Goal: Task Accomplishment & Management: Use online tool/utility

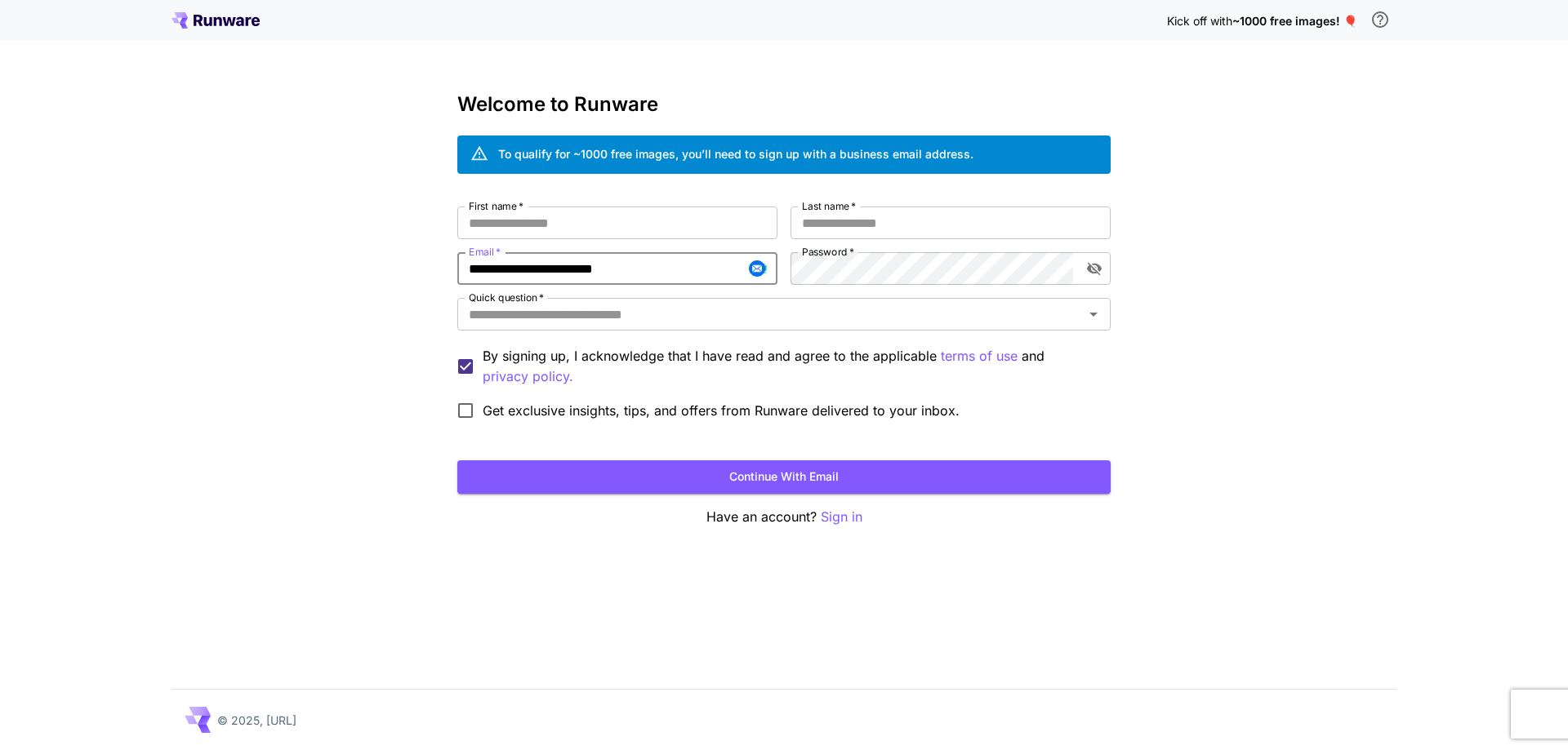
type input "**********"
click at [678, 234] on input "First name   *" at bounding box center [617, 222] width 320 height 33
type input "***"
click at [850, 221] on input "*" at bounding box center [950, 222] width 320 height 33
type input "****"
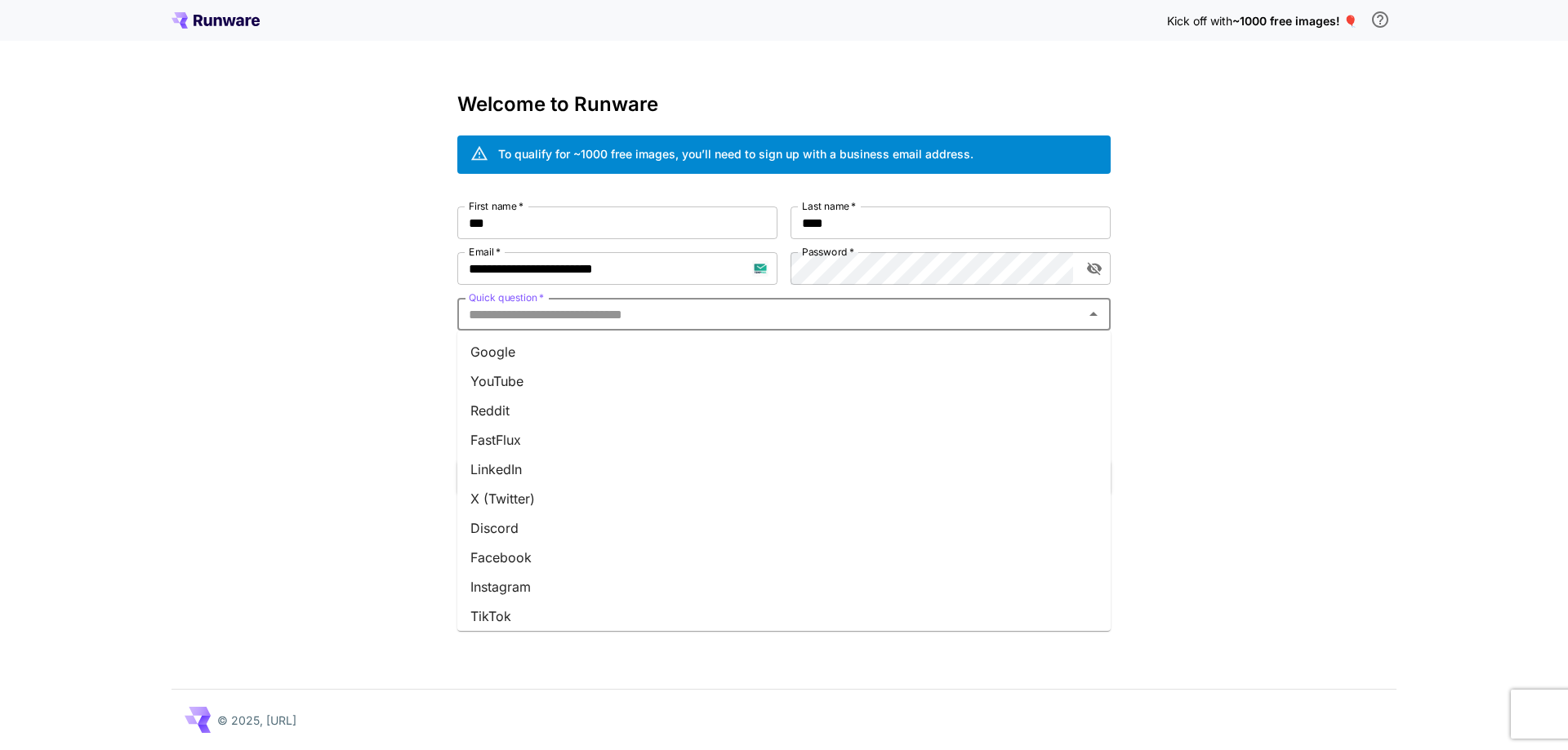
click at [804, 305] on input "Quick question   *" at bounding box center [771, 314] width 617 height 23
click at [781, 351] on li "Google" at bounding box center [783, 352] width 653 height 29
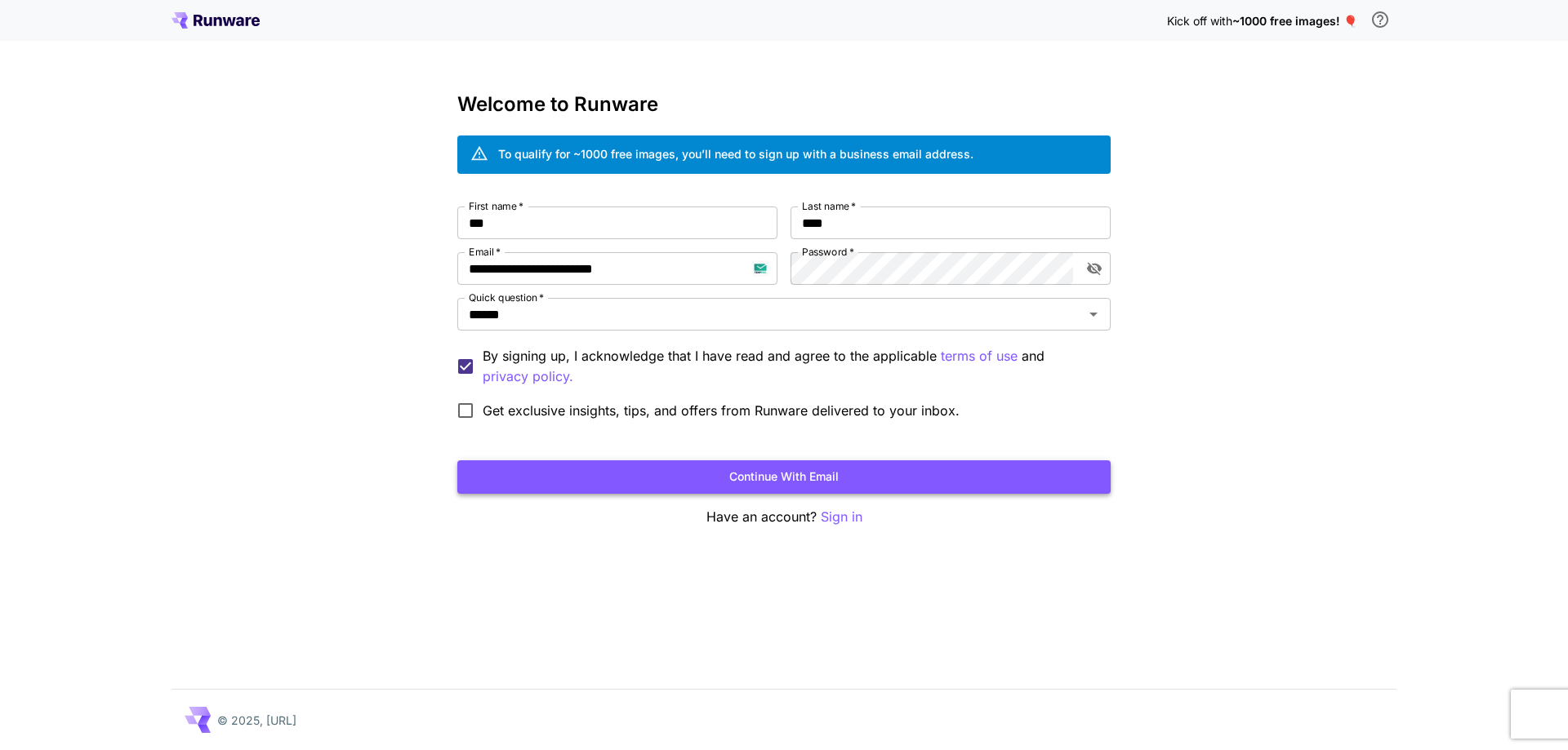
click at [804, 475] on button "Continue with email" at bounding box center [783, 477] width 653 height 34
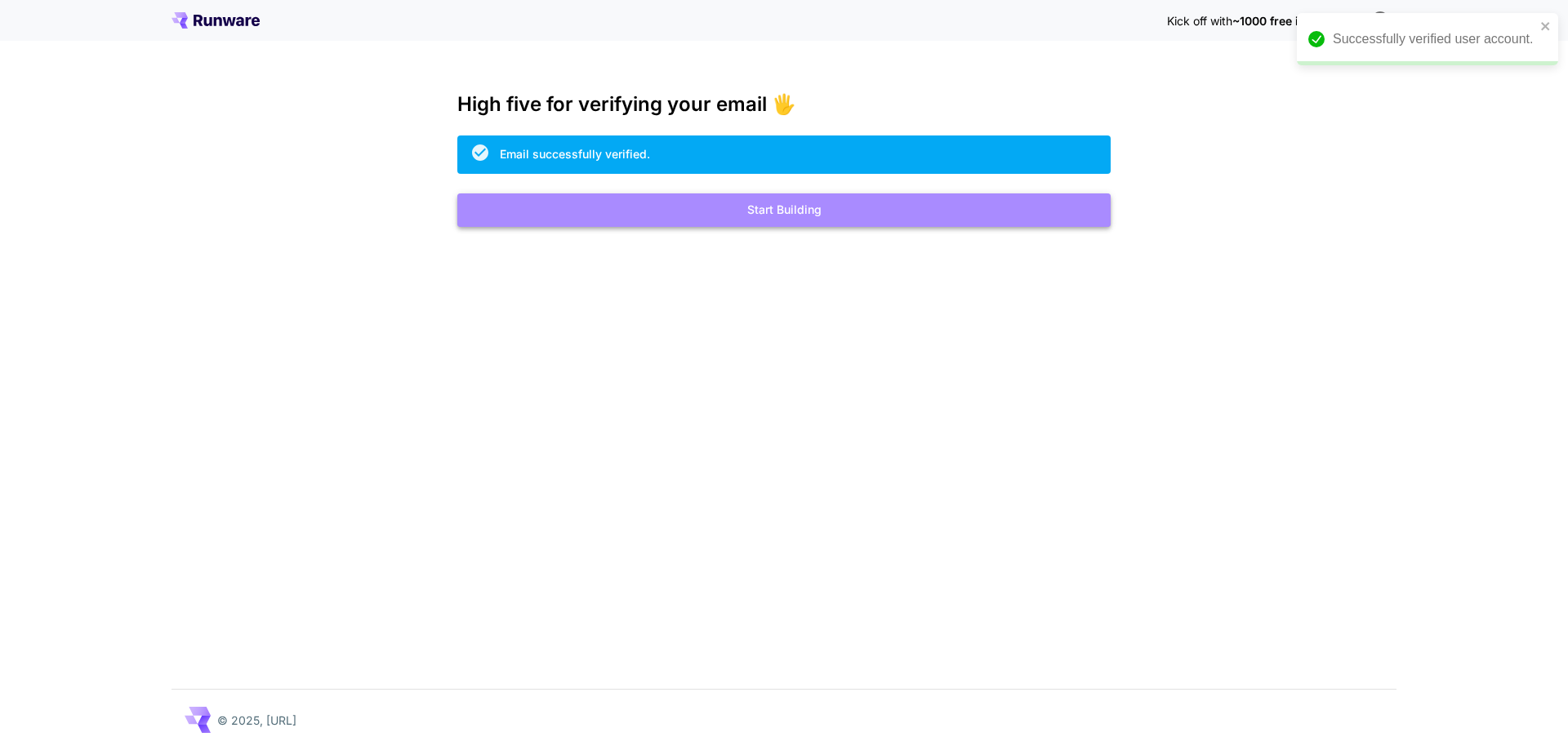
click at [858, 207] on button "Start Building" at bounding box center [783, 210] width 653 height 34
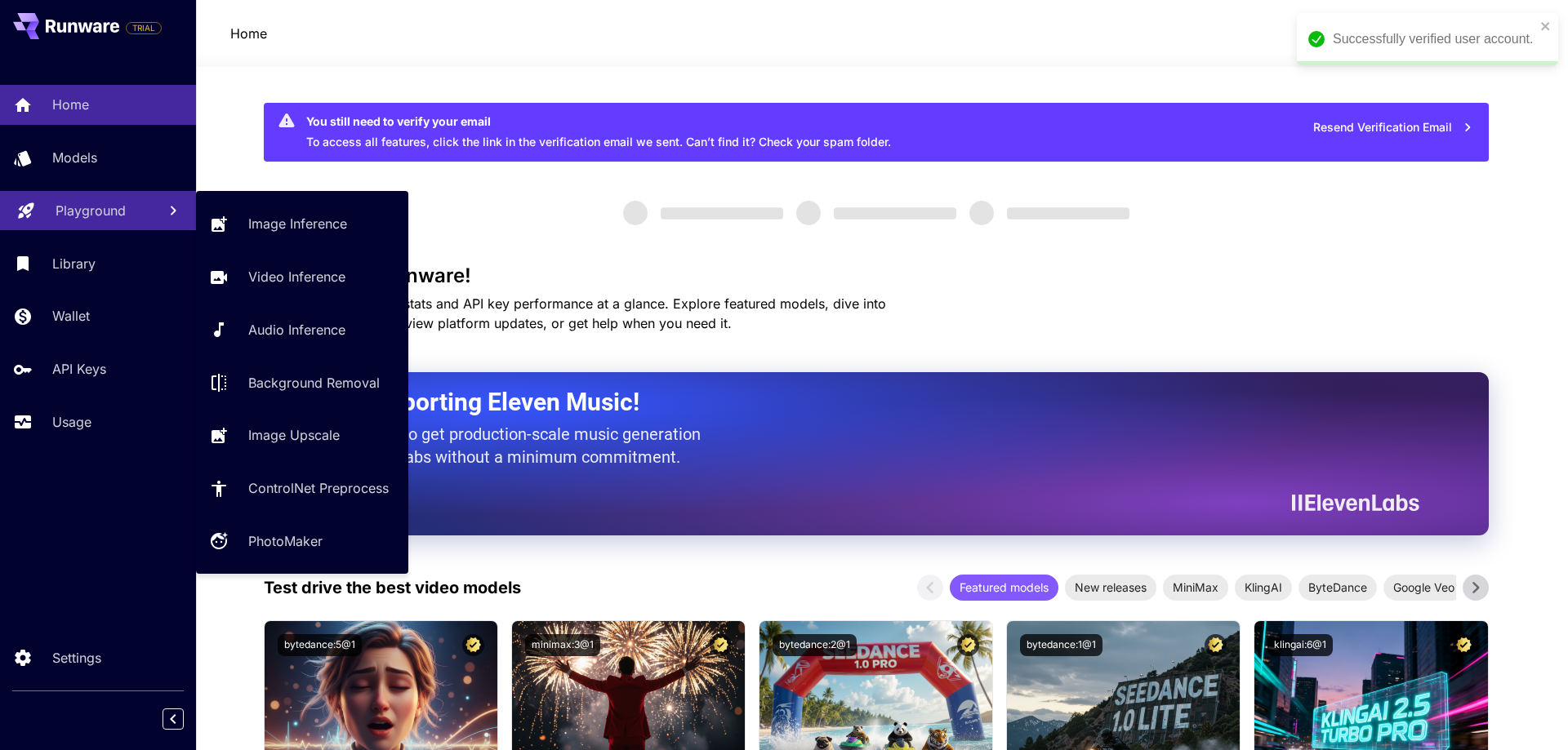
click at [74, 204] on p "Playground" at bounding box center [90, 211] width 70 height 19
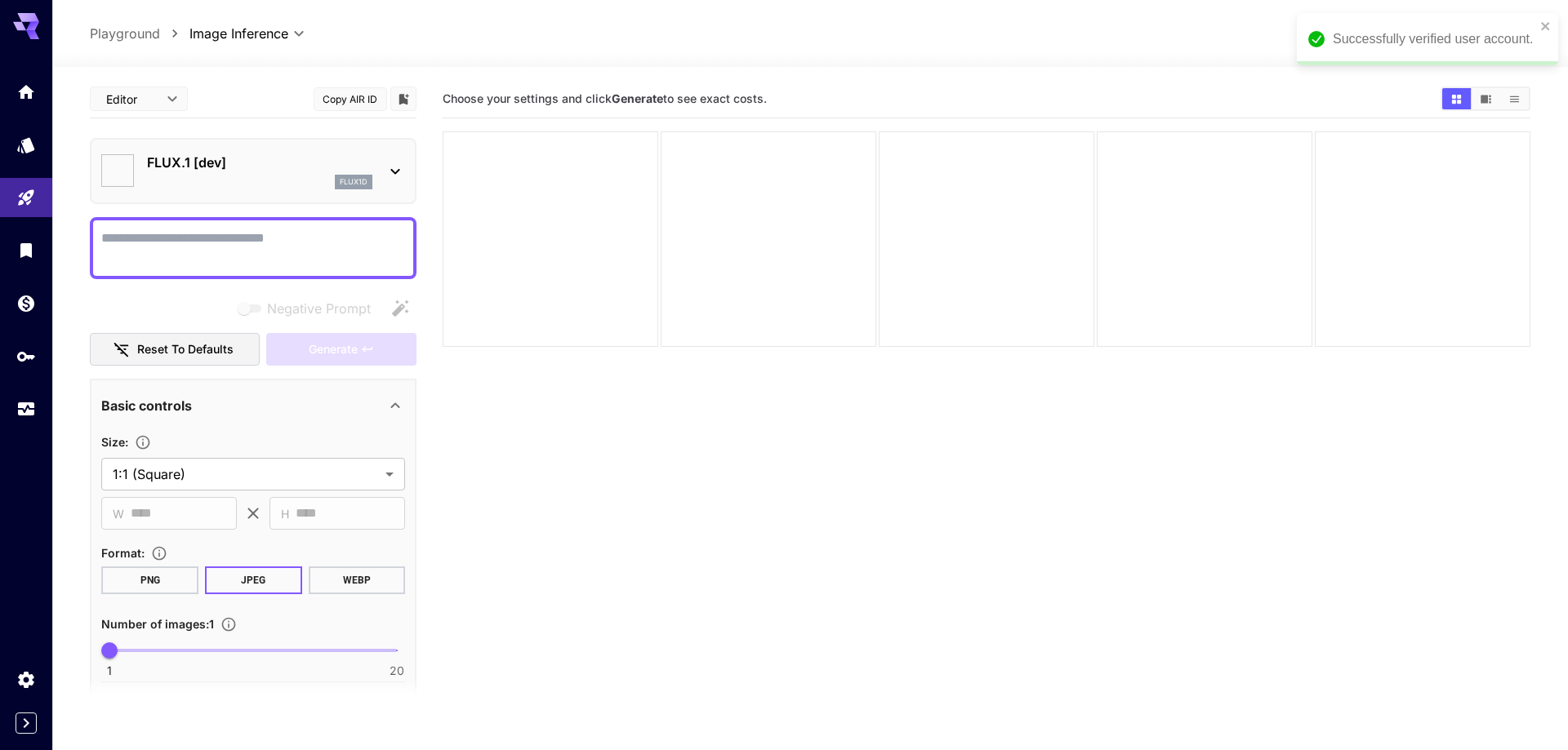
type input "**********"
click at [1540, 25] on div "Successfully verified user account." at bounding box center [1415, 39] width 261 height 52
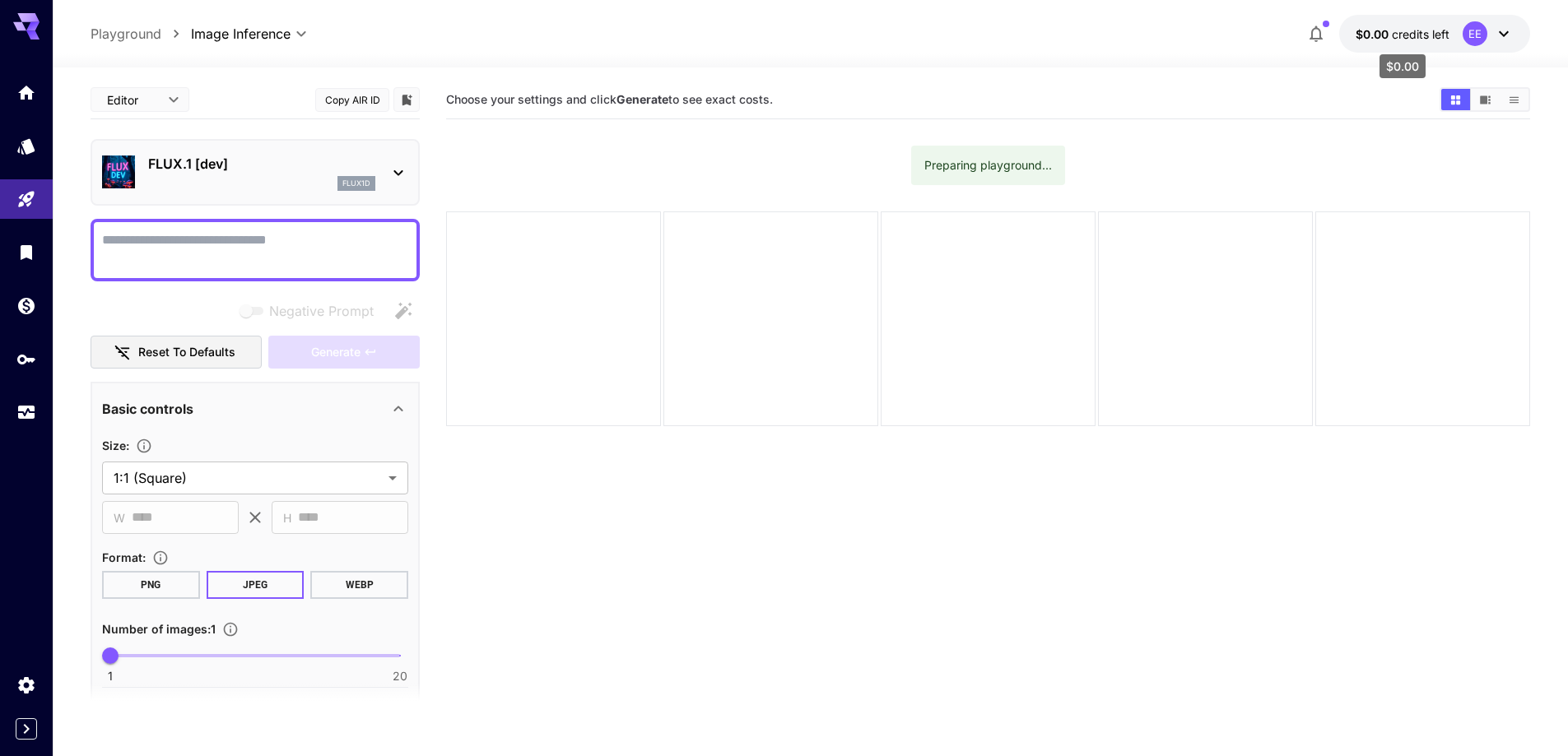
click at [1425, 37] on span "credits left" at bounding box center [1421, 34] width 58 height 14
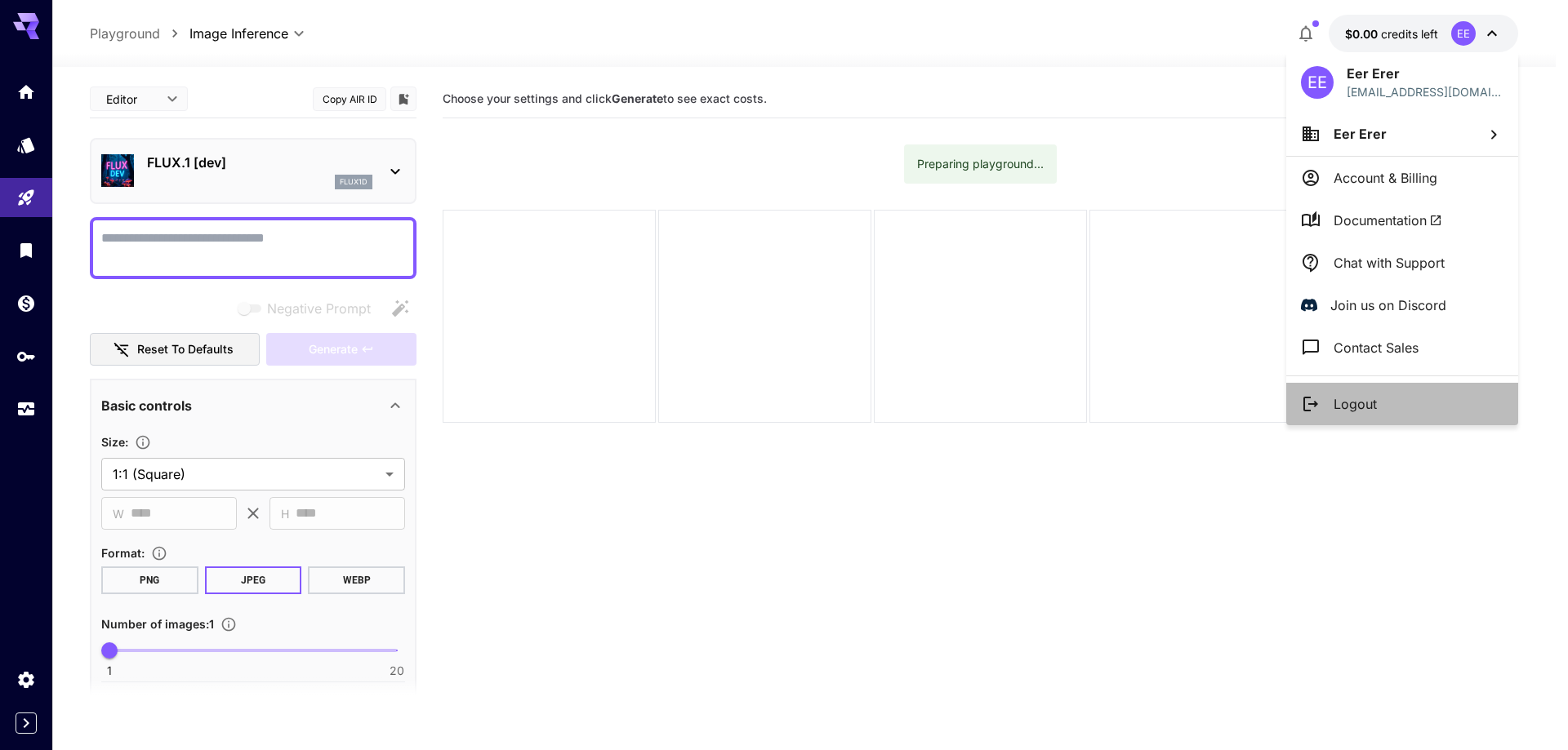
click at [1341, 412] on p "Logout" at bounding box center [1355, 404] width 43 height 19
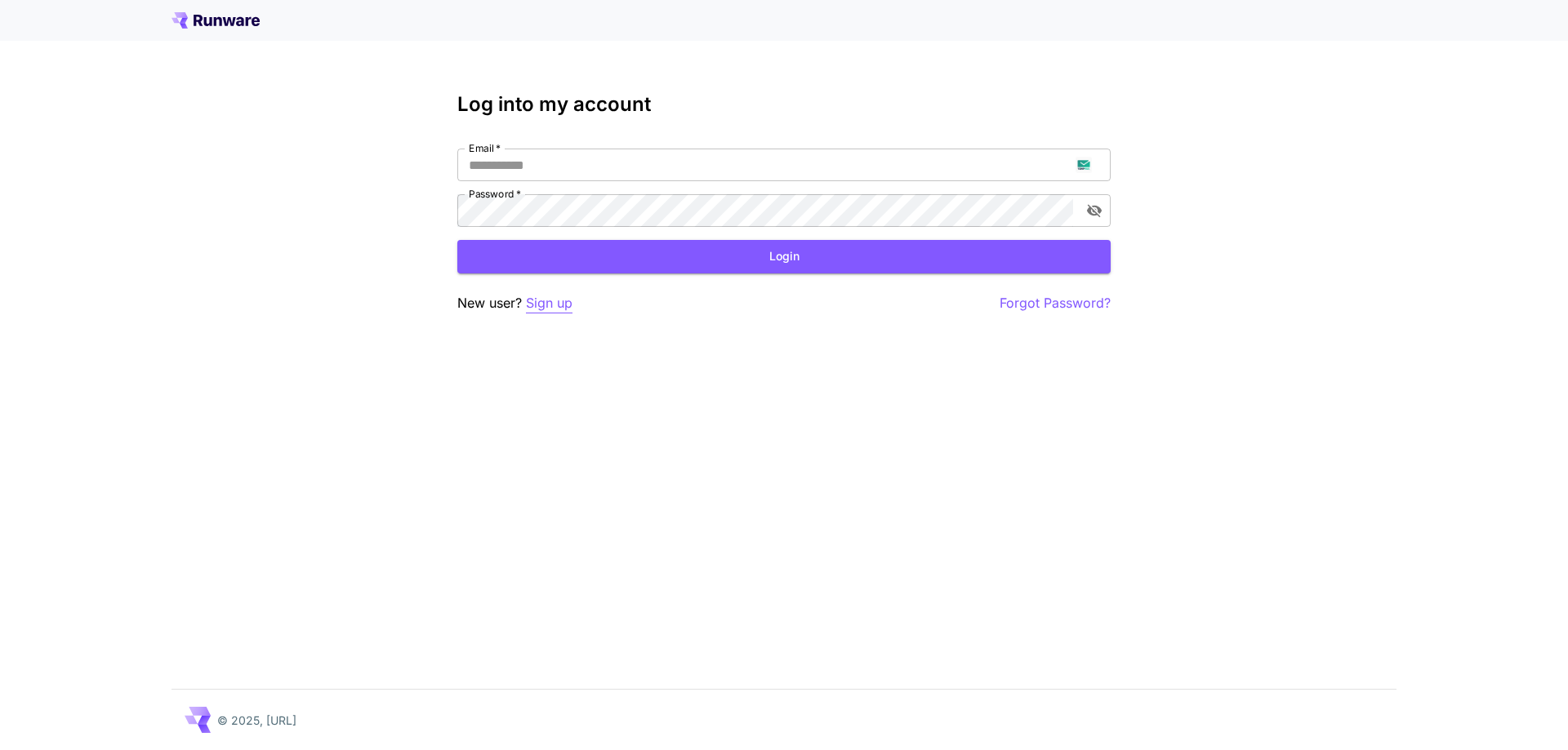
click at [558, 300] on p "Sign up" at bounding box center [549, 303] width 47 height 20
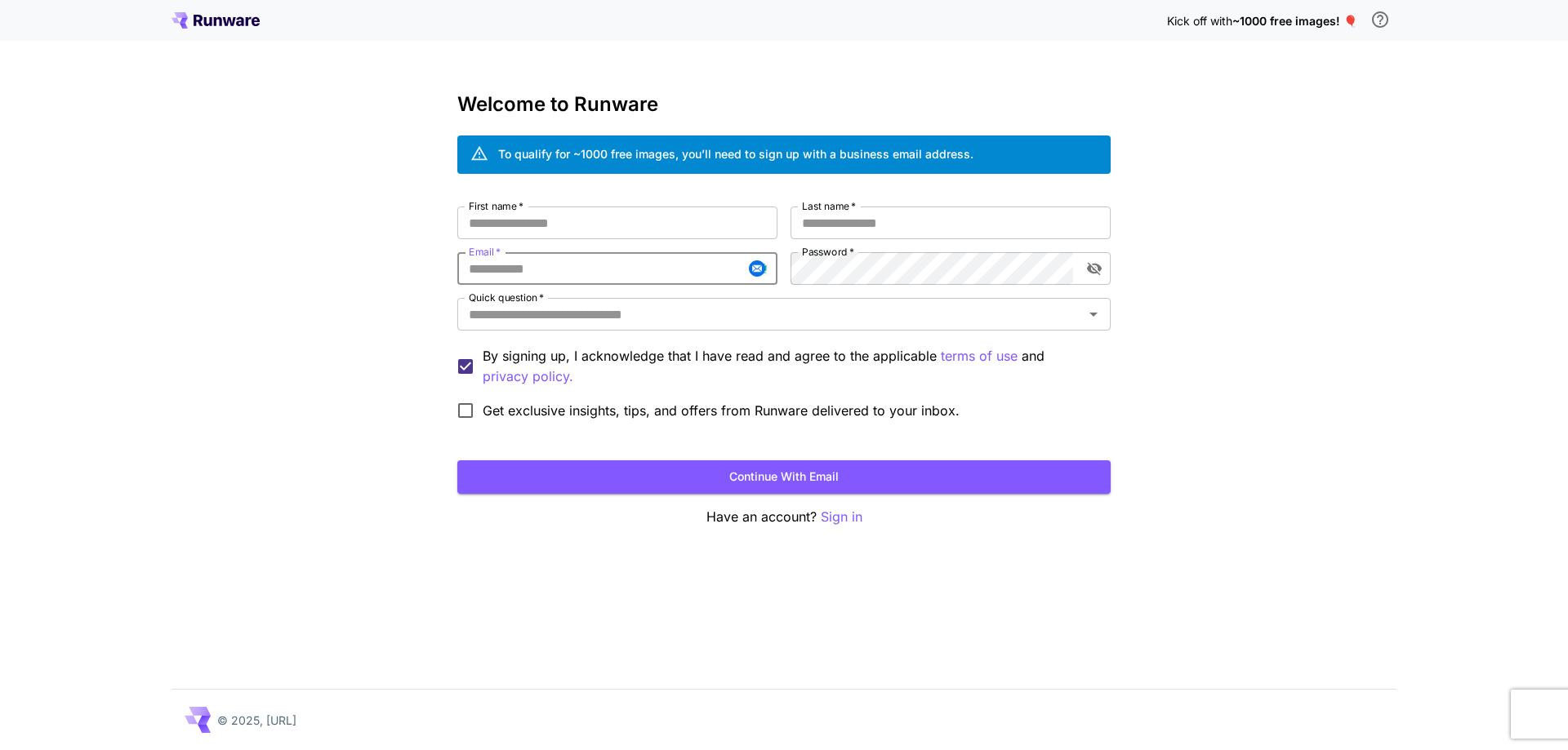
click at [579, 262] on input "Email   *" at bounding box center [617, 268] width 320 height 33
paste input "**********"
type input "**********"
click at [664, 228] on input "First name   *" at bounding box center [617, 222] width 320 height 33
type input "**"
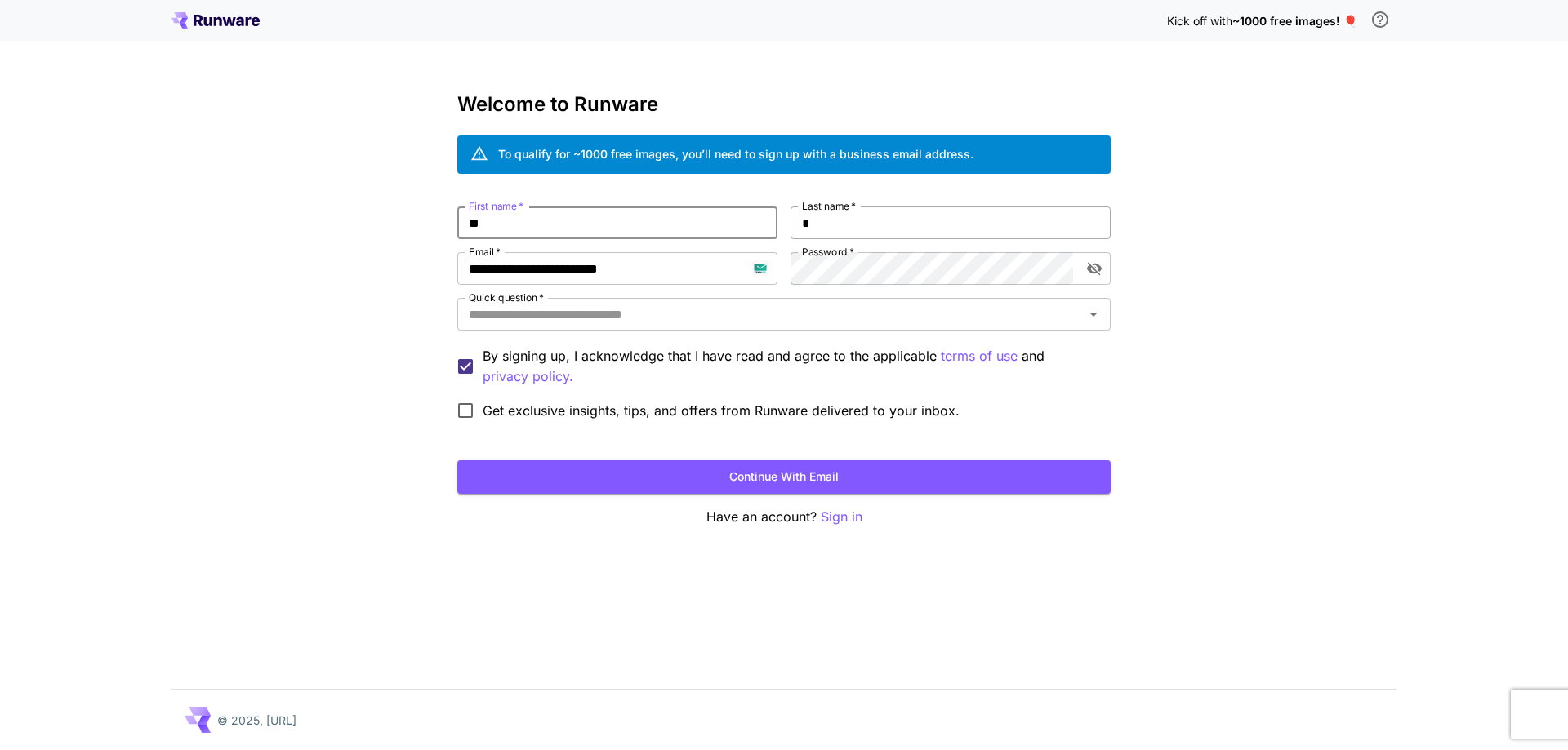
click at [873, 228] on input "*" at bounding box center [950, 222] width 320 height 33
type input "******"
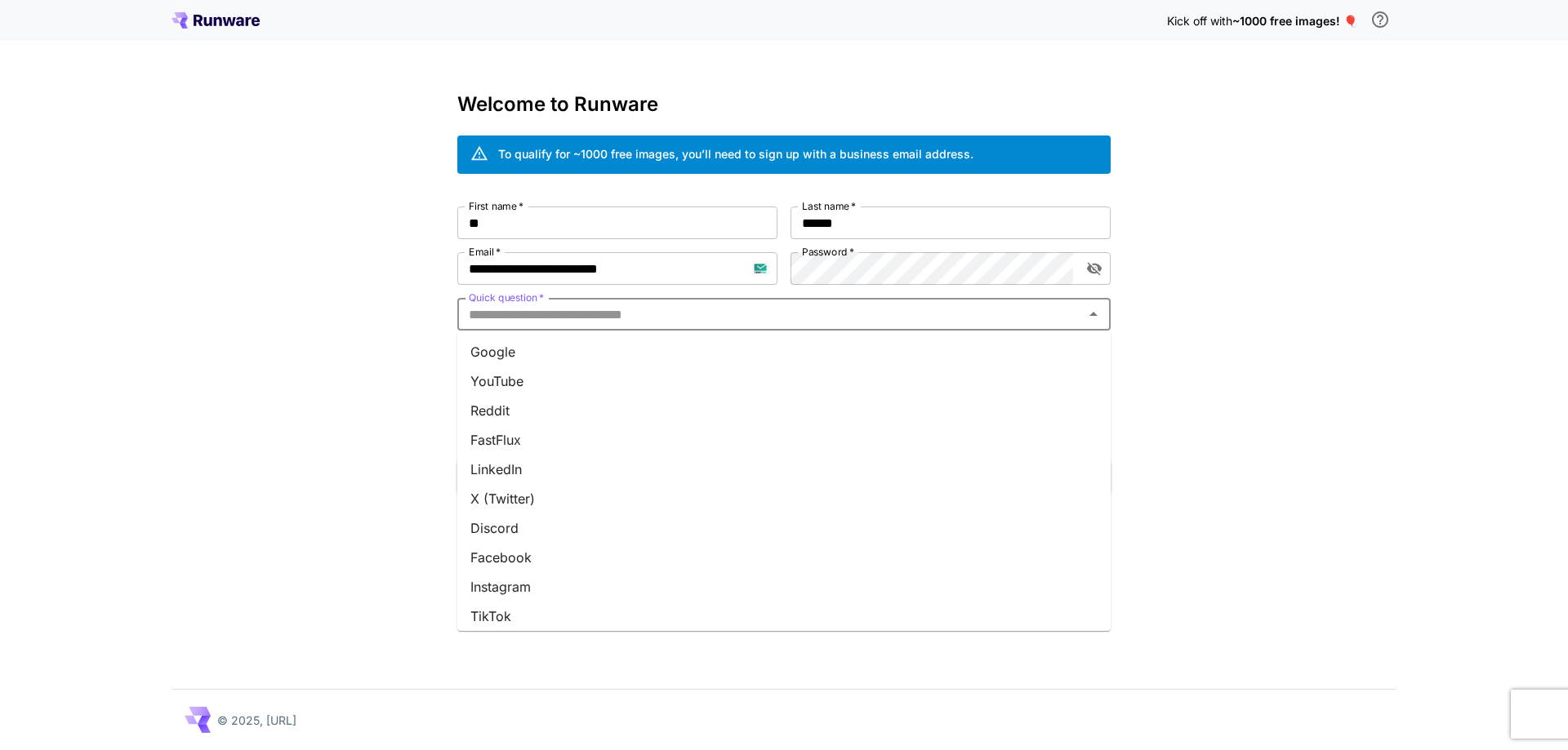
click at [805, 305] on input "Quick question   *" at bounding box center [771, 314] width 617 height 23
click at [790, 349] on li "Google" at bounding box center [783, 352] width 653 height 29
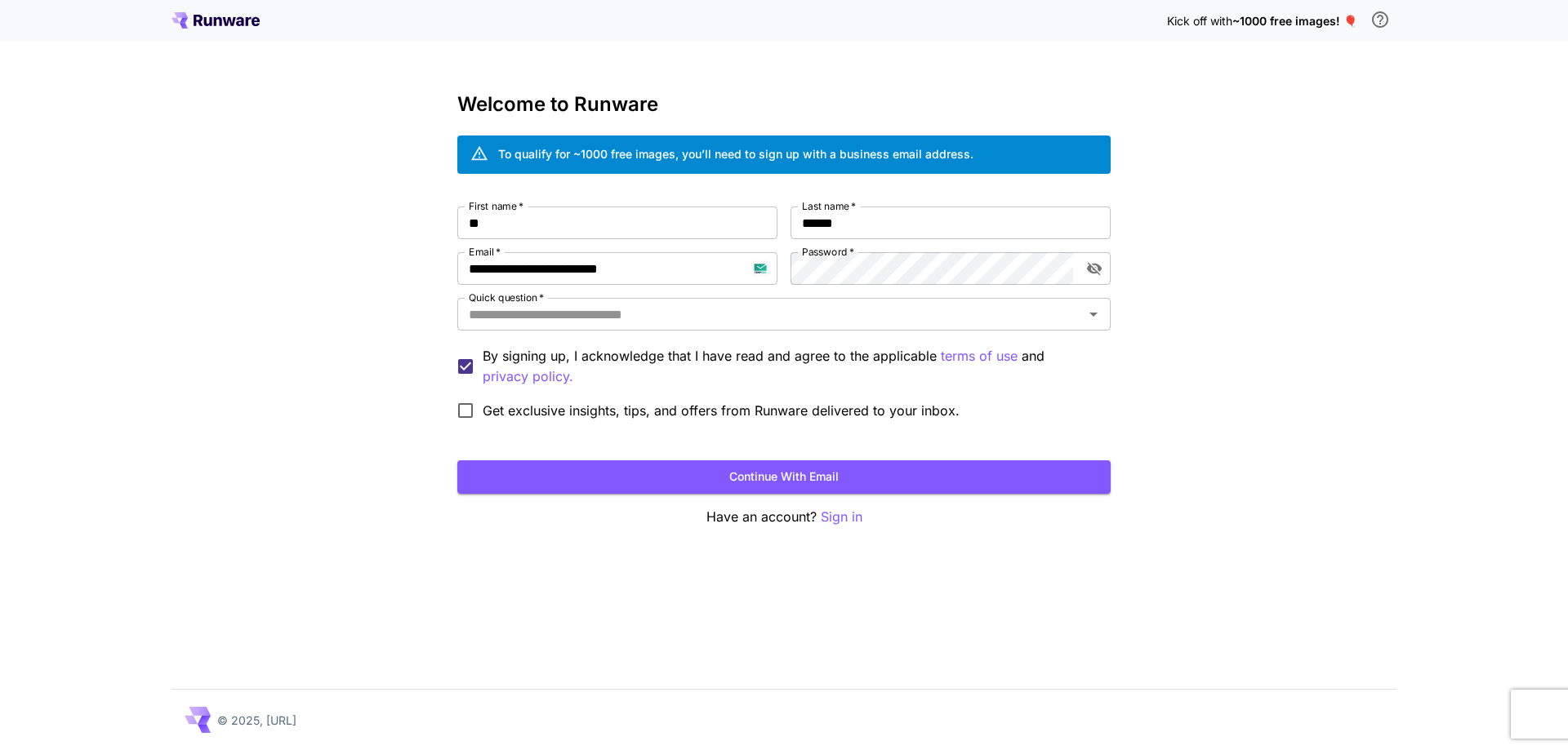
type input "******"
click at [882, 471] on button "Continue with email" at bounding box center [783, 477] width 653 height 34
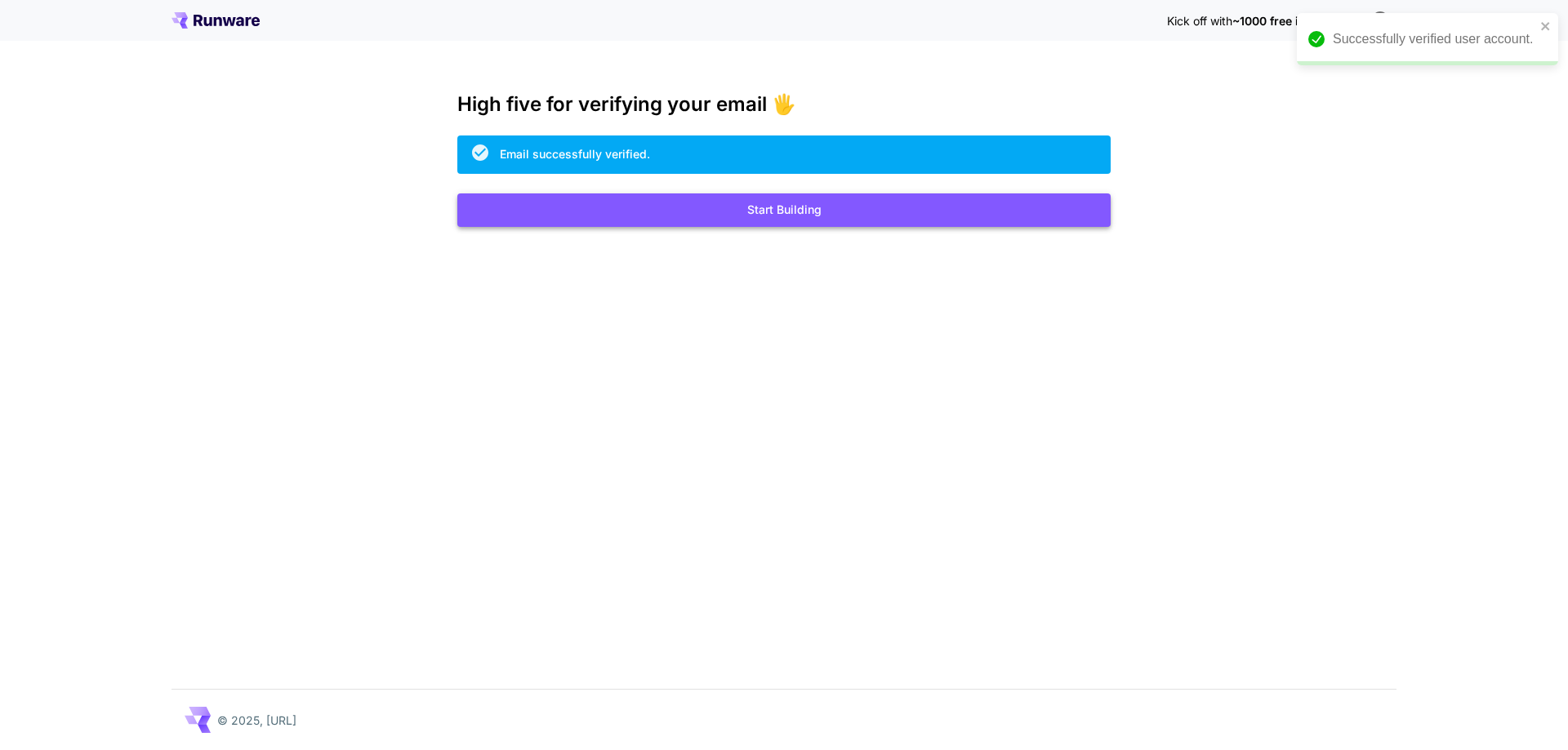
click at [819, 208] on button "Start Building" at bounding box center [783, 210] width 653 height 34
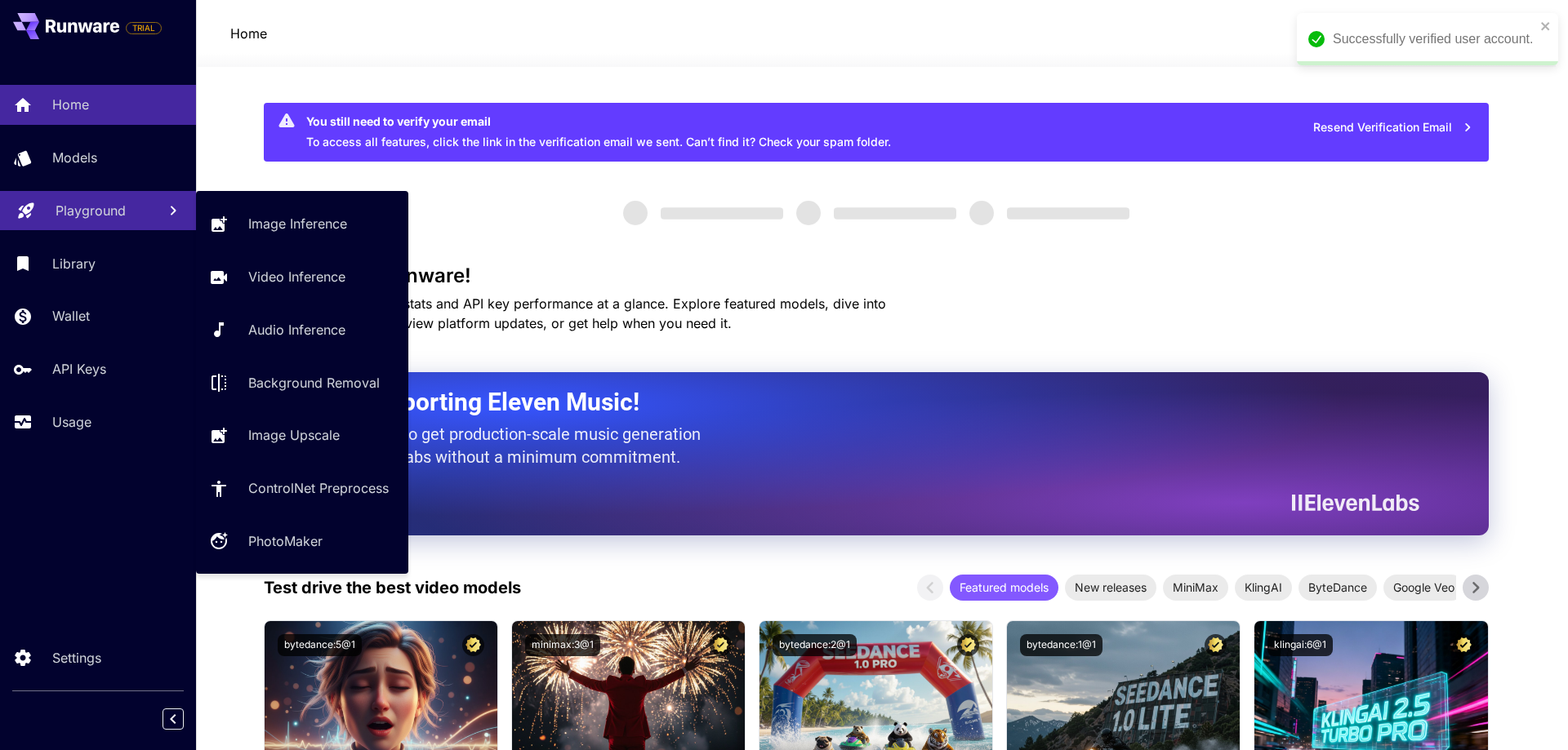
click at [81, 219] on p "Playground" at bounding box center [90, 211] width 70 height 19
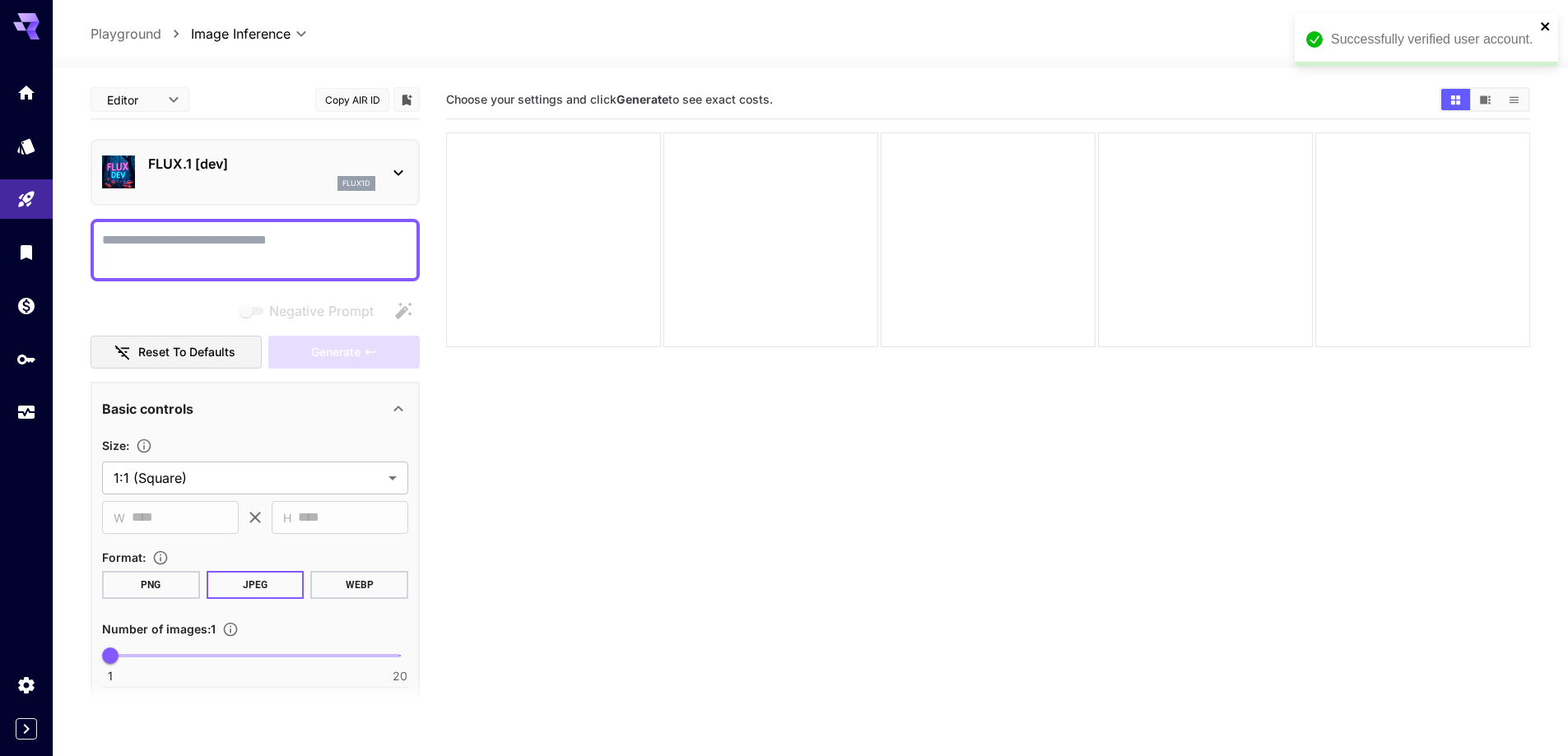
click at [1547, 23] on icon "close" at bounding box center [1546, 26] width 12 height 13
click at [1415, 34] on span "credits left" at bounding box center [1421, 34] width 58 height 14
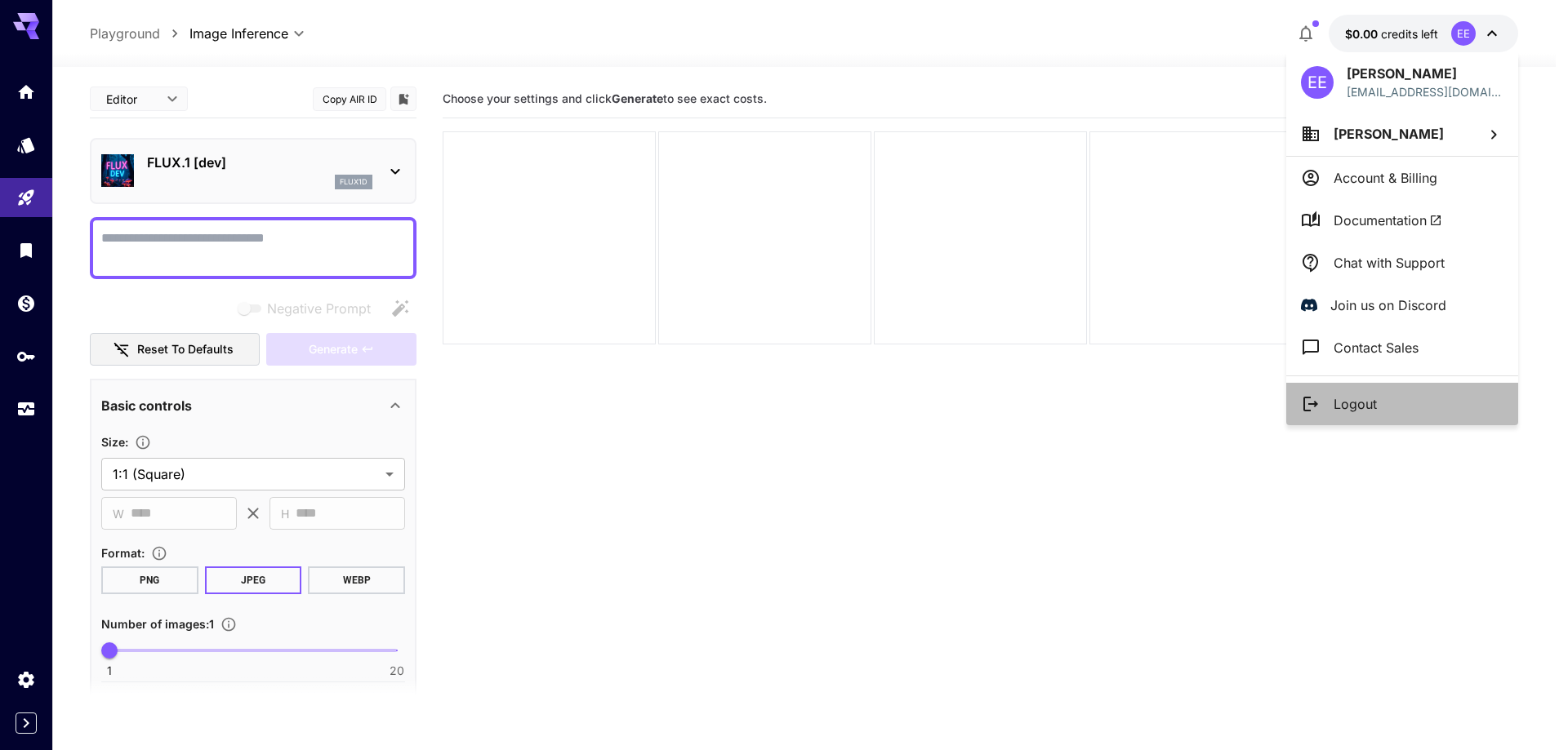
click at [1323, 399] on li "Logout" at bounding box center [1402, 404] width 232 height 43
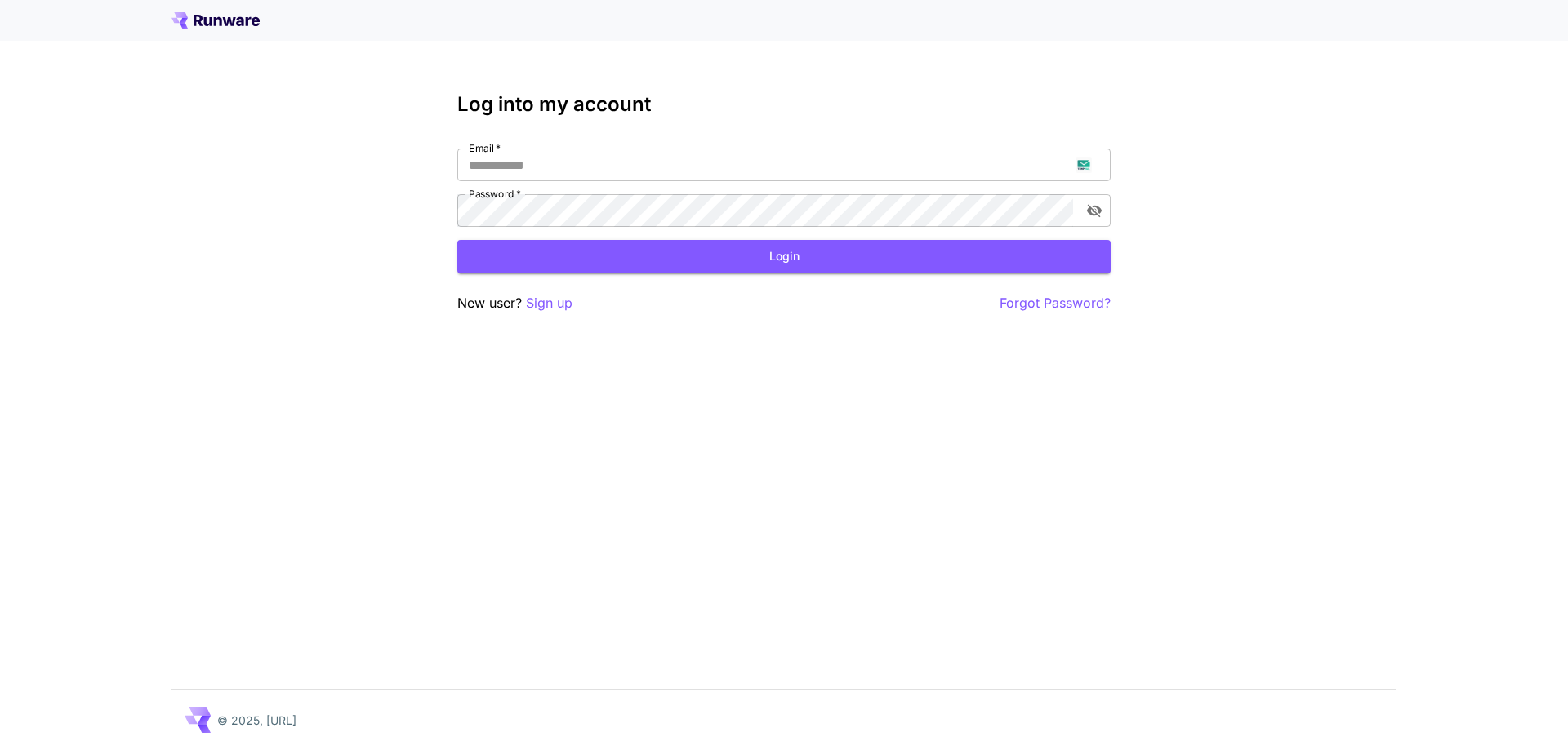
click at [547, 302] on p "Sign up" at bounding box center [549, 303] width 47 height 20
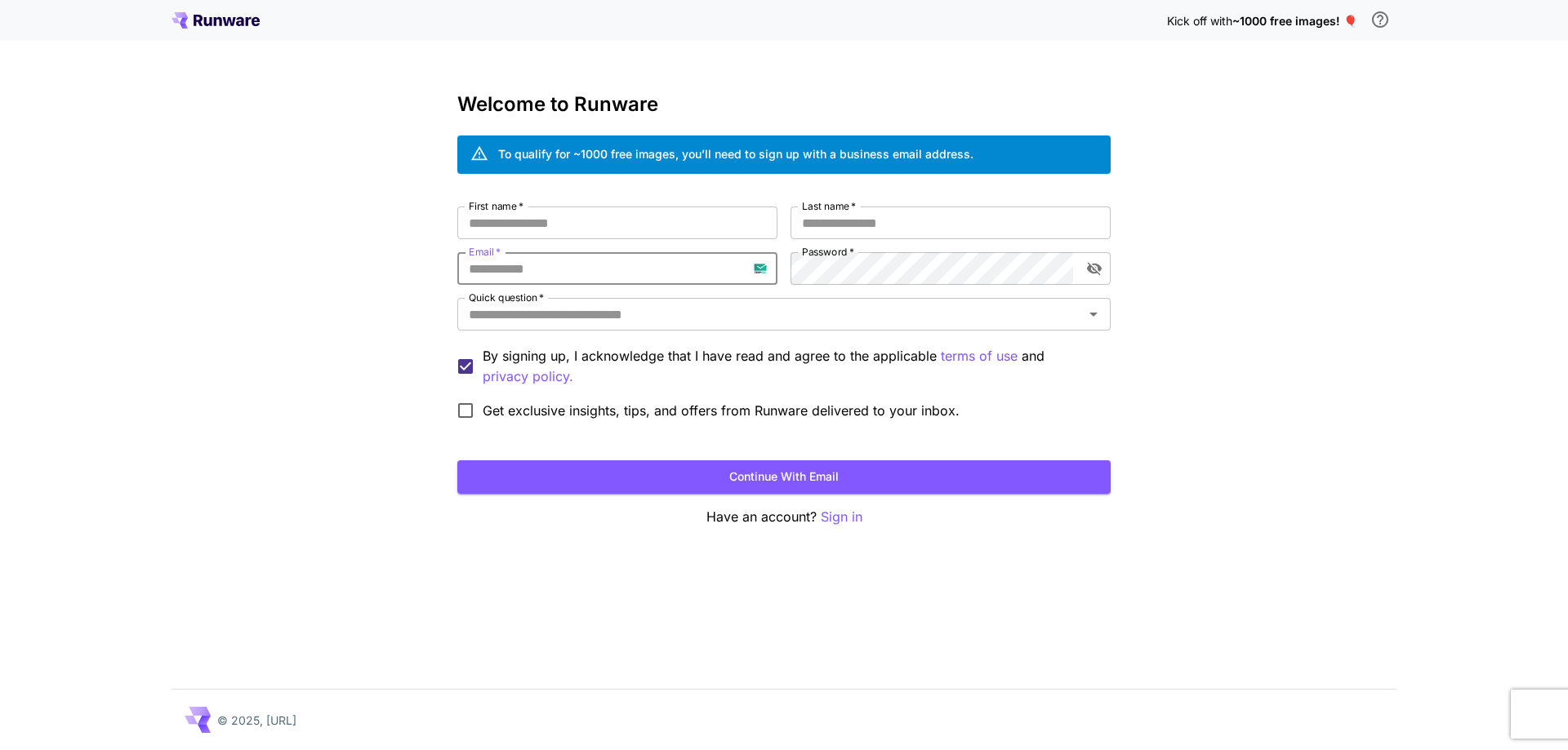
click at [565, 256] on input "Email   *" at bounding box center [617, 268] width 320 height 33
paste input "**********"
type input "**********"
click at [629, 227] on input "First name   *" at bounding box center [617, 222] width 320 height 33
type input "*****"
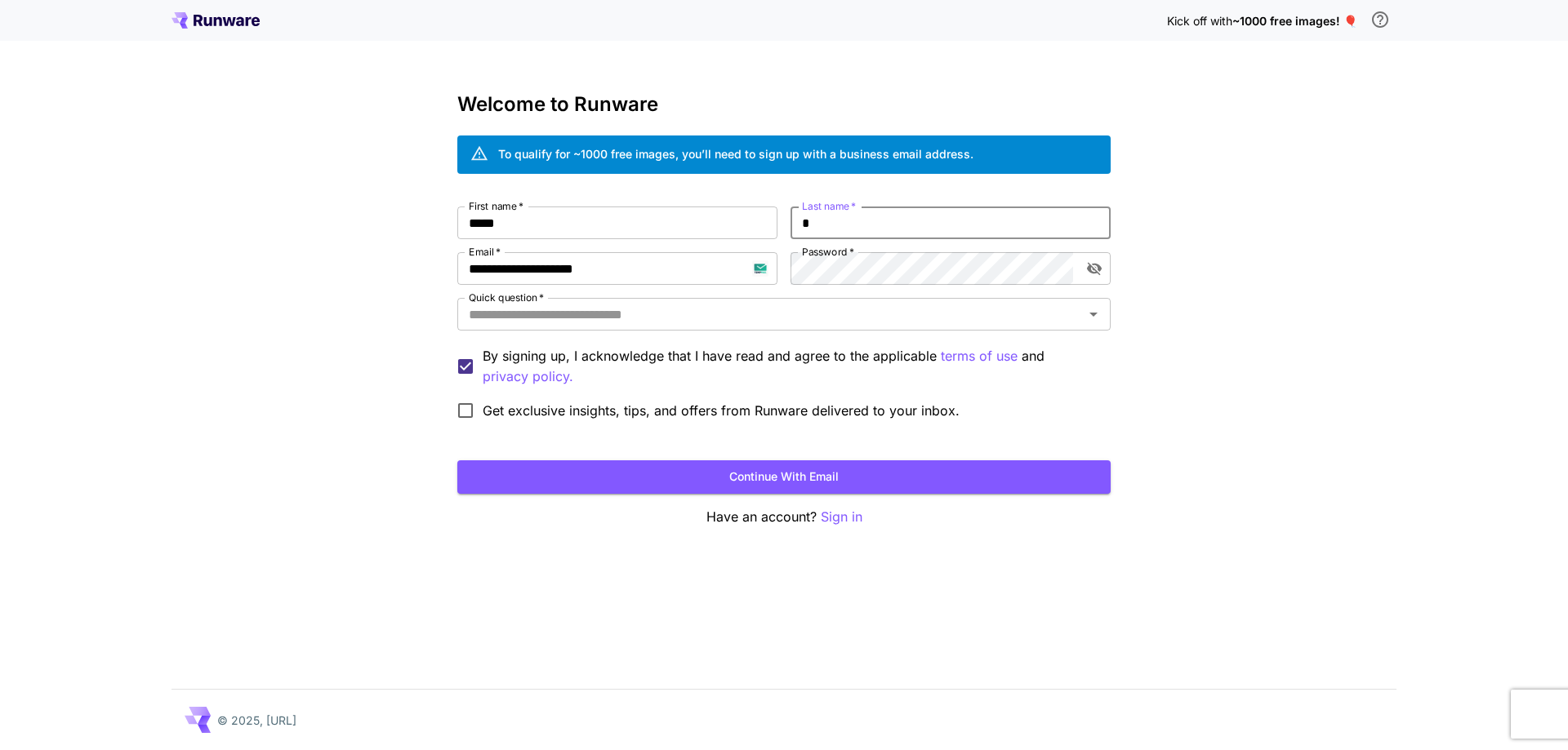
click at [837, 221] on input "*" at bounding box center [950, 222] width 320 height 33
click at [781, 298] on div "Quick question   *" at bounding box center [783, 313] width 653 height 33
type input "*****"
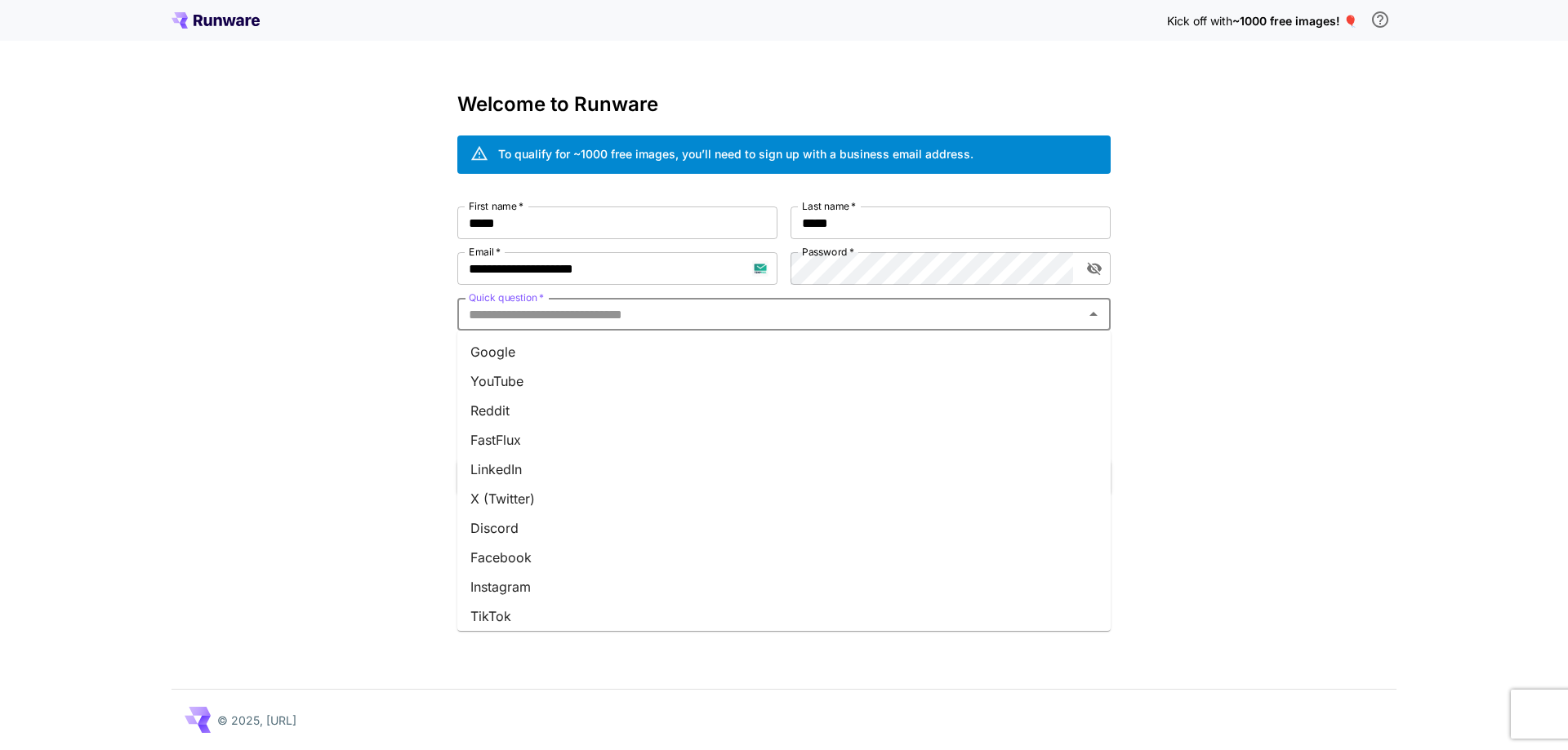
click at [715, 364] on li "Google" at bounding box center [783, 352] width 653 height 29
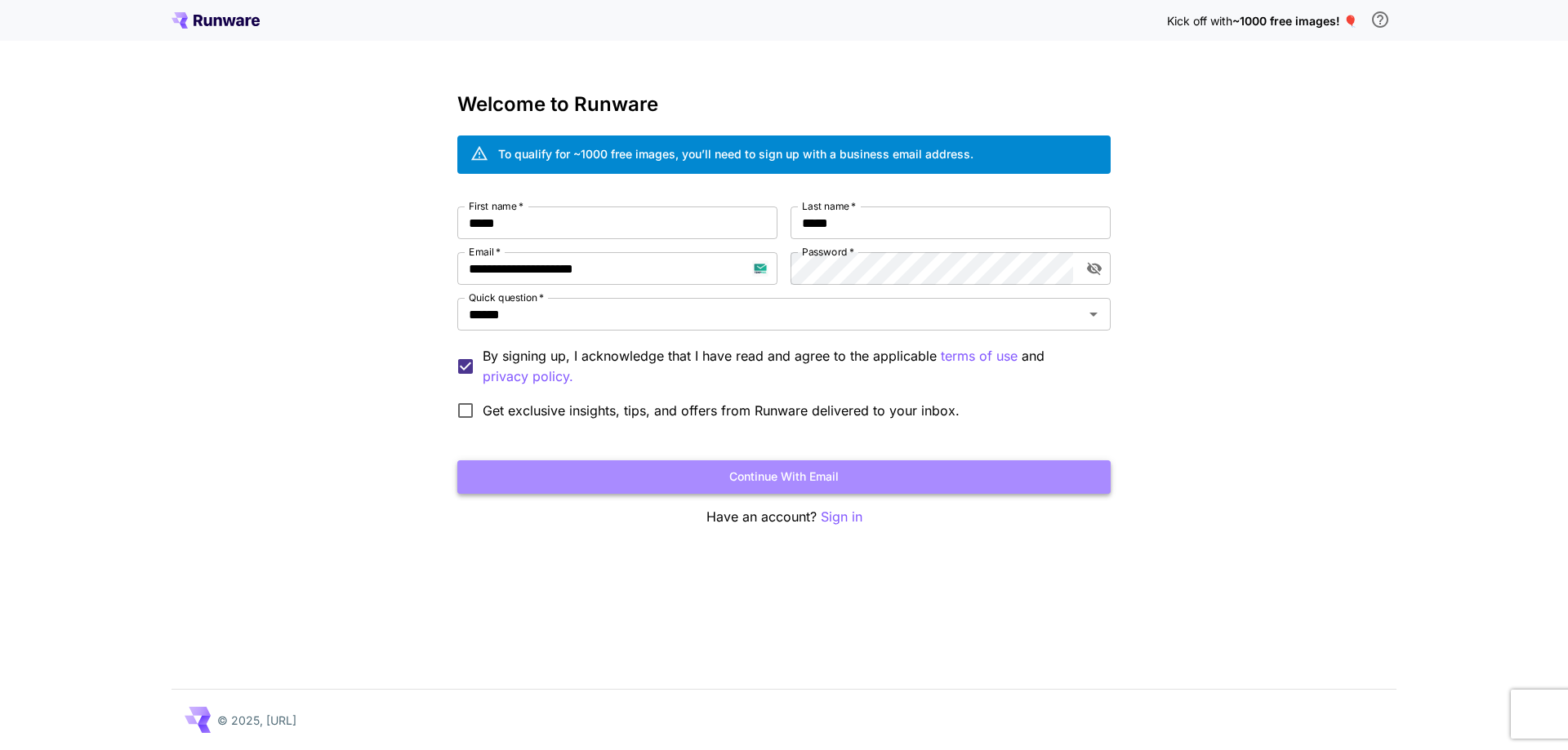
click at [739, 479] on button "Continue with email" at bounding box center [783, 477] width 653 height 34
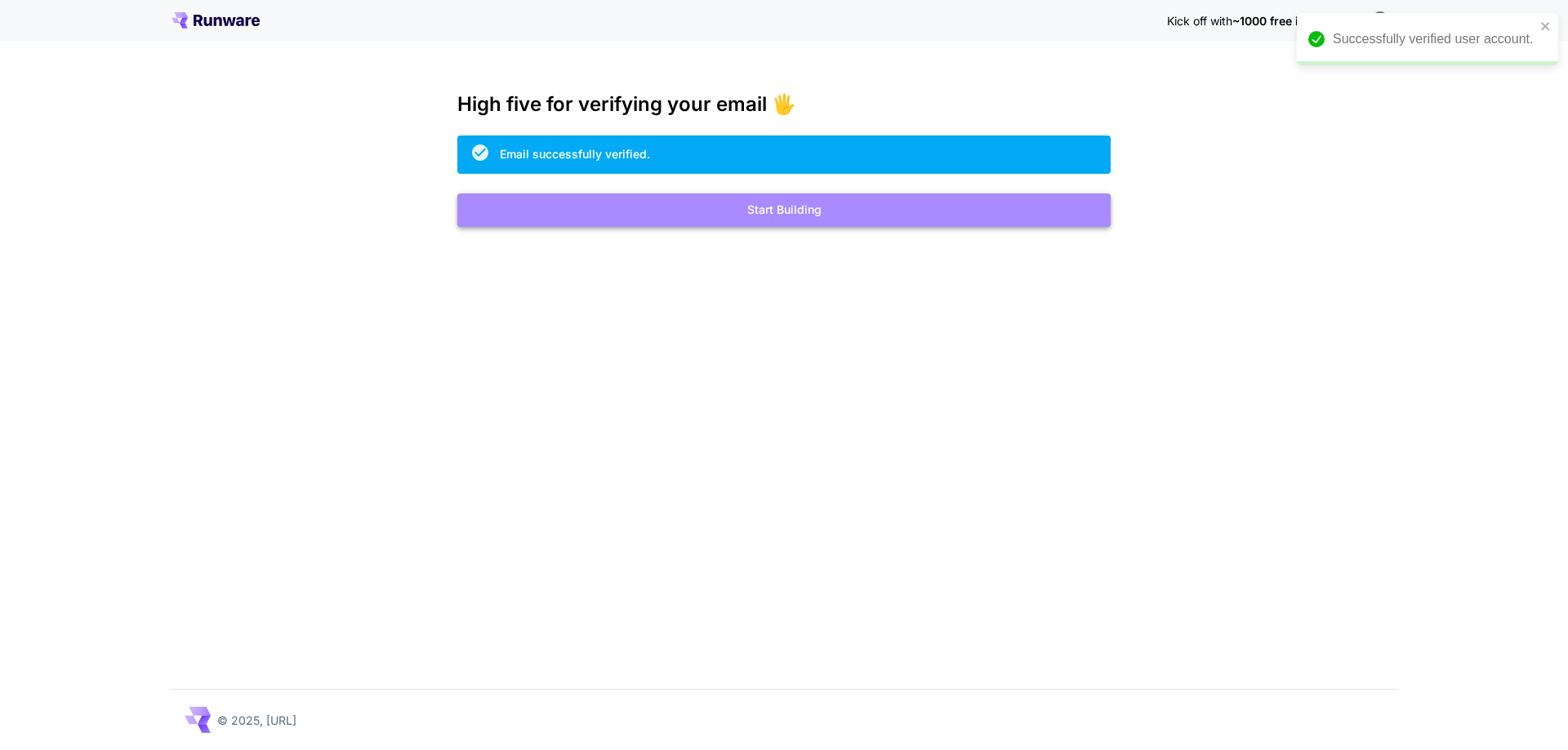
click at [799, 206] on button "Start Building" at bounding box center [783, 210] width 653 height 34
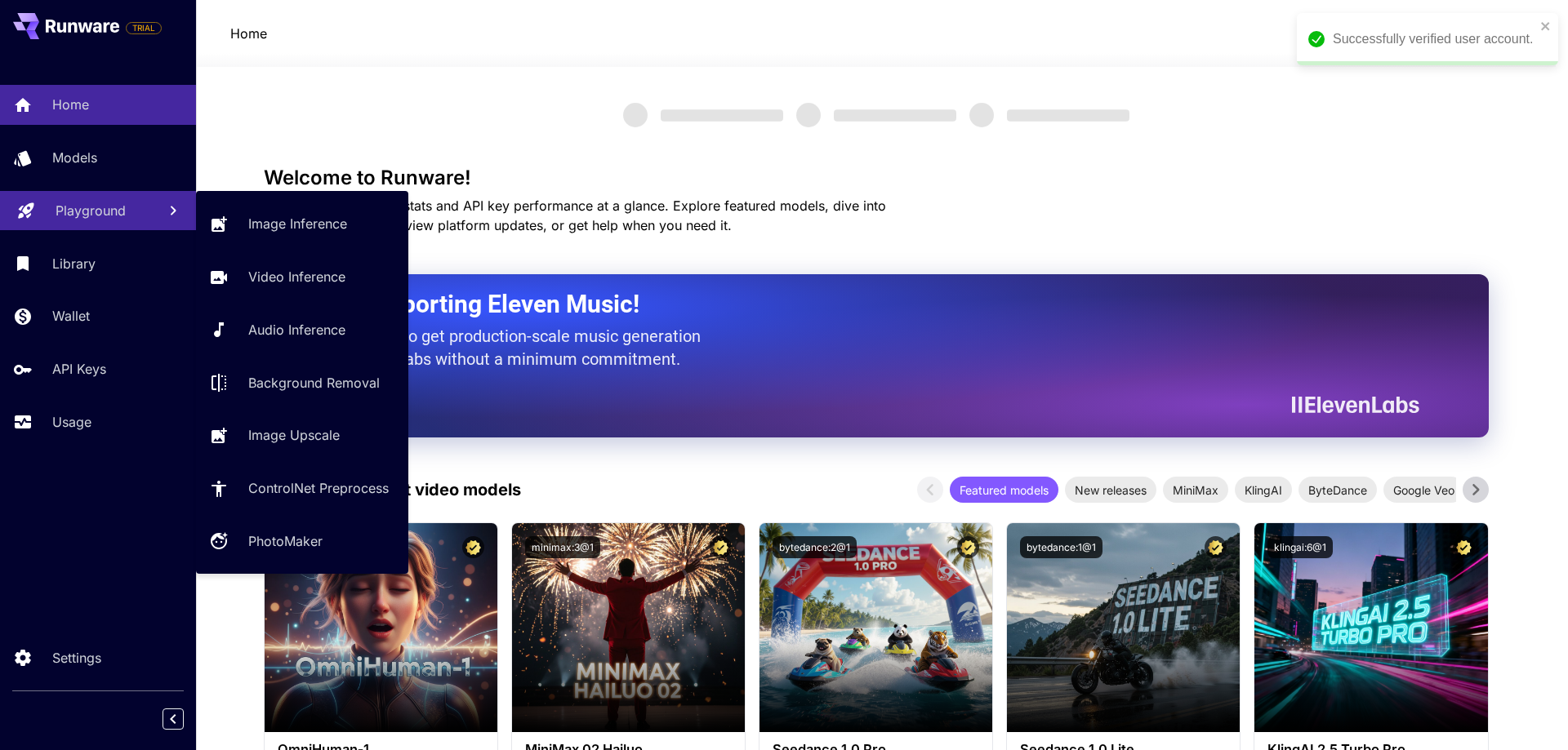
click at [90, 209] on p "Playground" at bounding box center [90, 211] width 70 height 19
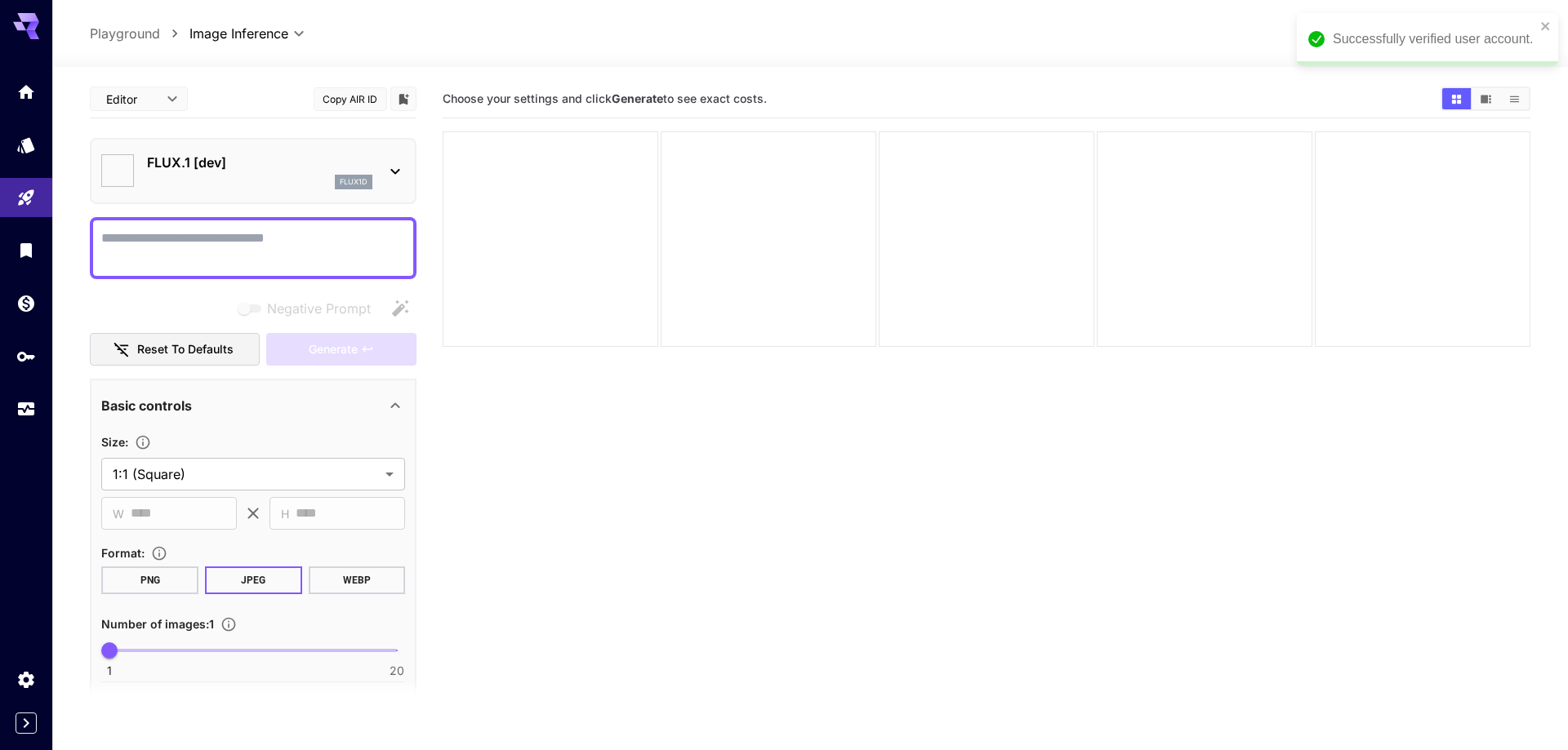
type input "**********"
click at [1533, 22] on icon "close" at bounding box center [1533, 26] width 12 height 13
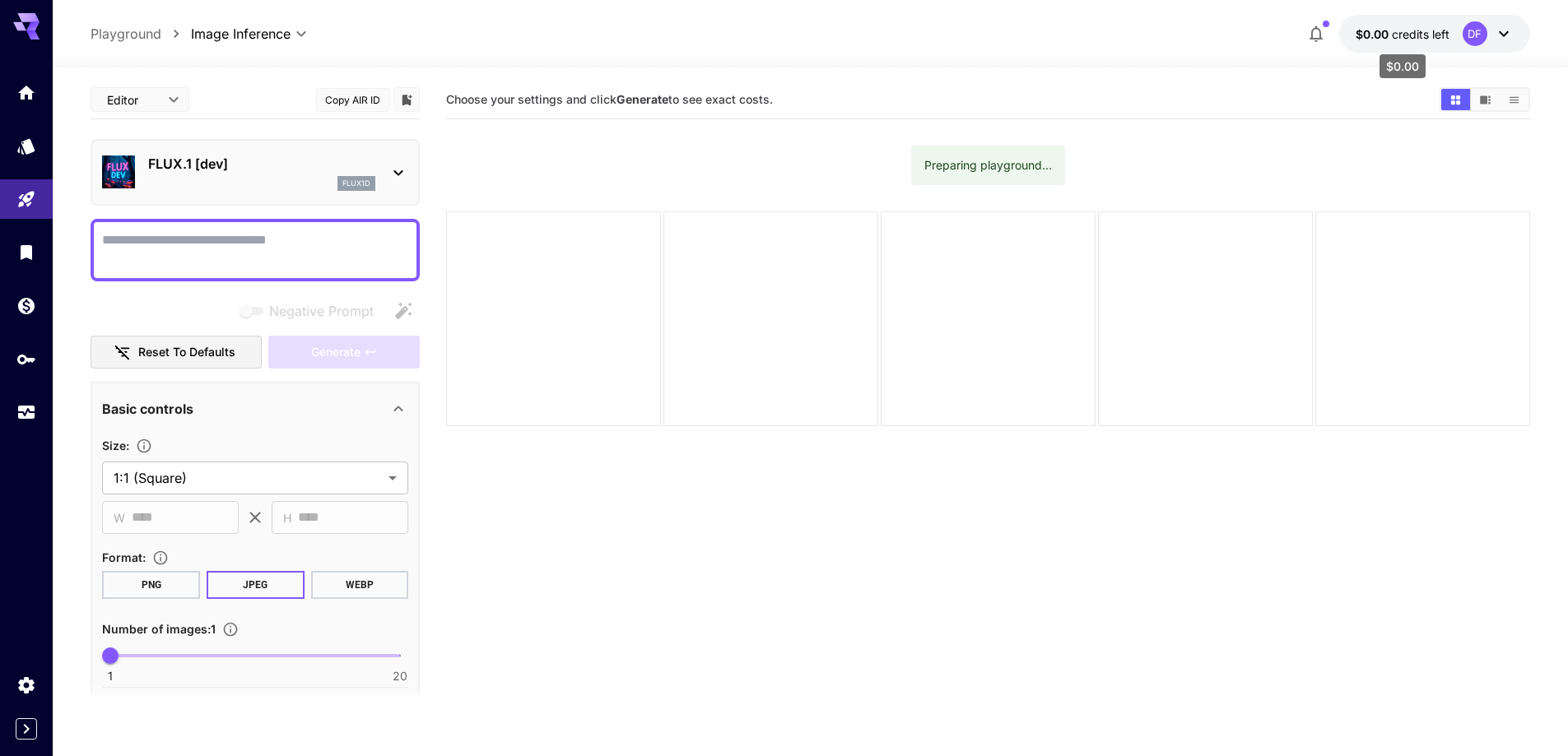
click at [1414, 27] on span "credits left" at bounding box center [1421, 34] width 58 height 14
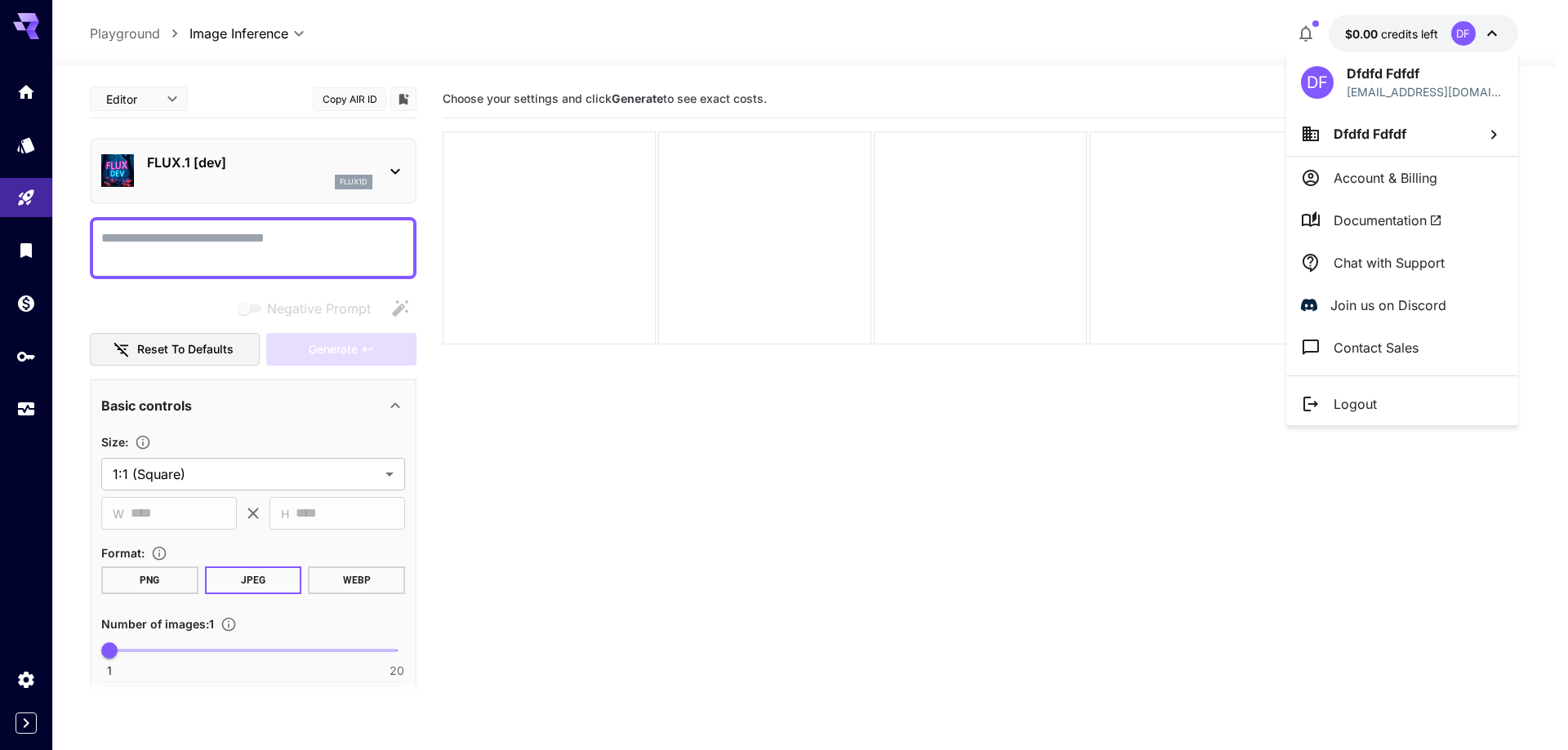
click at [1341, 404] on p "Logout" at bounding box center [1355, 404] width 43 height 19
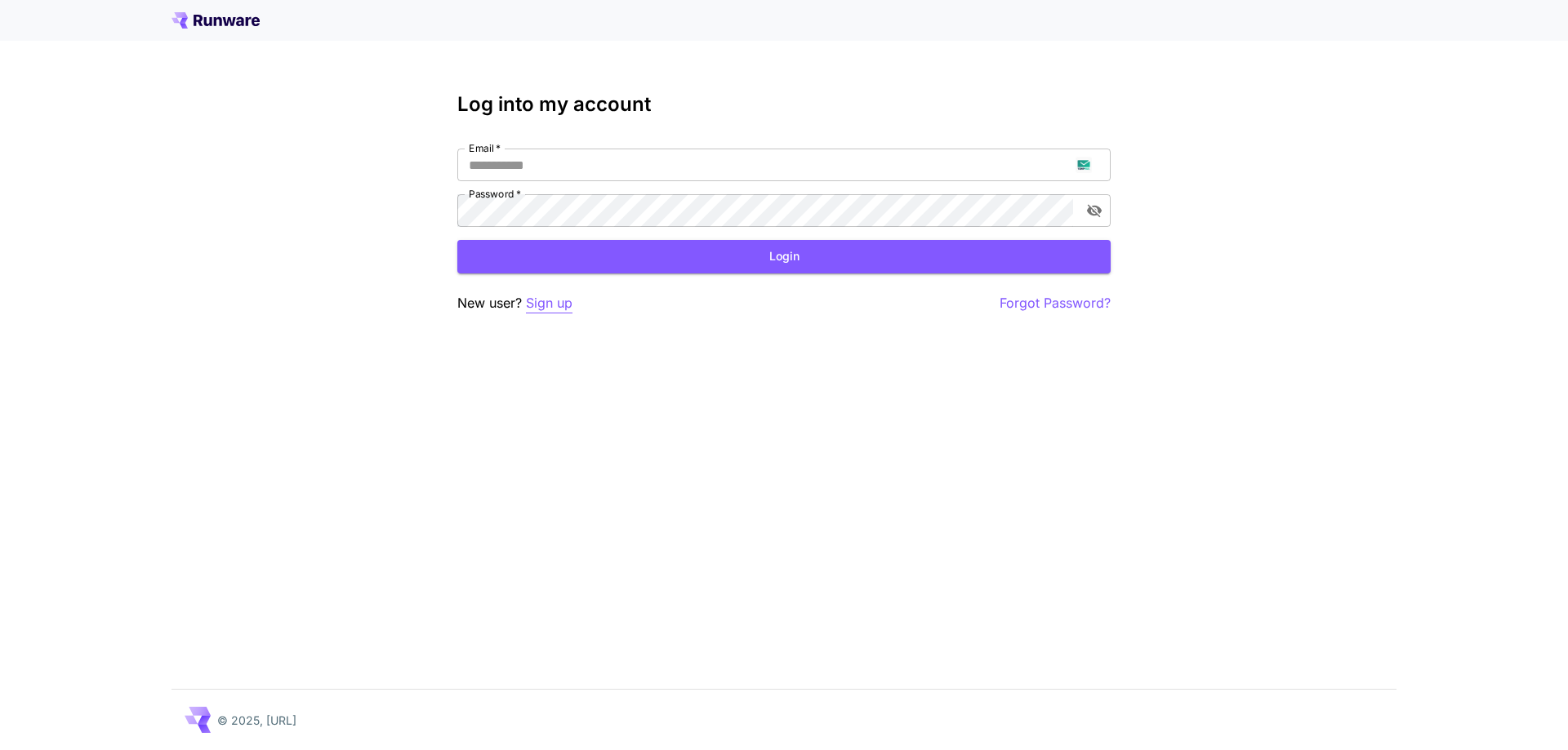
click at [569, 303] on p "Sign up" at bounding box center [549, 303] width 47 height 20
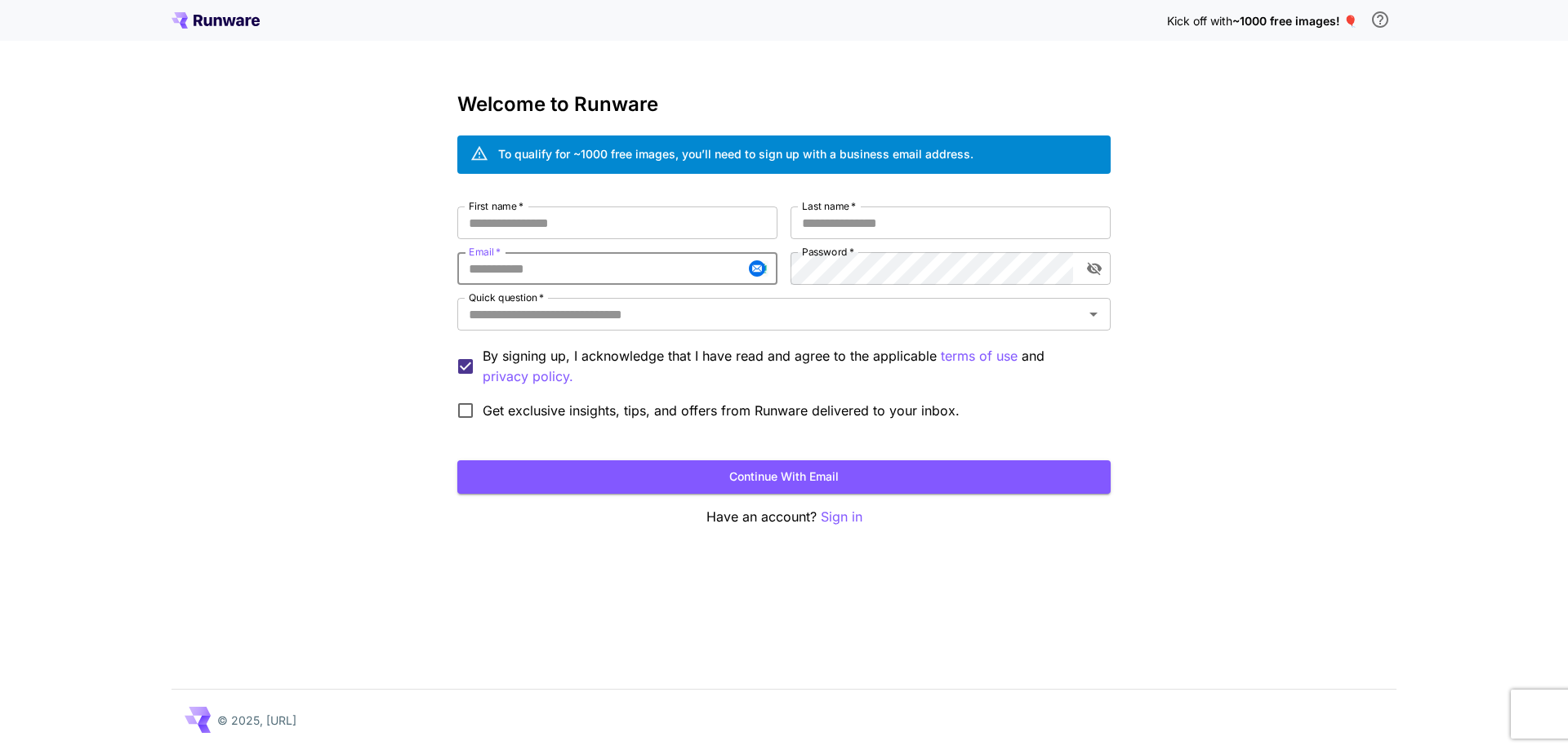
click at [603, 273] on input "Email   *" at bounding box center [617, 268] width 320 height 33
paste input "**********"
type input "**********"
click at [559, 221] on input "First name   *" at bounding box center [617, 222] width 320 height 33
type input "*******"
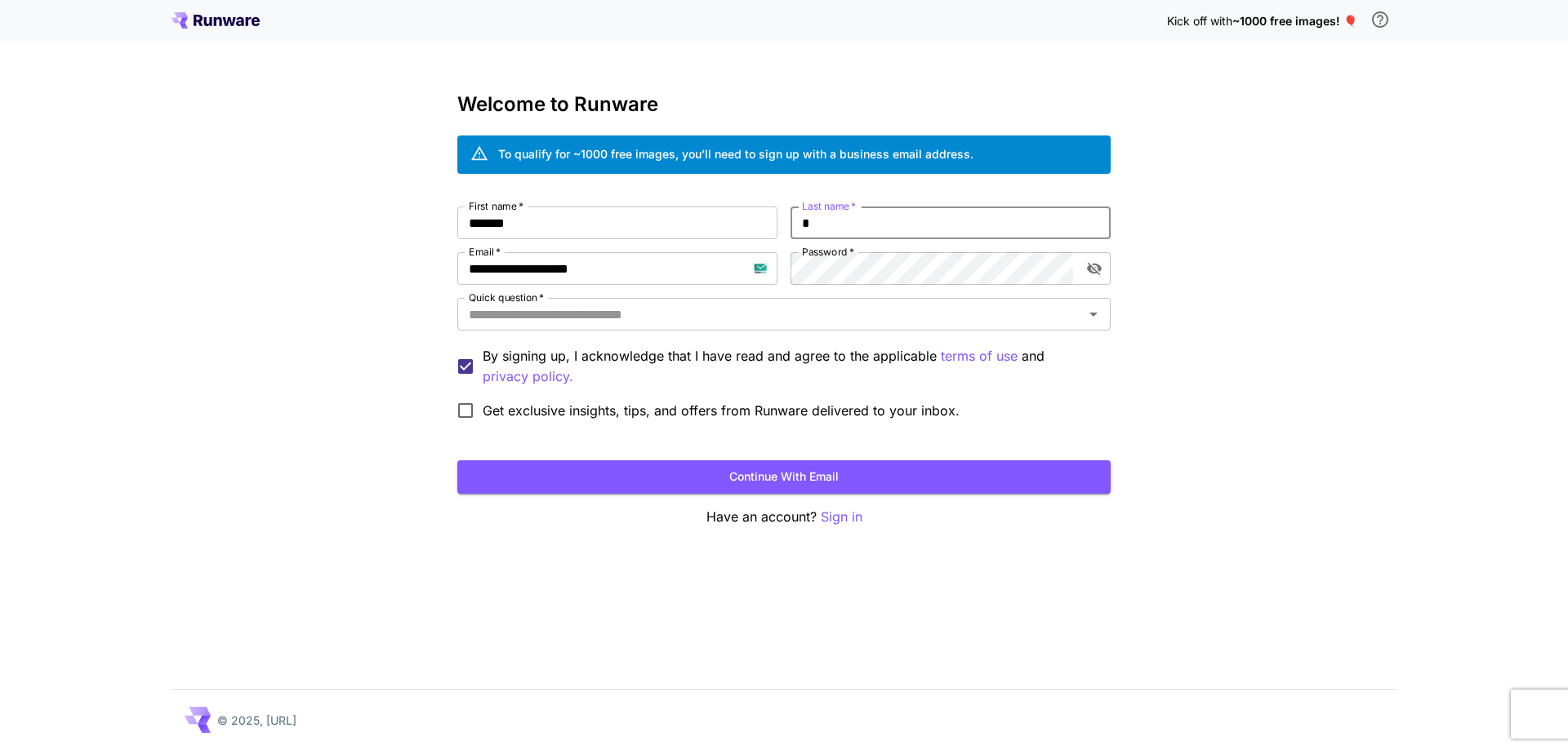
click at [891, 229] on input "*" at bounding box center [950, 222] width 320 height 33
type input "****"
click at [818, 319] on input "Quick question   *" at bounding box center [771, 314] width 617 height 23
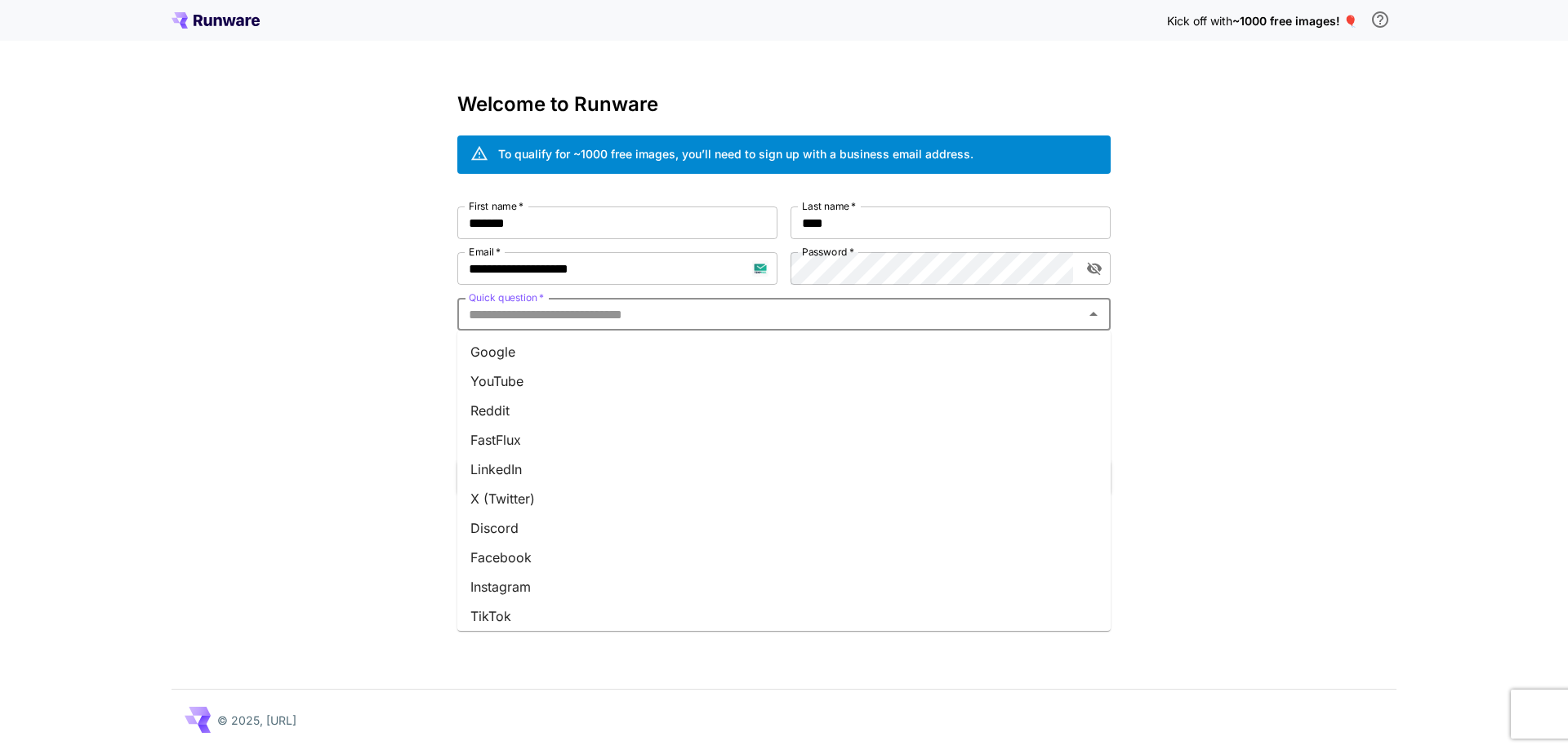
click at [798, 347] on li "Google" at bounding box center [783, 352] width 653 height 29
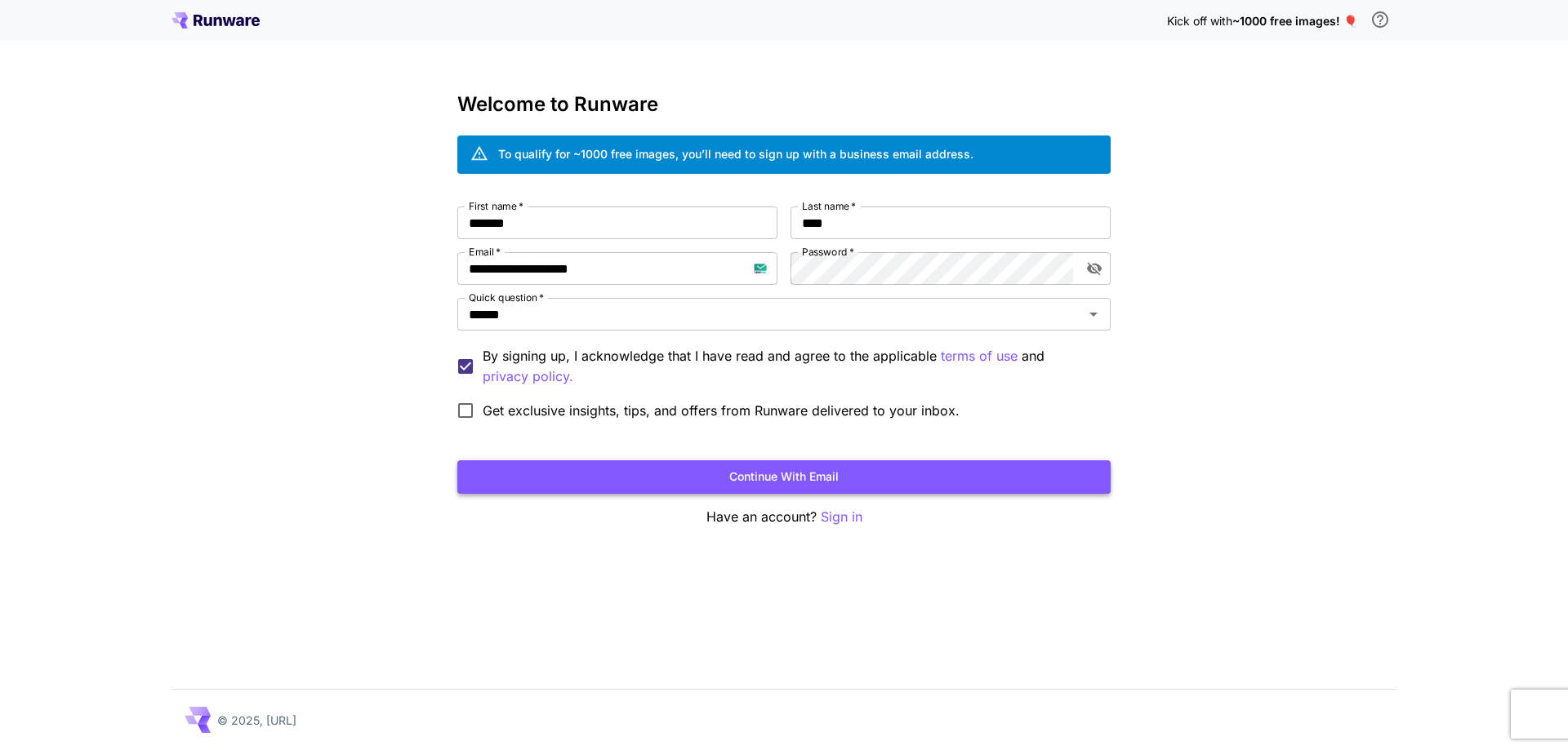
click at [816, 477] on button "Continue with email" at bounding box center [783, 477] width 653 height 34
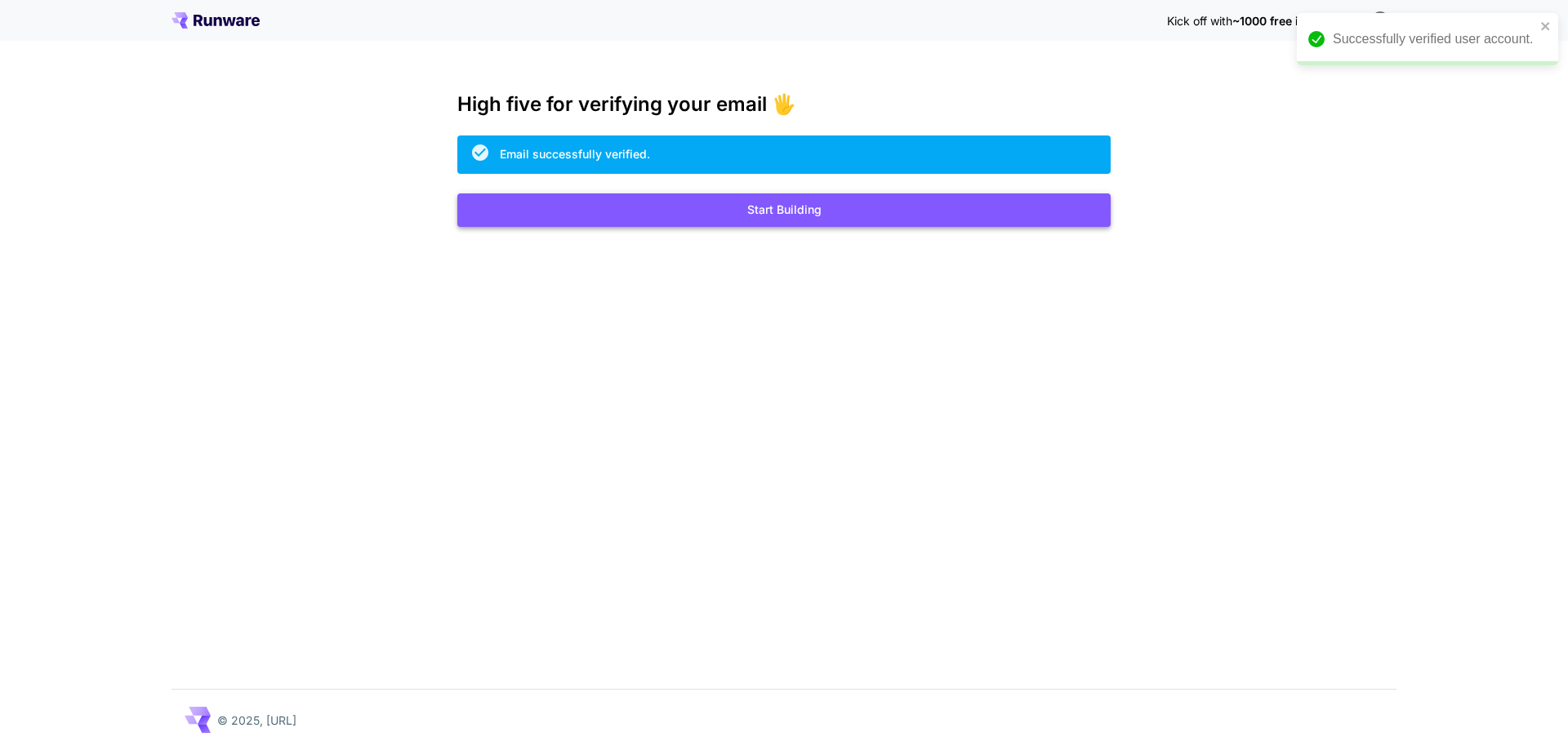
click at [812, 213] on button "Start Building" at bounding box center [783, 210] width 653 height 34
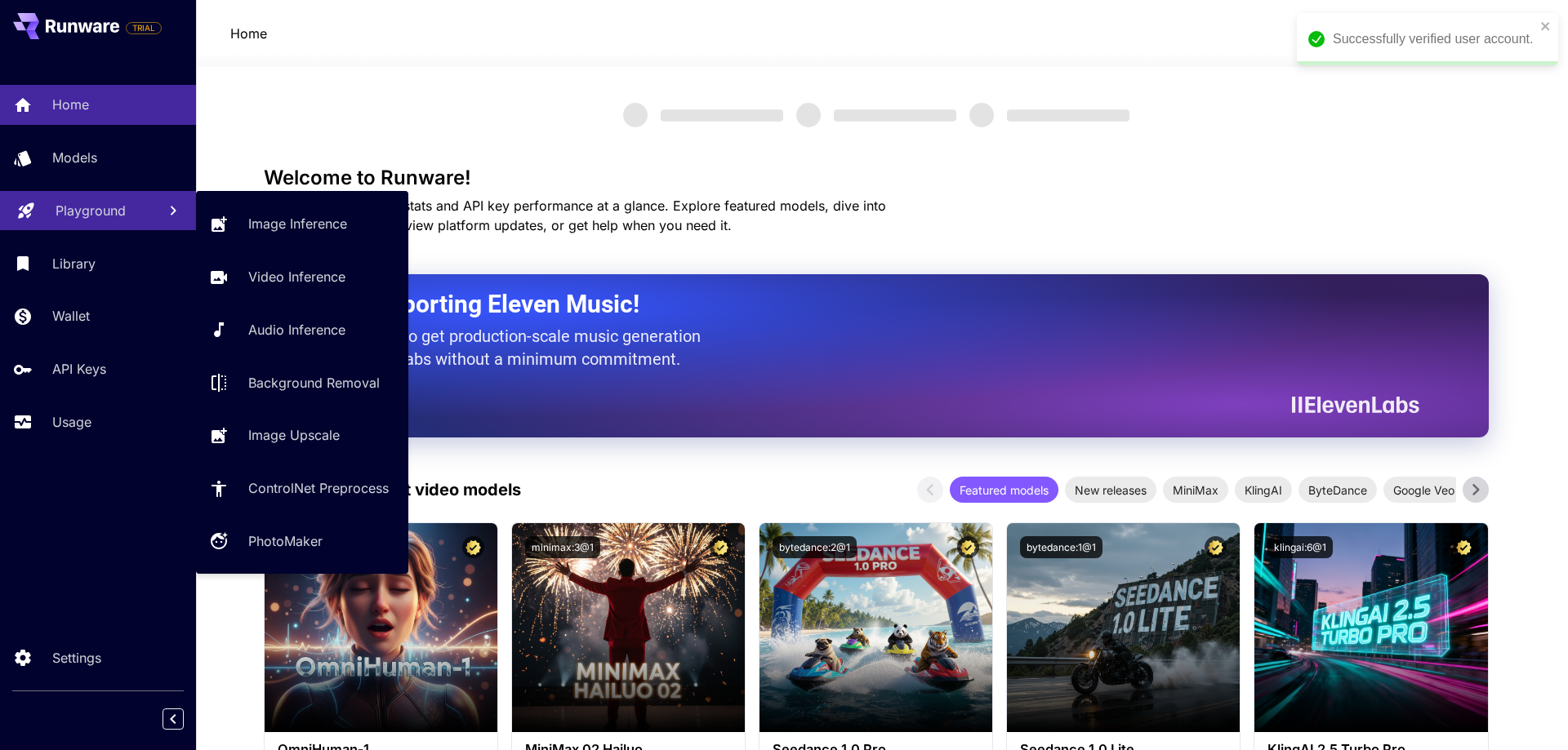
click at [64, 217] on p "Playground" at bounding box center [90, 211] width 70 height 19
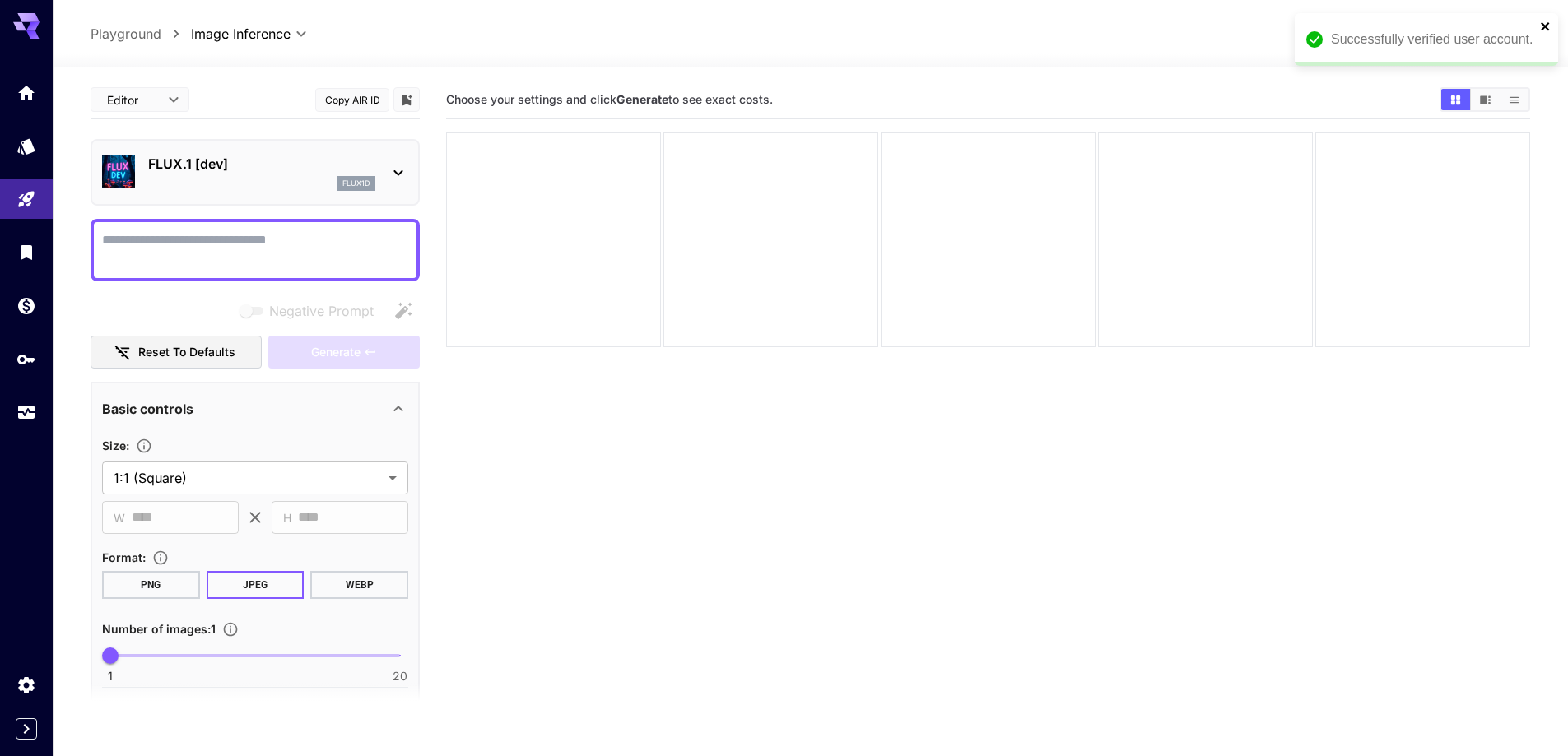
click at [1546, 25] on icon "close" at bounding box center [1545, 26] width 8 height 8
click at [269, 184] on div "flux1d" at bounding box center [262, 183] width 227 height 15
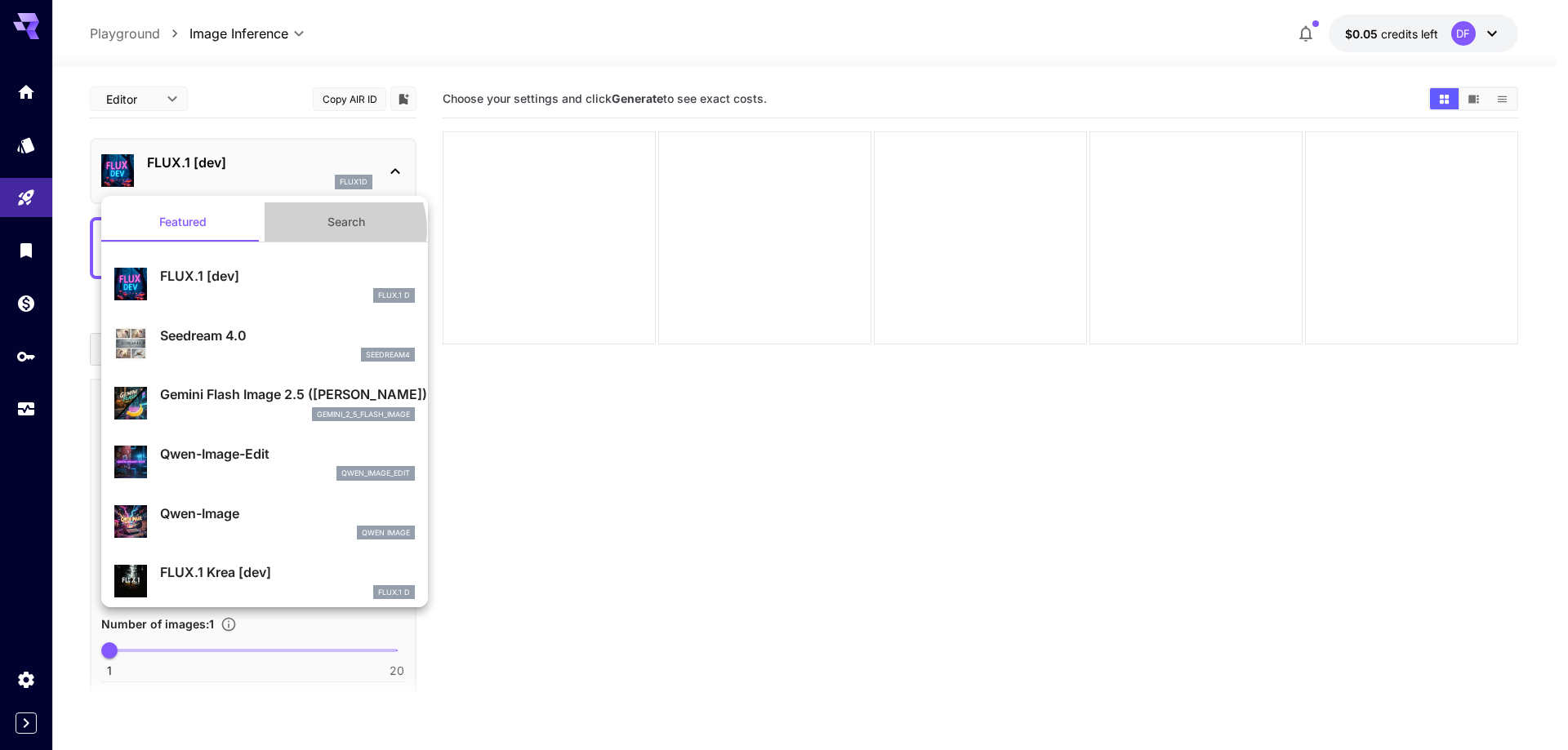
click at [330, 229] on button "Search" at bounding box center [346, 222] width 163 height 39
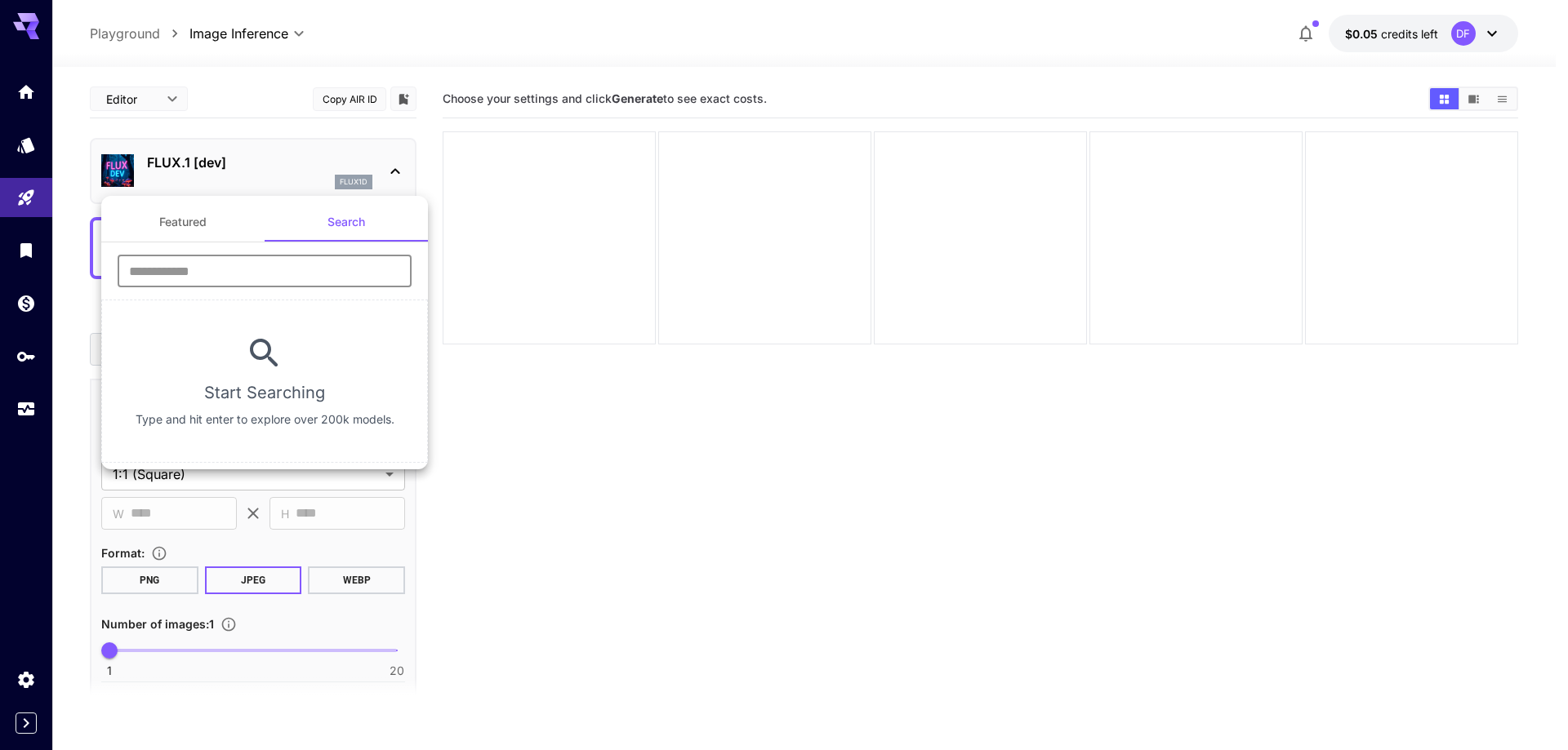
click at [283, 262] on input "text" at bounding box center [265, 271] width 294 height 33
type input "****"
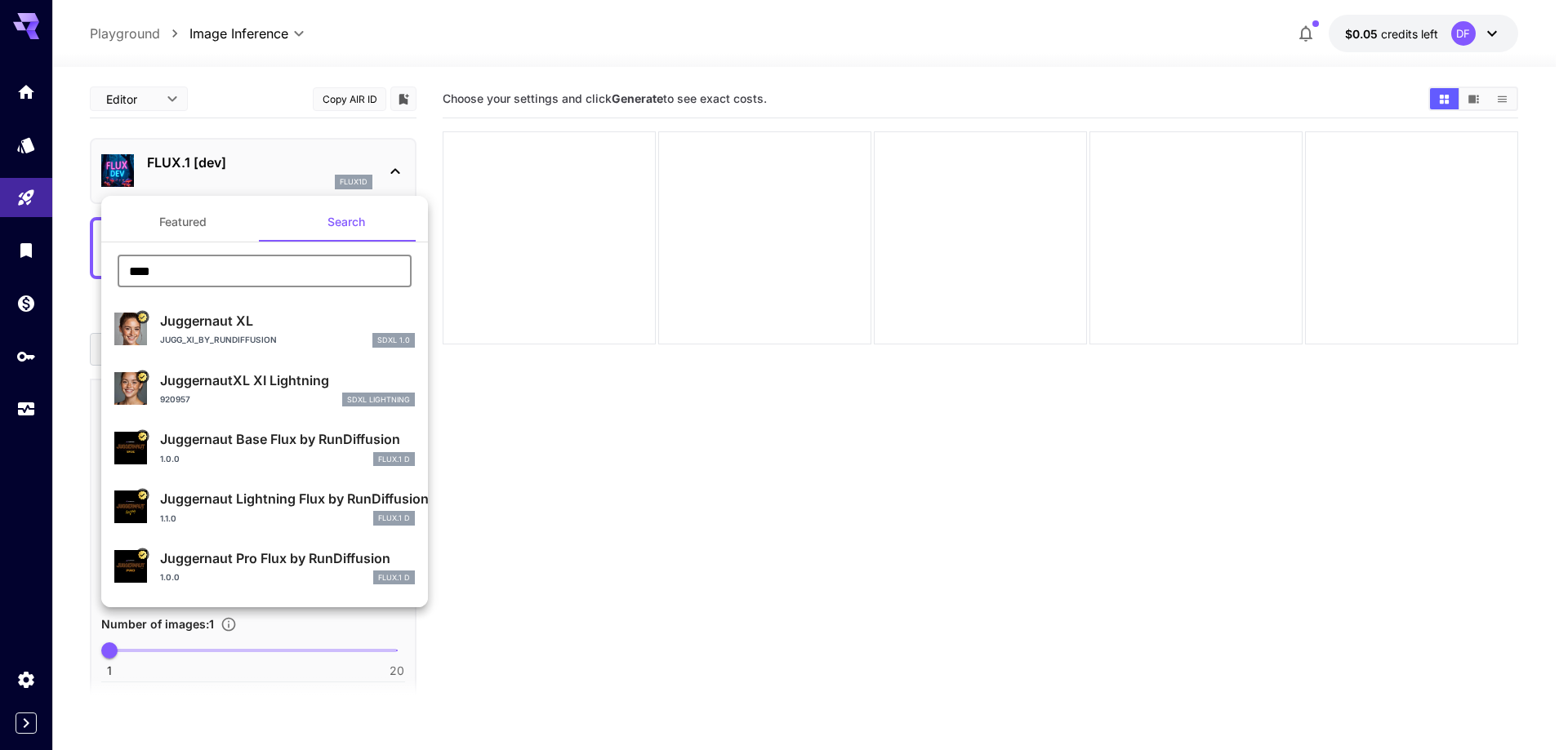
click at [276, 322] on p "Juggernaut XL" at bounding box center [288, 321] width 255 height 19
type input "**"
type input "***"
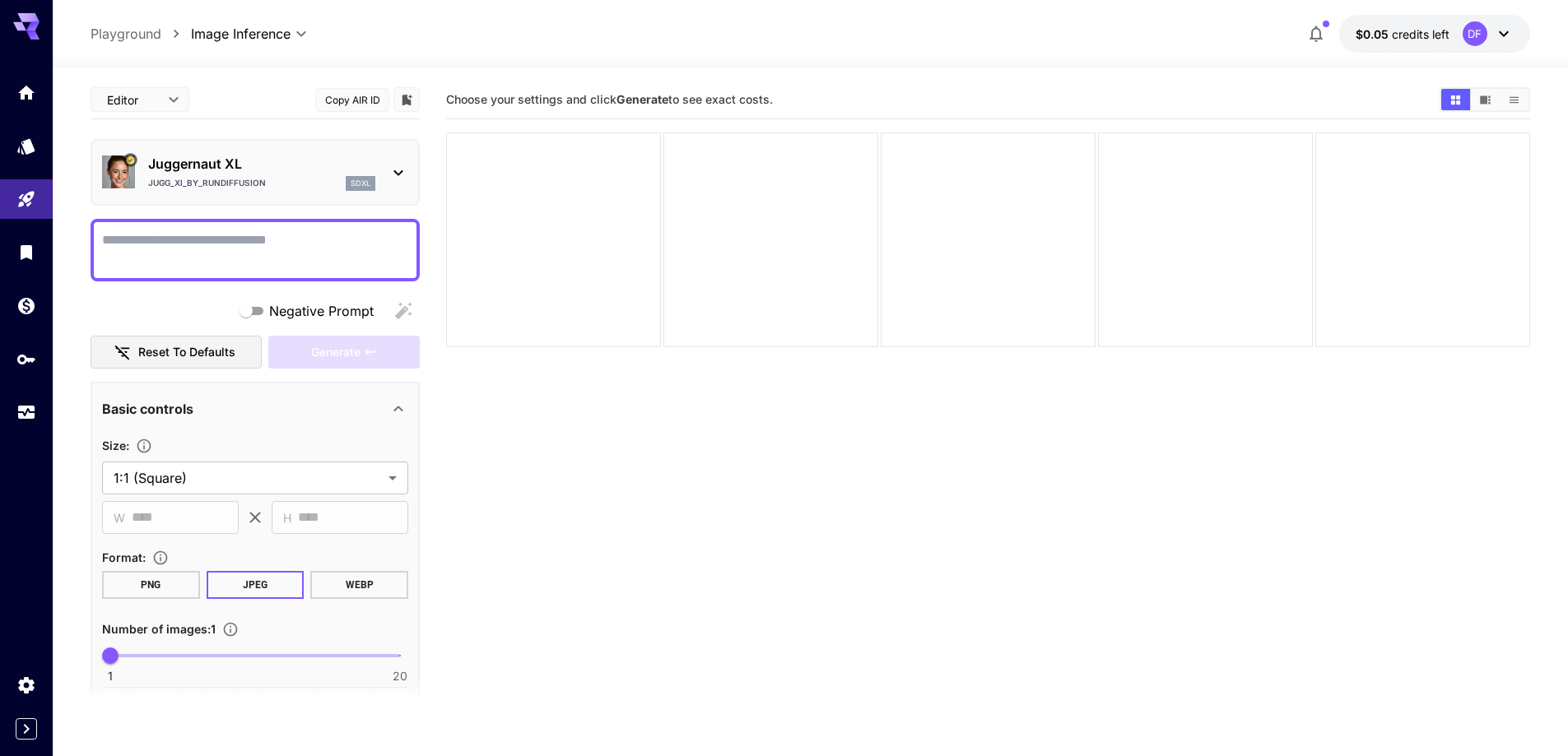
click at [310, 246] on textarea "Negative Prompt" at bounding box center [254, 250] width 306 height 39
paste textarea "**********"
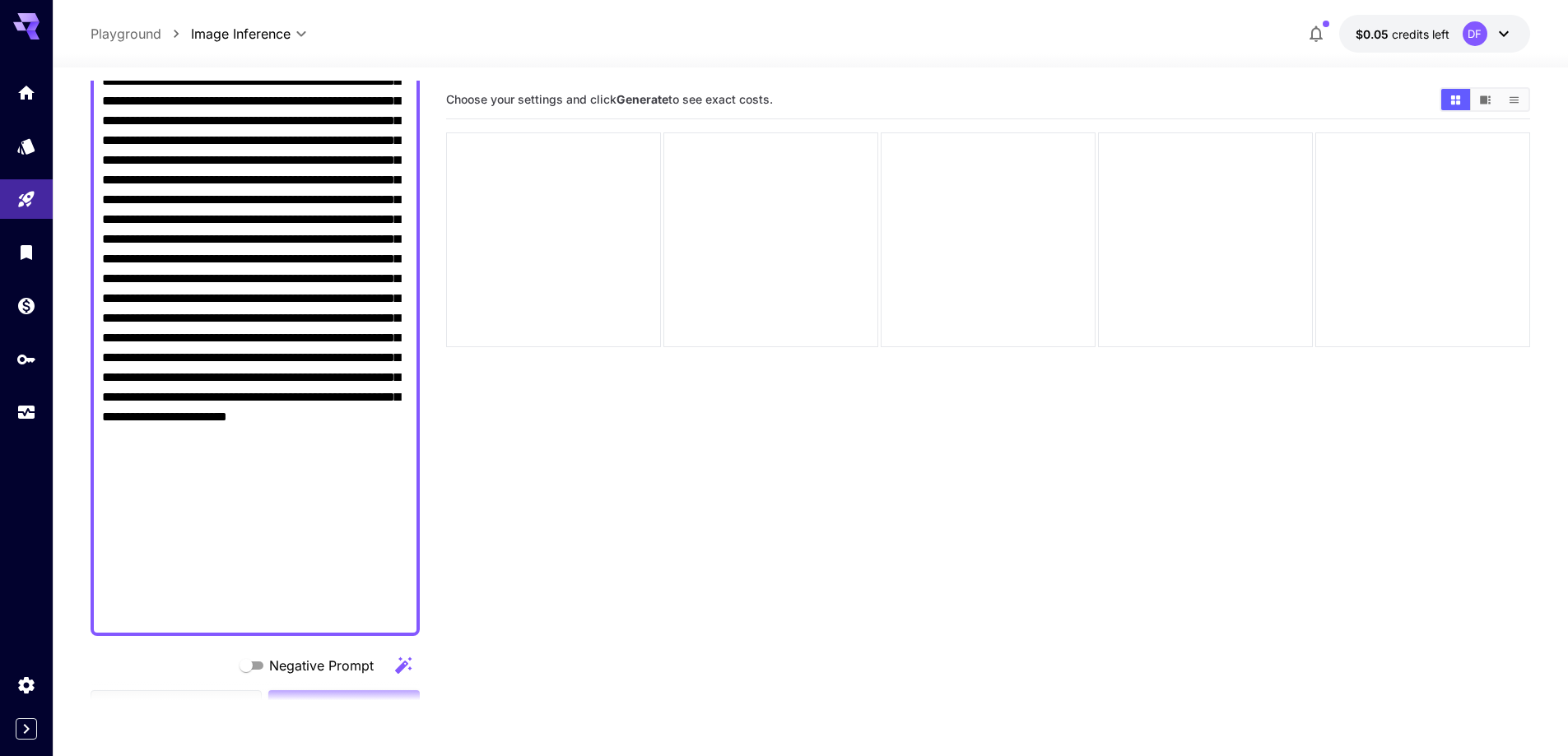
scroll to position [716, 0]
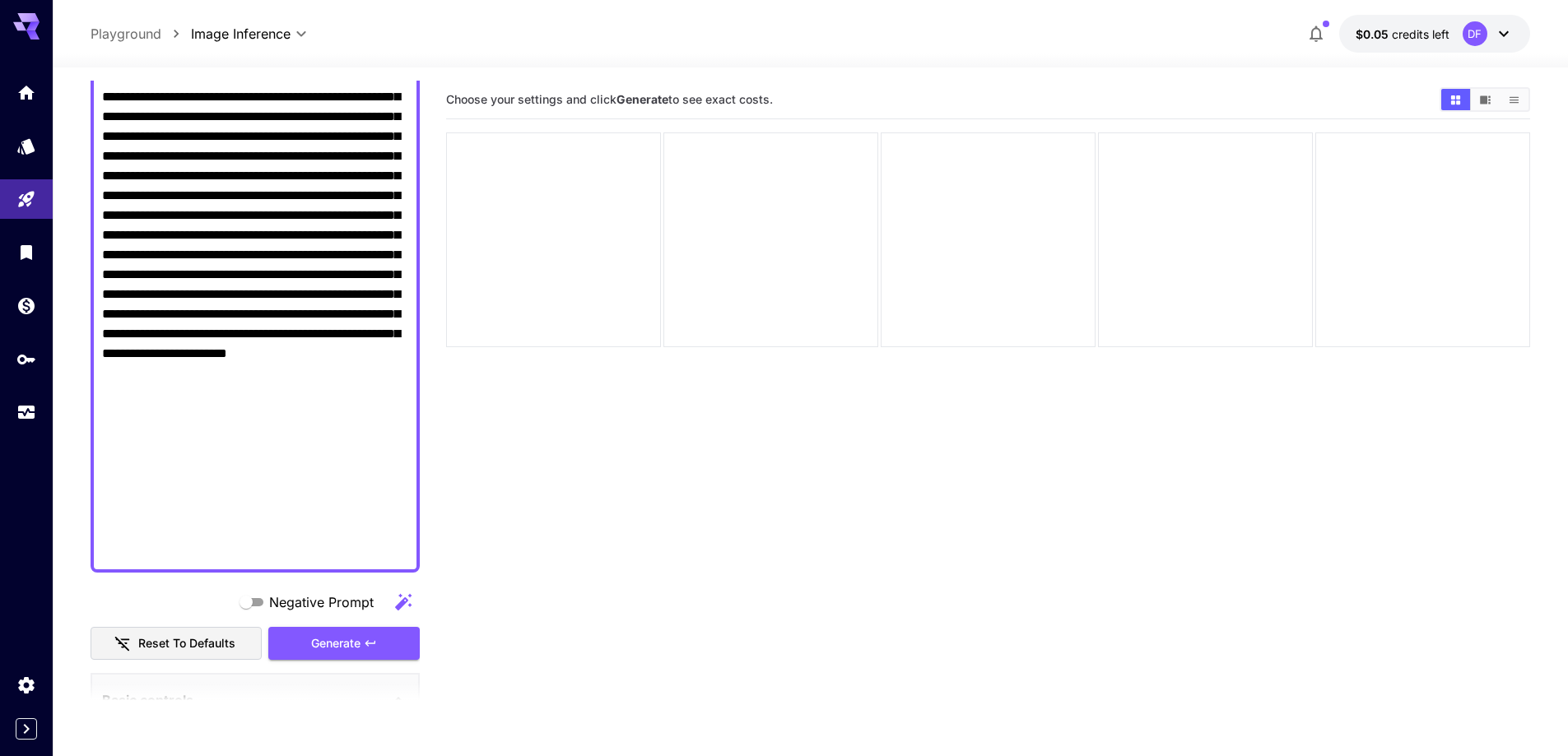
drag, startPoint x: 321, startPoint y: 559, endPoint x: 222, endPoint y: 455, distance: 143.6
click at [222, 455] on textarea "Negative Prompt" at bounding box center [254, 37] width 306 height 1046
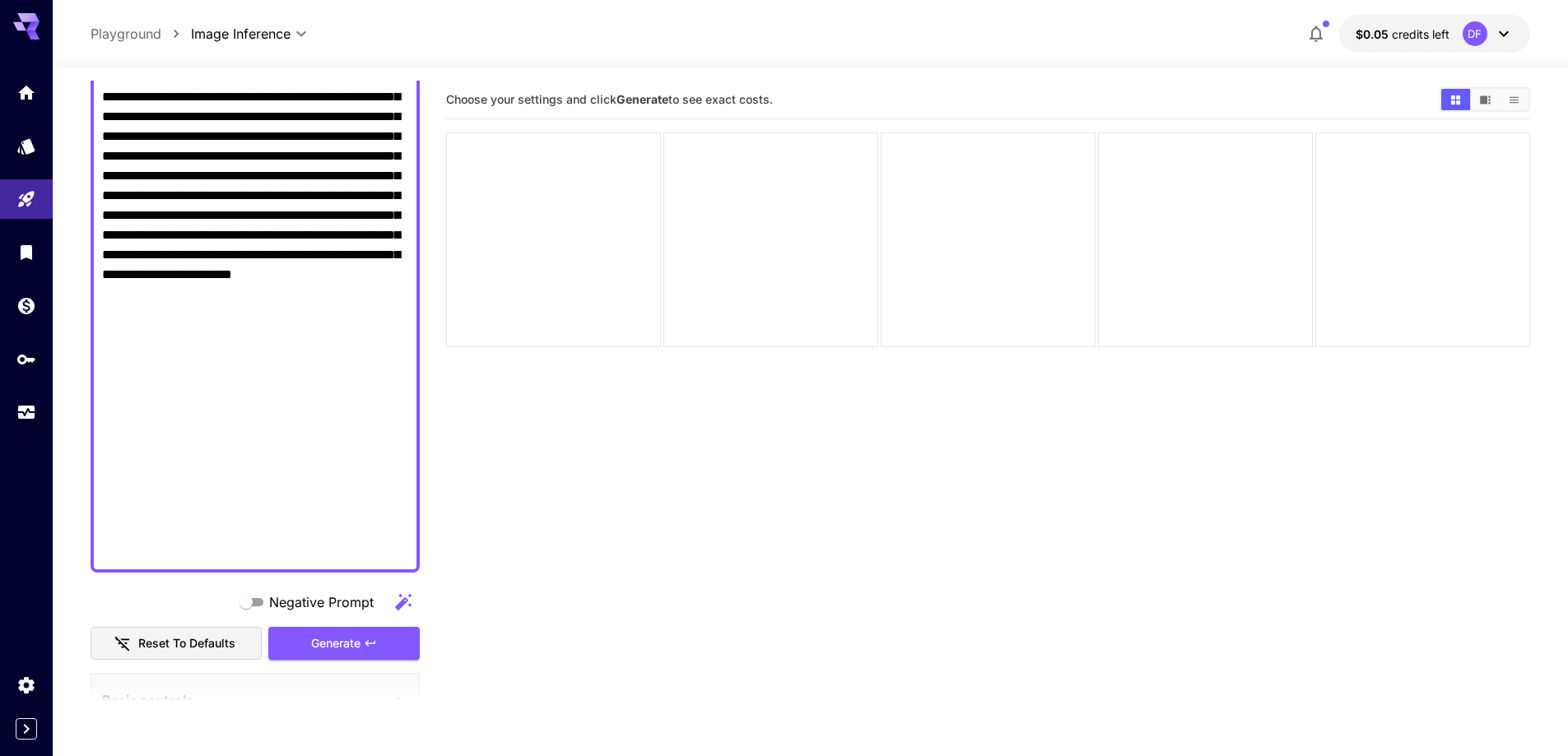
scroll to position [1078, 0]
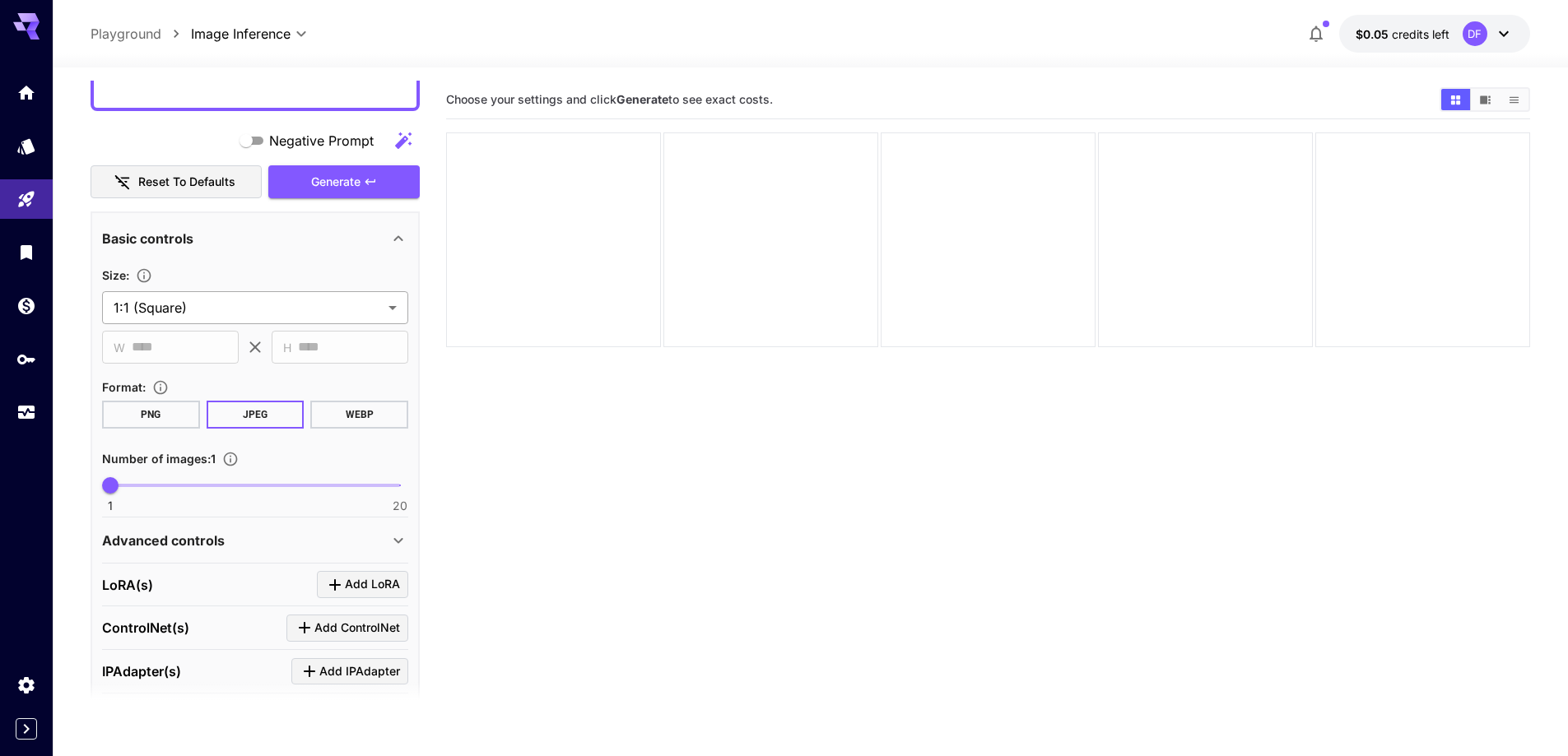
type textarea "**********"
click at [199, 299] on body "**********" at bounding box center [784, 443] width 1568 height 886
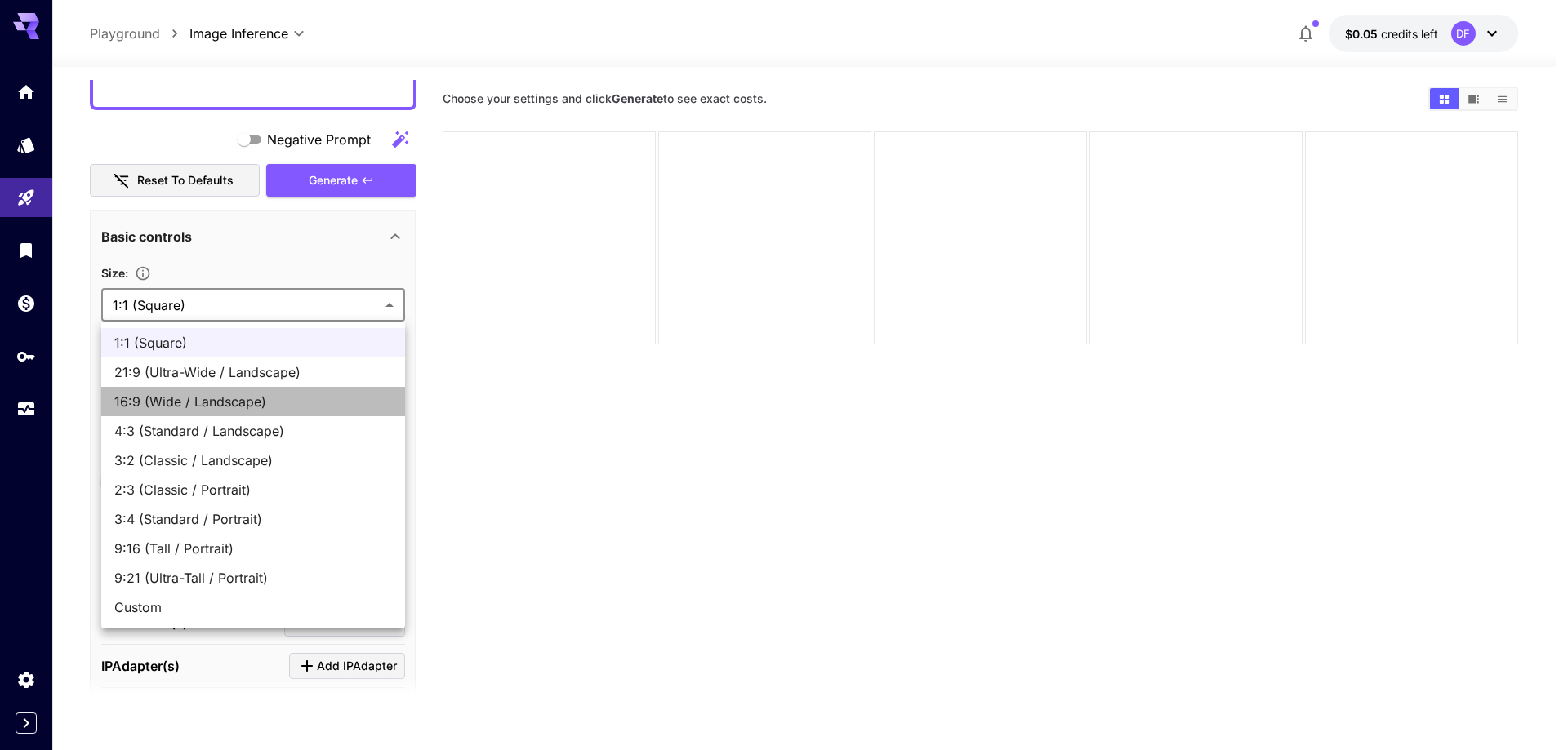
click at [187, 389] on li "16:9 (Wide / Landscape)" at bounding box center [252, 401] width 304 height 29
type input "**********"
type input "****"
type input "***"
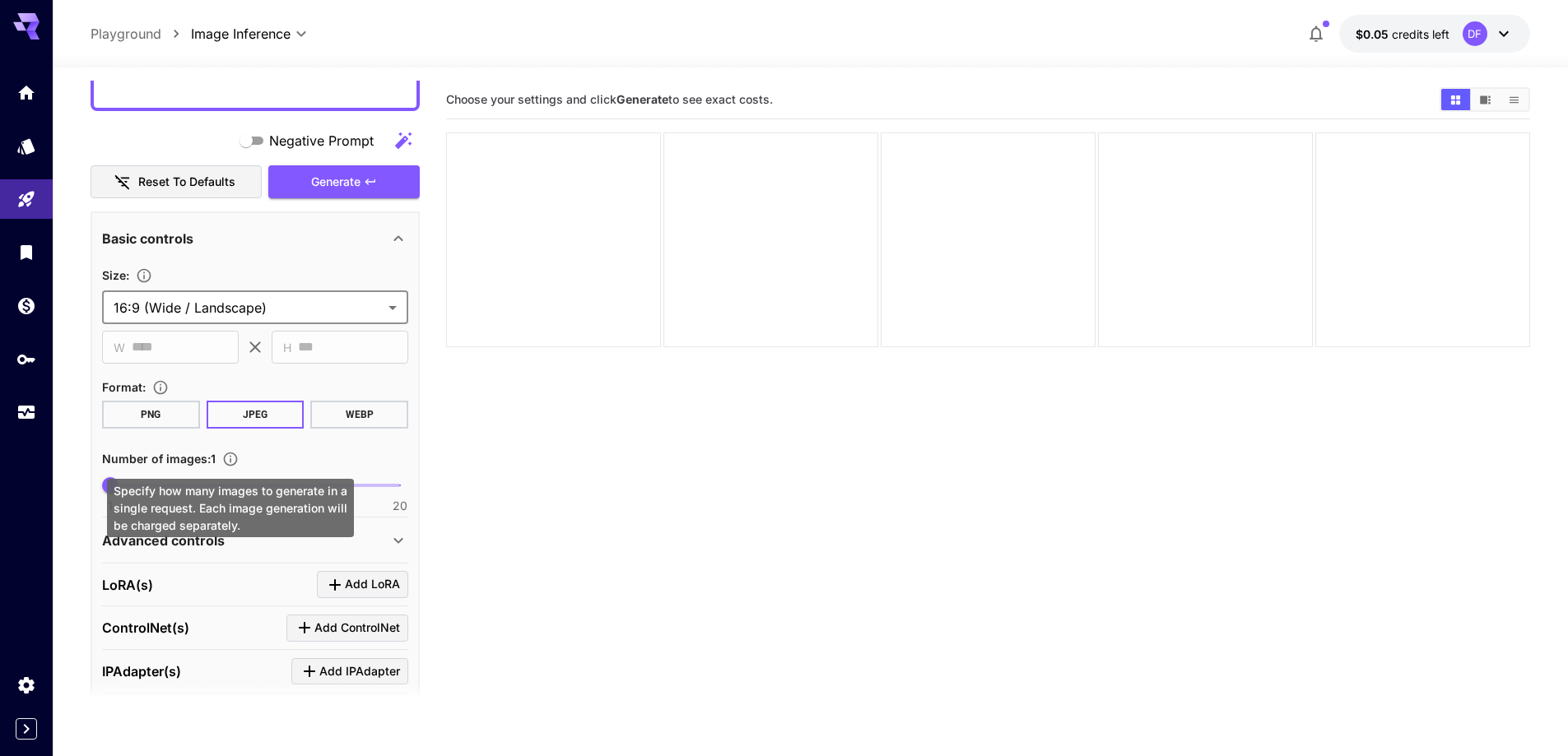
click at [238, 486] on div "Specify how many images to generate in a single request. Each image generation …" at bounding box center [230, 507] width 247 height 58
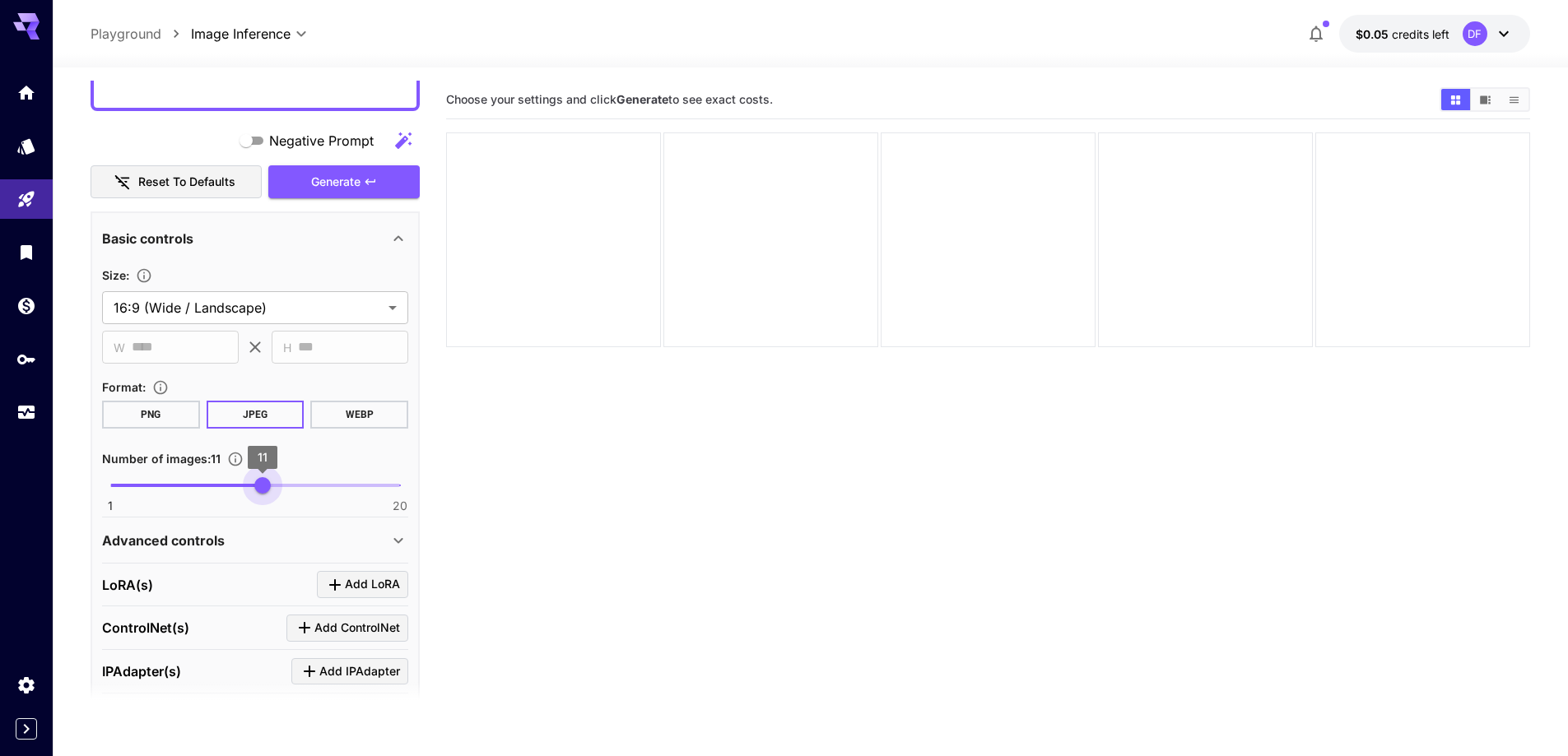
type input "**"
drag, startPoint x: 259, startPoint y: 484, endPoint x: 271, endPoint y: 486, distance: 12.2
click at [271, 486] on span "1 20 12" at bounding box center [255, 486] width 289 height 25
click at [239, 534] on div "Advanced controls" at bounding box center [245, 541] width 287 height 20
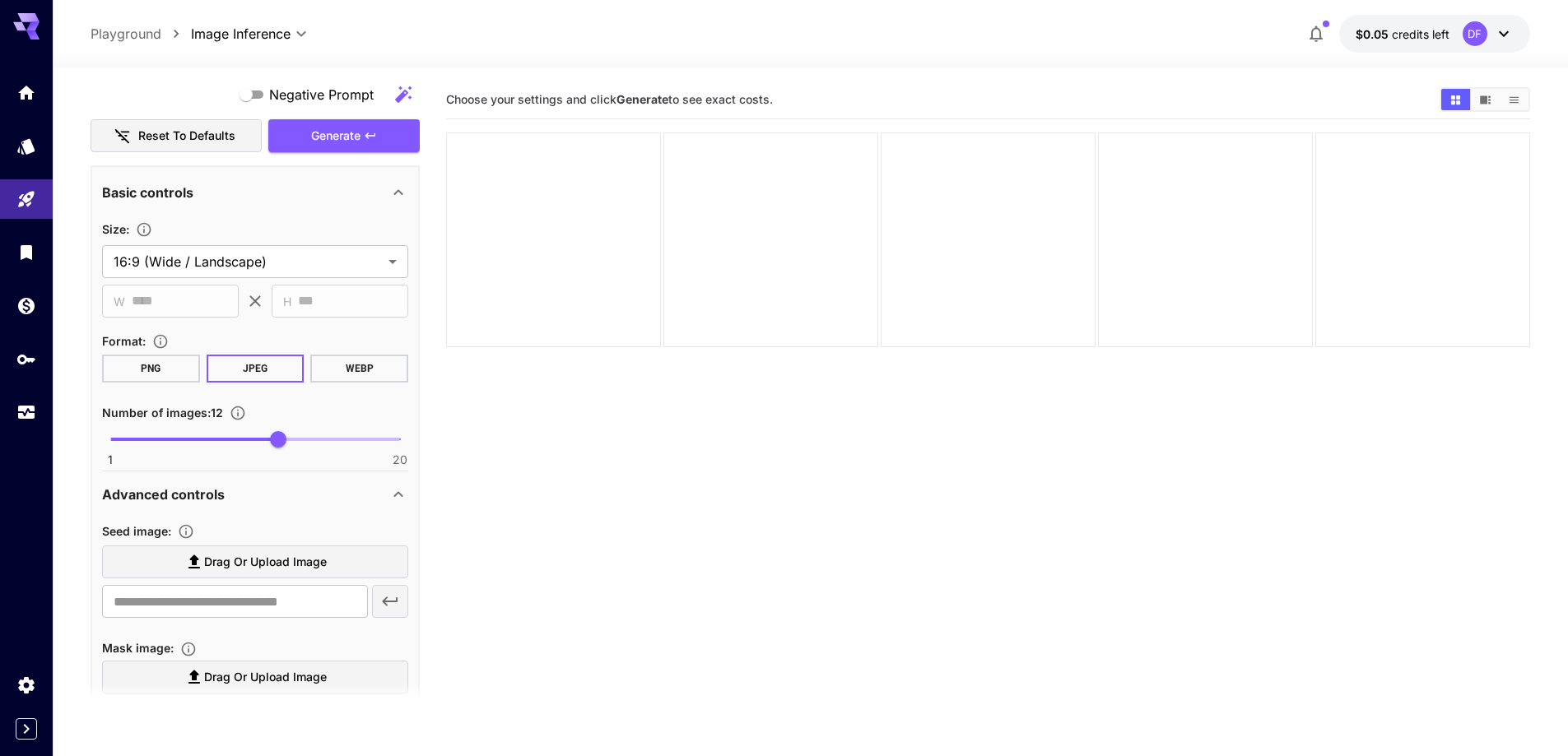
scroll to position [1161, 0]
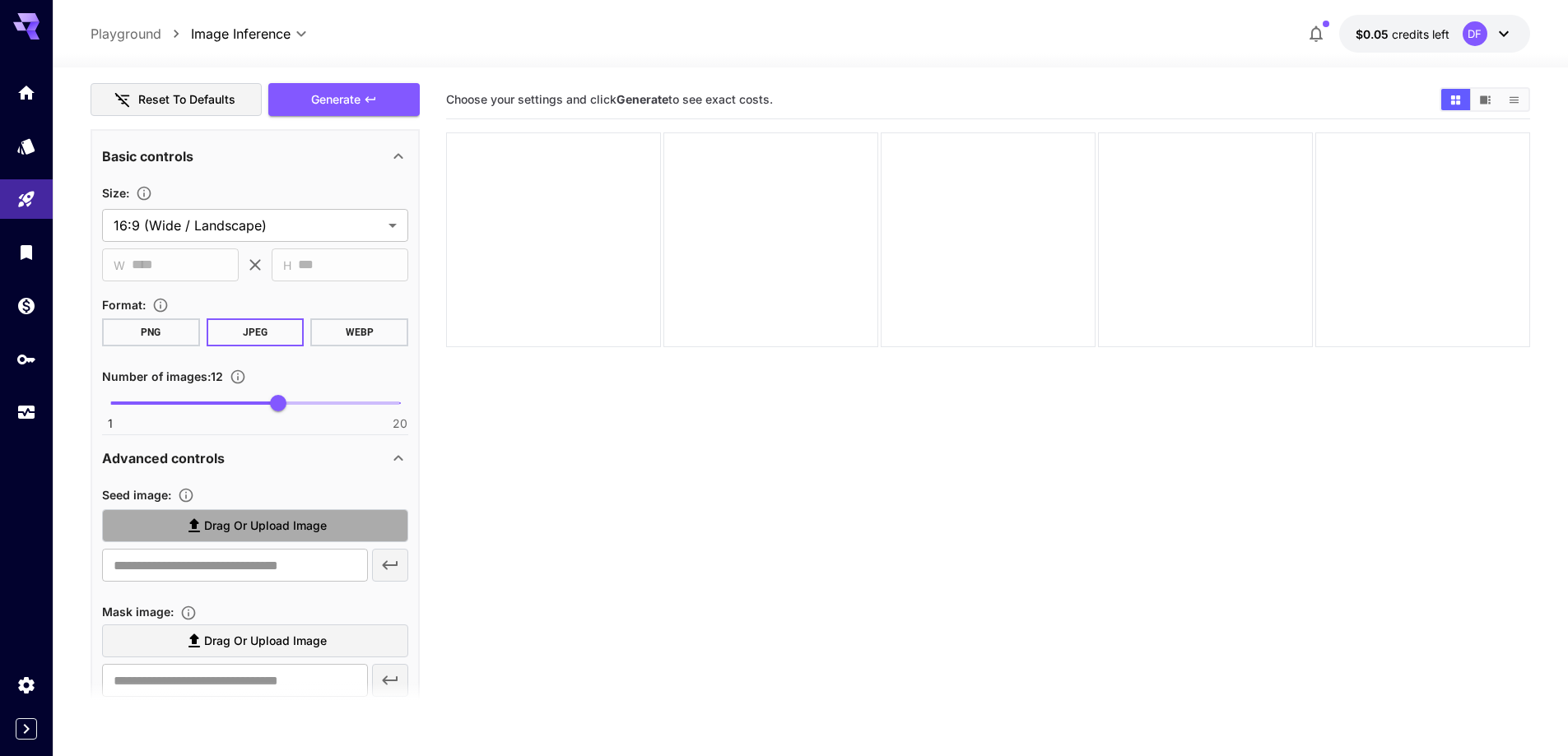
click at [293, 533] on span "Drag or upload image" at bounding box center [265, 526] width 122 height 21
click at [0, 0] on input "Drag or upload image" at bounding box center [0, 0] width 0 height 0
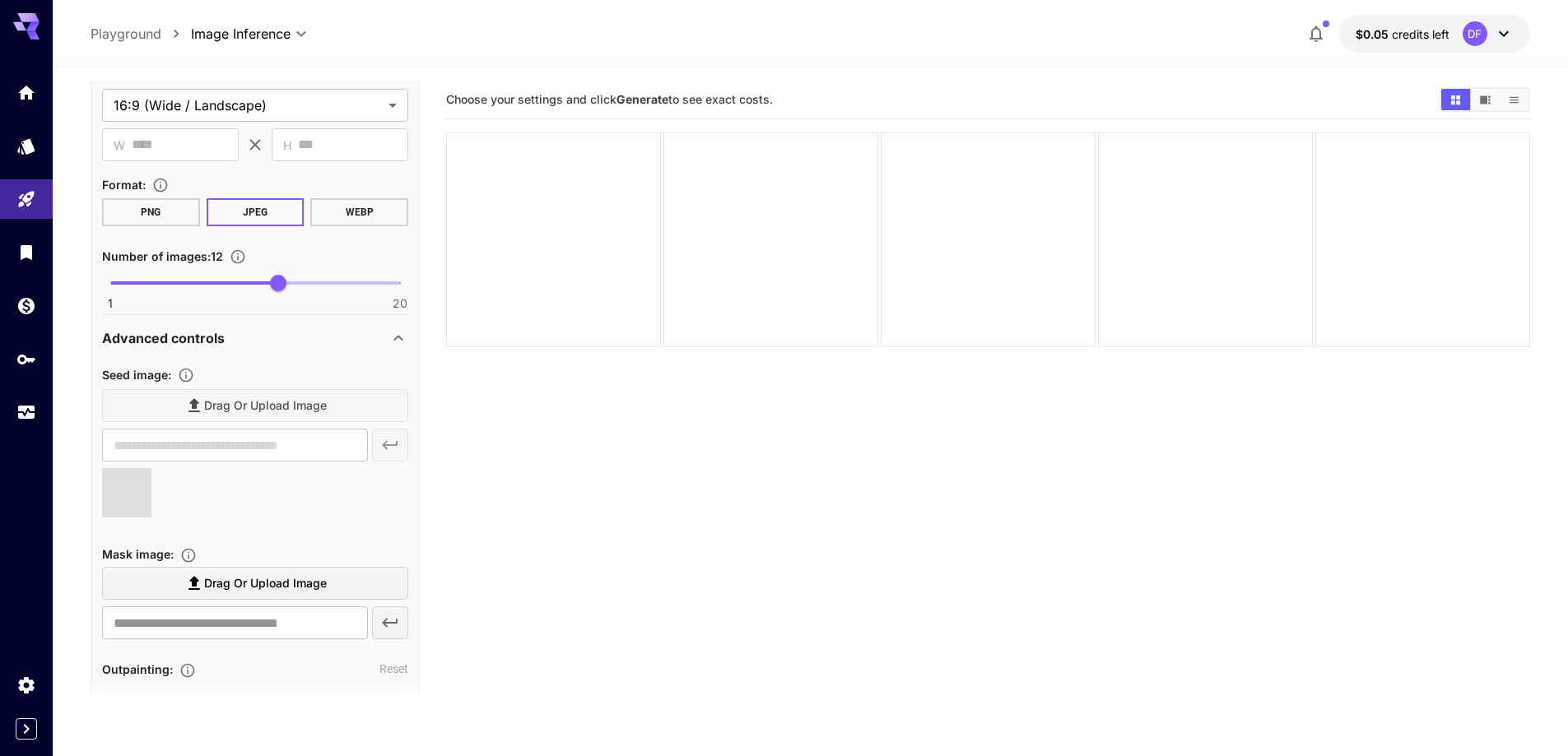
type input "**********"
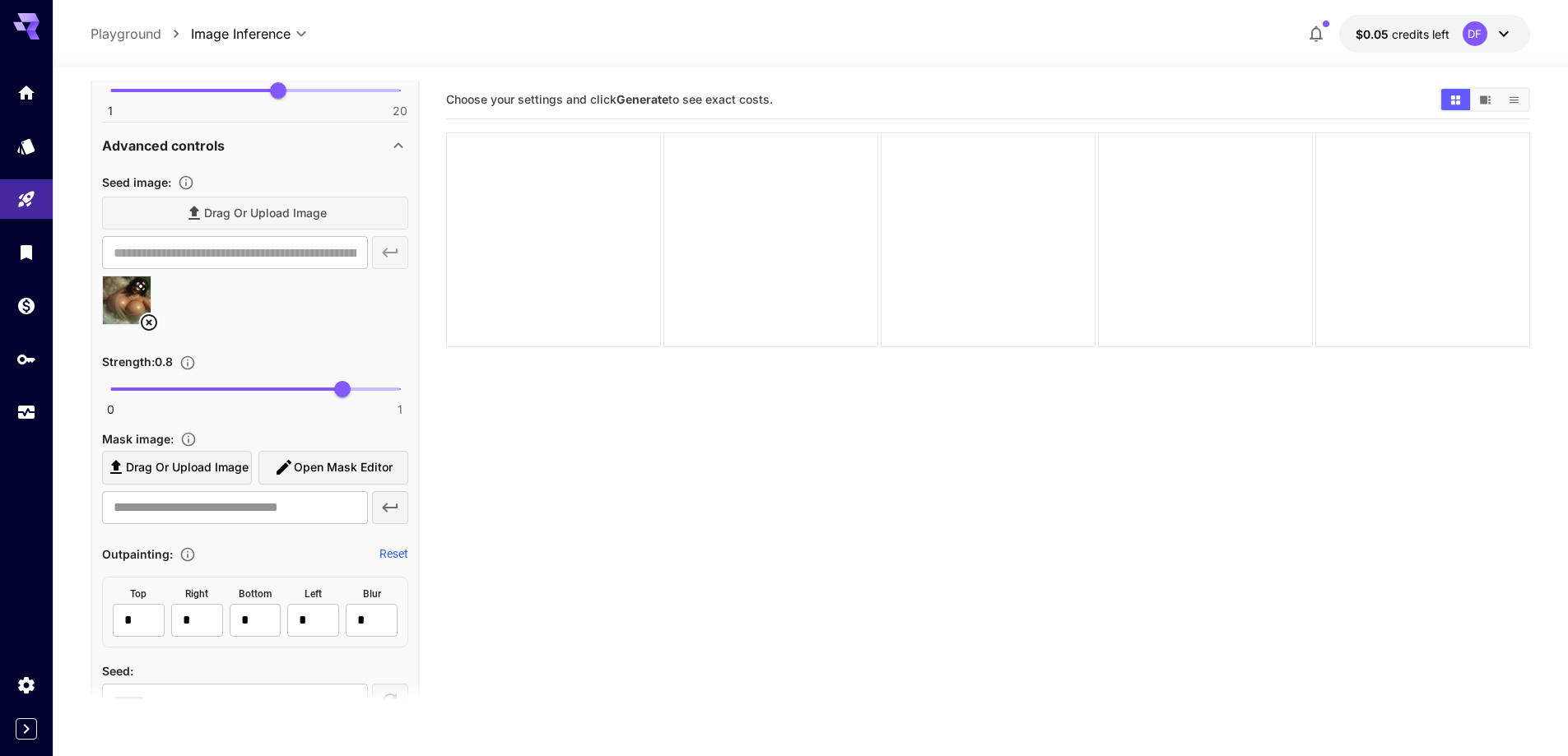
scroll to position [1490, 0]
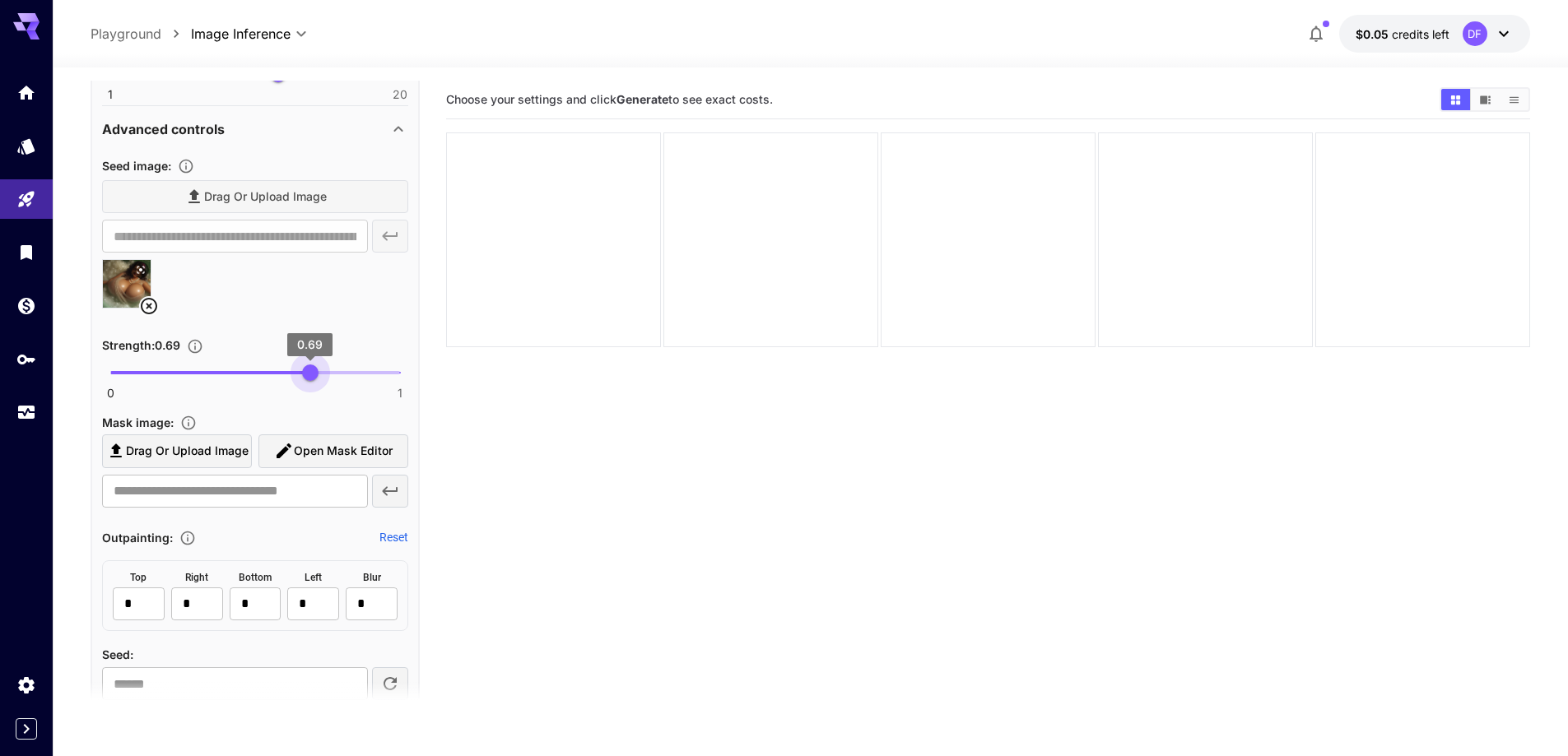
type input "****"
drag, startPoint x: 315, startPoint y: 377, endPoint x: 306, endPoint y: 380, distance: 9.5
click at [306, 380] on span "0 1 0.68" at bounding box center [255, 373] width 289 height 25
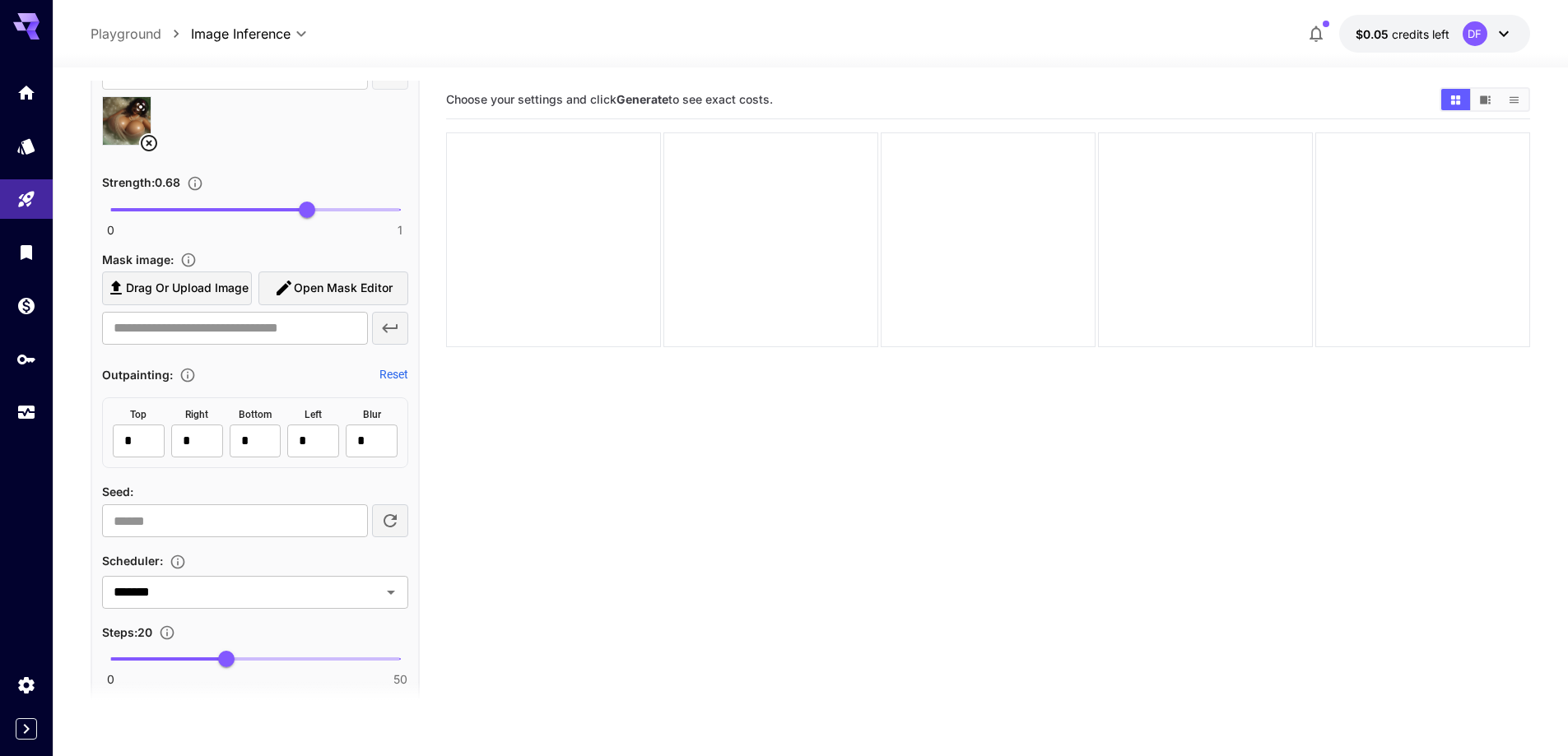
scroll to position [1655, 0]
type input "**"
click at [266, 664] on span "0 50 27" at bounding box center [255, 658] width 289 height 25
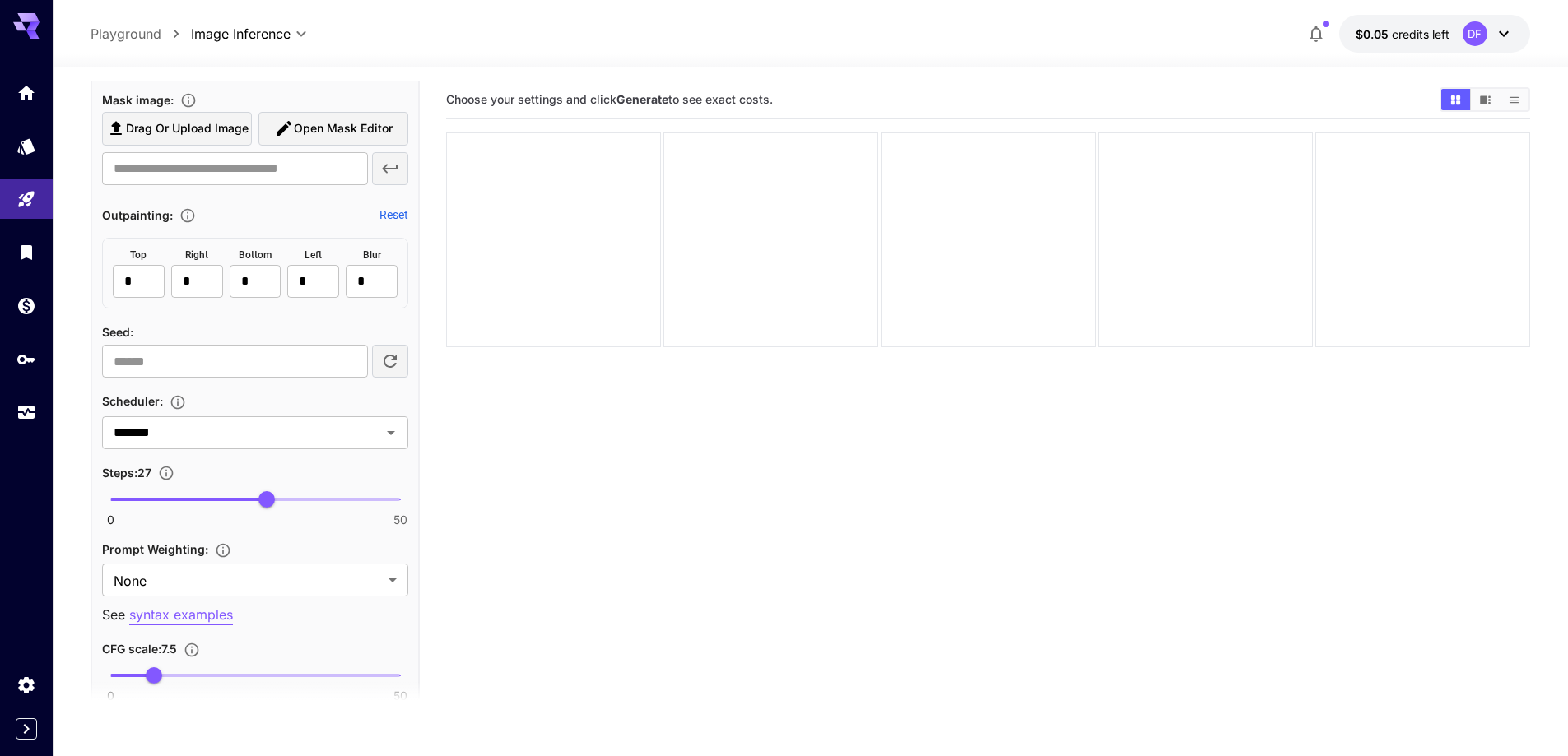
scroll to position [1819, 0]
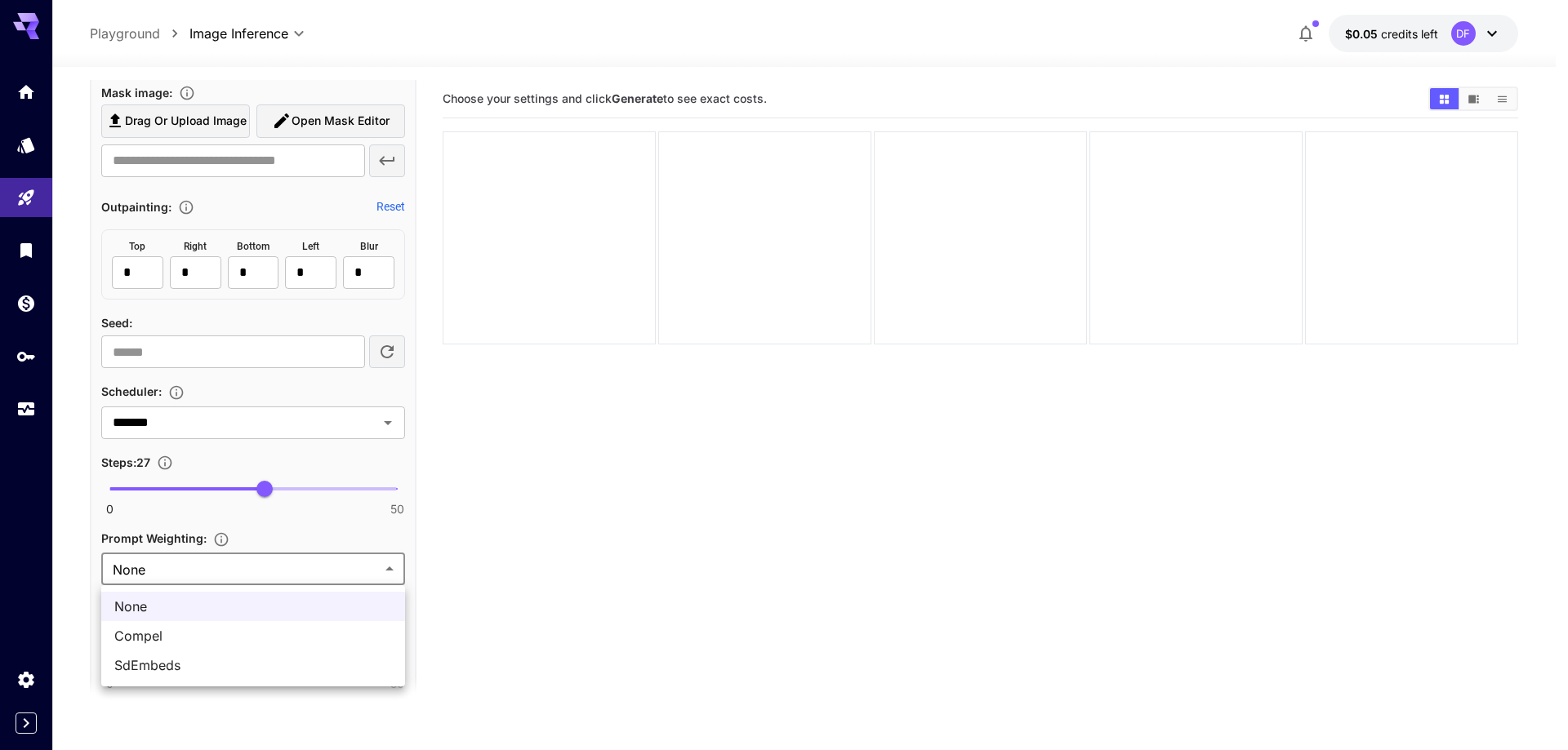
click at [255, 580] on body "**********" at bounding box center [784, 439] width 1568 height 879
click at [210, 661] on span "SdEmbeds" at bounding box center [252, 665] width 277 height 19
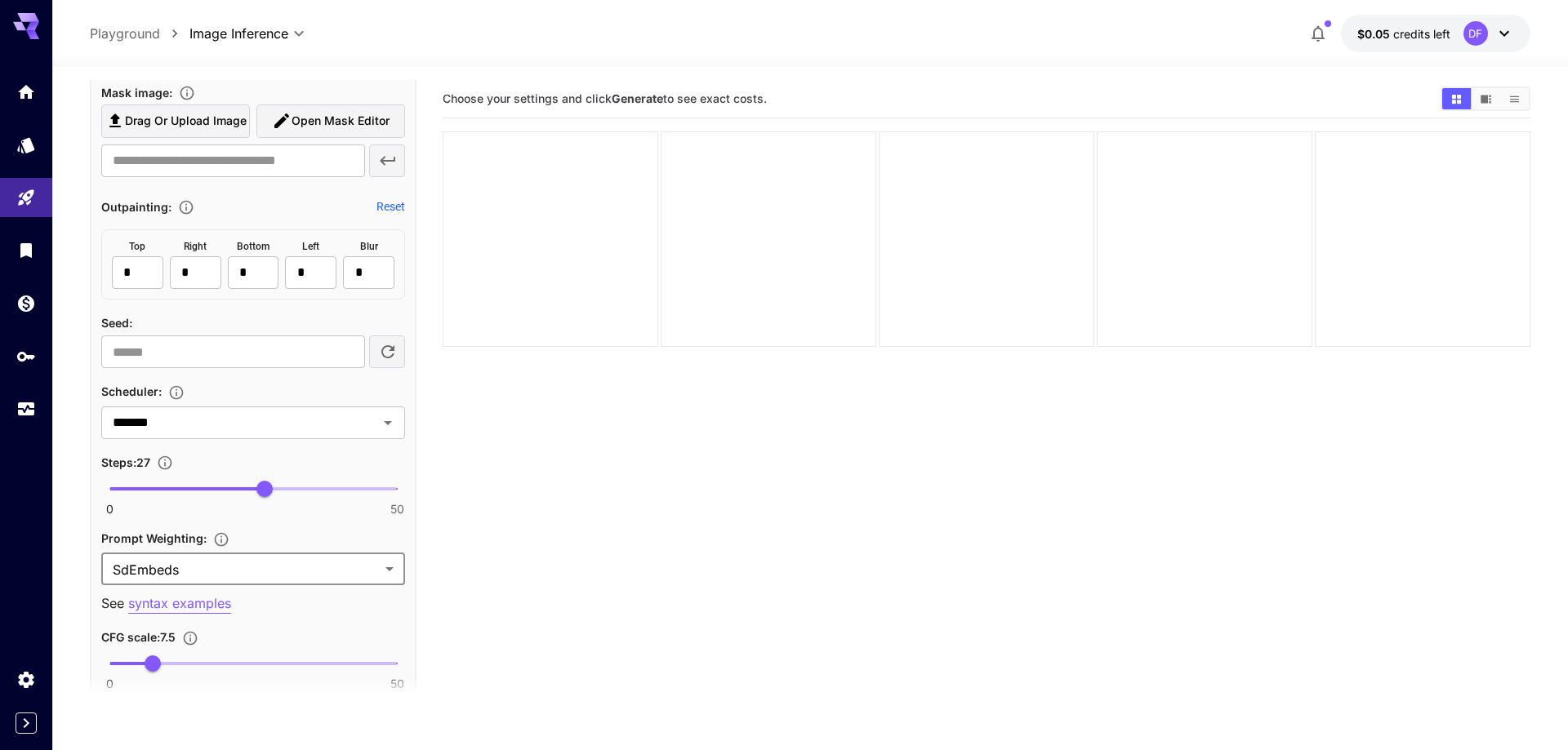
type input "********"
type input "***"
drag, startPoint x: 140, startPoint y: 666, endPoint x: 130, endPoint y: 669, distance: 10.4
click at [130, 669] on span "3.5" at bounding box center [129, 663] width 16 height 16
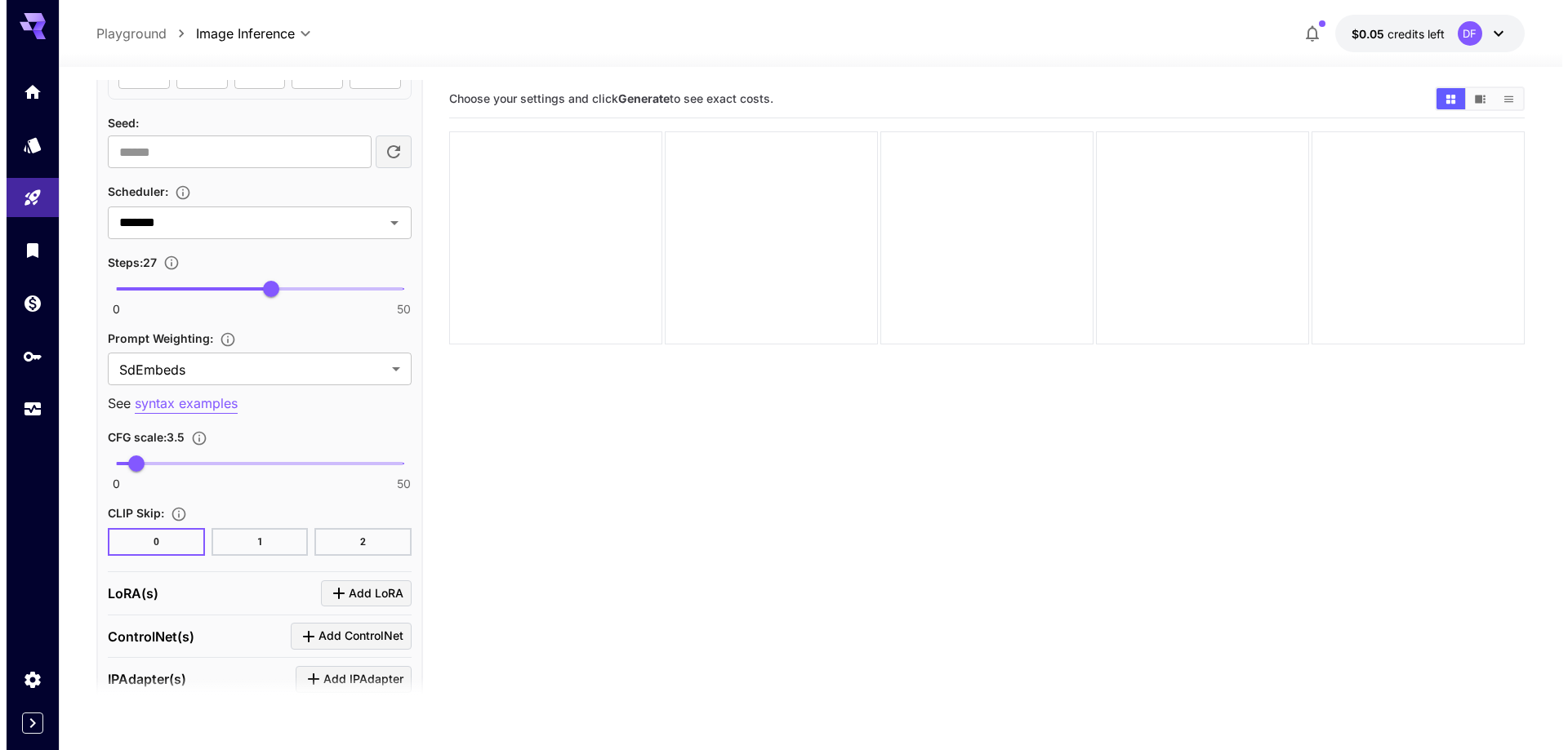
scroll to position [2207, 0]
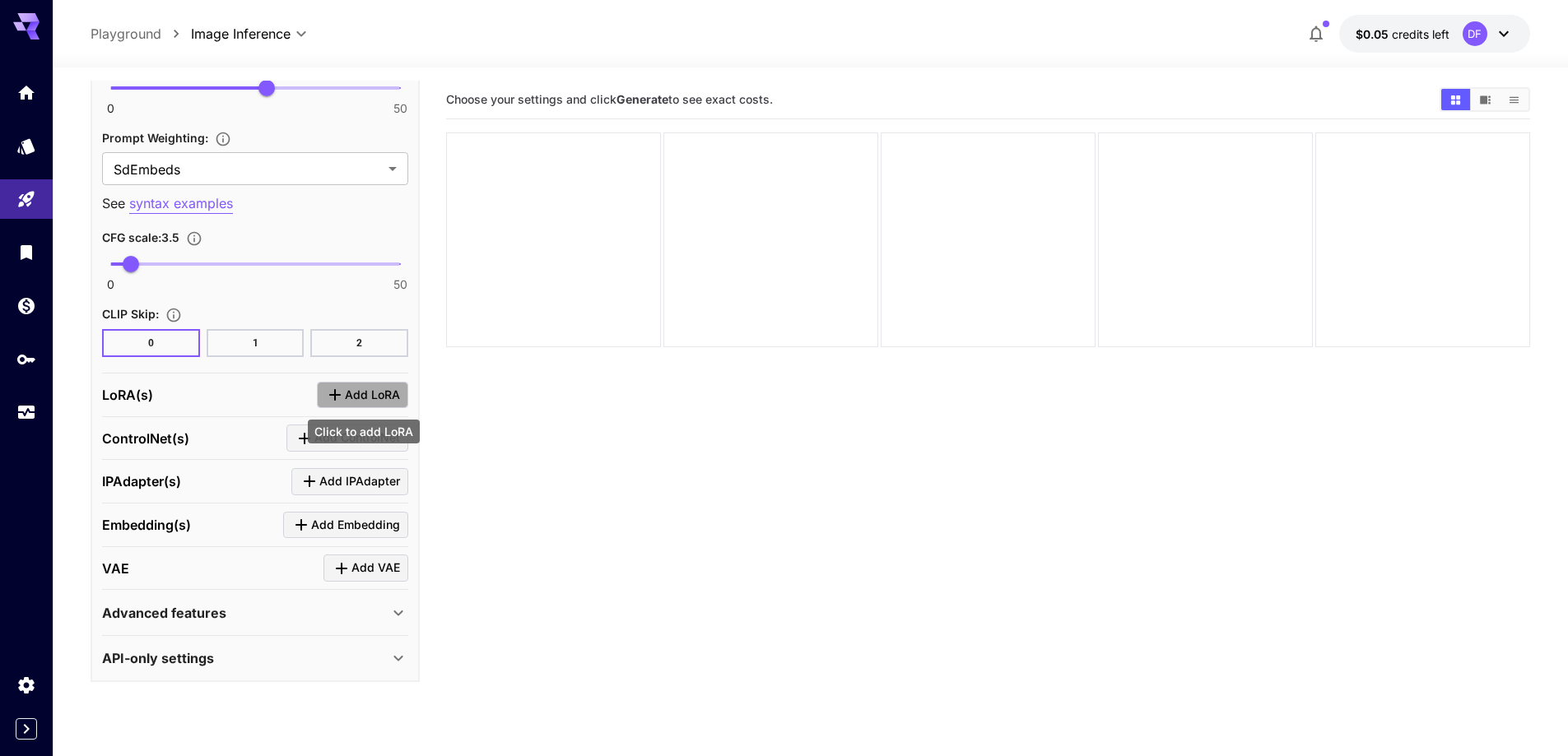
click at [370, 405] on span "Add LoRA" at bounding box center [372, 395] width 55 height 21
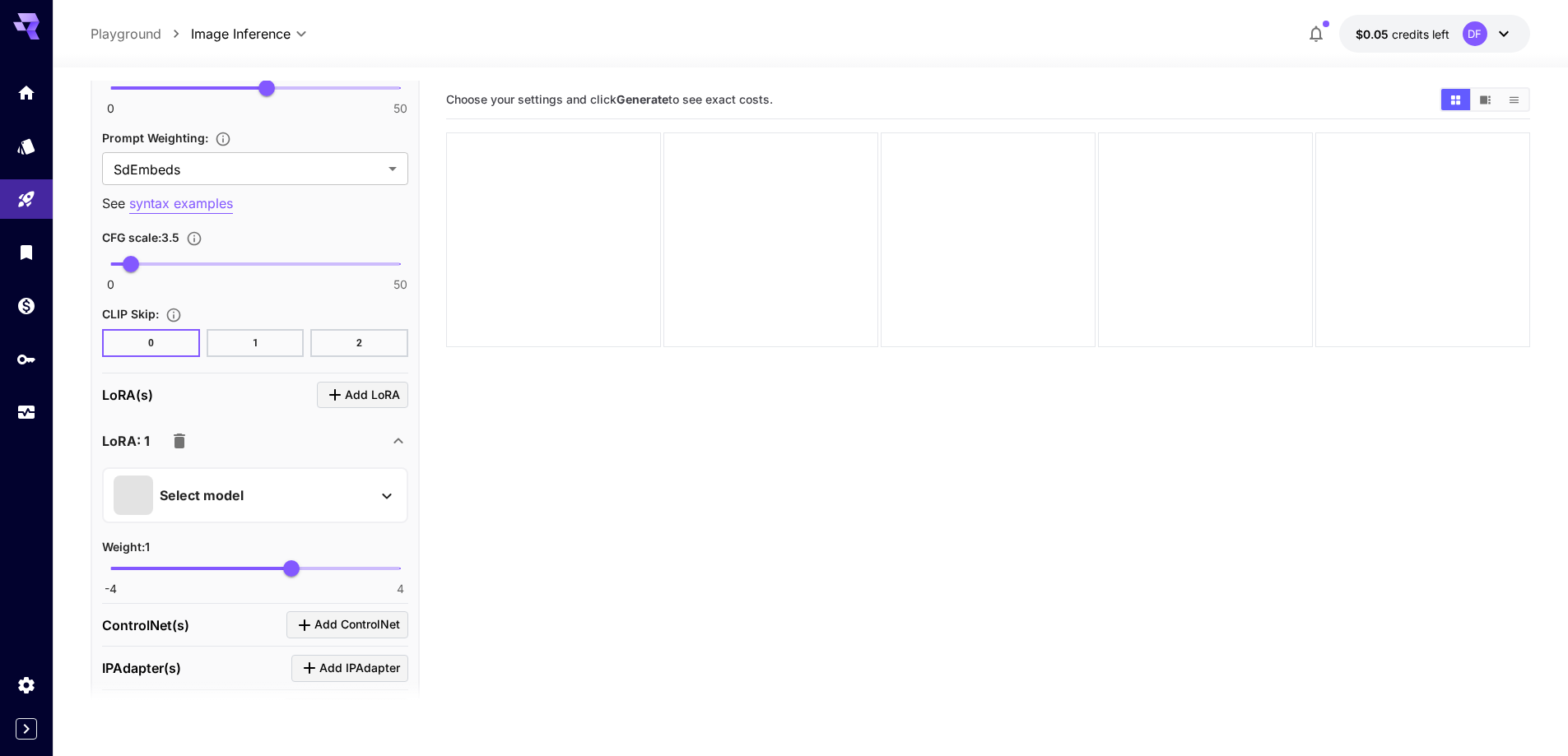
click at [282, 498] on div "Select model" at bounding box center [242, 495] width 257 height 39
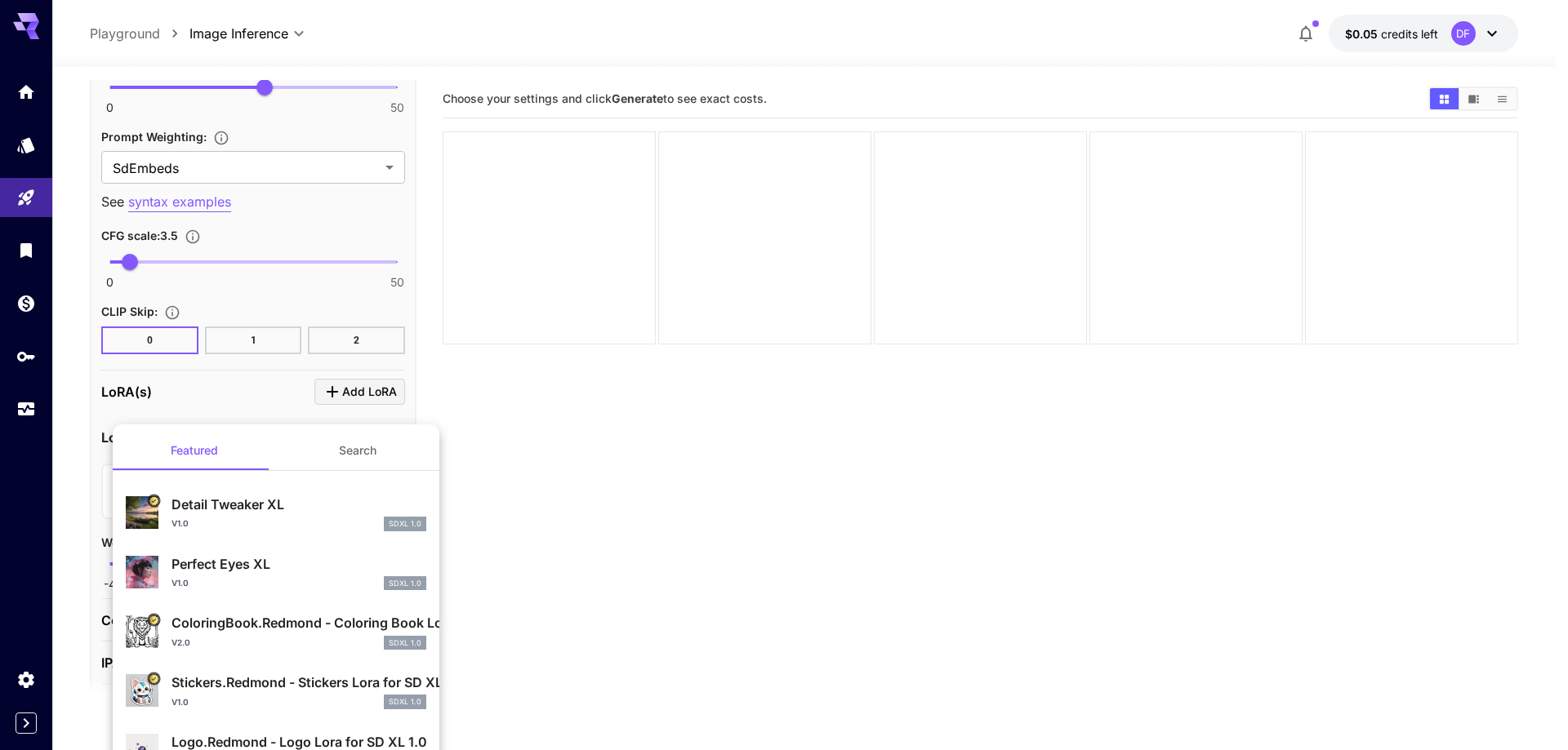
click at [341, 453] on button "Search" at bounding box center [358, 451] width 163 height 39
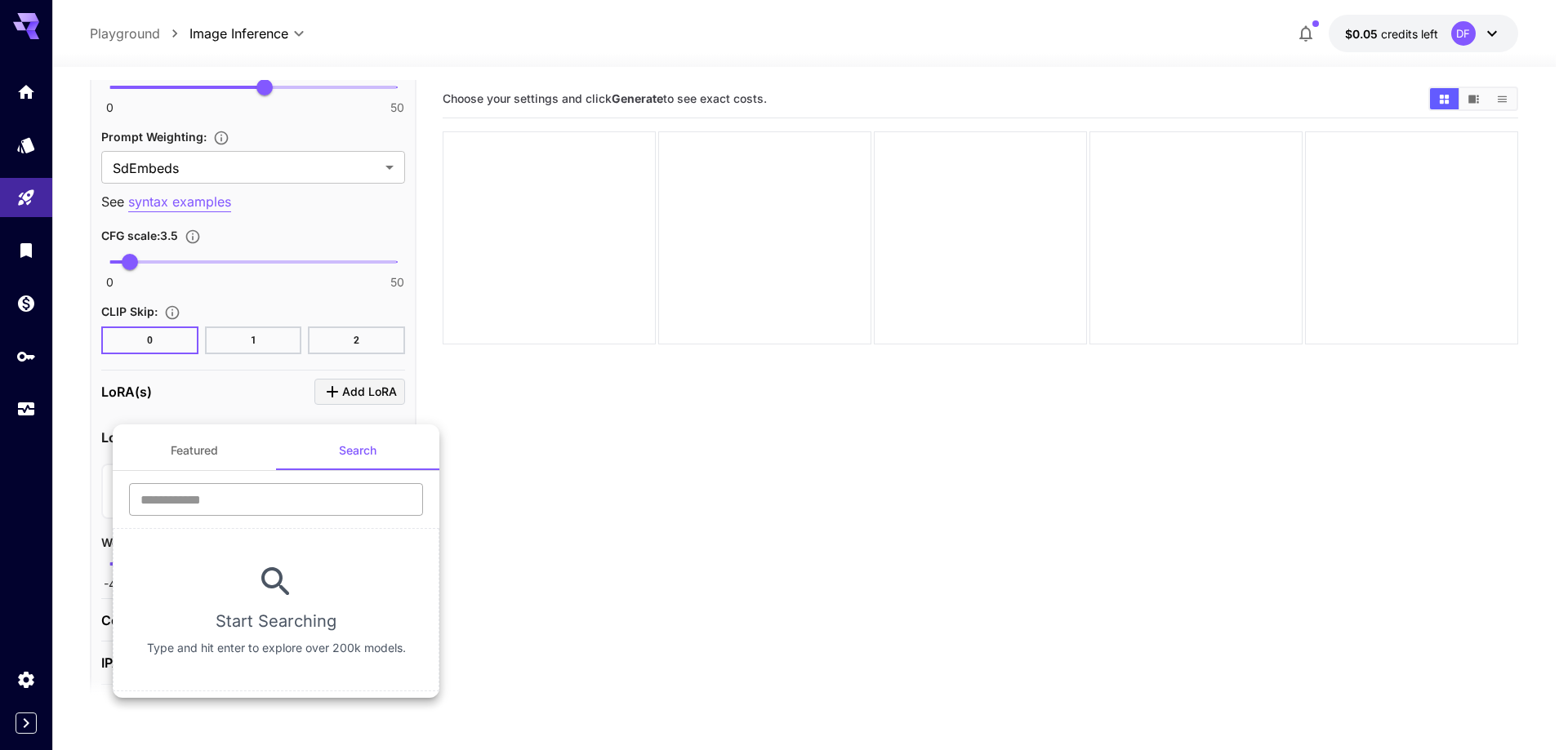
click at [292, 512] on input "text" at bounding box center [276, 499] width 294 height 33
type input "****"
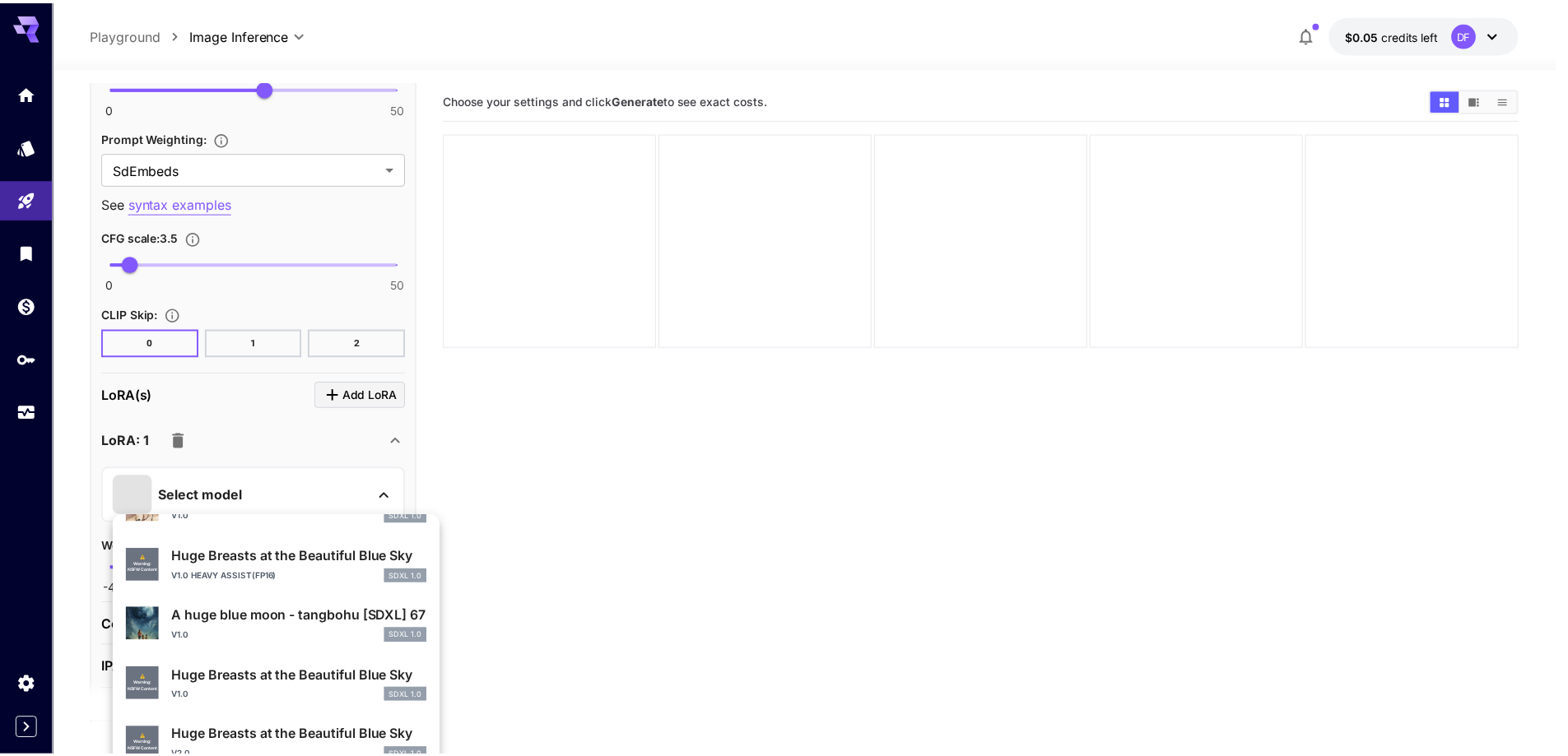
scroll to position [412, 0]
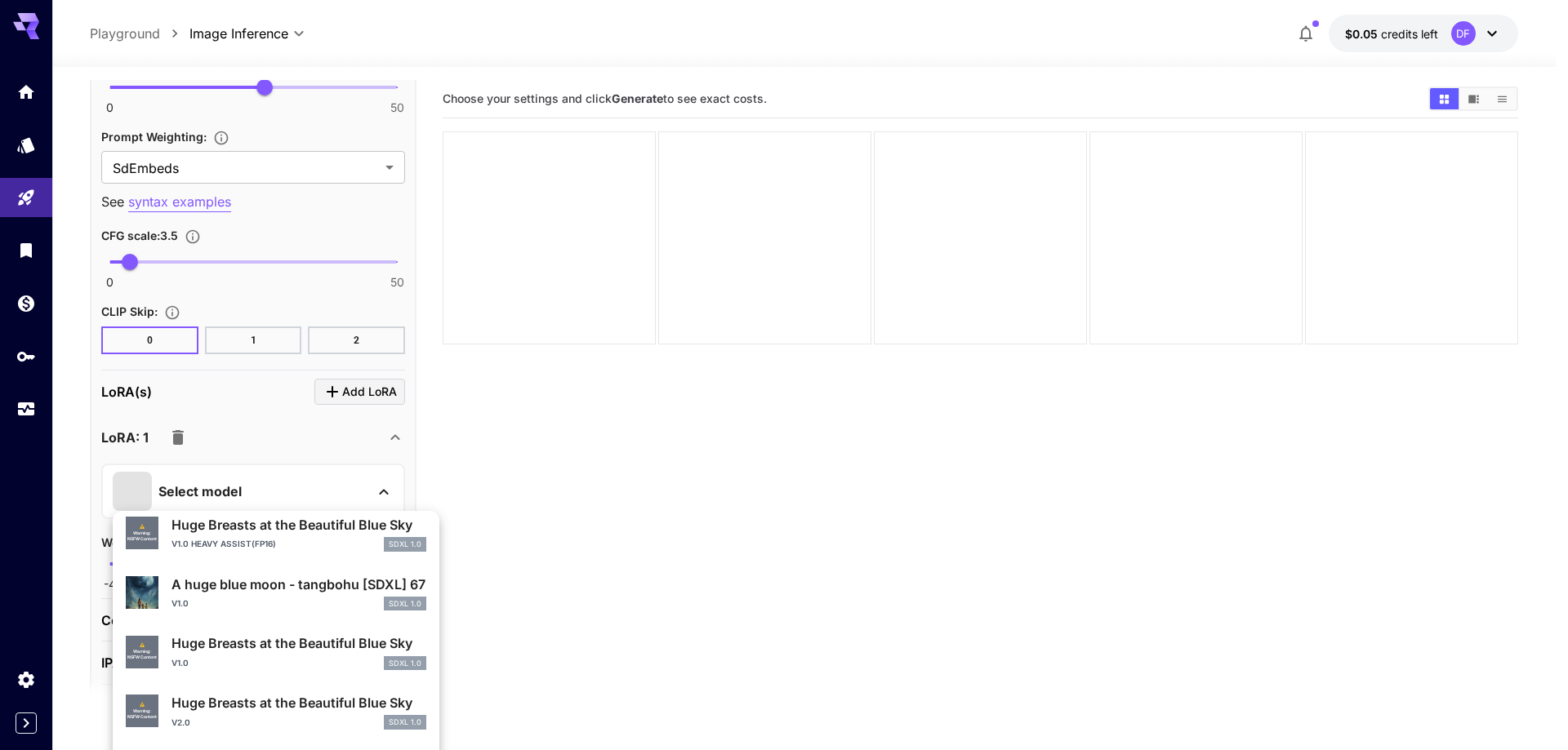
click at [220, 713] on p "Huge Breasts at the Beautiful Blue Sky" at bounding box center [299, 703] width 255 height 19
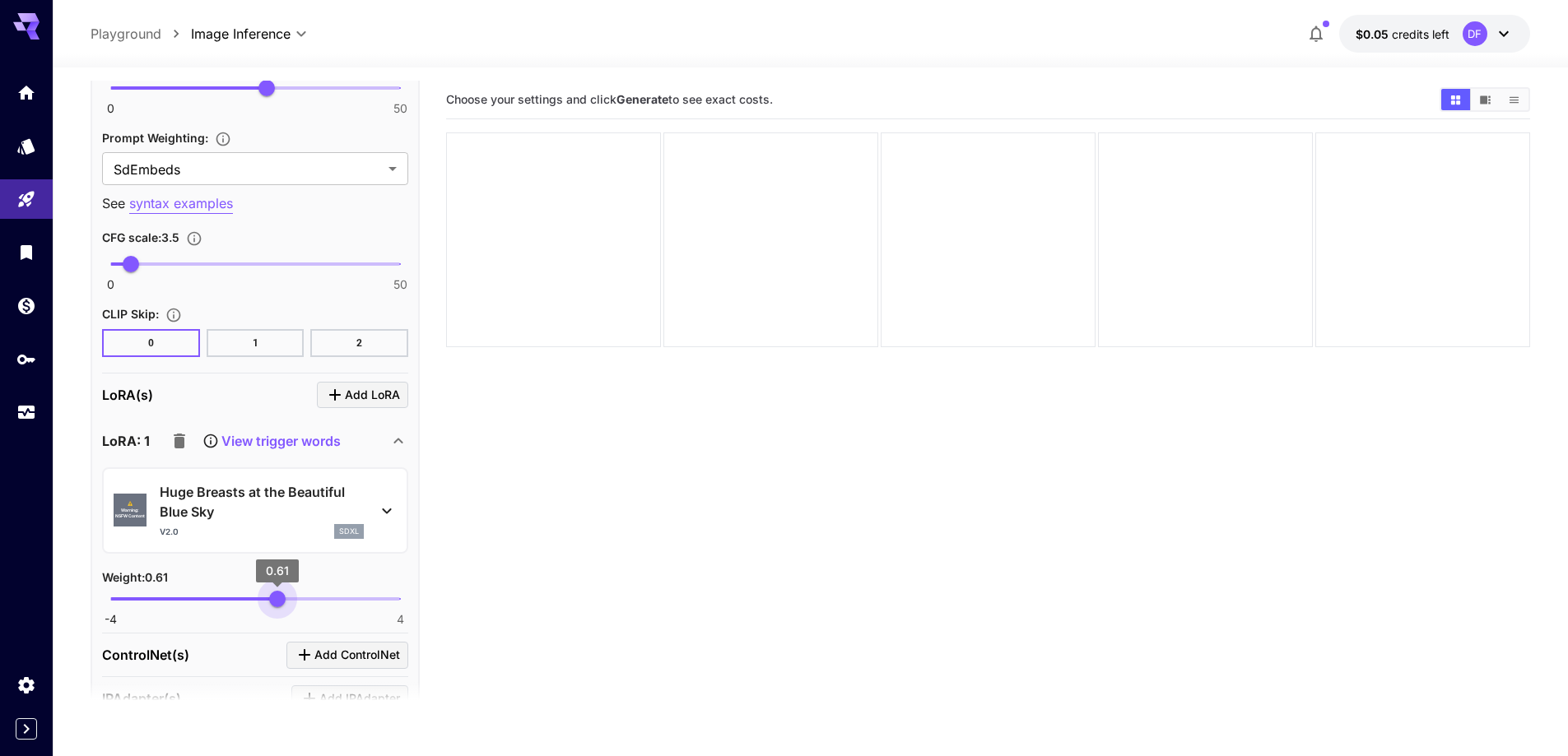
type input "****"
click at [277, 602] on span "0.59" at bounding box center [276, 599] width 16 height 16
click at [486, 492] on section "Choose your settings and click Generate to see exact costs." at bounding box center [988, 458] width 1084 height 756
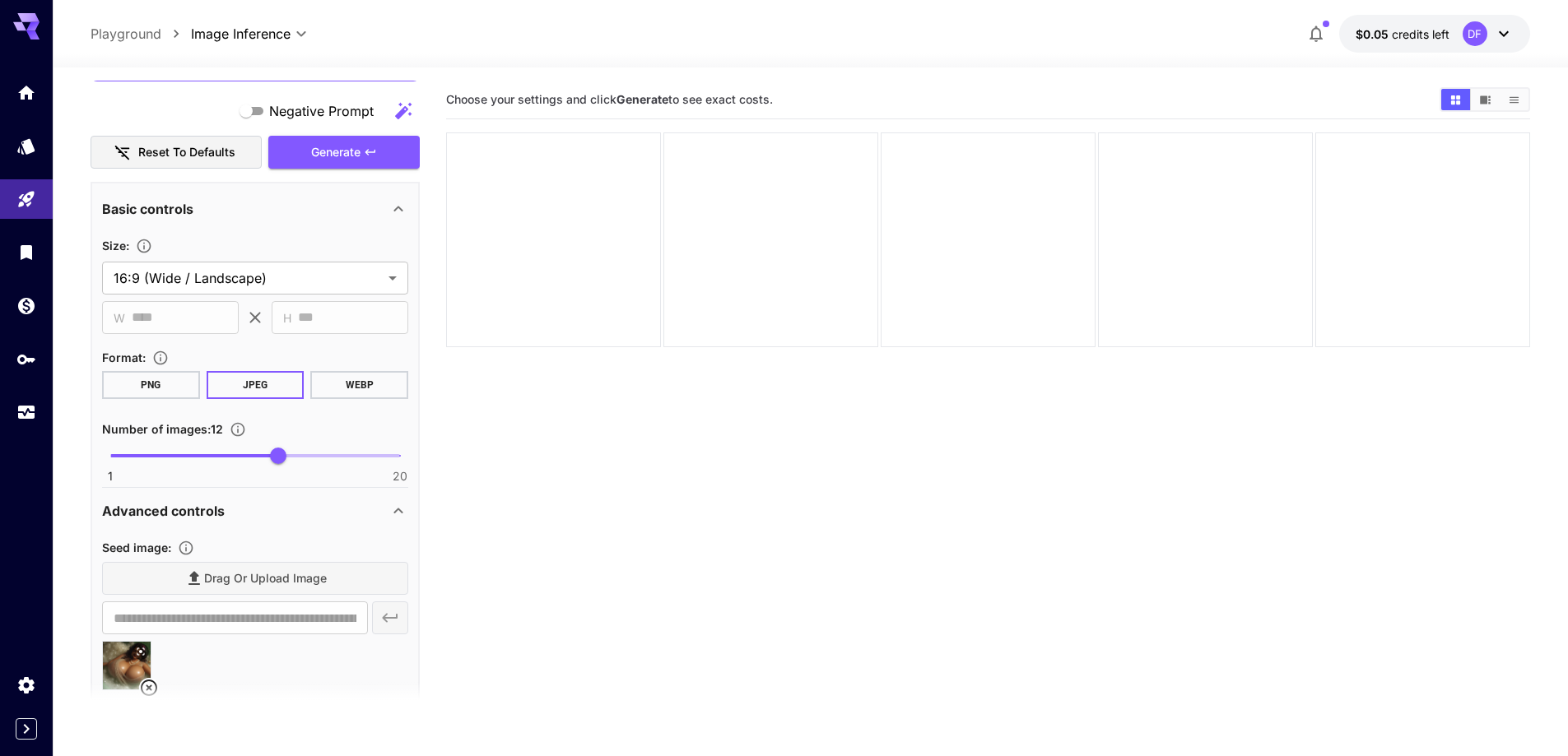
scroll to position [1072, 0]
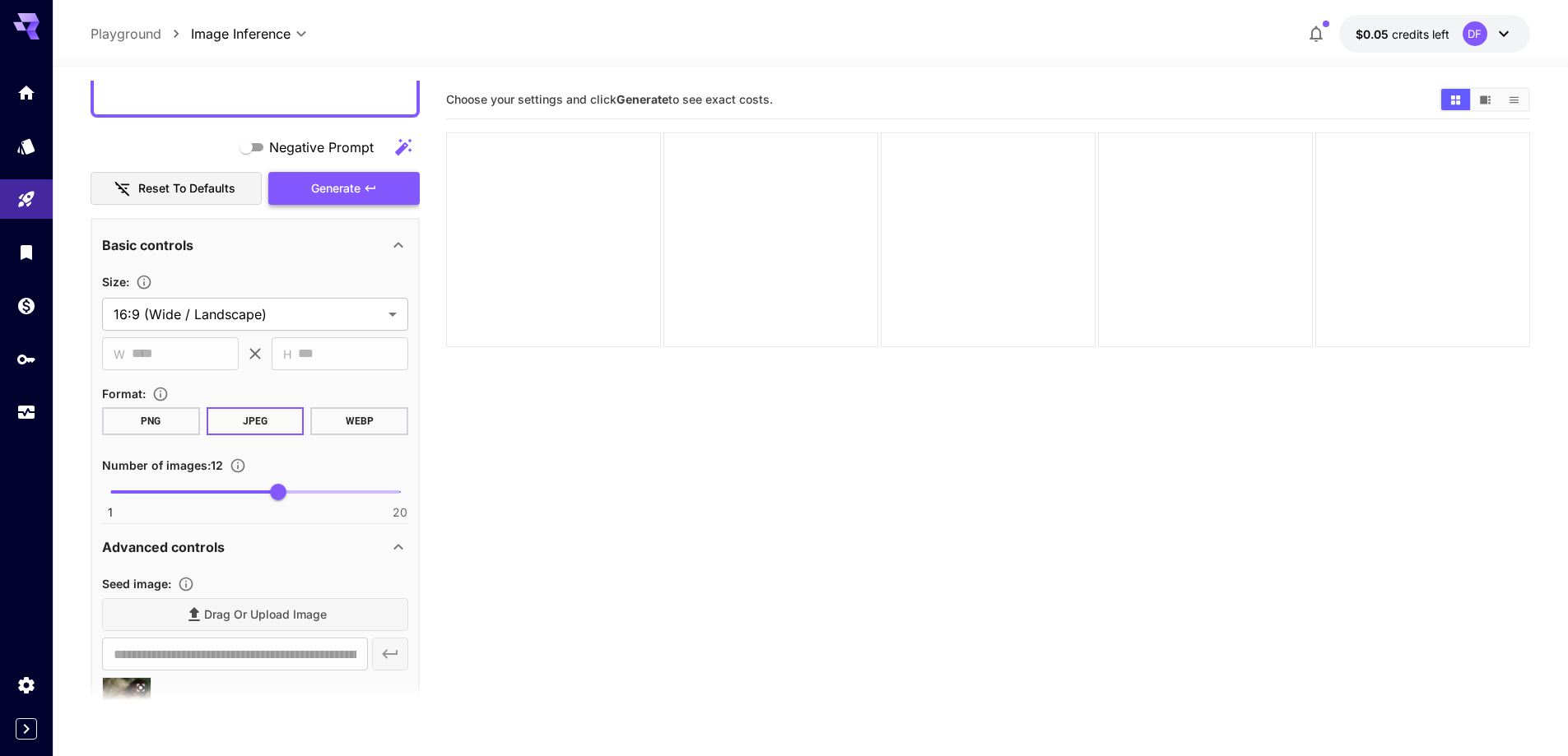
click at [309, 195] on button "Generate" at bounding box center [344, 189] width 152 height 34
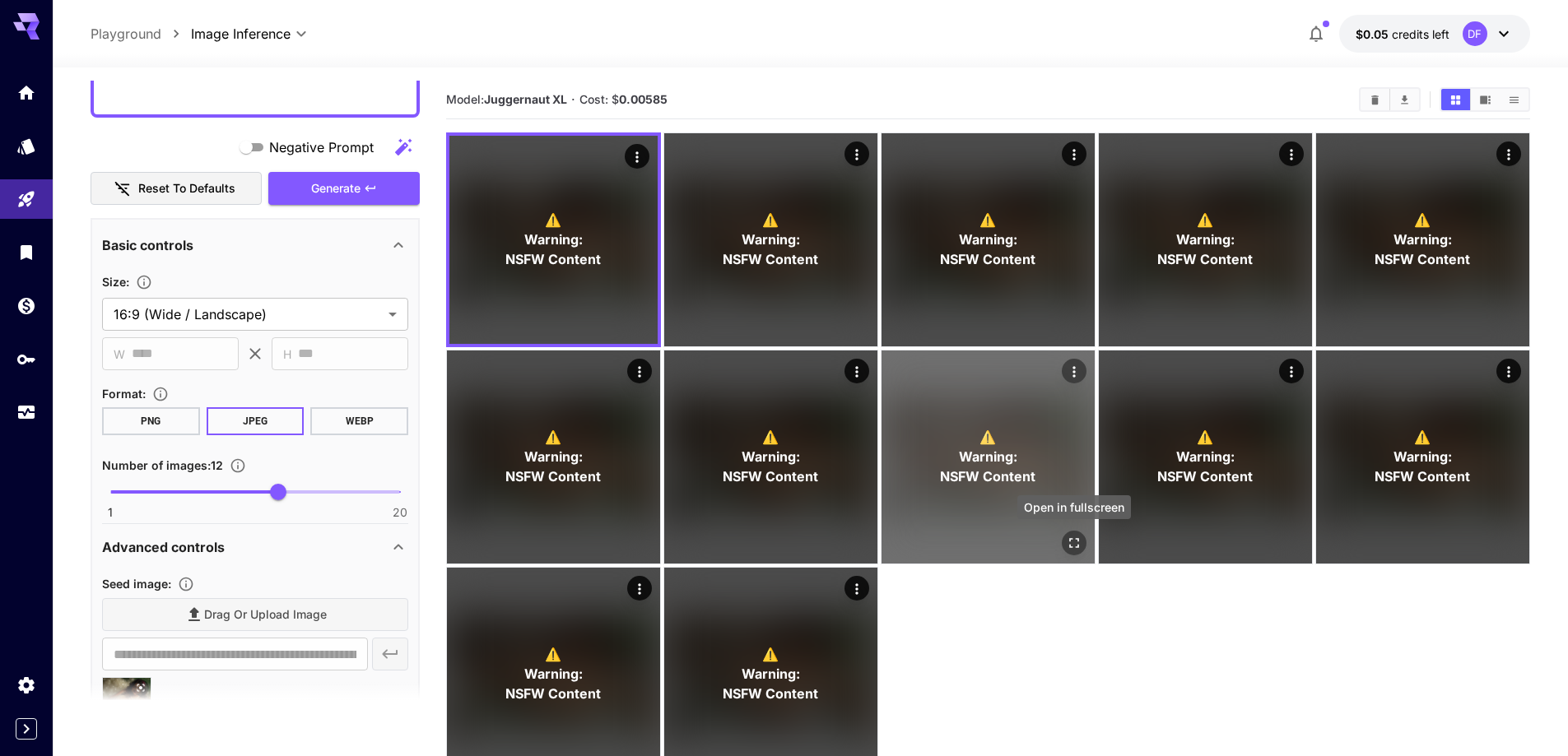
click at [1082, 546] on button "Open in fullscreen" at bounding box center [1074, 544] width 25 height 25
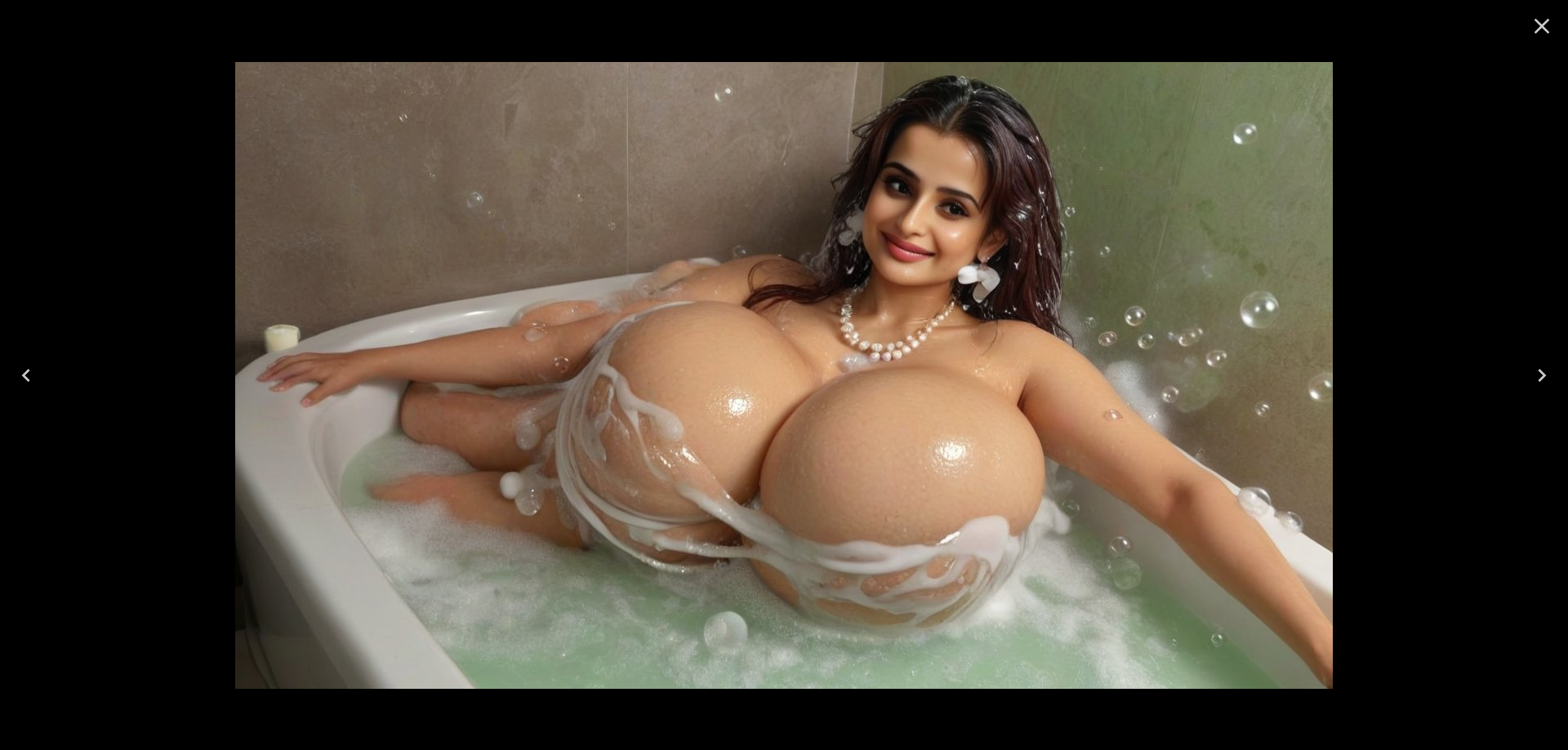
click at [1538, 368] on icon "Next" at bounding box center [1541, 375] width 26 height 26
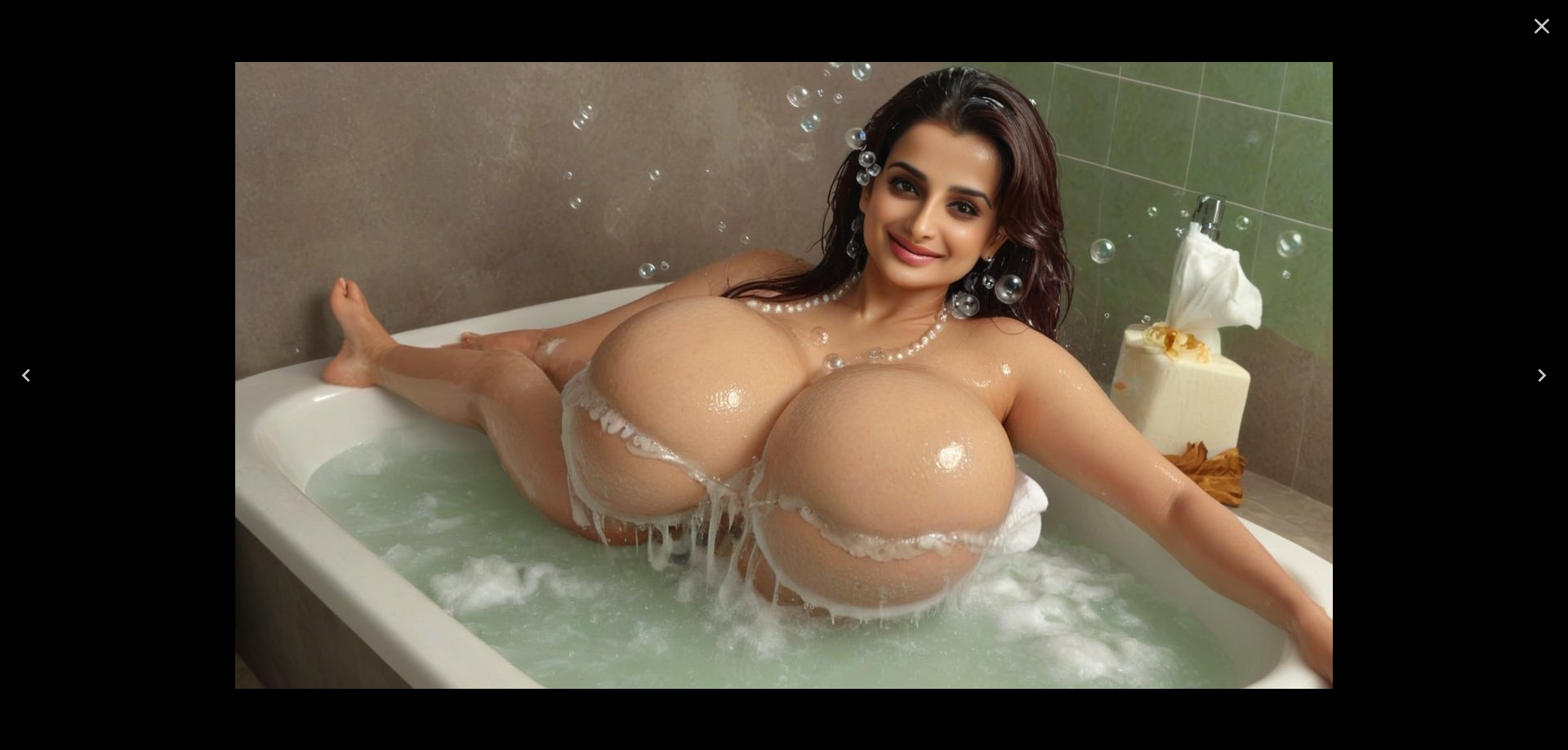
click at [1538, 368] on icon "Next" at bounding box center [1541, 375] width 26 height 26
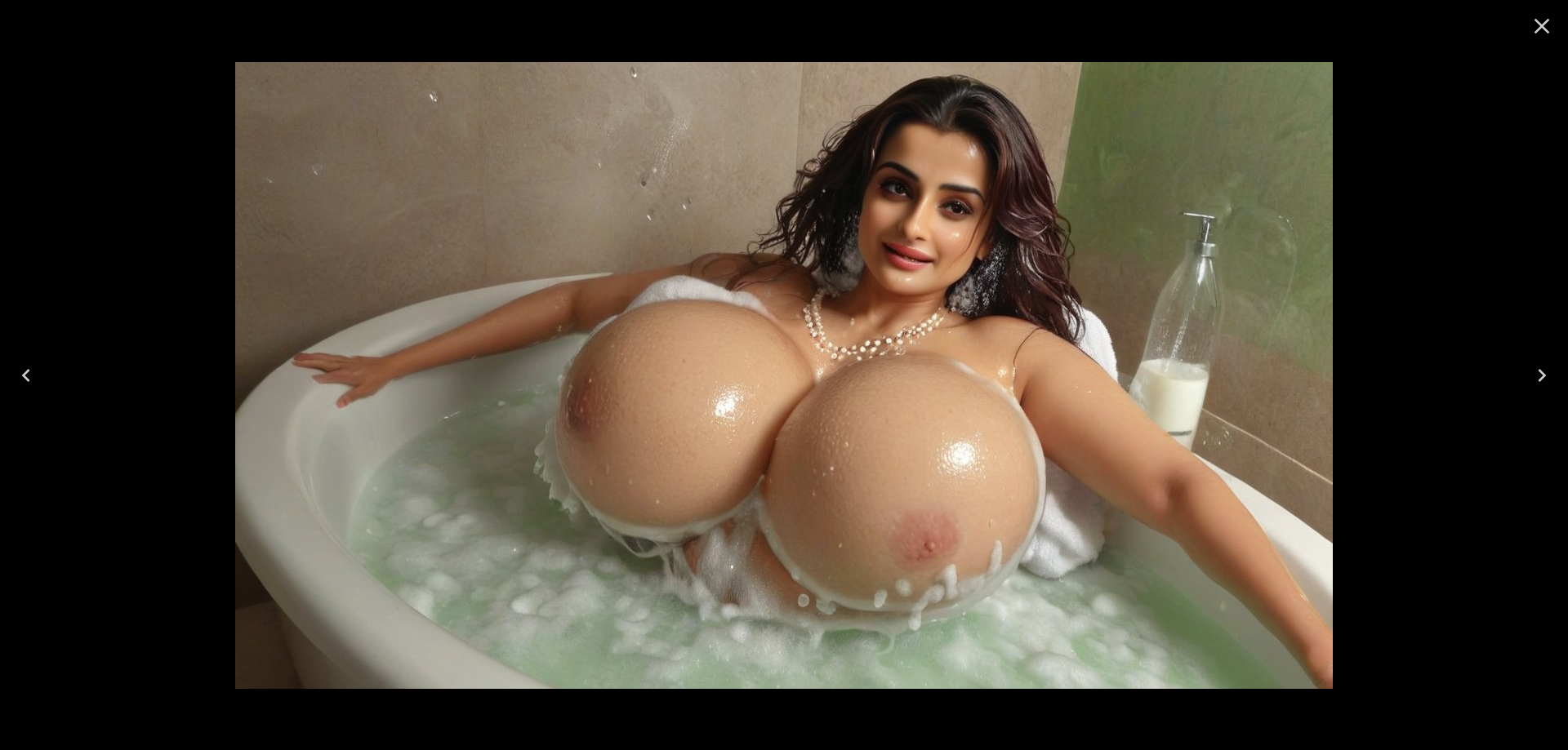
click at [1538, 368] on icon "Next" at bounding box center [1541, 375] width 26 height 26
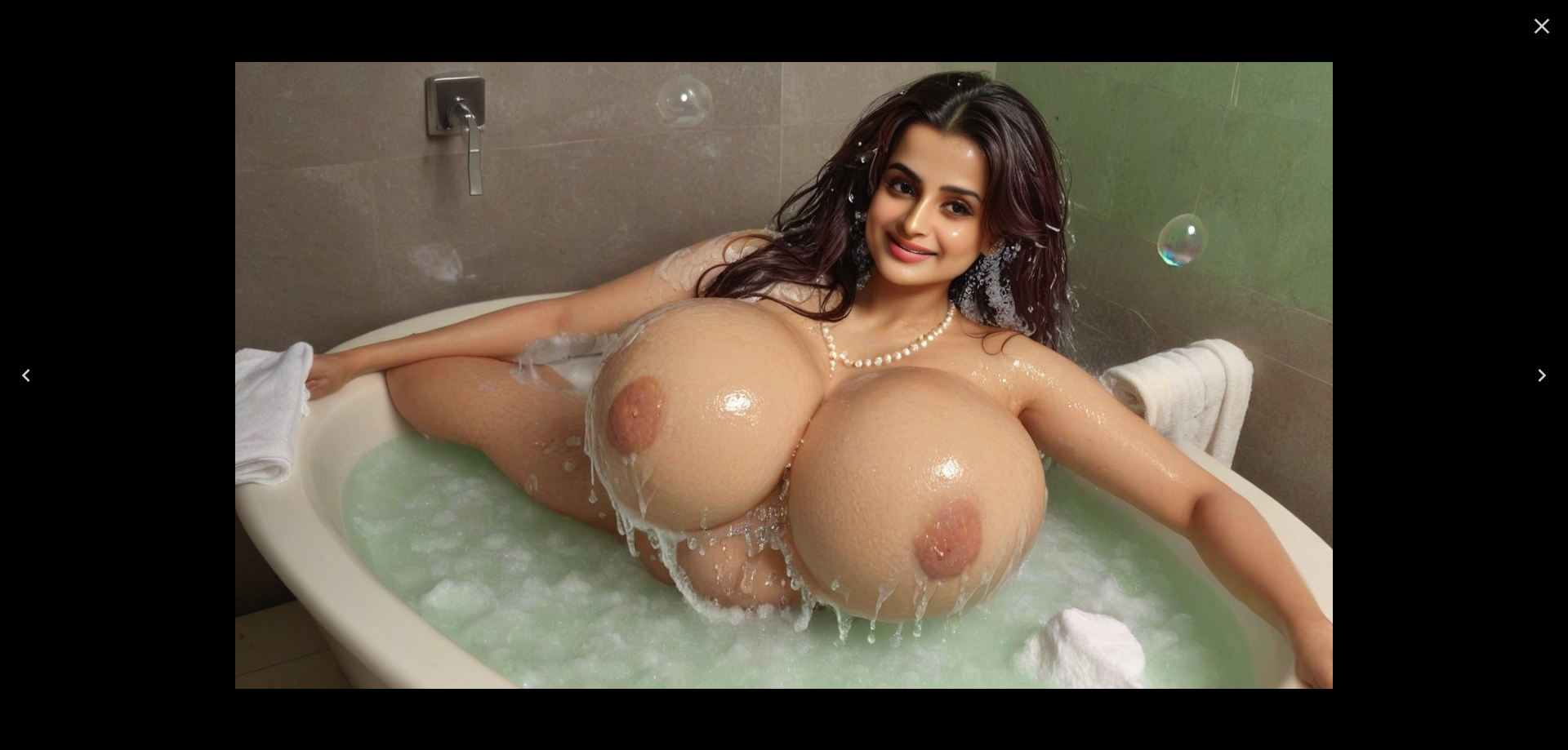
click at [1538, 368] on icon "Next" at bounding box center [1541, 375] width 26 height 26
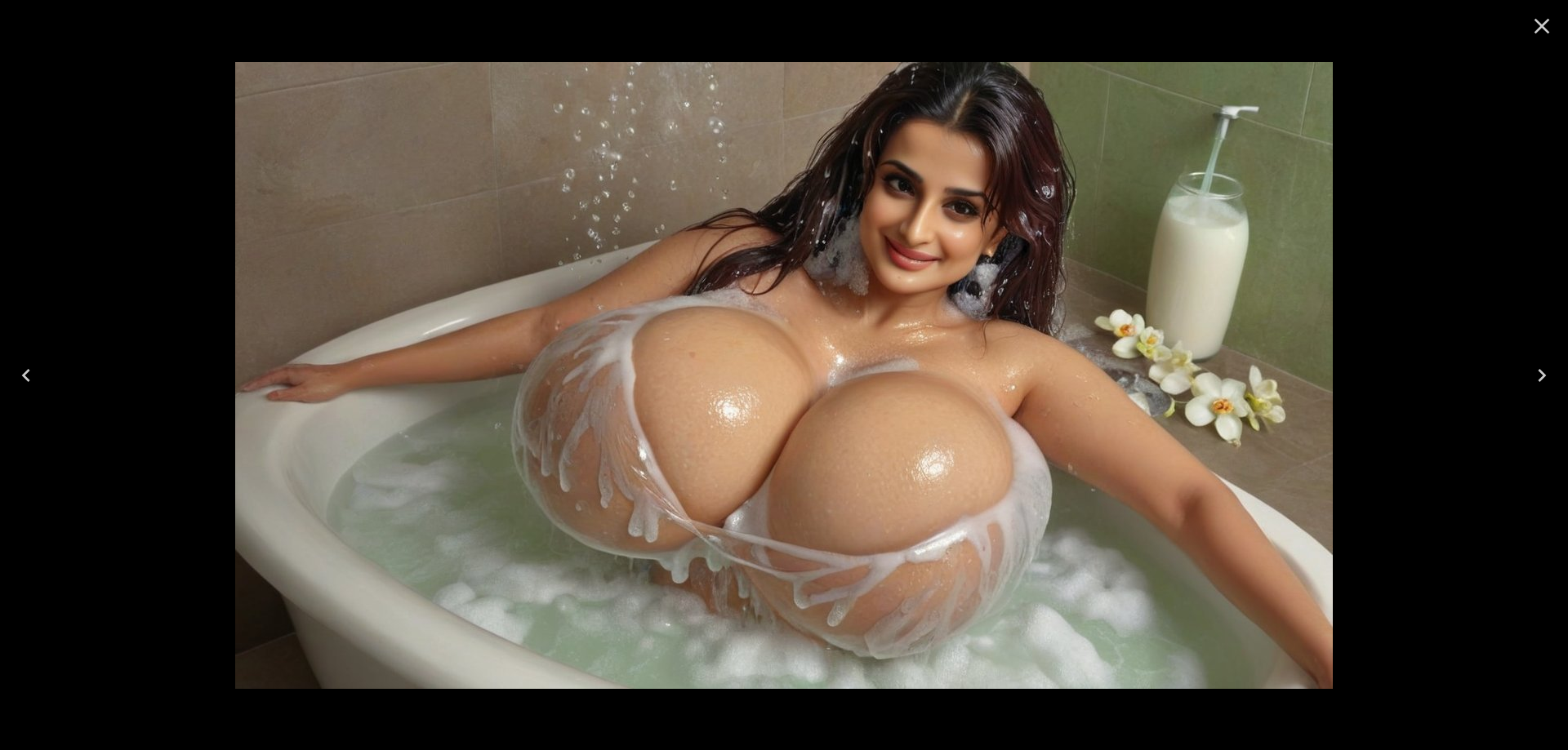
click at [1550, 27] on icon "Close" at bounding box center [1541, 26] width 26 height 26
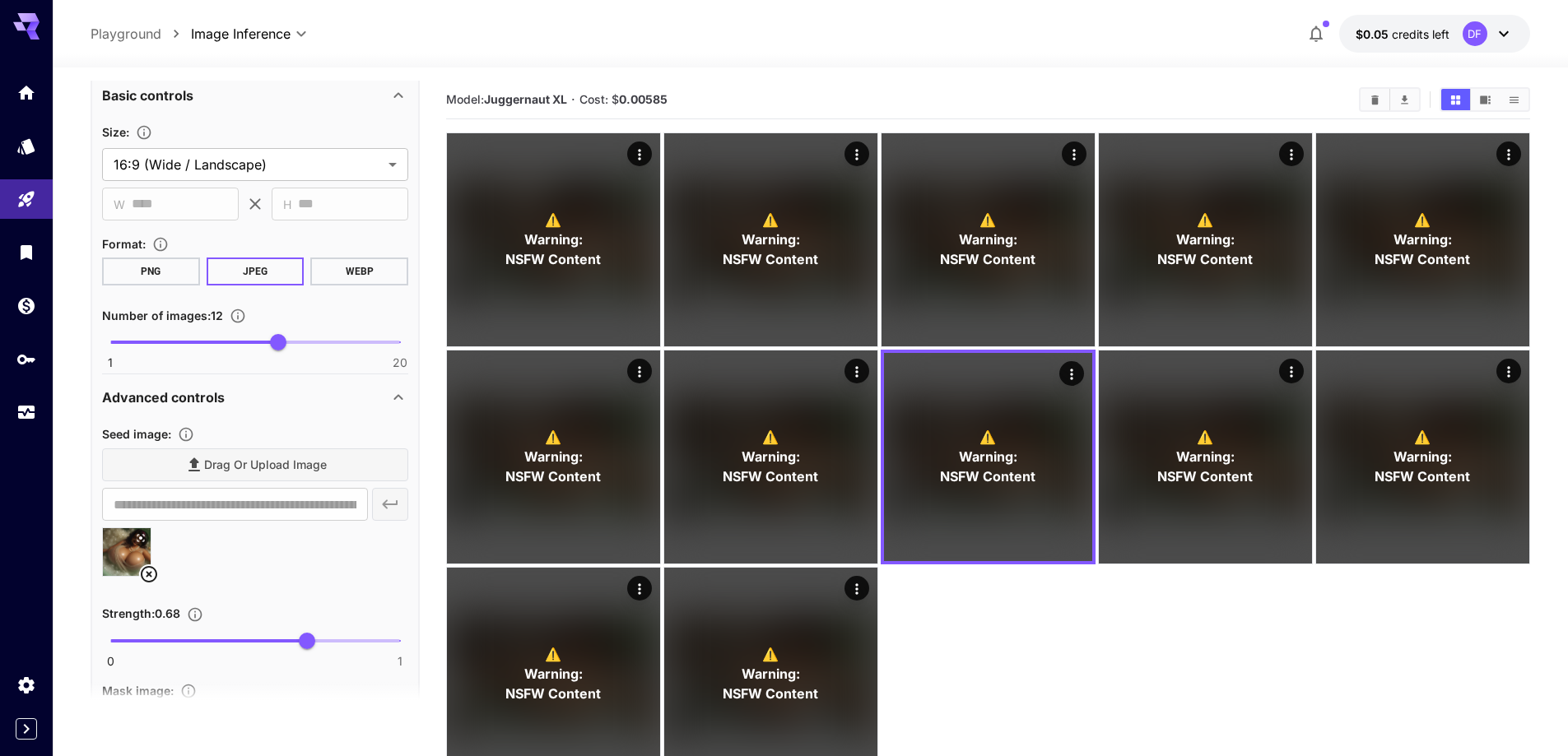
scroll to position [1236, 0]
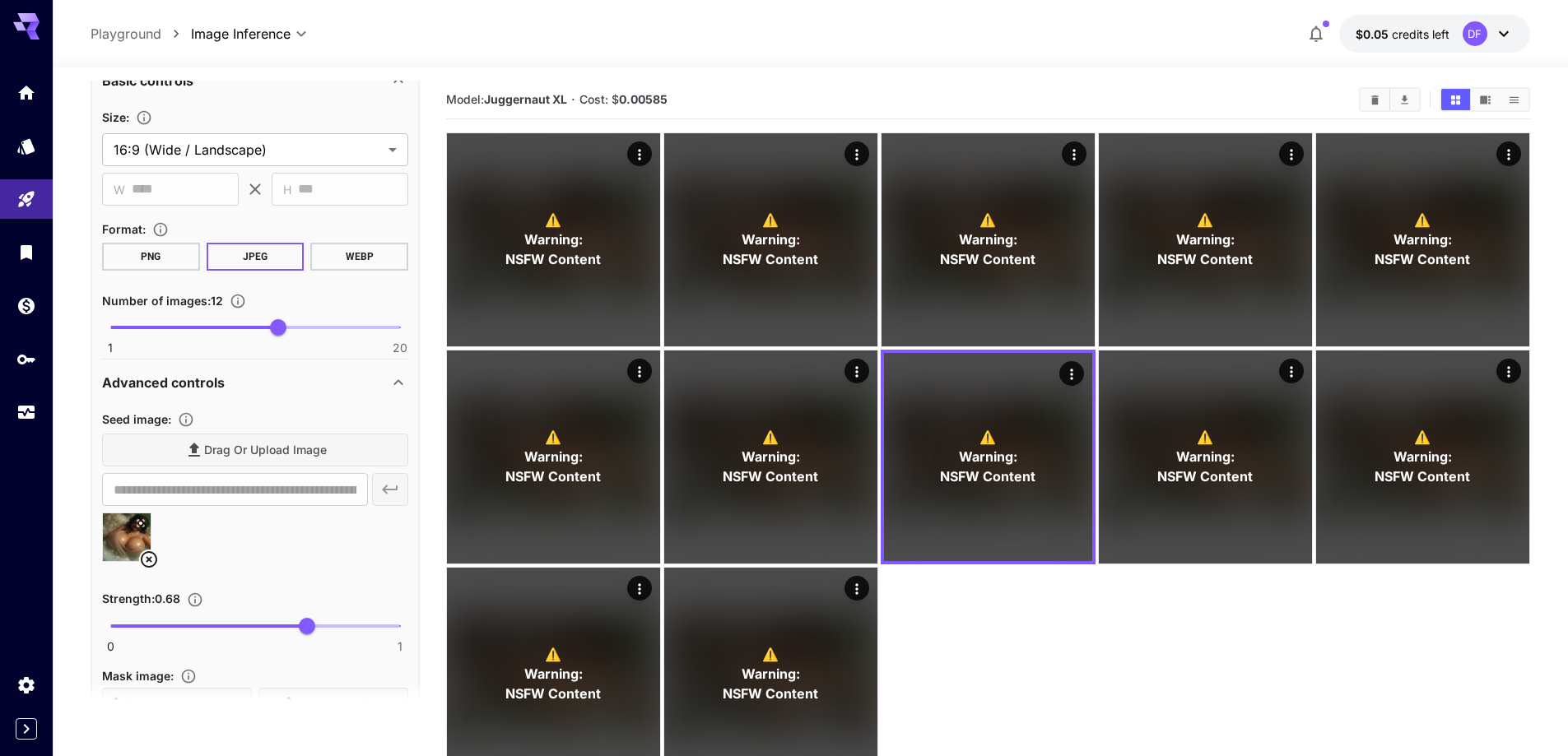
click at [146, 562] on icon at bounding box center [149, 560] width 20 height 20
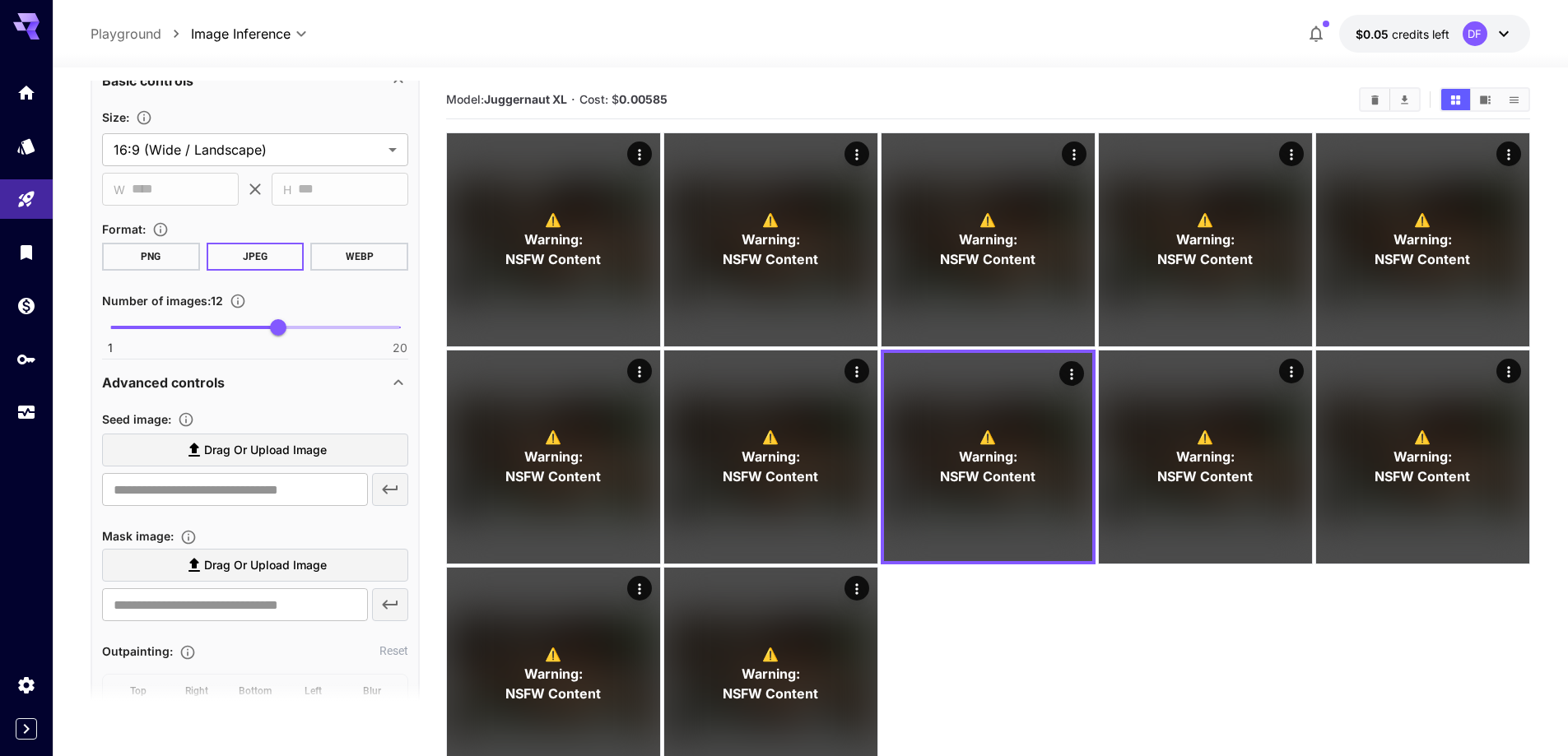
click at [277, 457] on span "Drag or upload image" at bounding box center [265, 450] width 122 height 21
click at [0, 0] on input "Drag or upload image" at bounding box center [0, 0] width 0 height 0
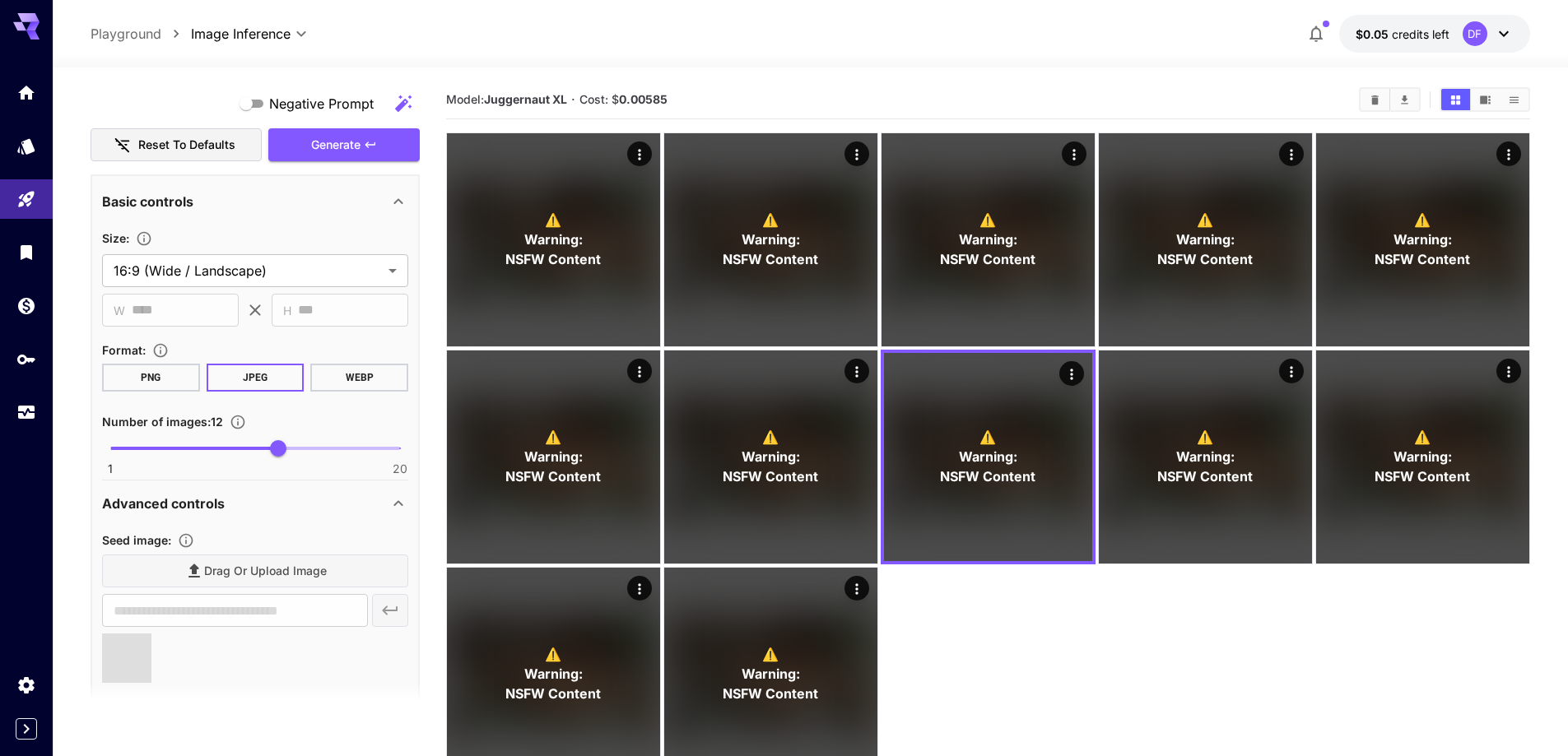
scroll to position [1072, 0]
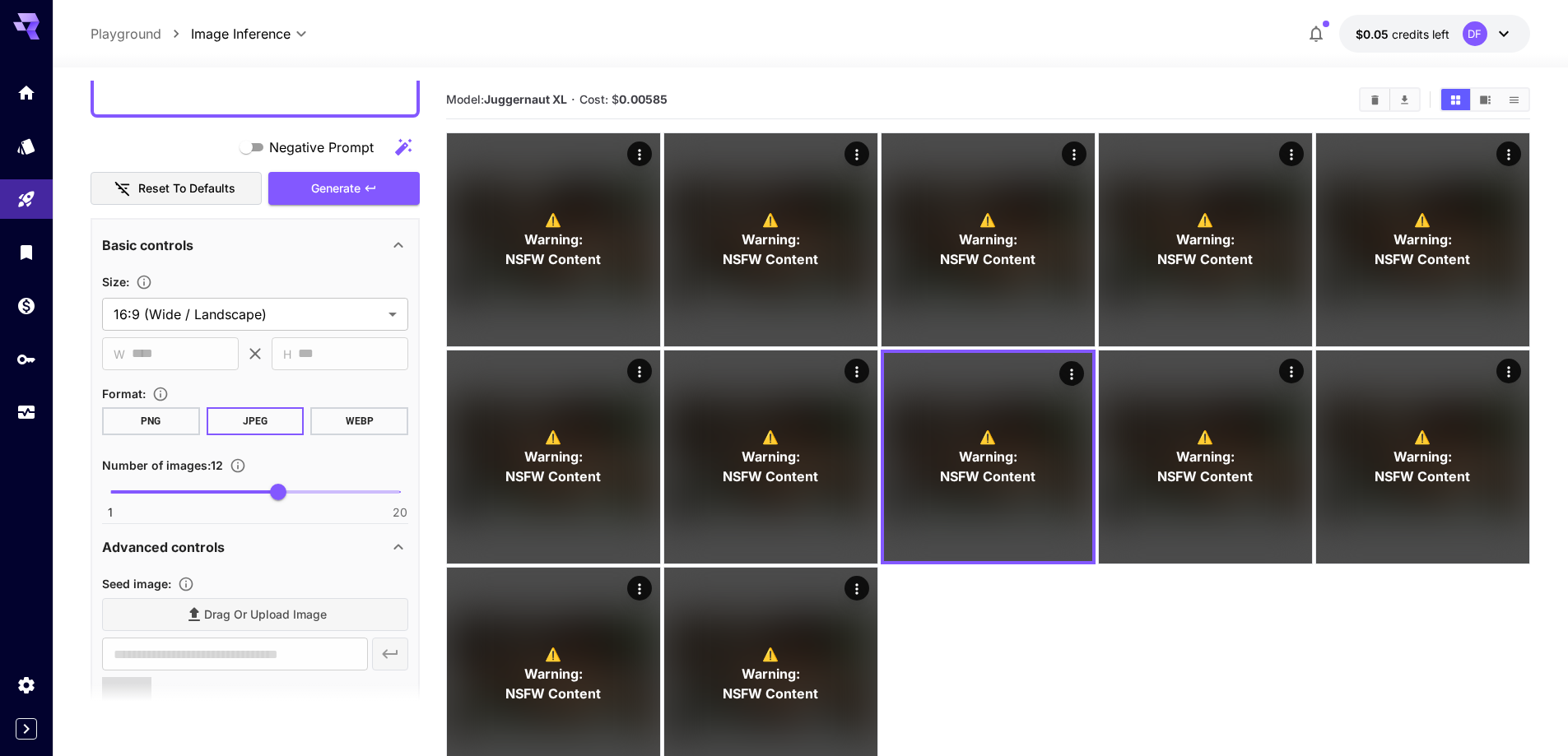
type input "**********"
click at [361, 194] on span "Generate" at bounding box center [335, 188] width 49 height 21
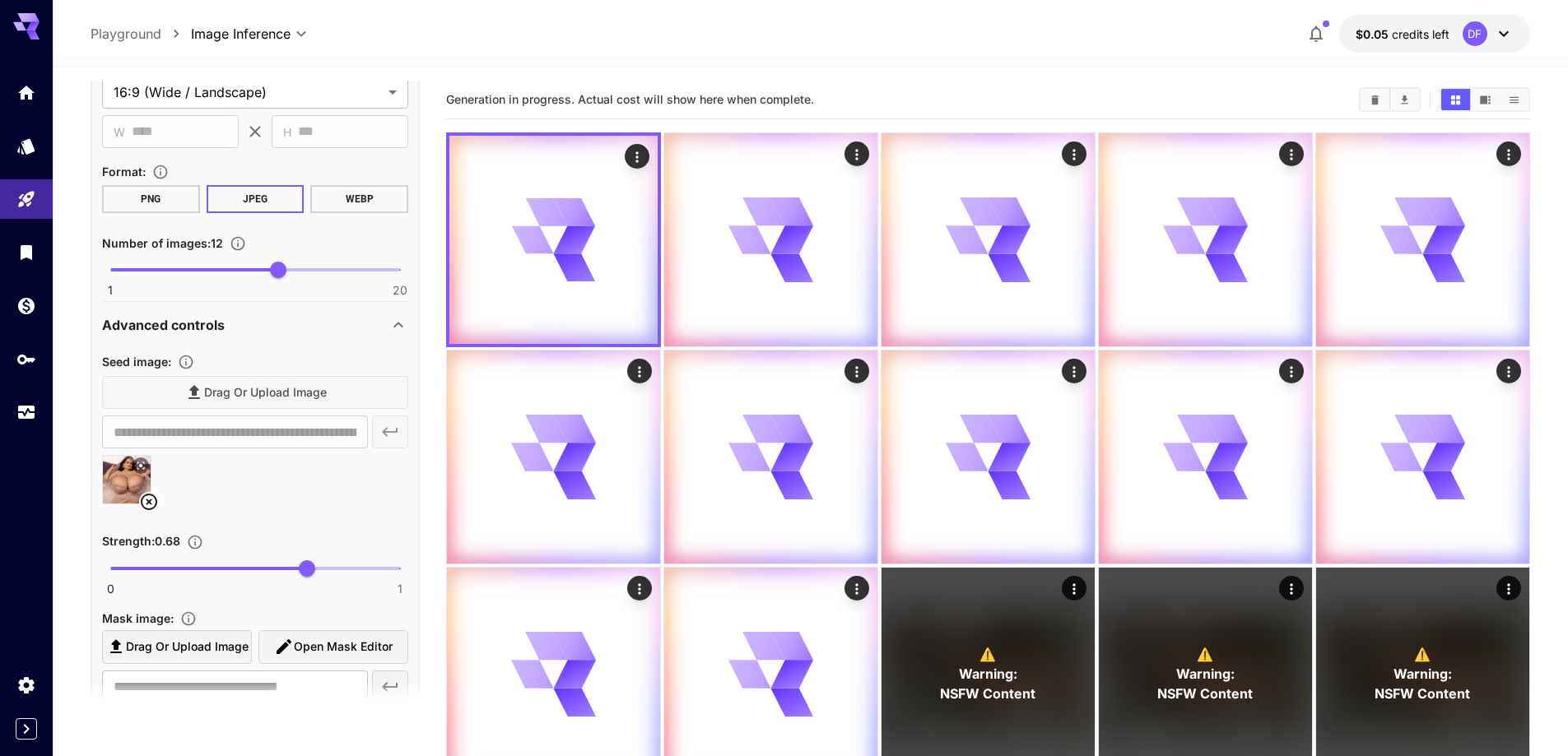
scroll to position [1319, 0]
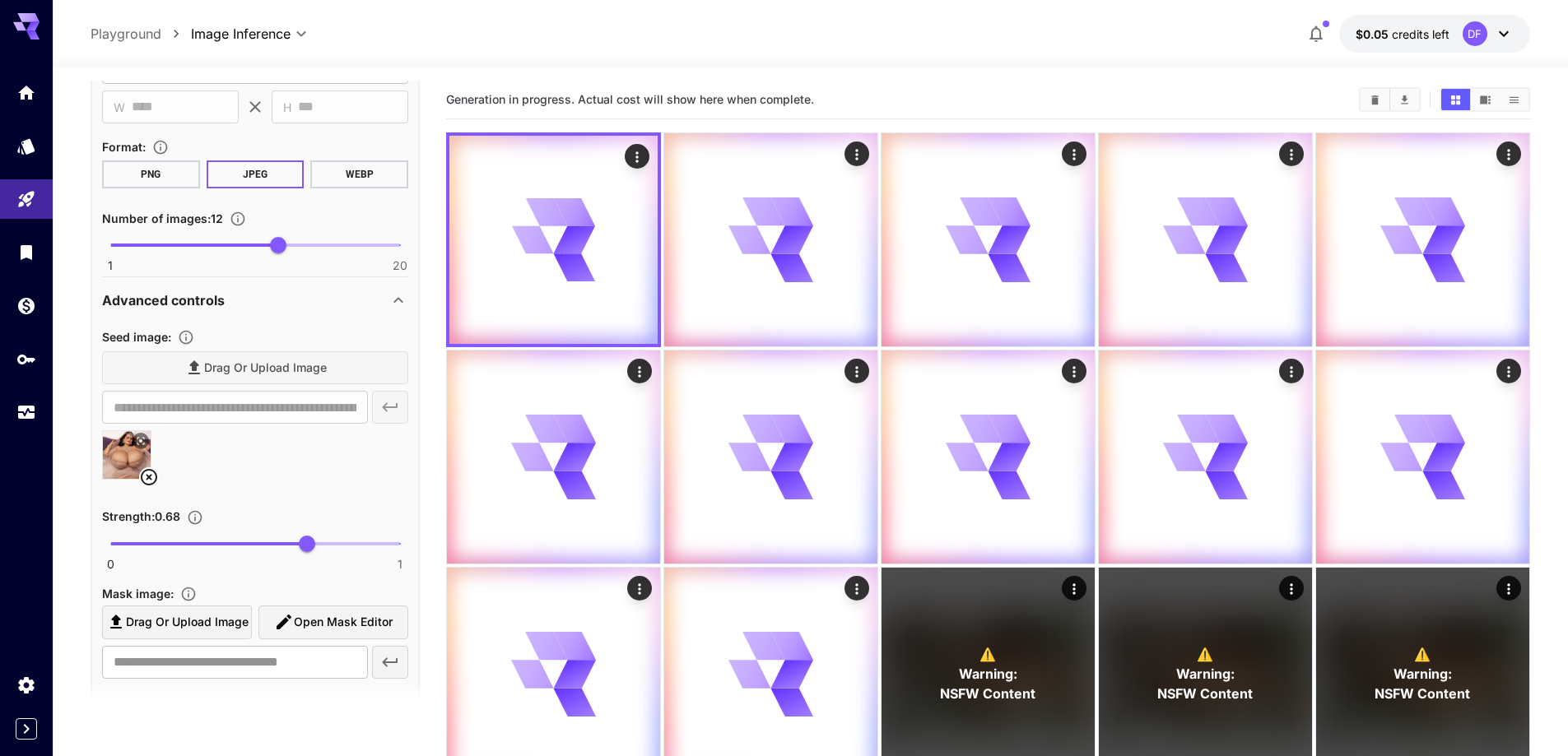
click at [146, 472] on icon at bounding box center [149, 478] width 20 height 20
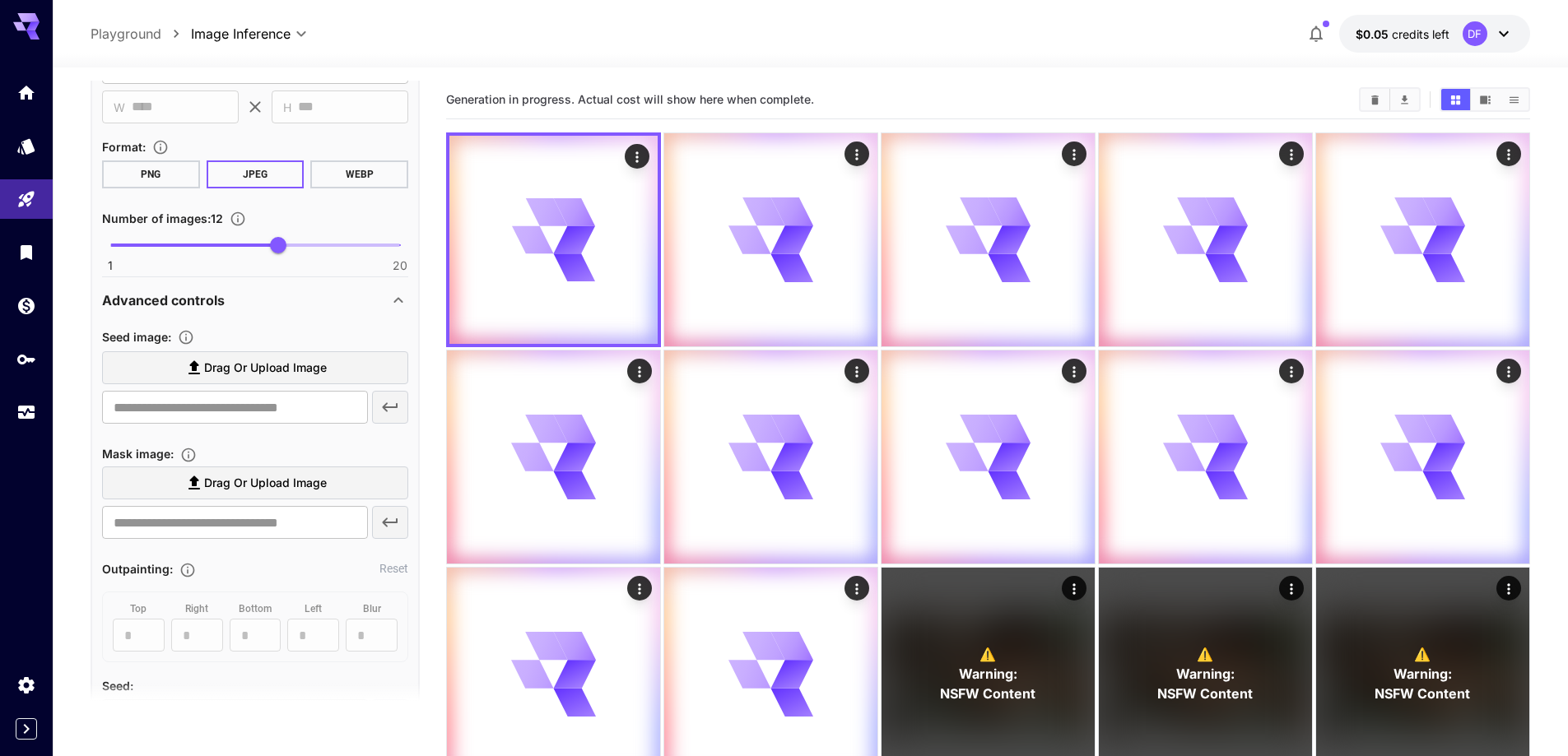
click at [286, 372] on span "Drag or upload image" at bounding box center [265, 368] width 122 height 21
click at [0, 0] on input "Drag or upload image" at bounding box center [0, 0] width 0 height 0
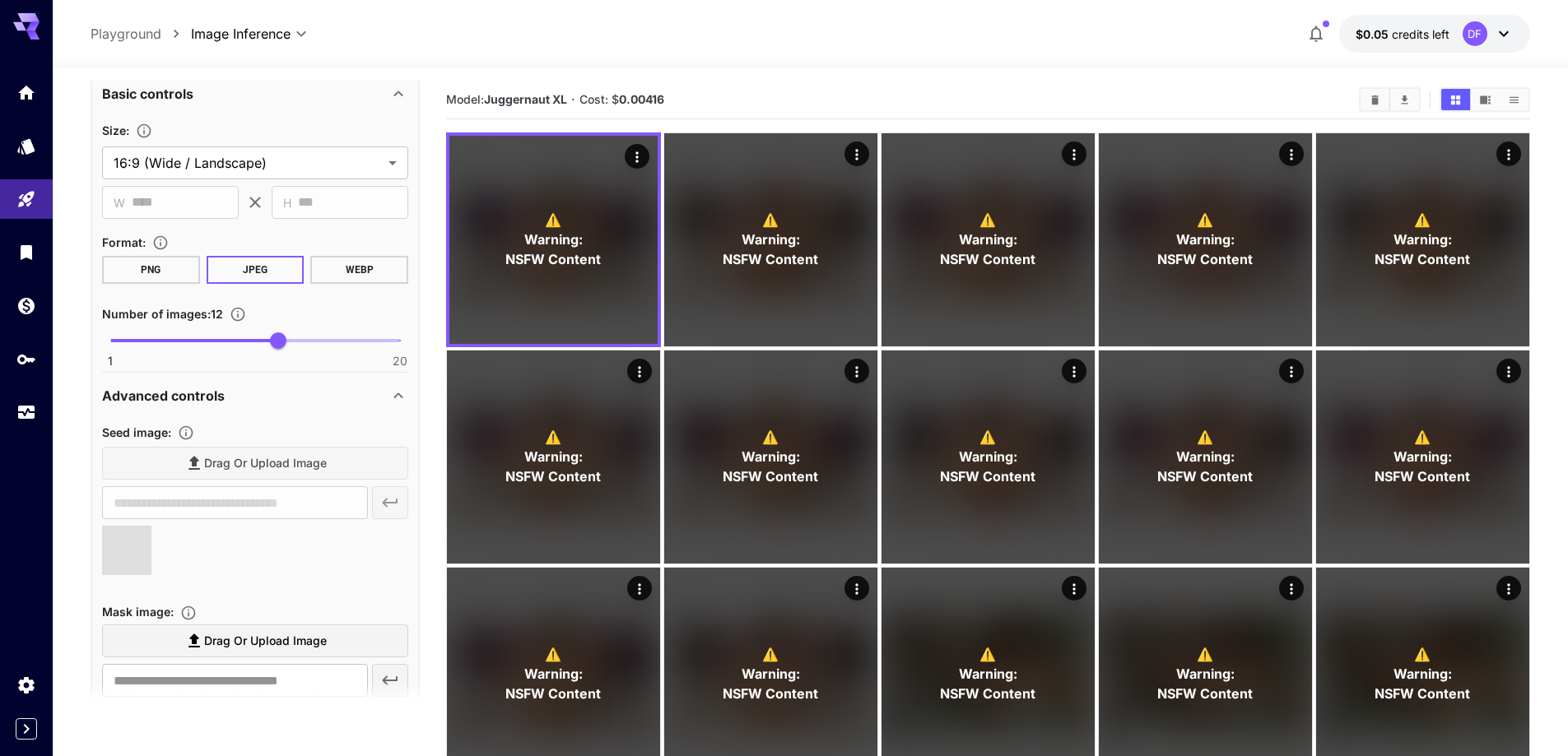
type input "**********"
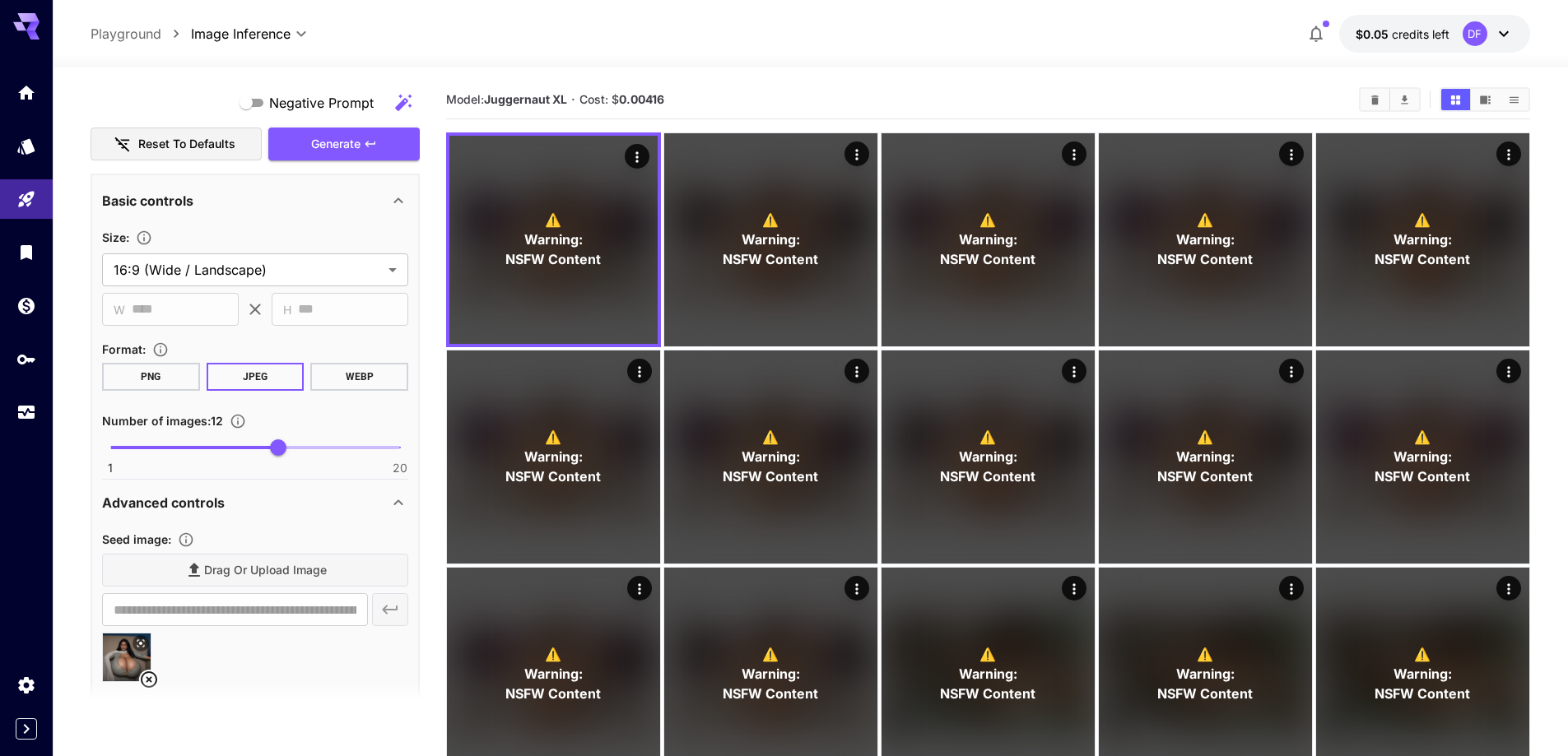
scroll to position [1072, 0]
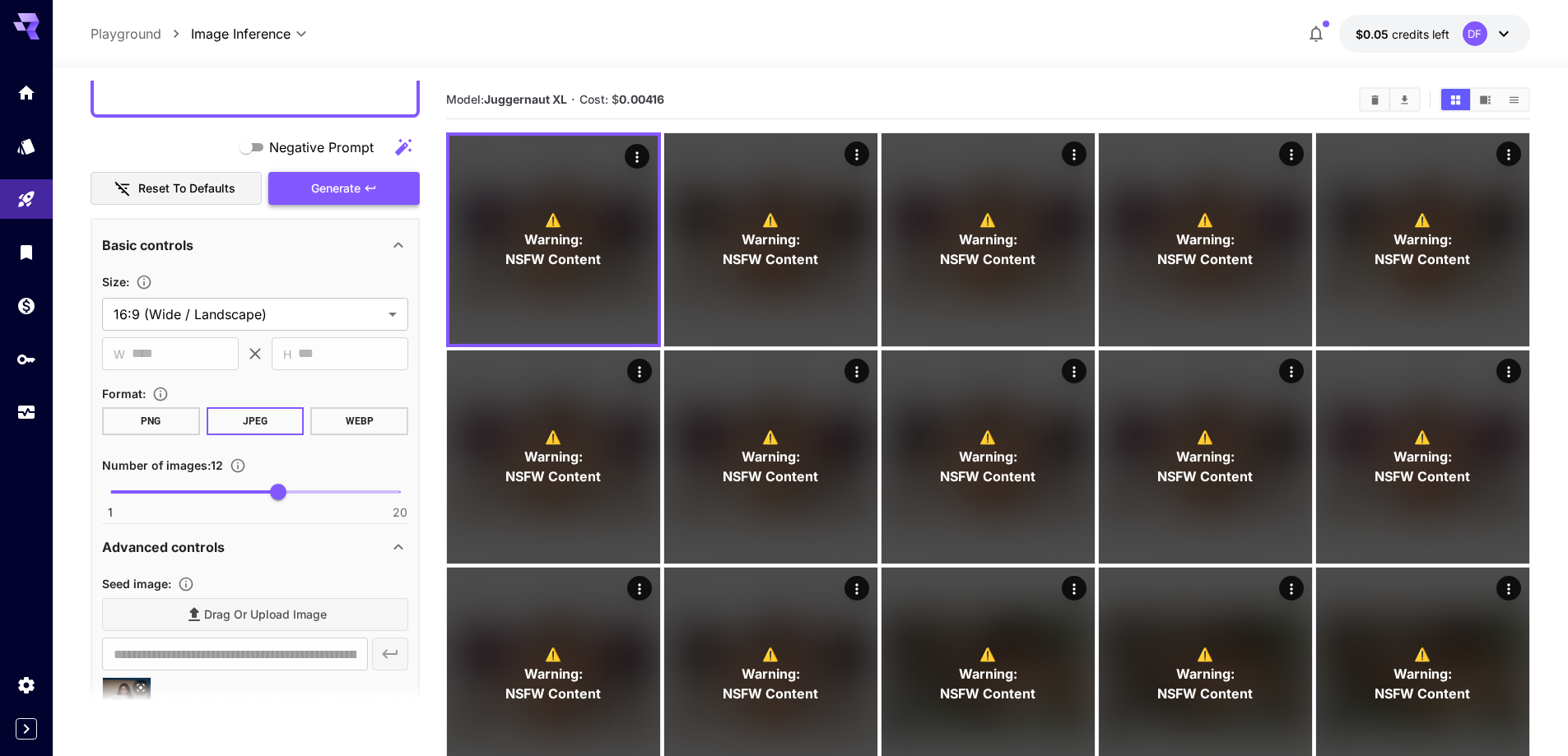
click at [354, 194] on span "Generate" at bounding box center [335, 188] width 49 height 21
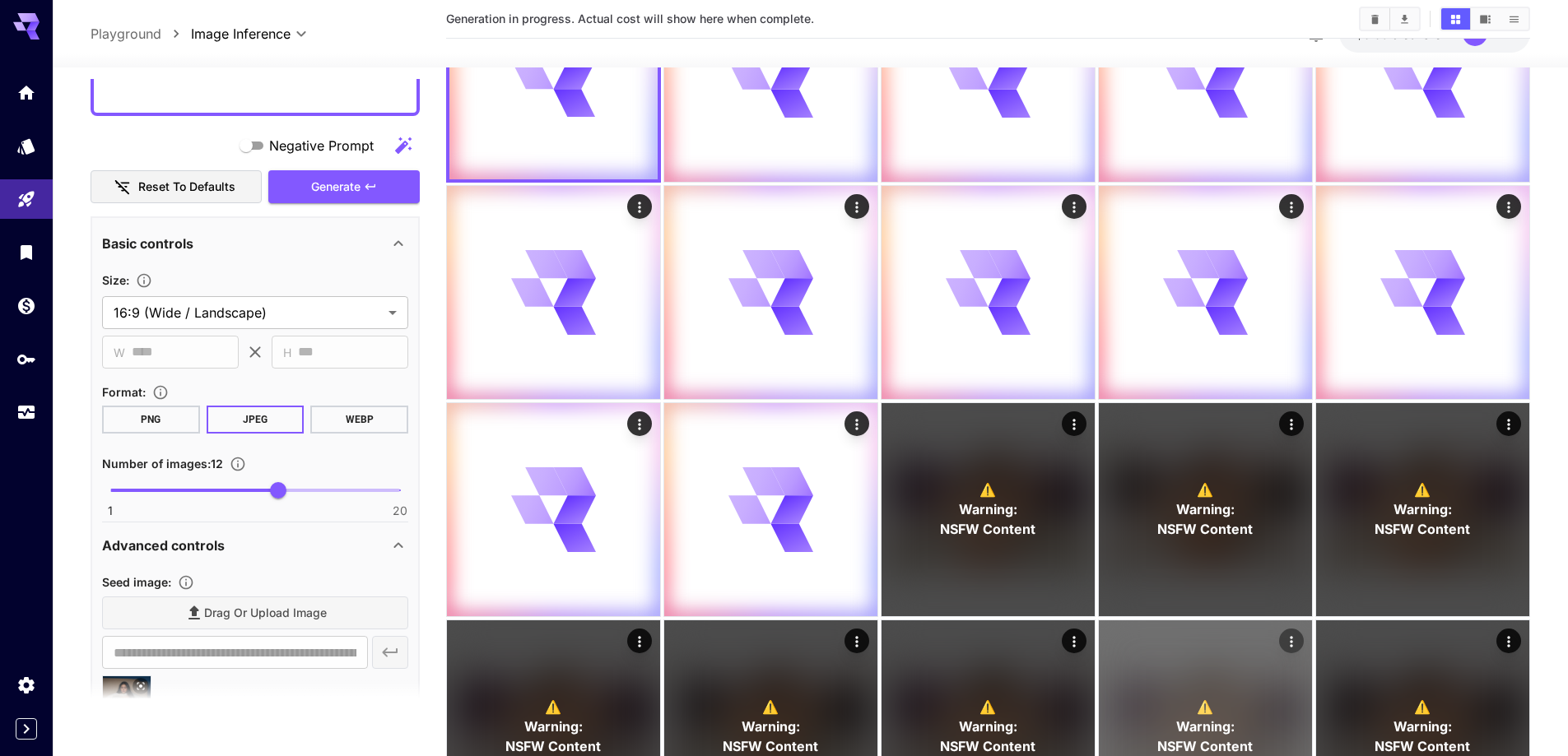
scroll to position [247, 0]
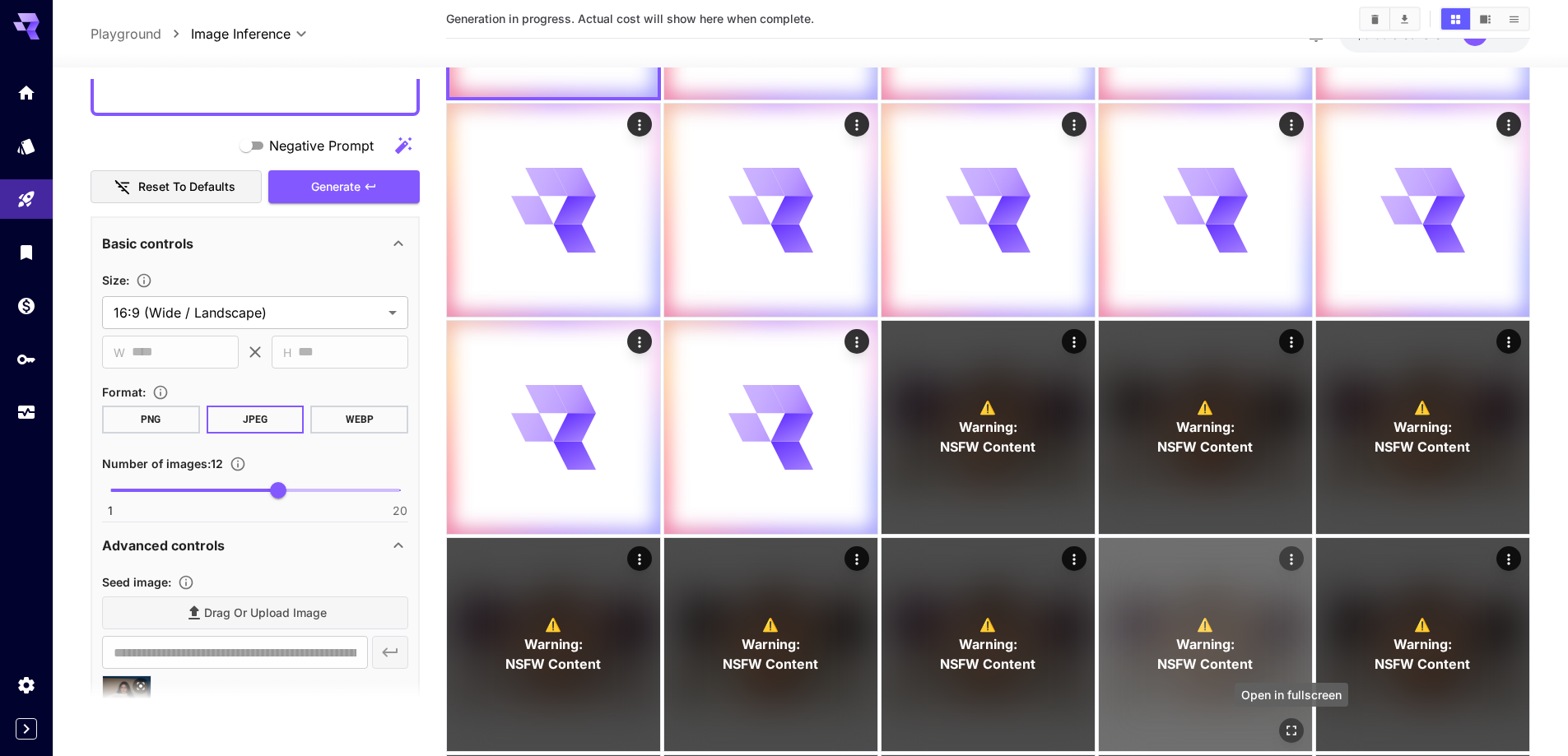
click at [1289, 731] on icon "Open in fullscreen" at bounding box center [1291, 730] width 16 height 16
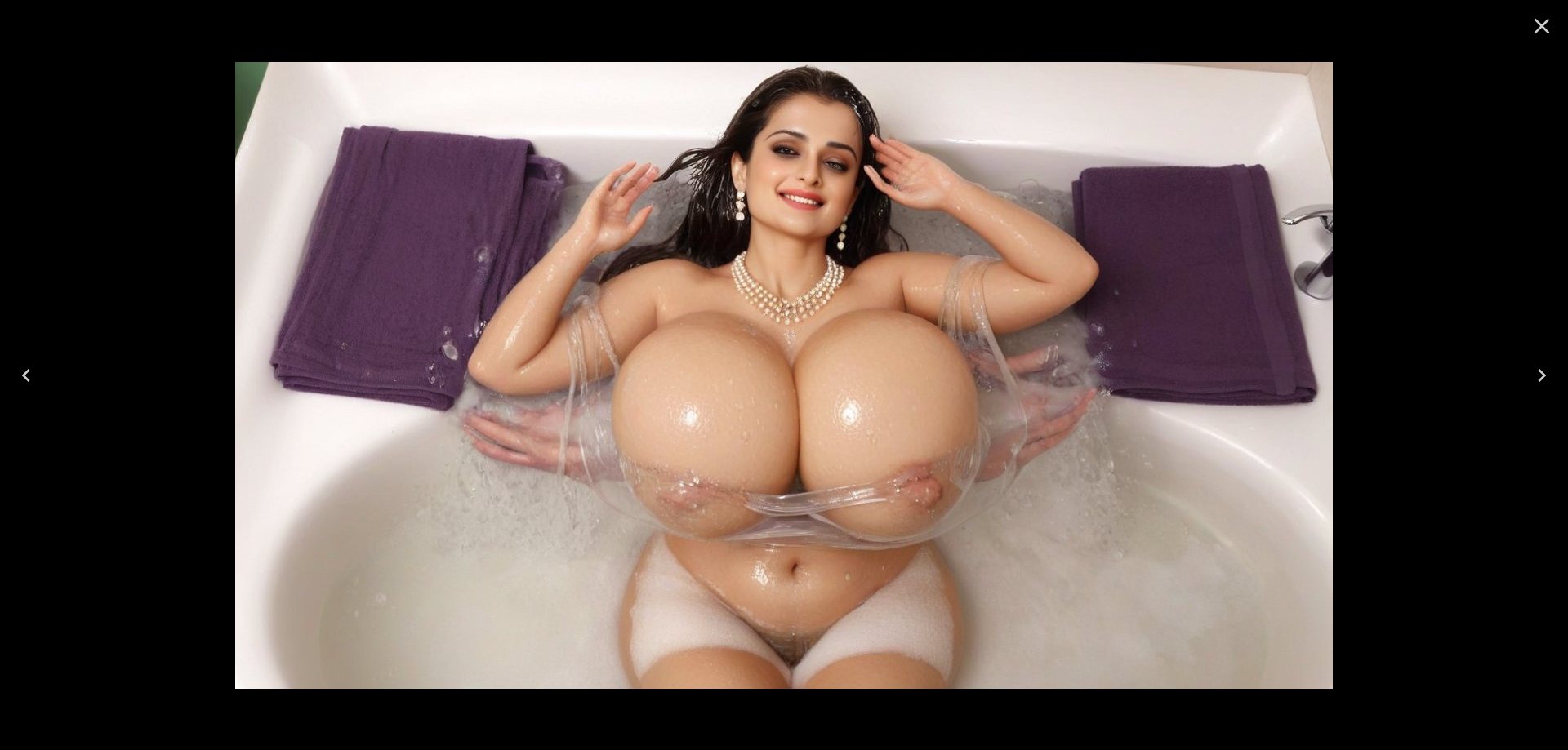
click at [26, 381] on icon "Previous" at bounding box center [26, 375] width 26 height 26
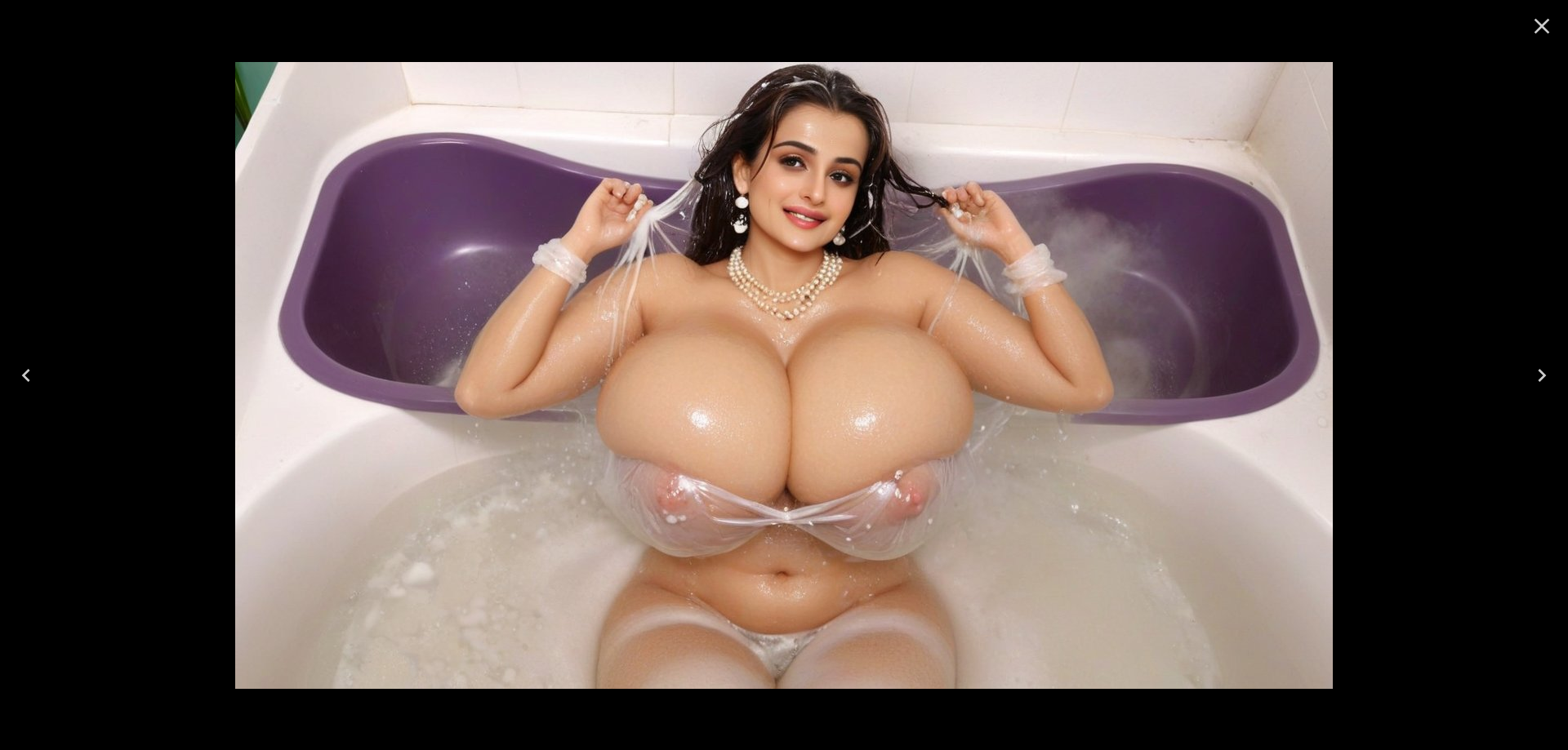
click at [26, 381] on icon "Previous" at bounding box center [26, 375] width 26 height 26
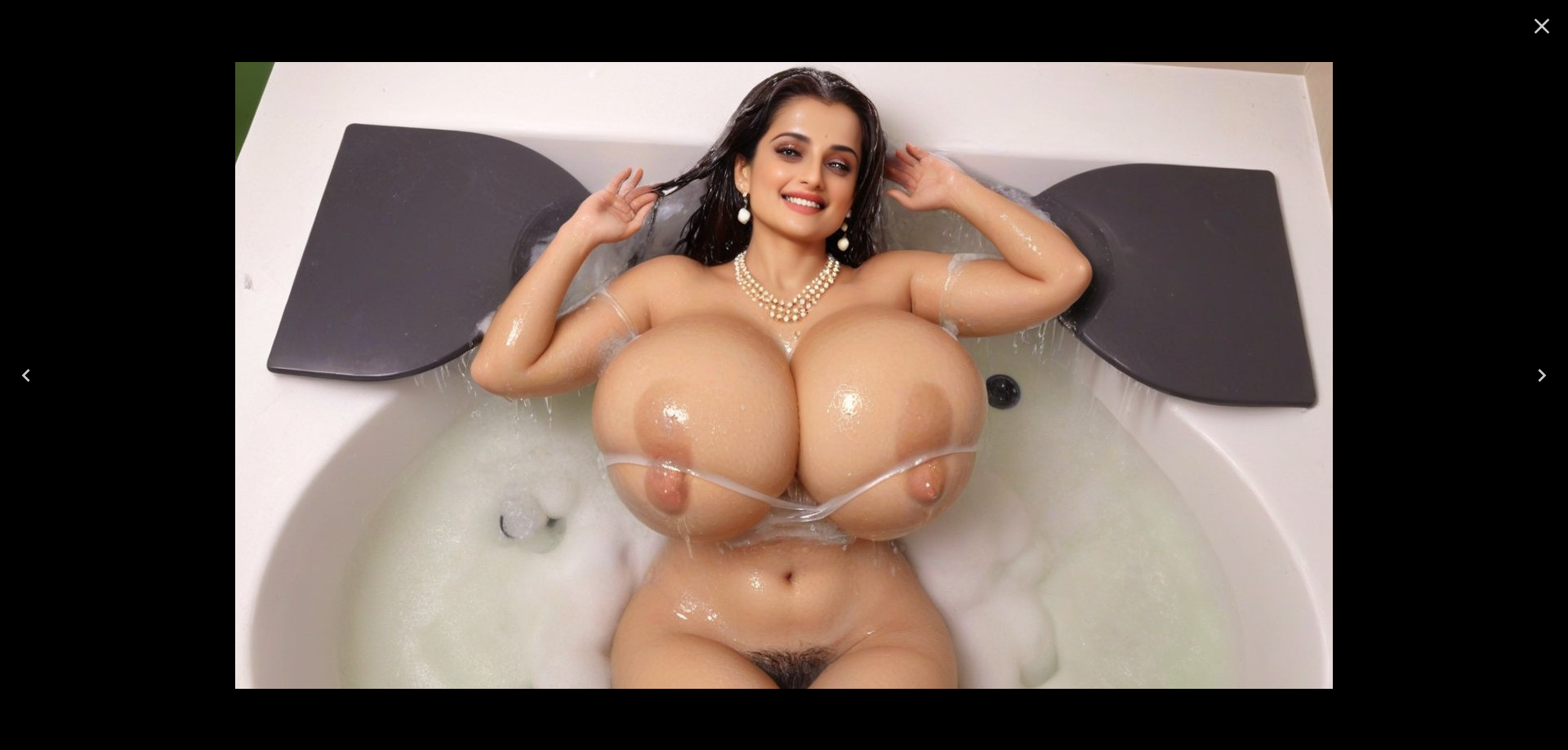
click at [26, 381] on icon "Previous" at bounding box center [26, 375] width 26 height 26
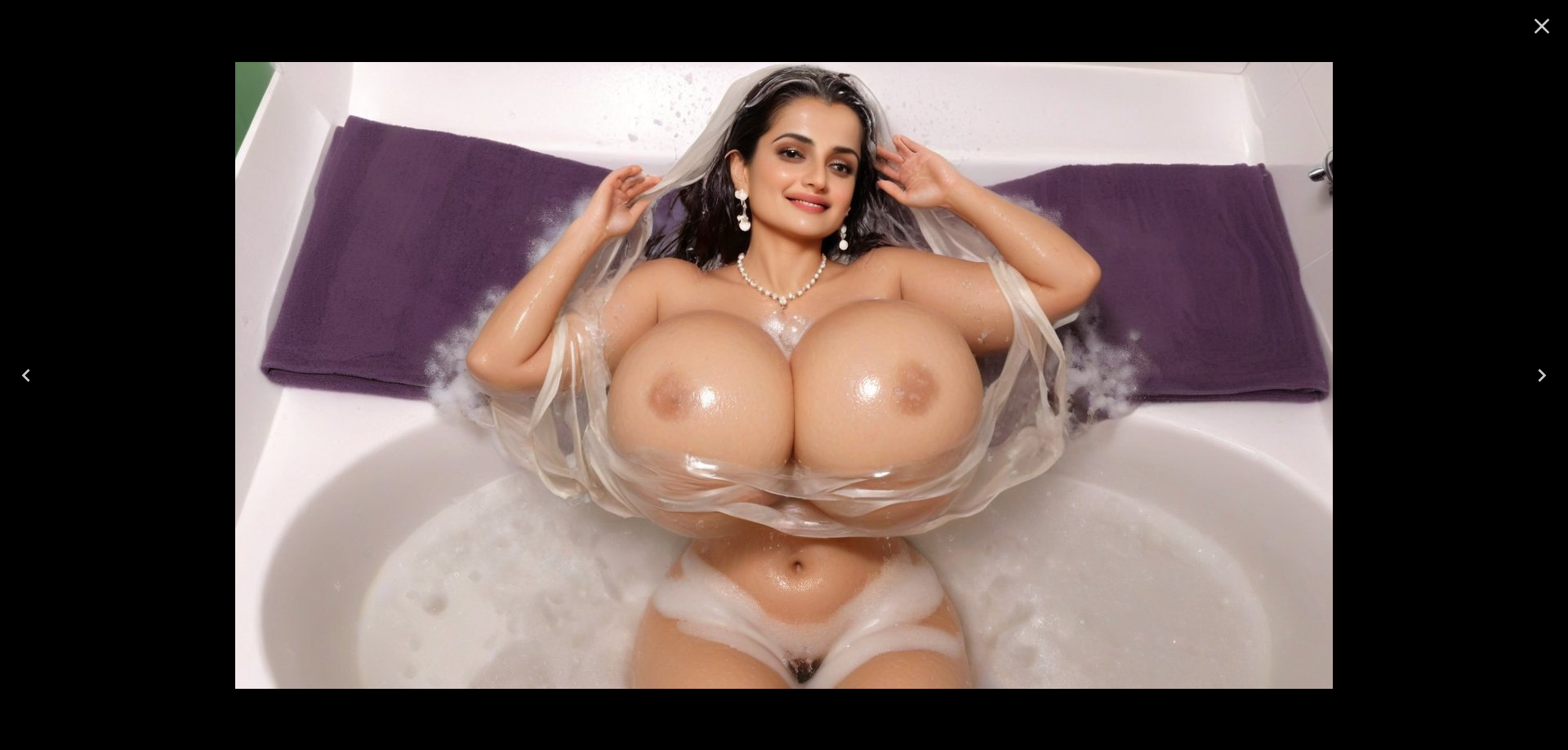
click at [26, 381] on icon "Previous" at bounding box center [26, 375] width 26 height 26
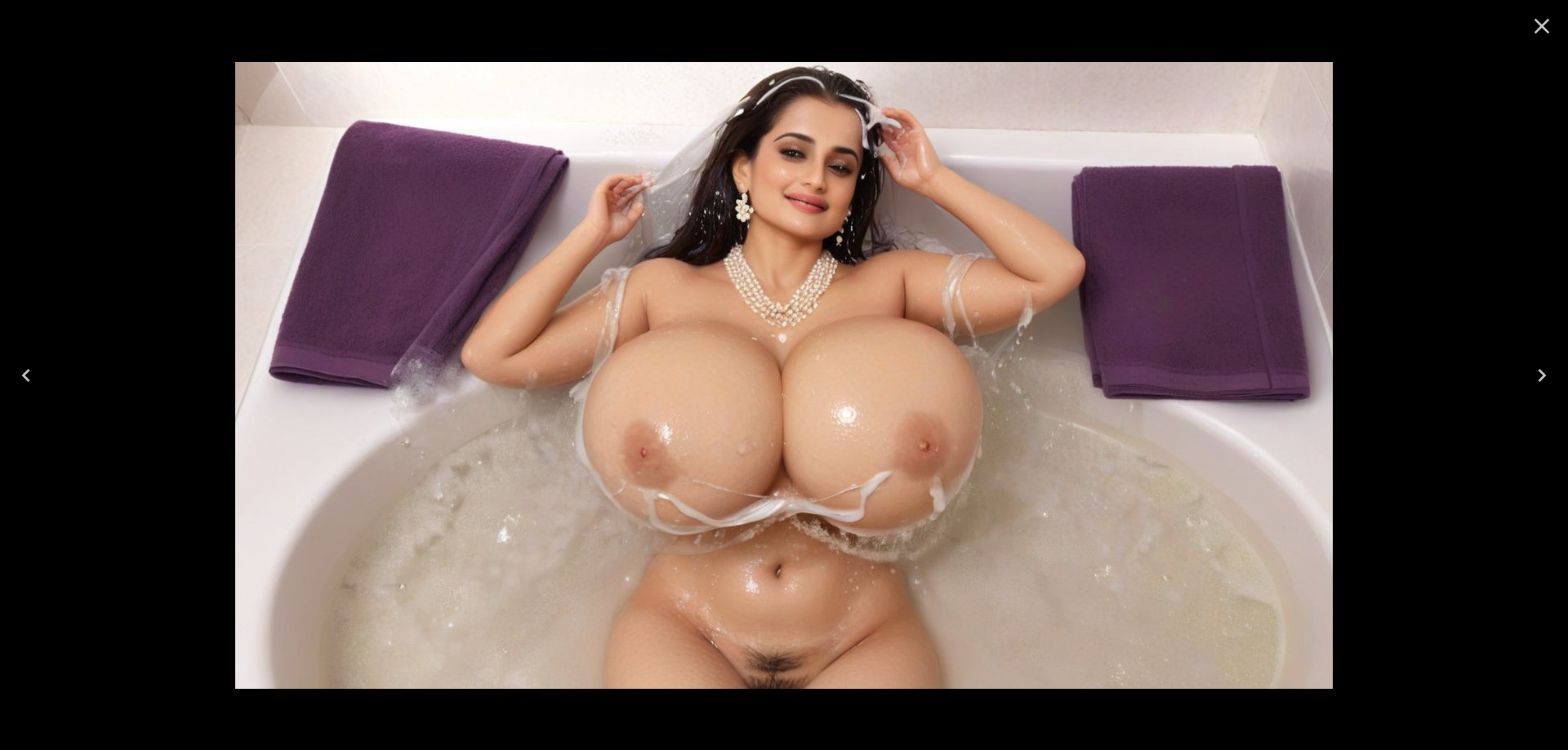
click at [26, 381] on icon "Previous" at bounding box center [26, 375] width 26 height 26
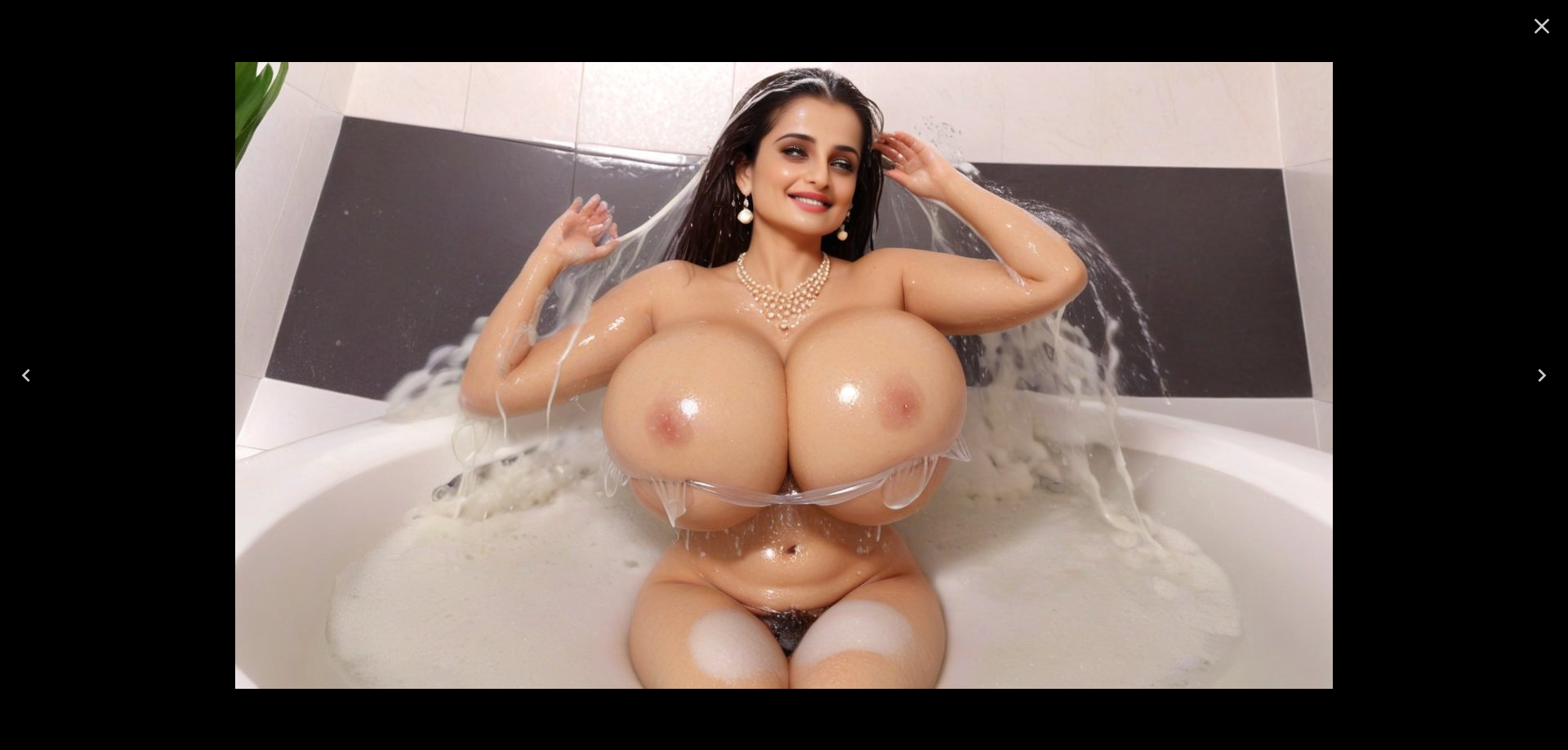
click at [26, 381] on icon "Previous" at bounding box center [26, 375] width 26 height 26
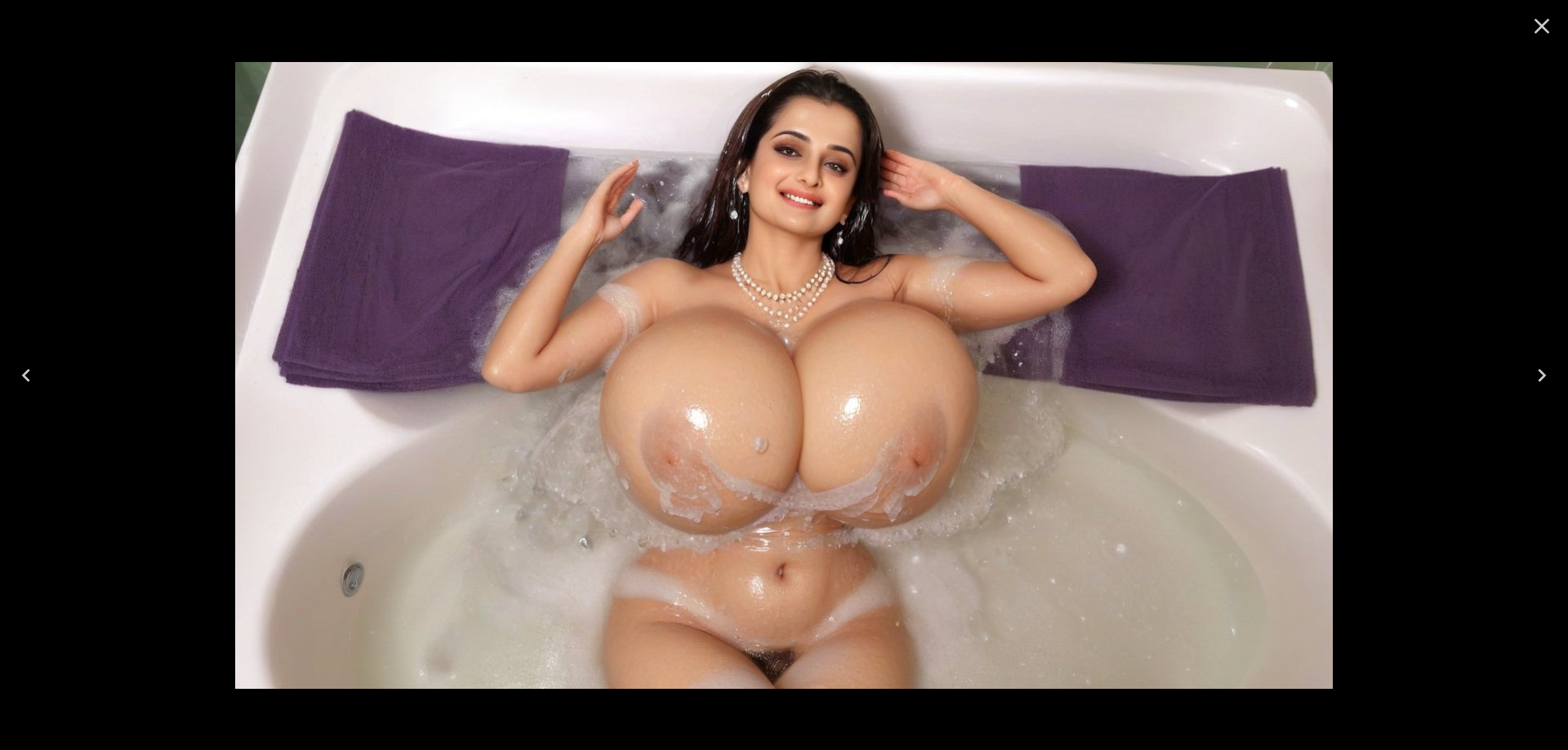
click at [26, 381] on icon "Previous" at bounding box center [26, 375] width 26 height 26
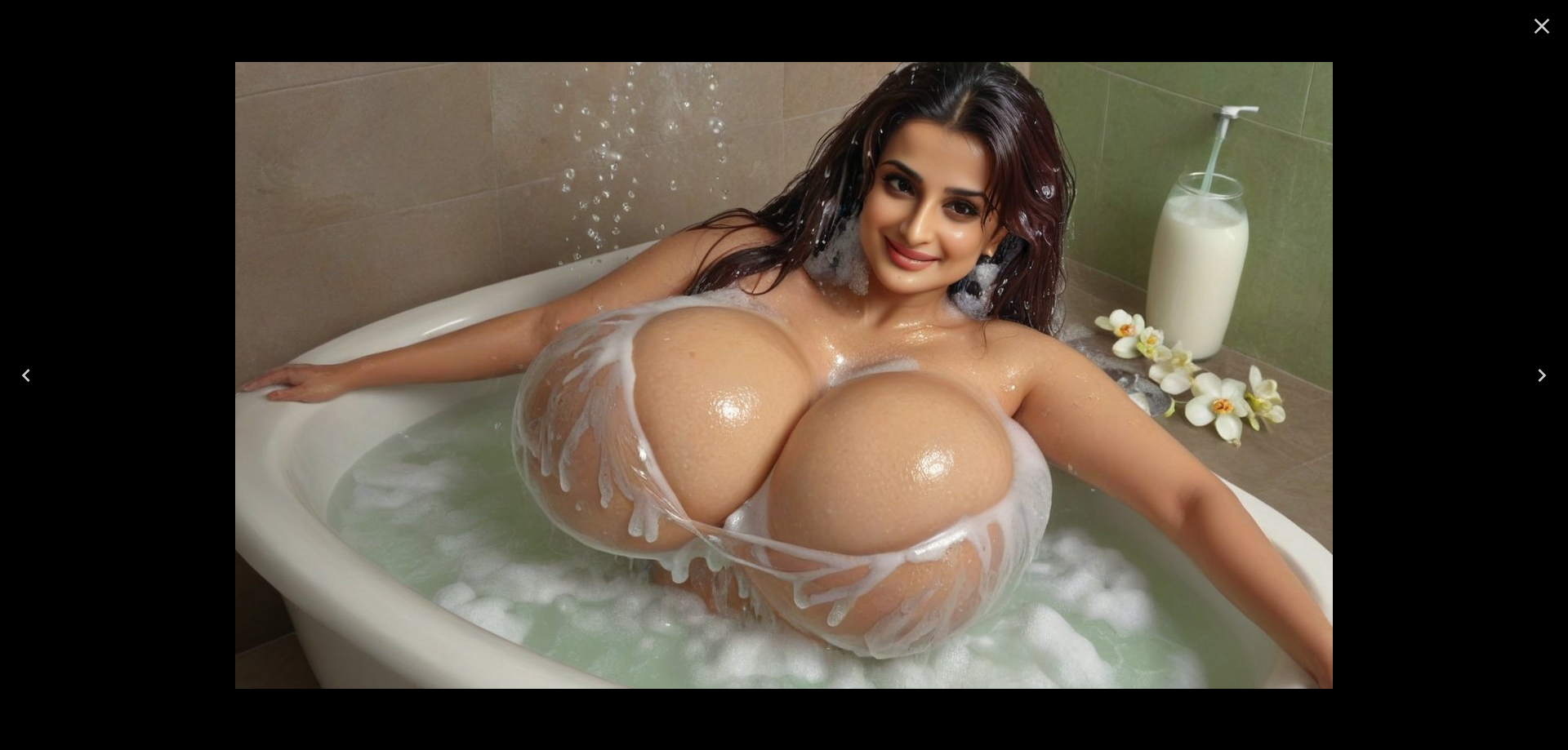
click at [26, 381] on icon "Previous" at bounding box center [26, 375] width 26 height 26
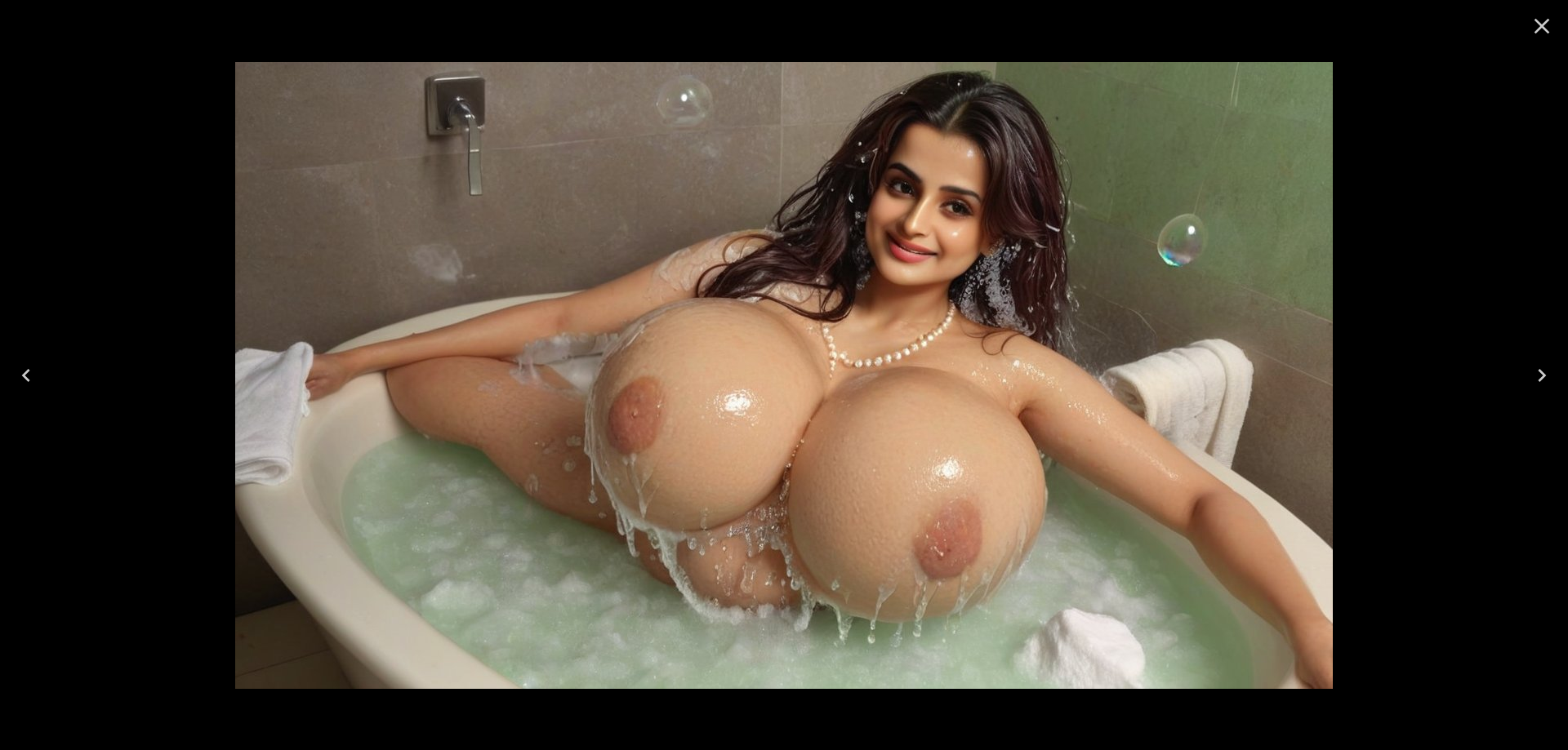
click at [1537, 26] on icon "Close" at bounding box center [1541, 26] width 26 height 26
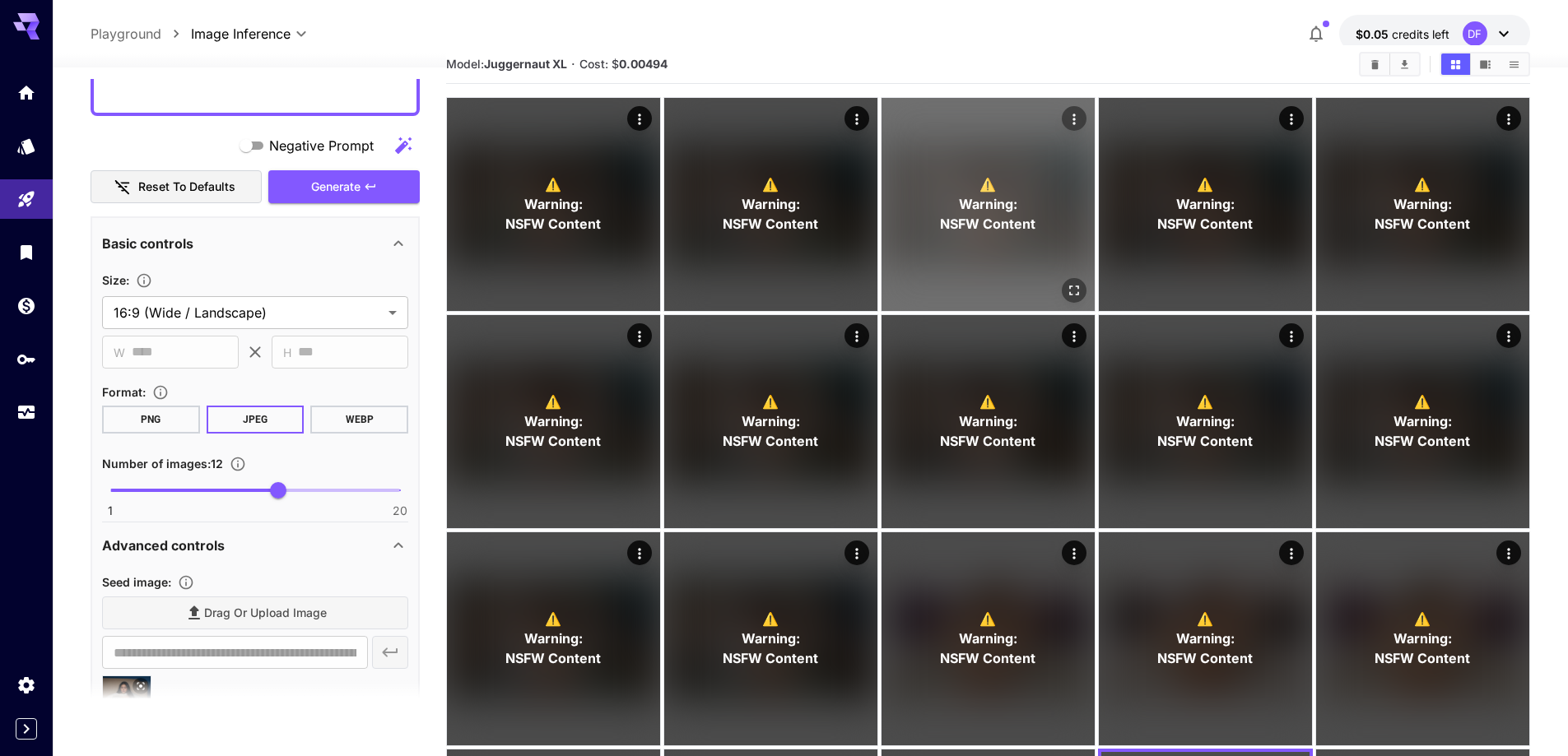
scroll to position [0, 0]
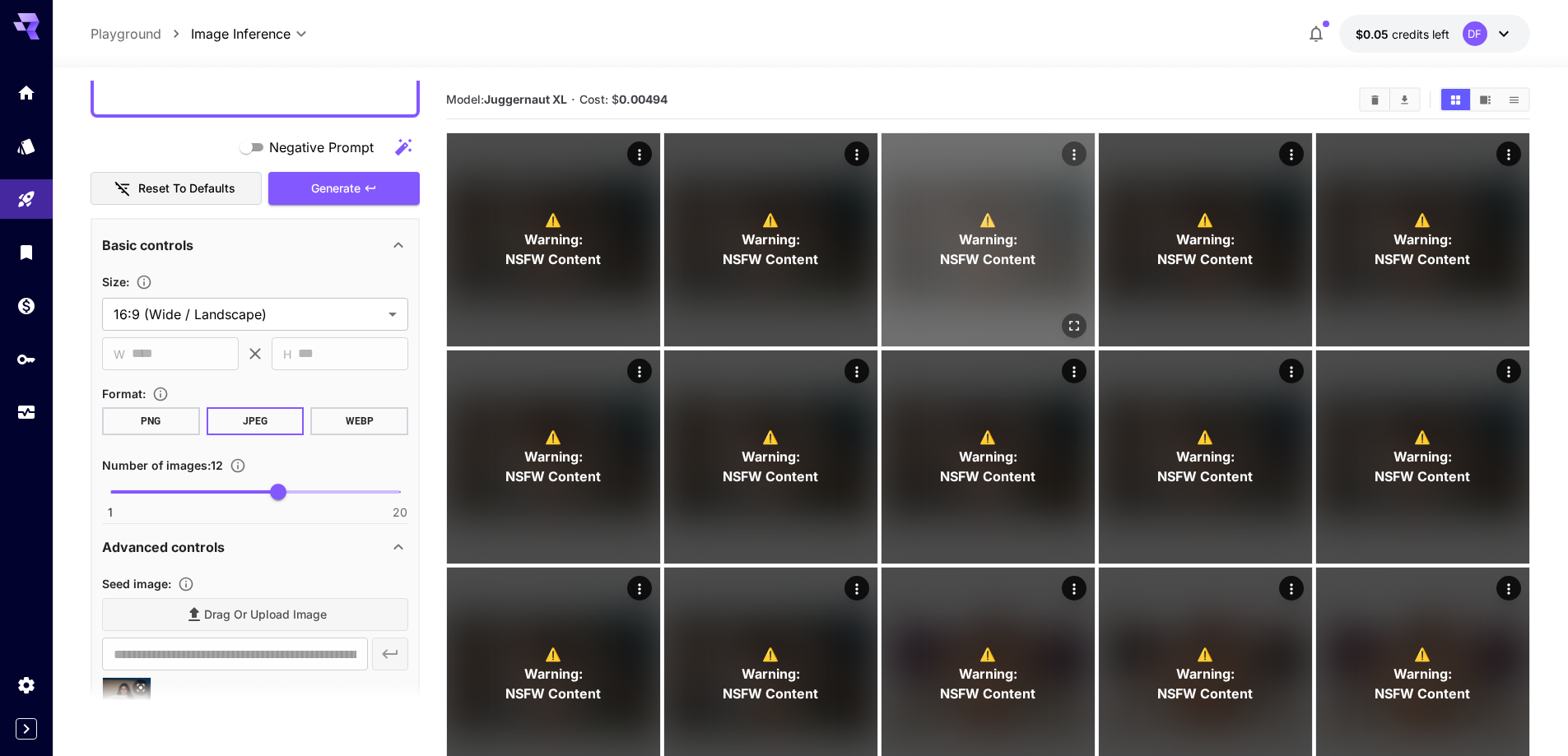
click at [1071, 326] on icon "Open in fullscreen" at bounding box center [1074, 326] width 16 height 16
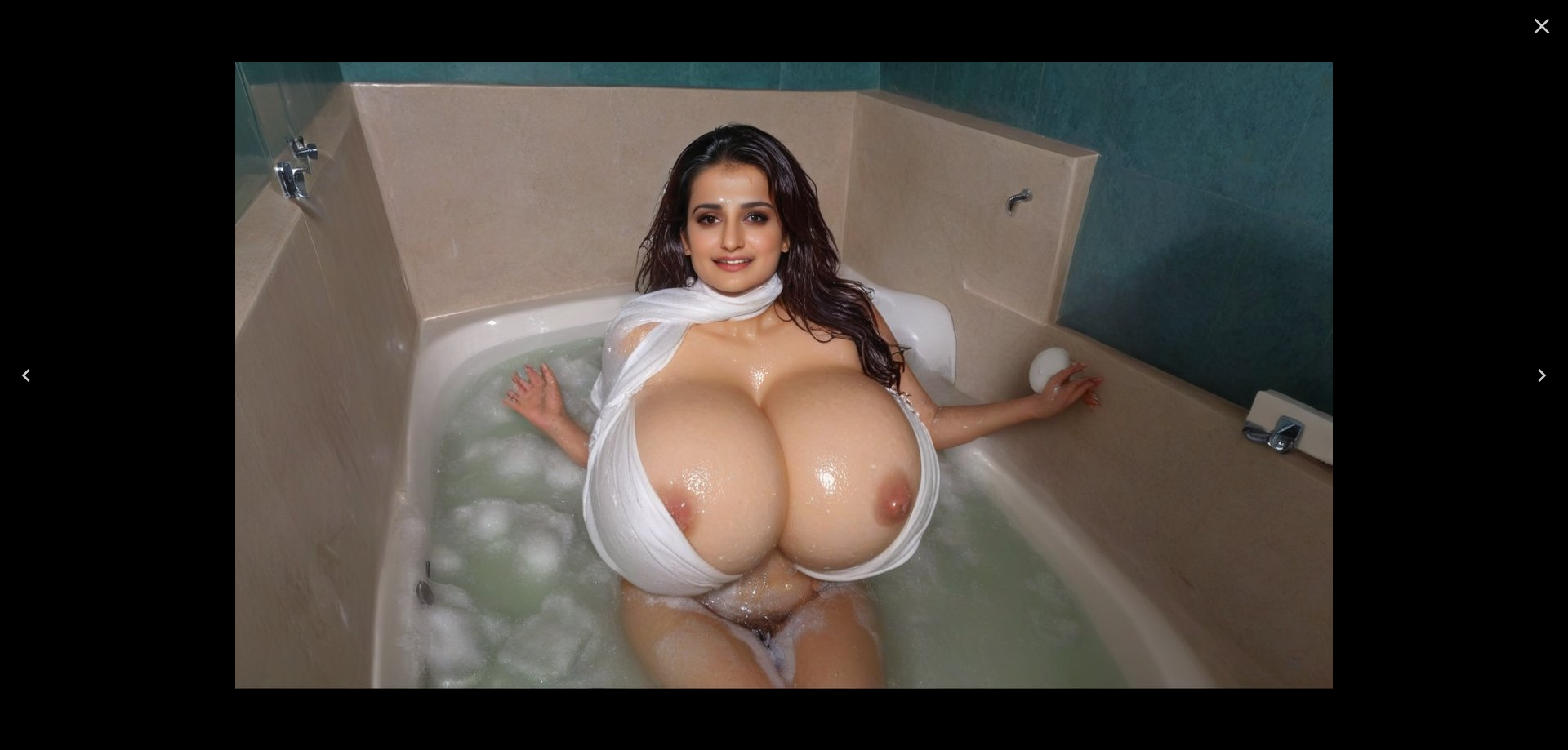
click at [1538, 368] on icon "Next" at bounding box center [1541, 375] width 26 height 26
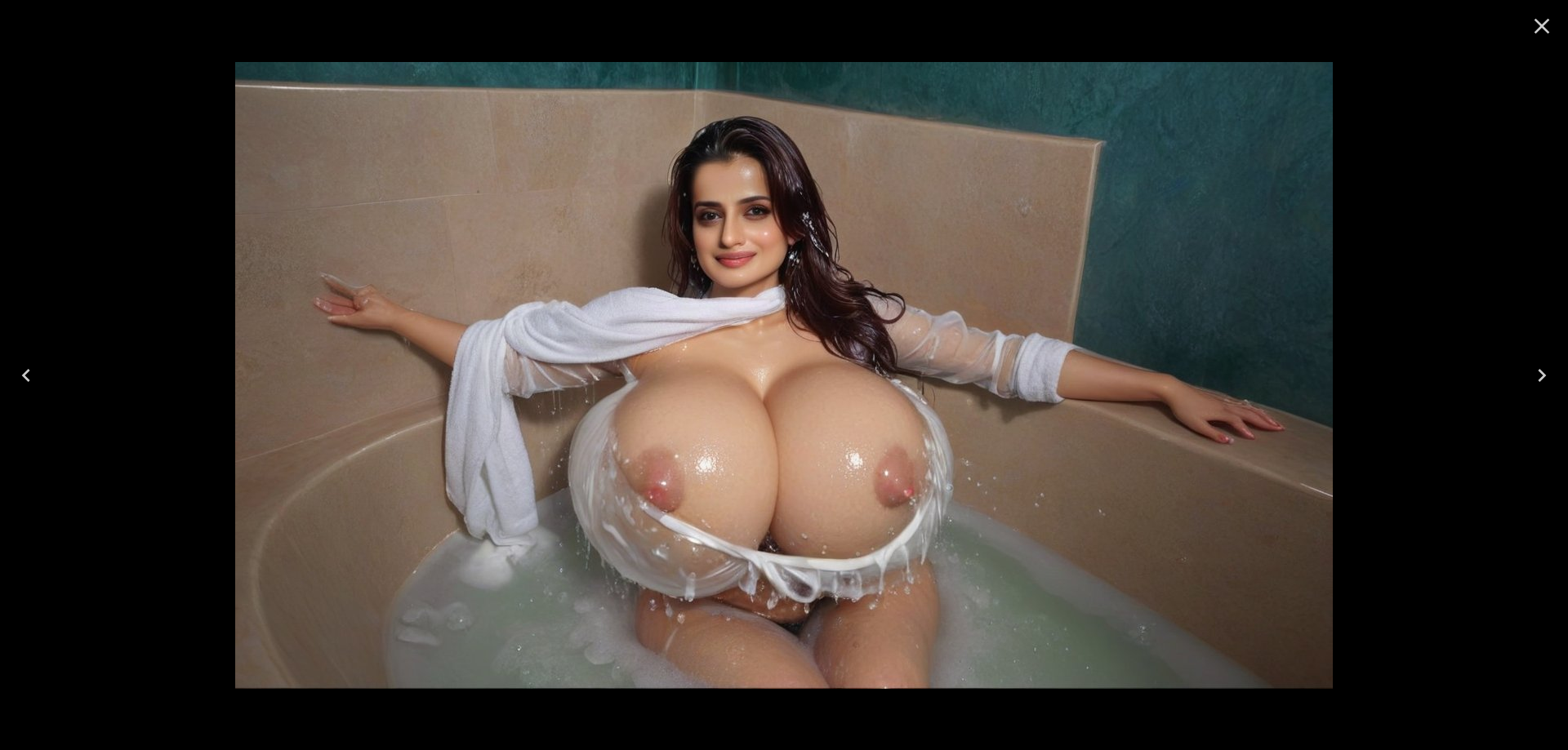
click at [1538, 368] on icon "Next" at bounding box center [1541, 375] width 26 height 26
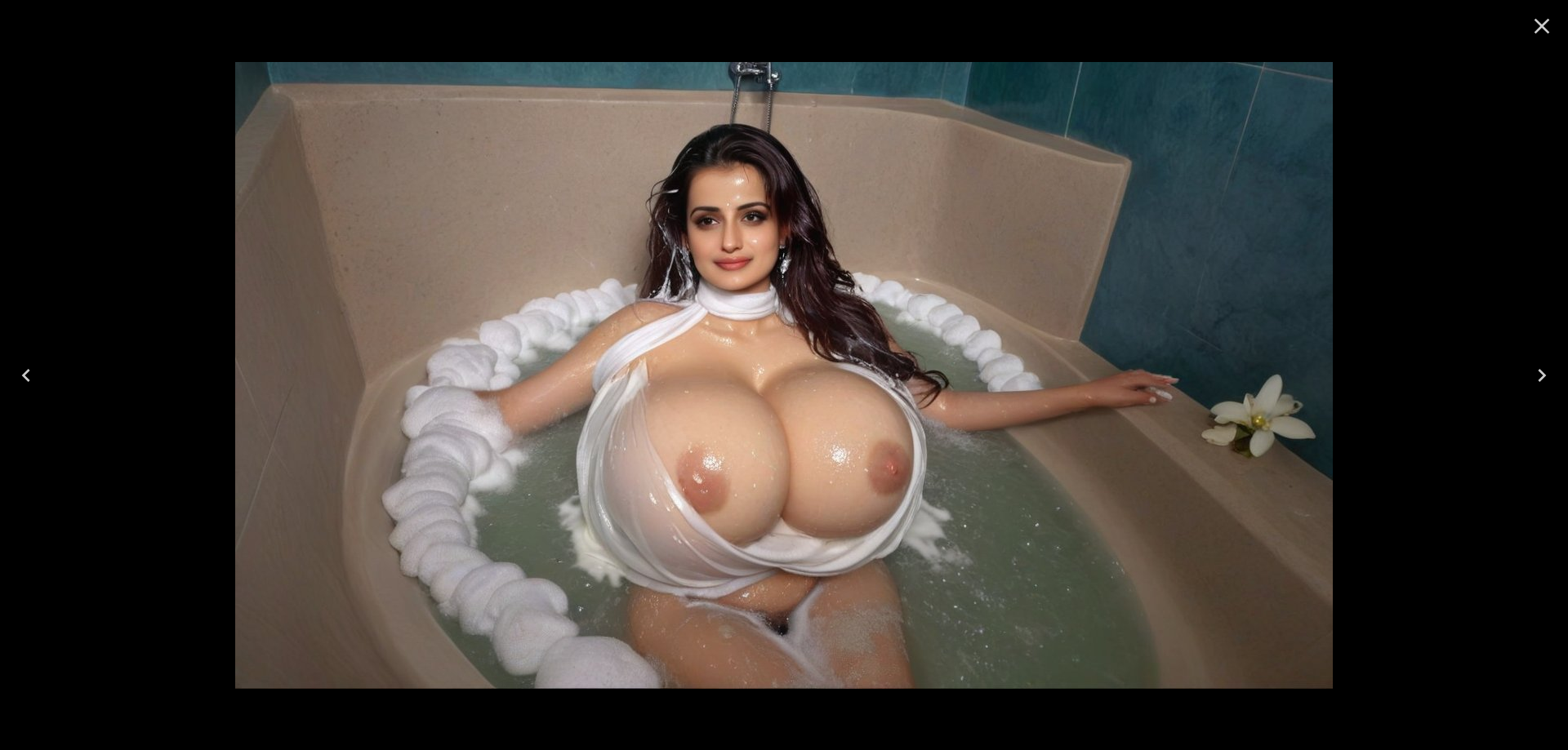
click at [1538, 368] on icon "Next" at bounding box center [1541, 375] width 26 height 26
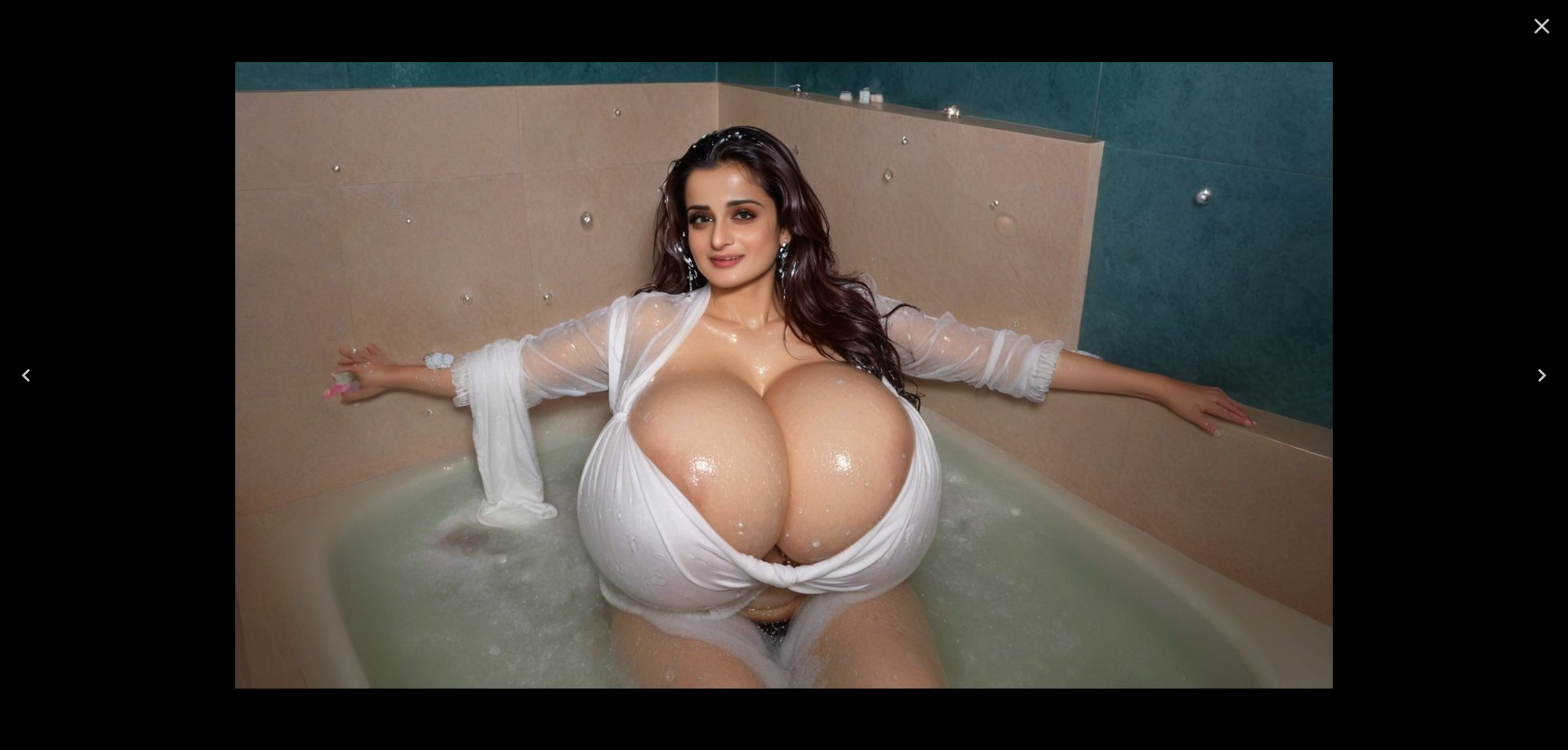
click at [1538, 368] on icon "Next" at bounding box center [1541, 375] width 26 height 26
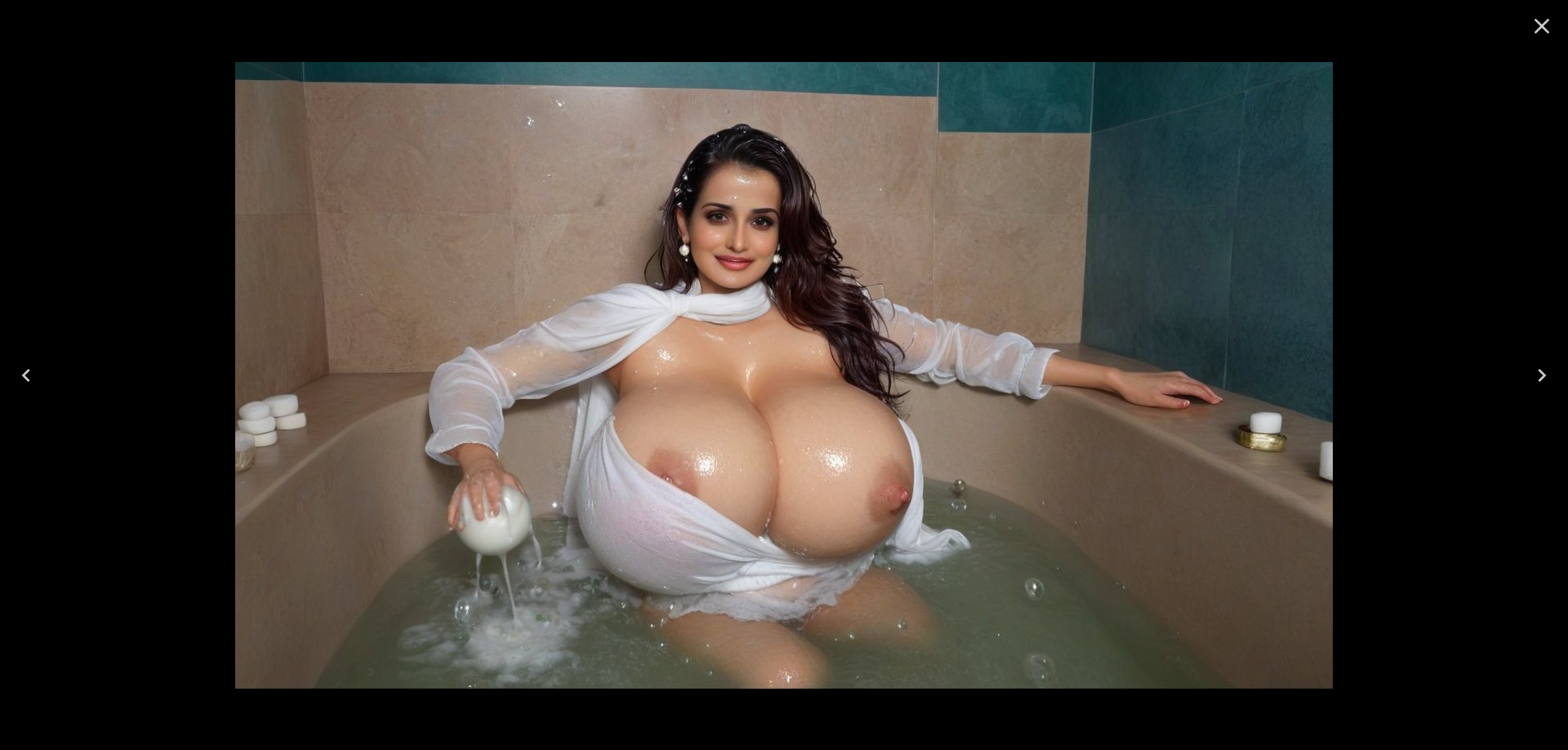
click at [1538, 368] on icon "Next" at bounding box center [1541, 375] width 26 height 26
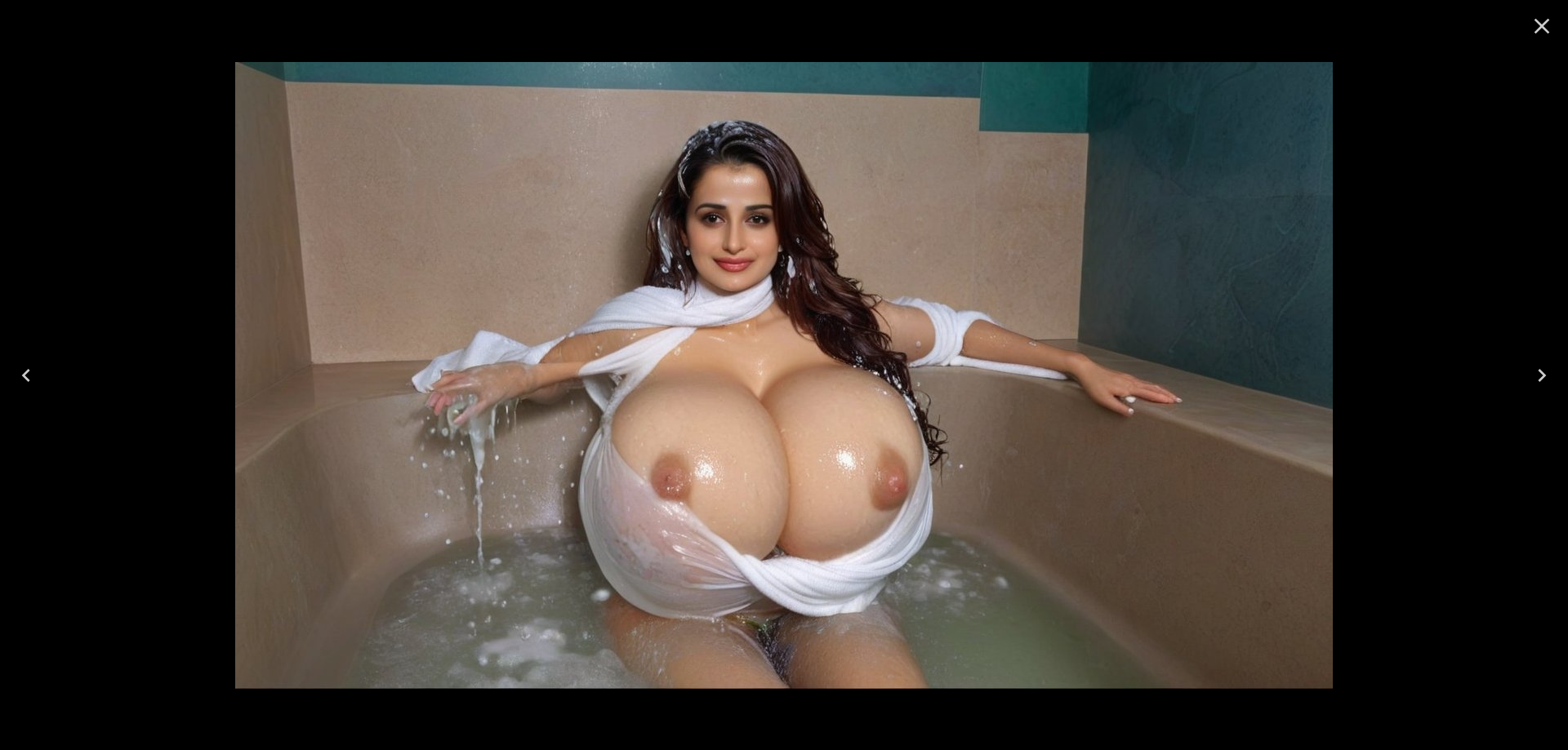
click at [1538, 368] on icon "Next" at bounding box center [1541, 375] width 26 height 26
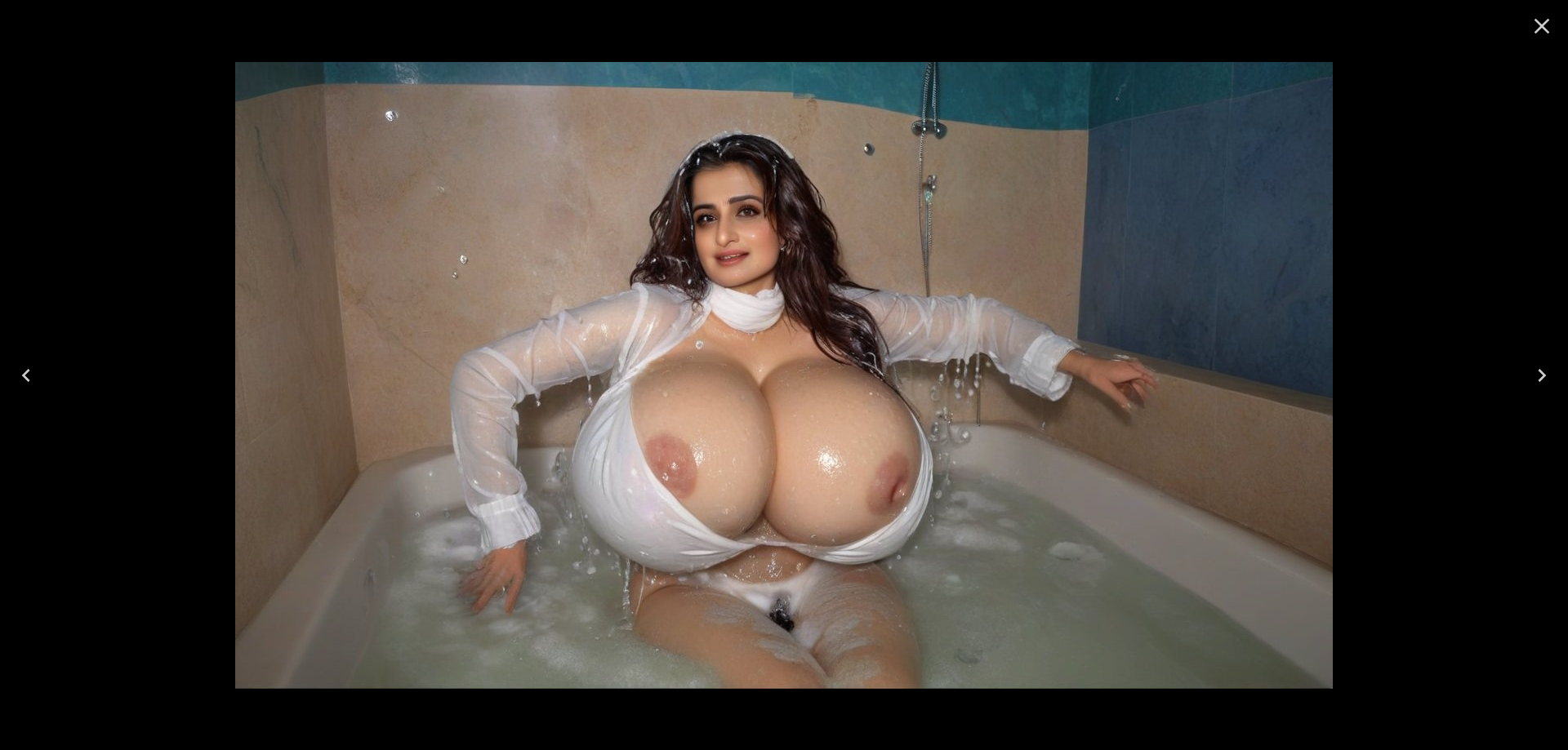
click at [1538, 368] on icon "Next" at bounding box center [1541, 375] width 26 height 26
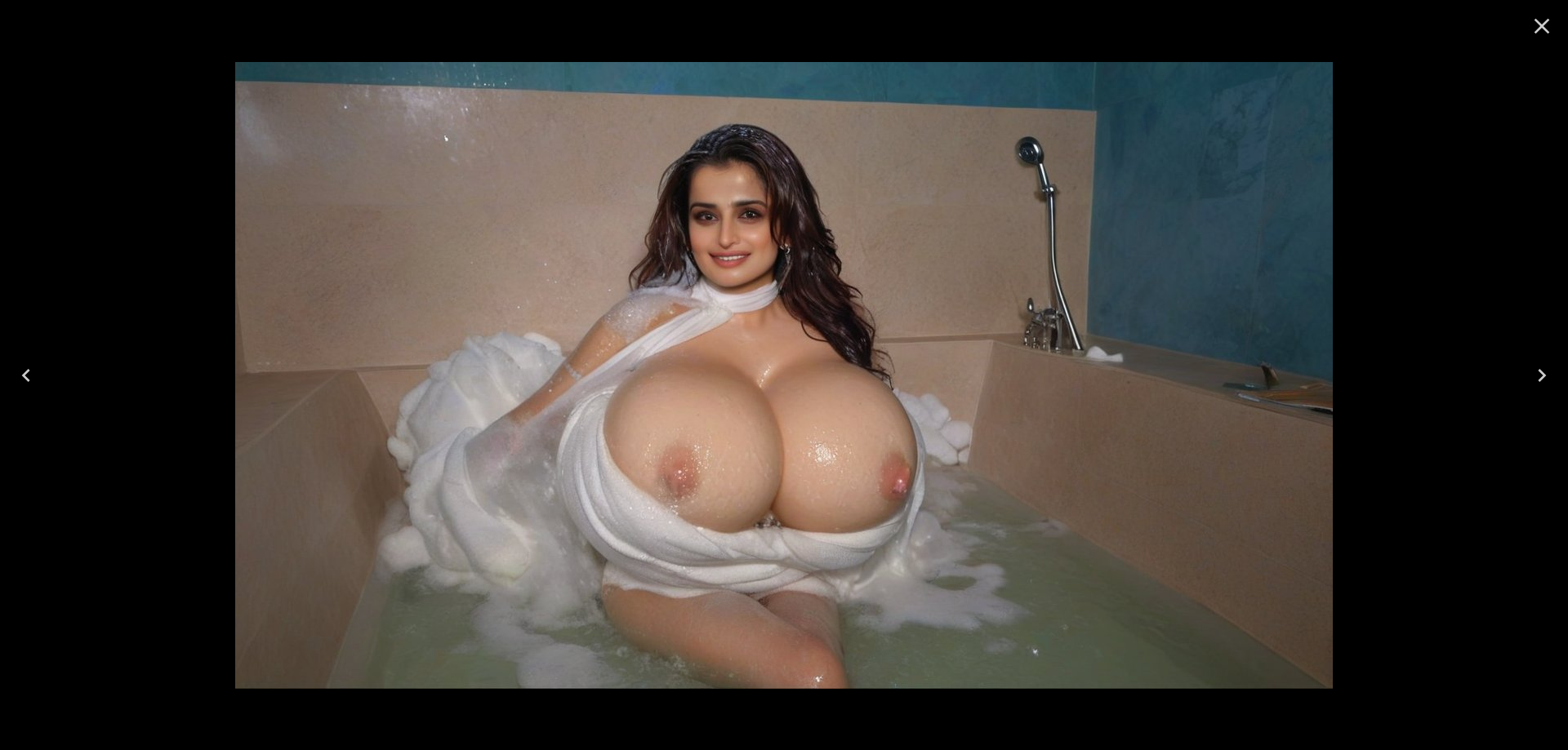
click at [1539, 32] on icon "Close" at bounding box center [1541, 26] width 26 height 26
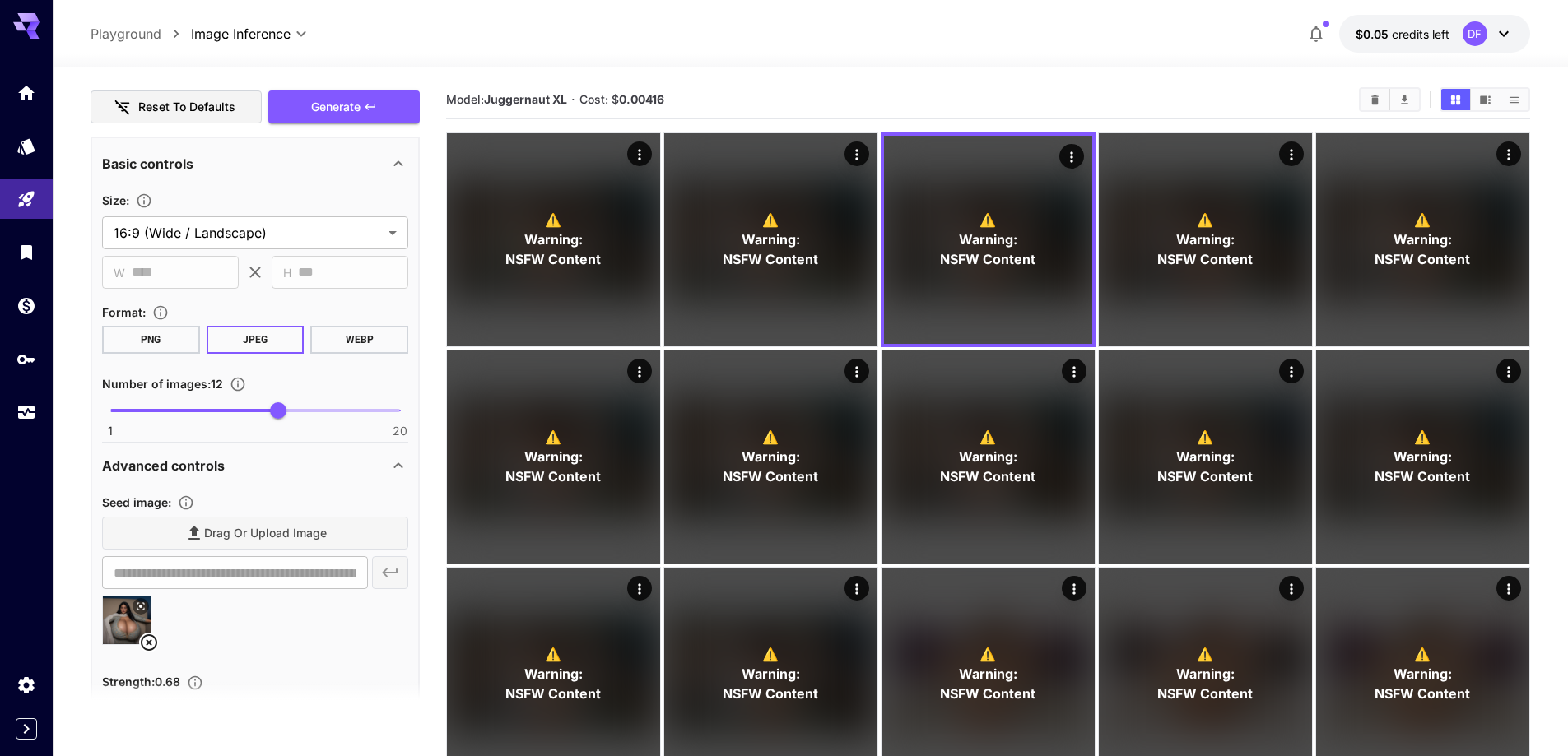
scroll to position [1154, 0]
click at [143, 645] on icon at bounding box center [149, 642] width 20 height 20
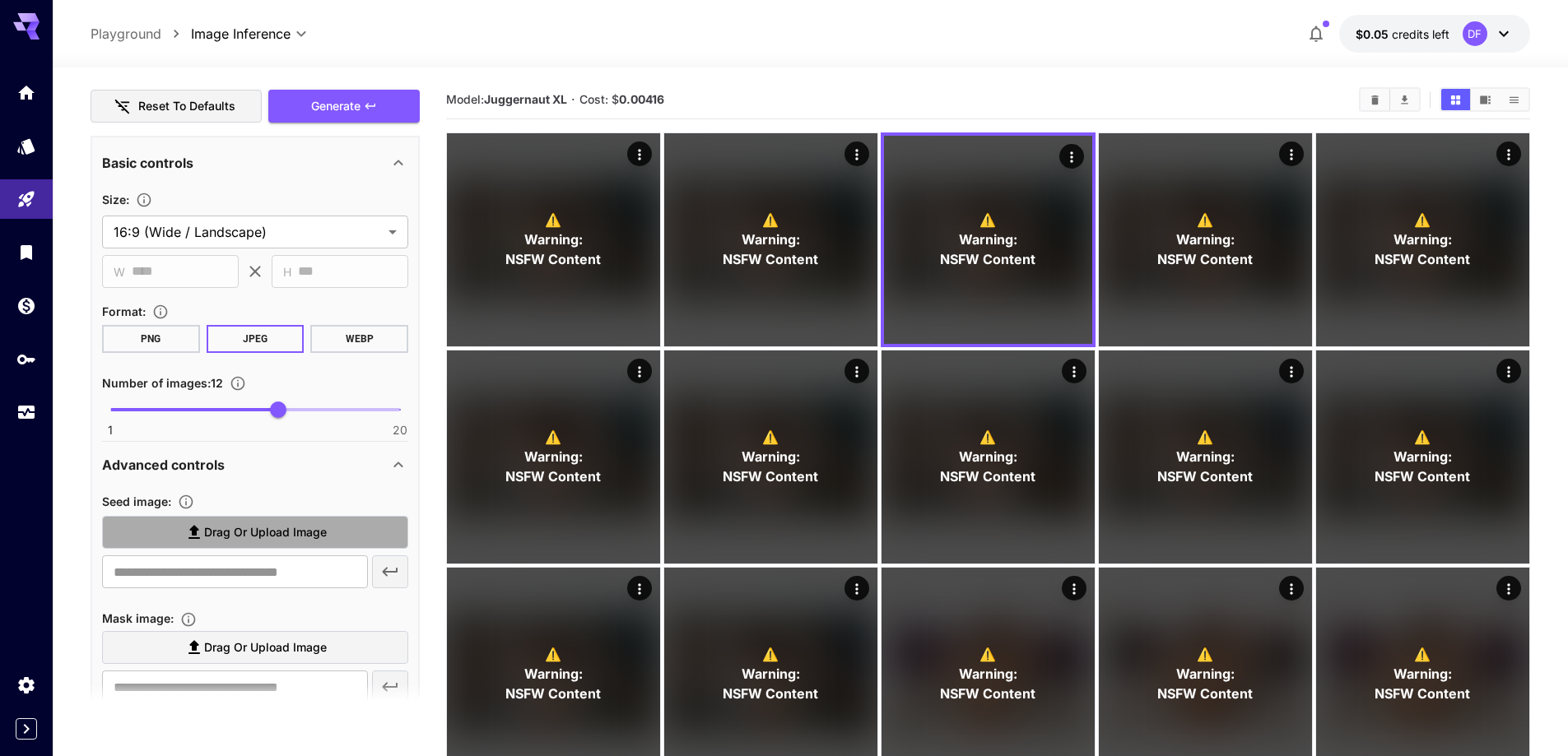
click at [262, 541] on span "Drag or upload image" at bounding box center [265, 532] width 122 height 21
click at [0, 0] on input "Drag or upload image" at bounding box center [0, 0] width 0 height 0
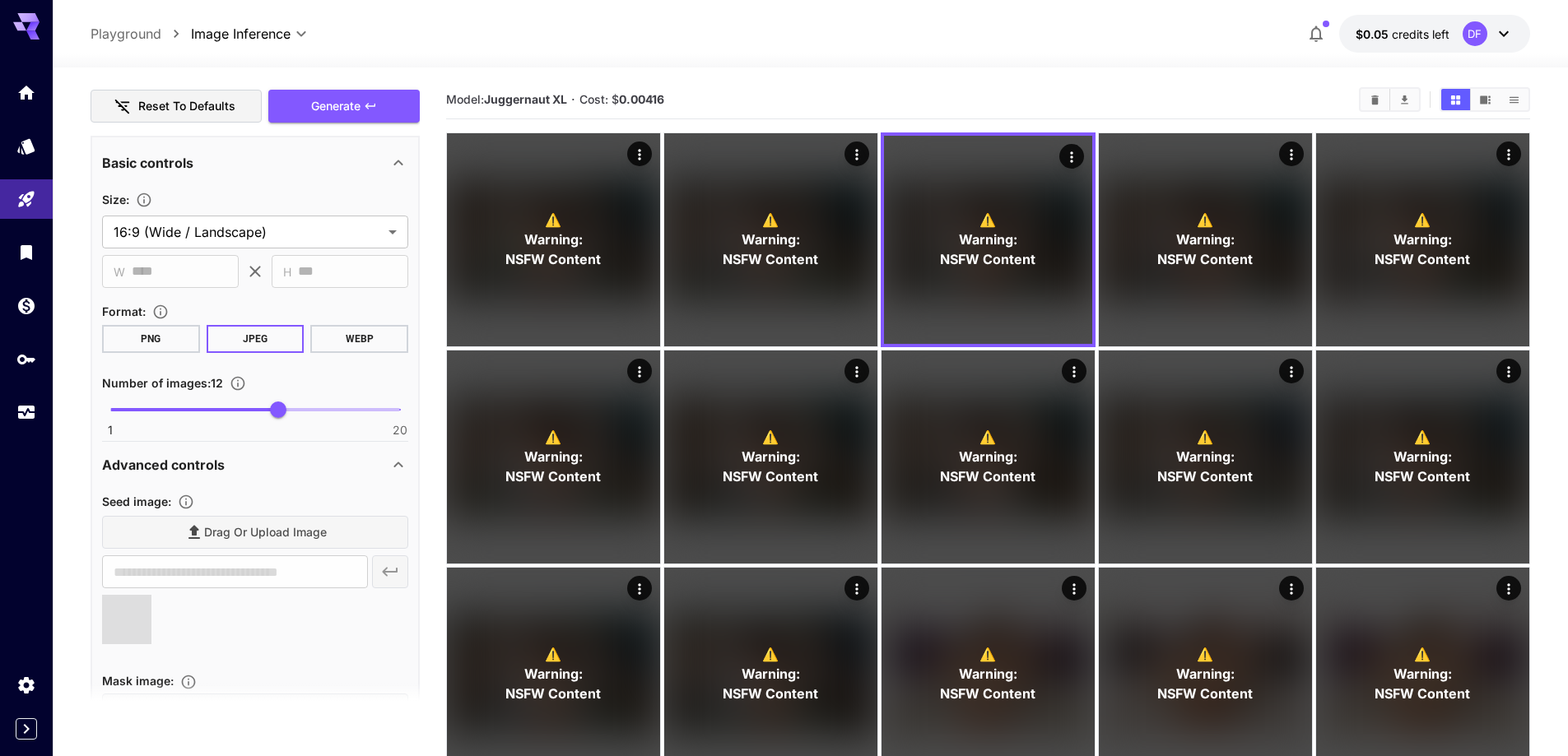
scroll to position [1072, 0]
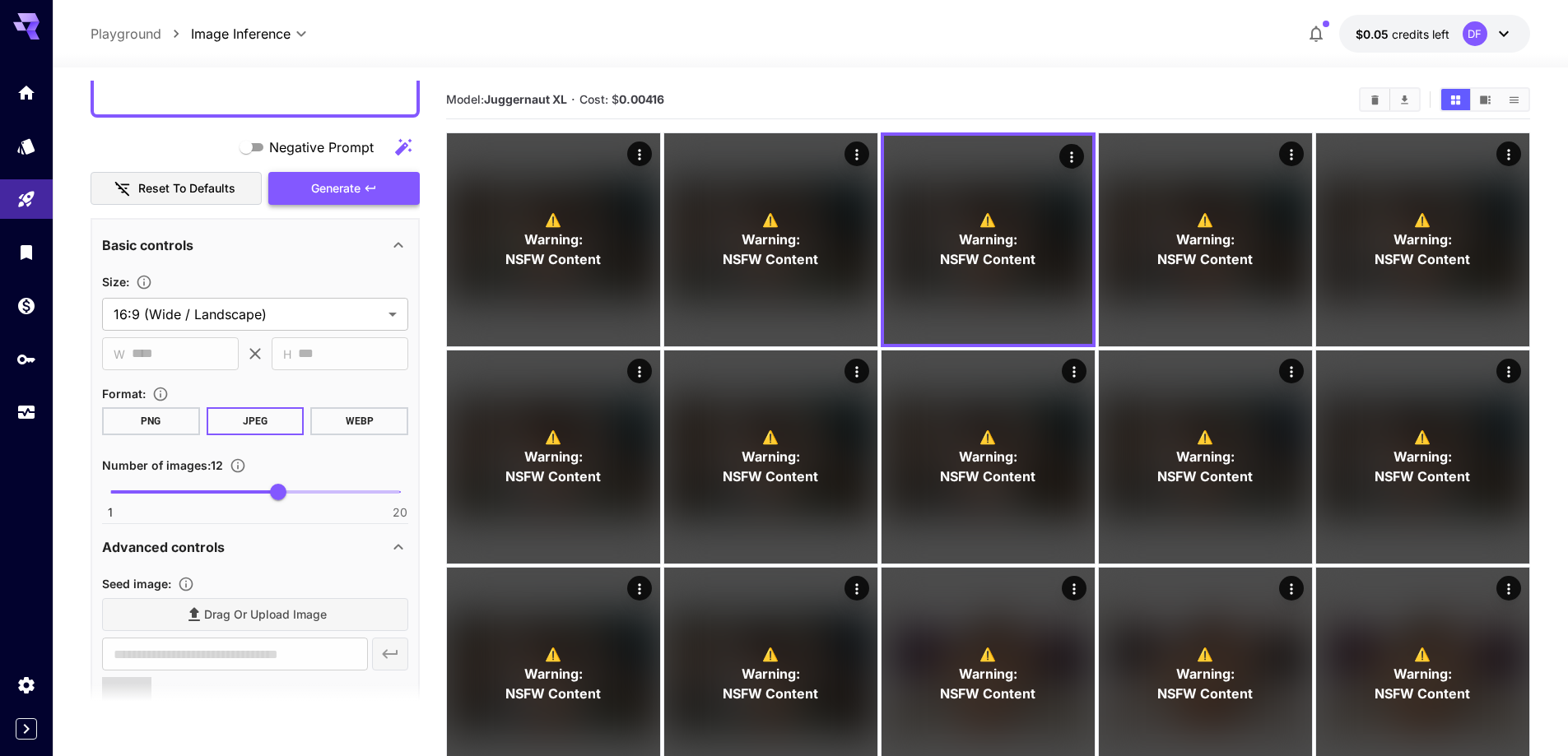
type input "**********"
click at [367, 198] on button "Generate" at bounding box center [344, 189] width 152 height 34
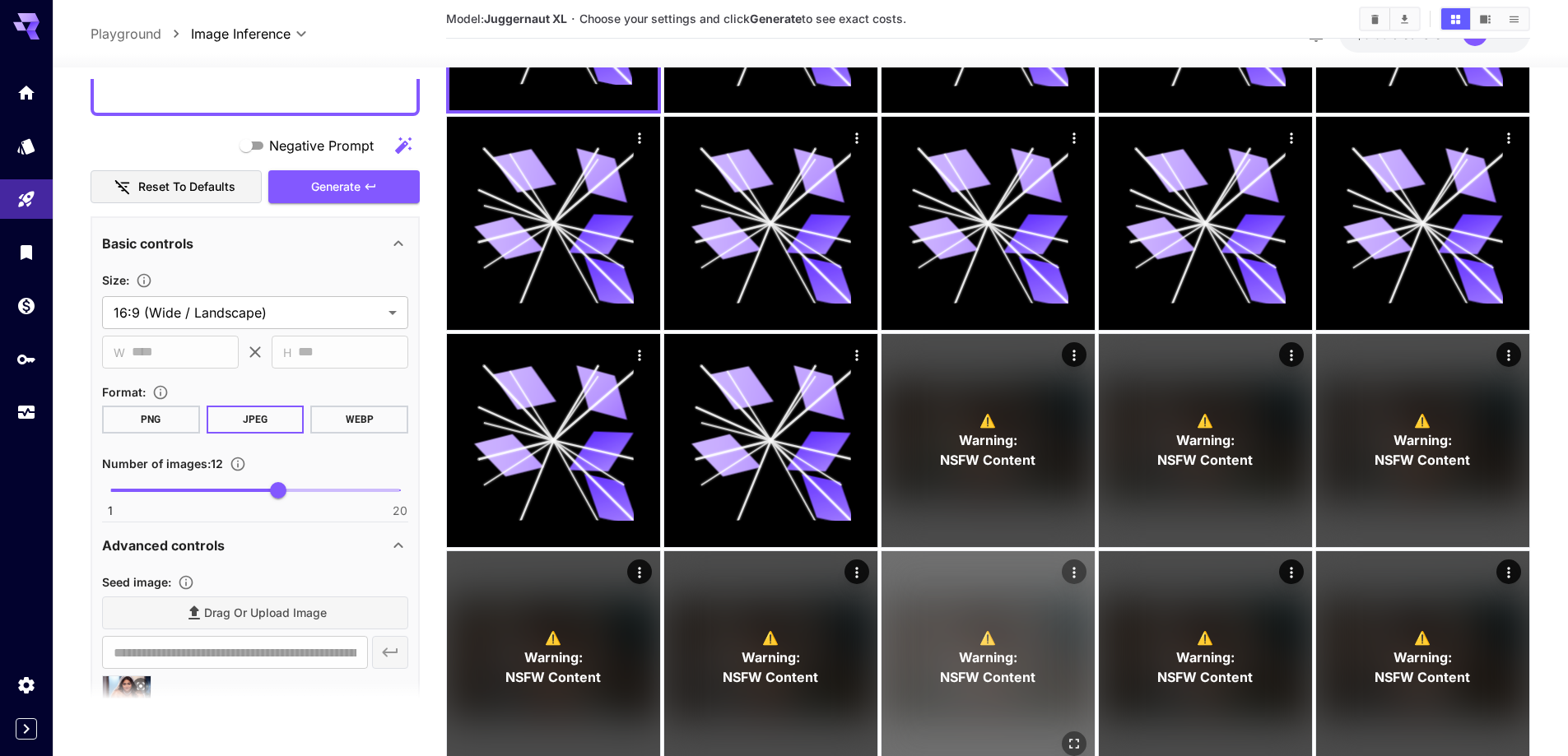
scroll to position [329, 0]
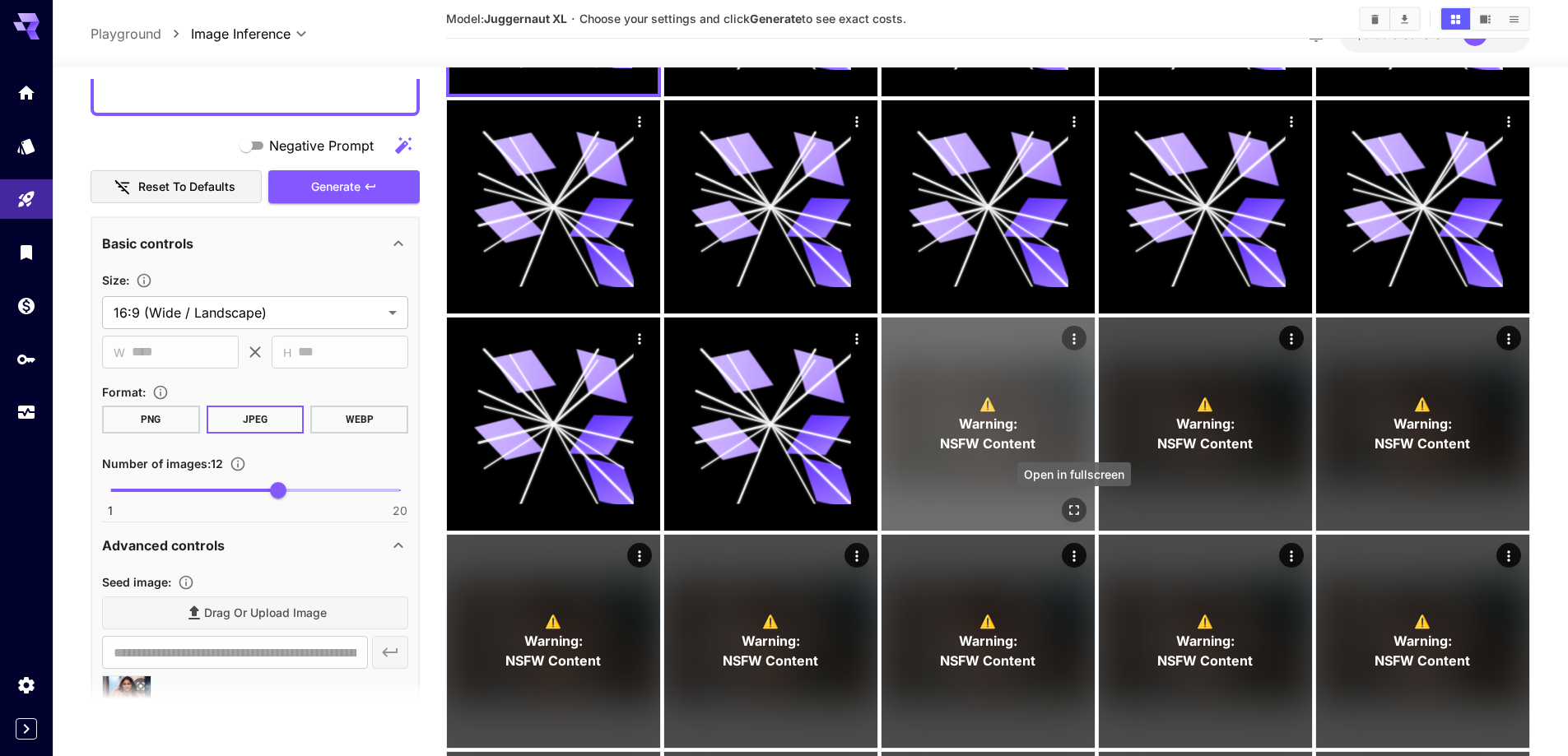
click at [1083, 512] on button "Open in fullscreen" at bounding box center [1074, 511] width 25 height 25
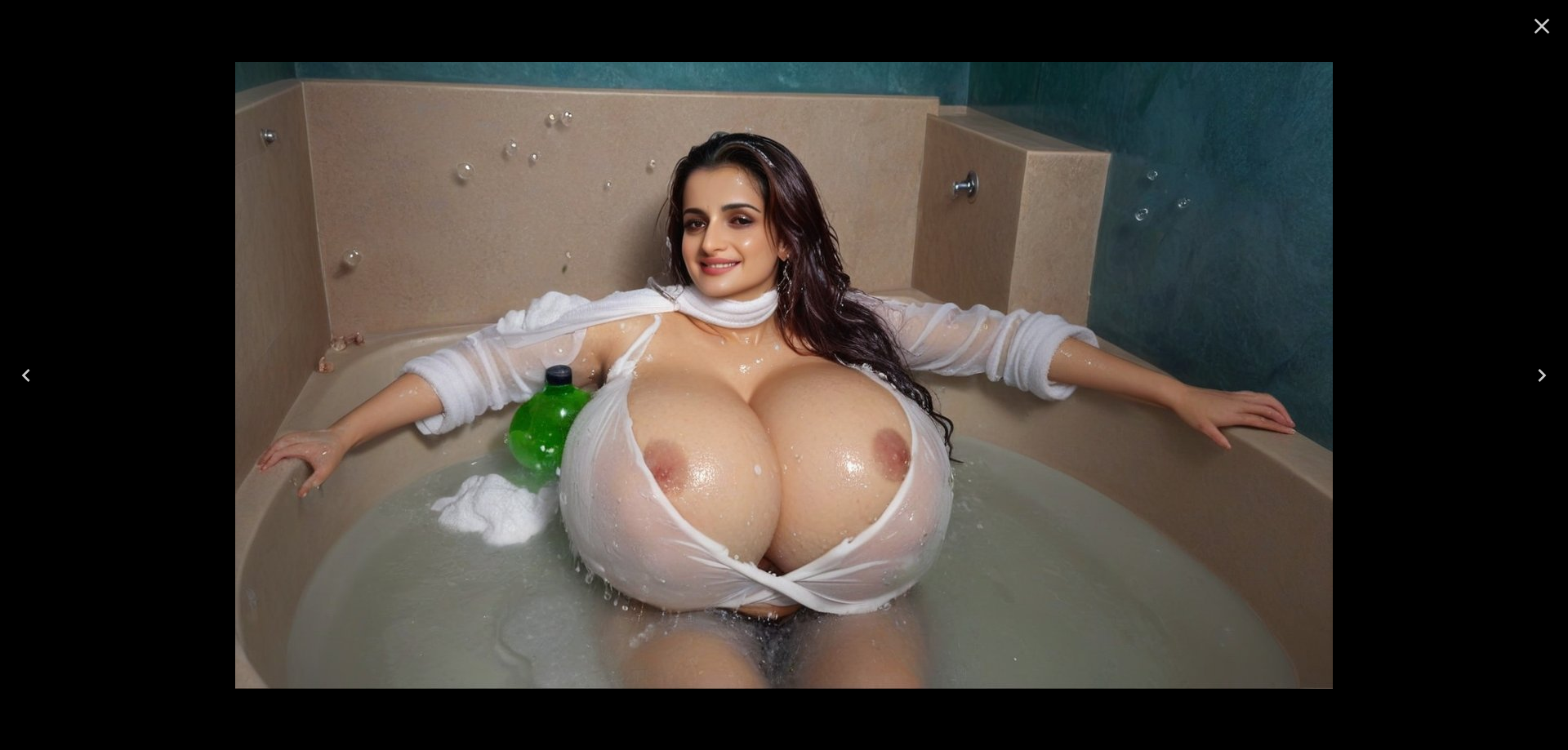
click at [1549, 389] on button "Next" at bounding box center [1541, 375] width 52 height 66
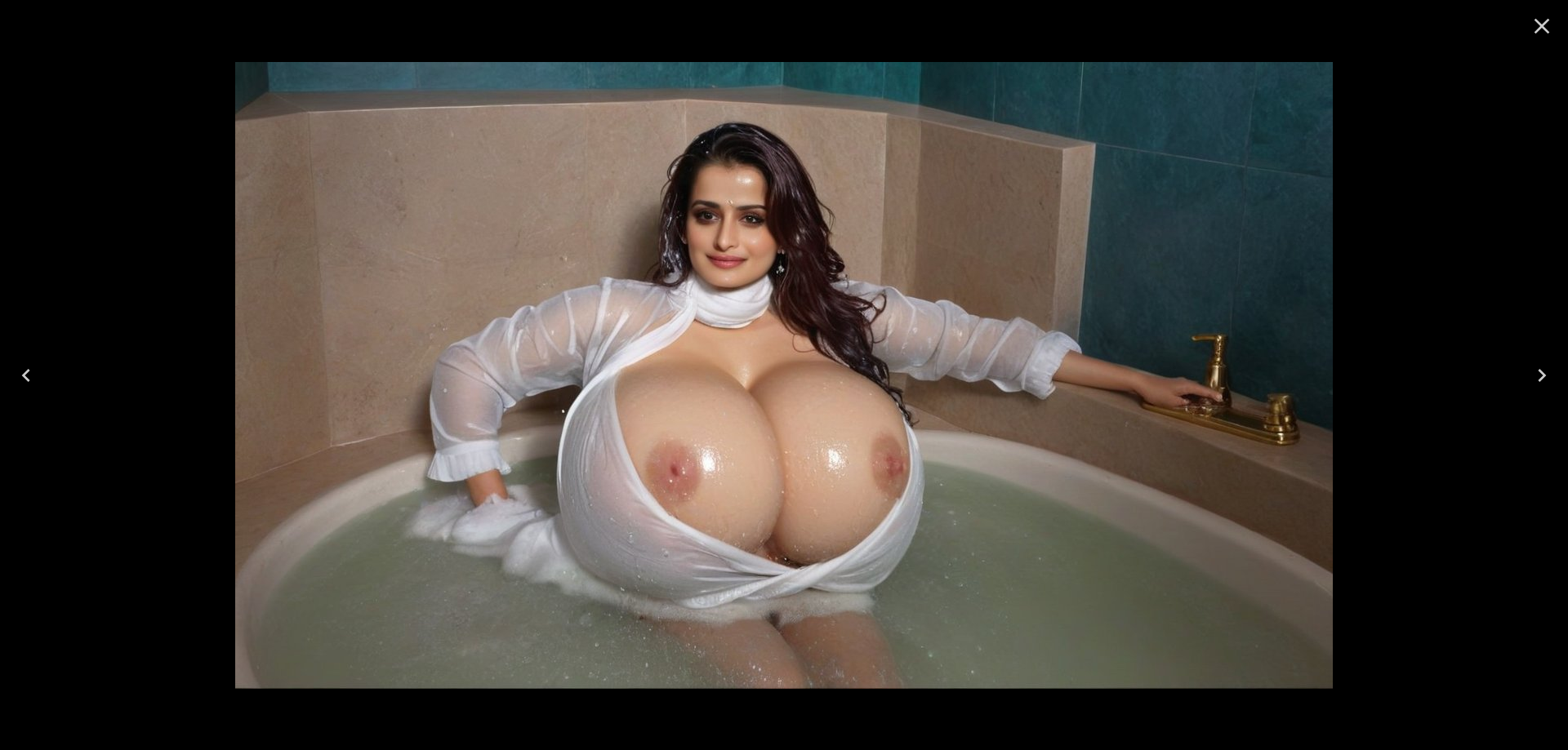
click at [1549, 389] on button "Next" at bounding box center [1541, 375] width 52 height 66
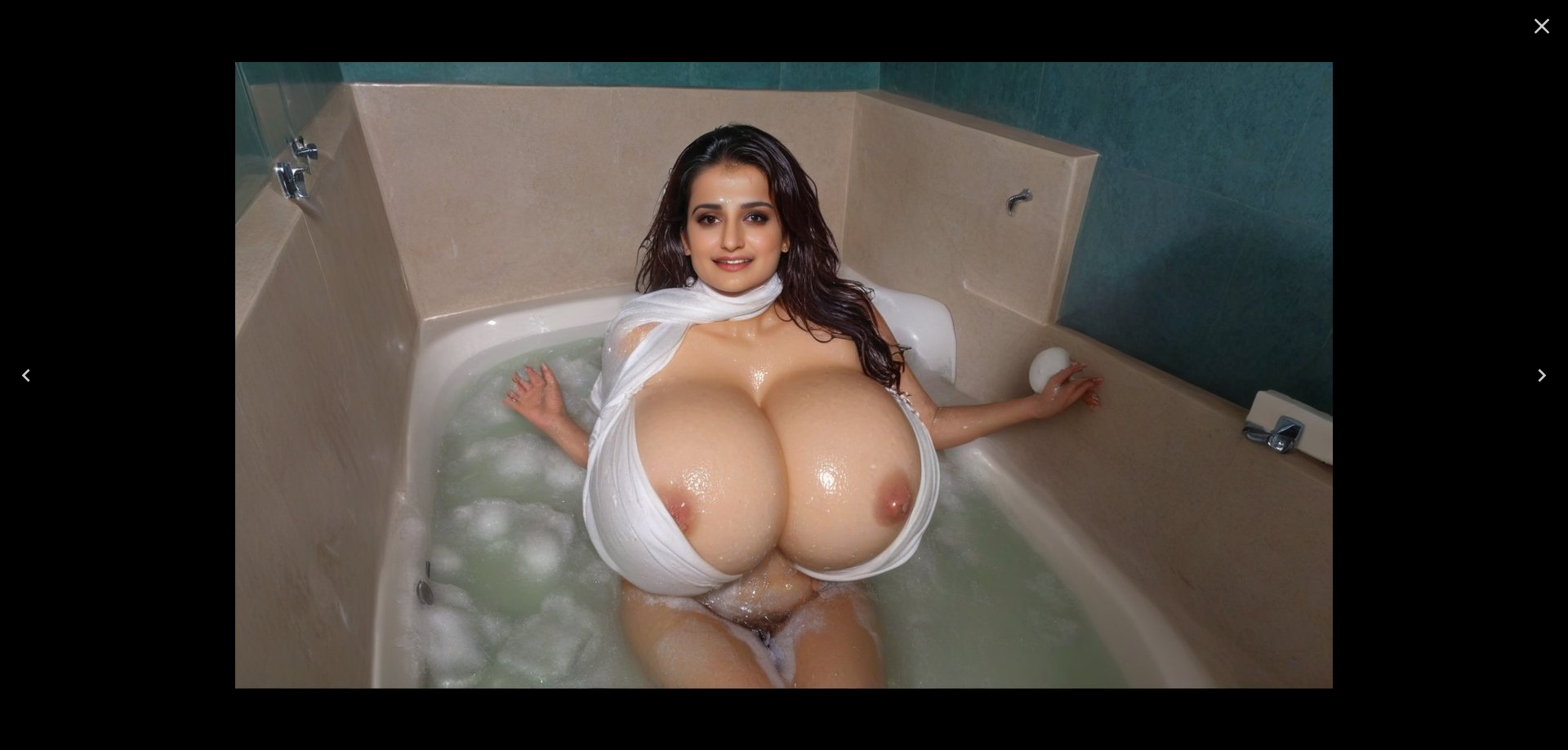
click at [1549, 389] on button "Next" at bounding box center [1541, 375] width 52 height 66
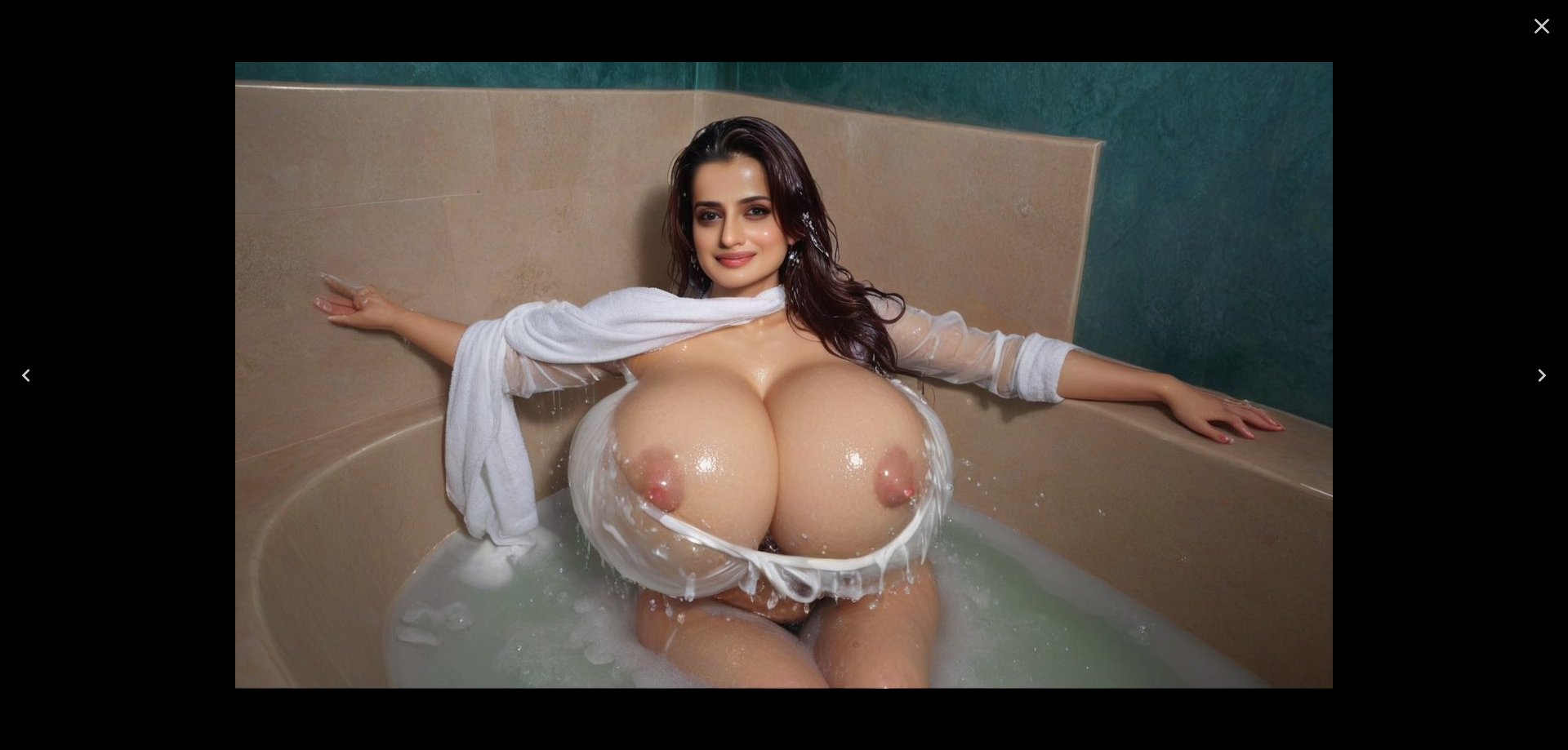
click at [1549, 389] on button "Next" at bounding box center [1541, 375] width 52 height 66
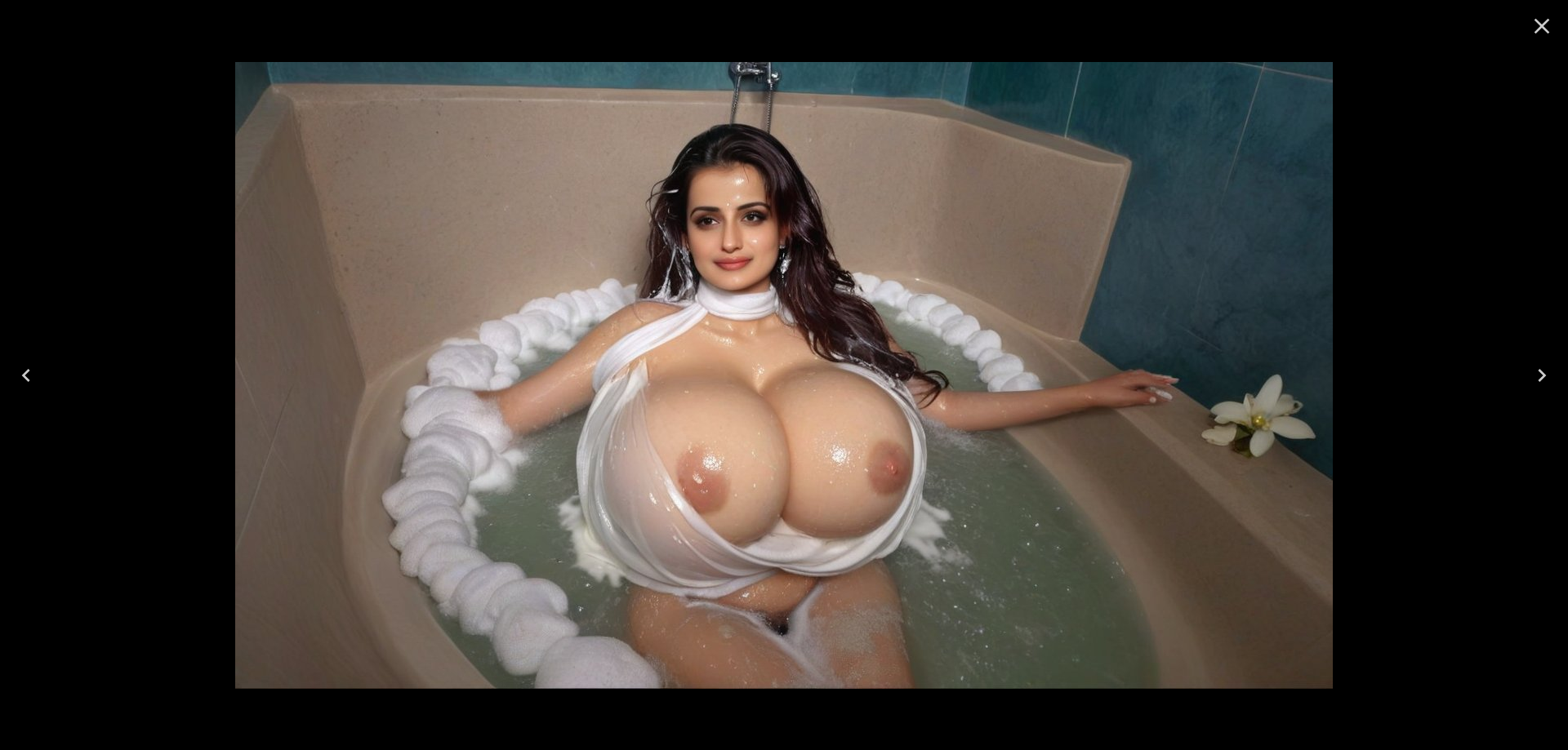
click at [1549, 389] on button "Next" at bounding box center [1541, 375] width 52 height 66
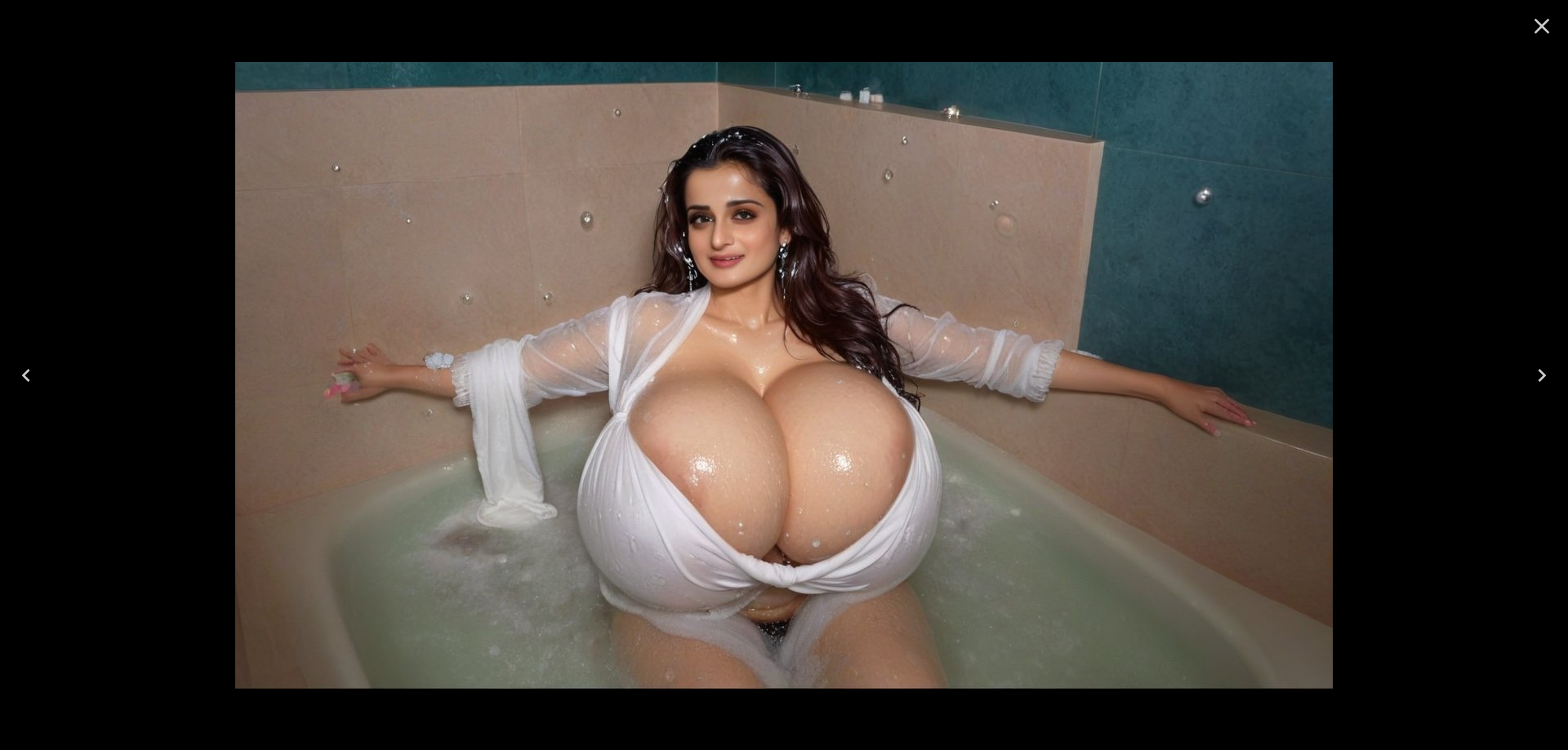
click at [1549, 389] on button "Next" at bounding box center [1541, 375] width 52 height 66
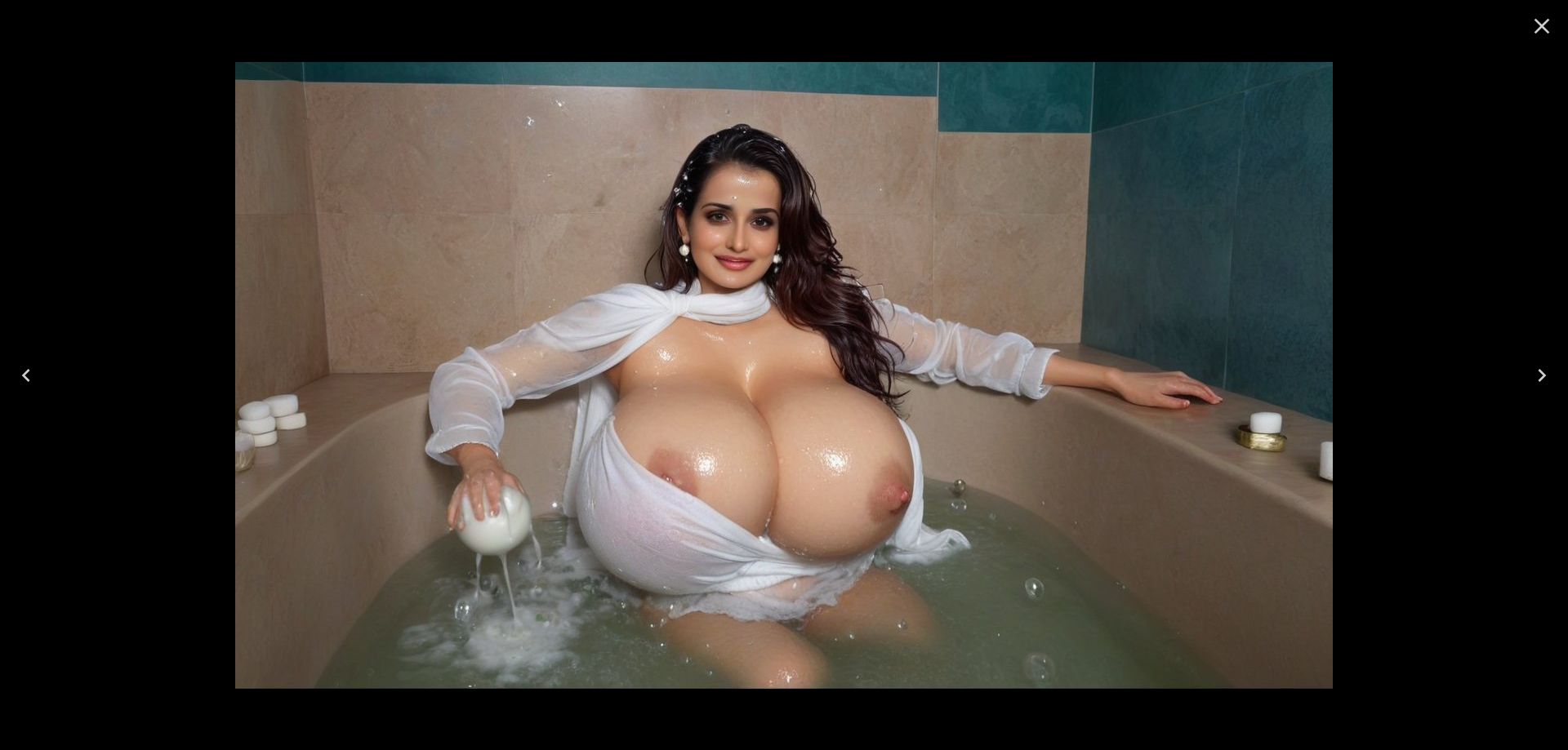
click at [1549, 389] on button "Next" at bounding box center [1541, 375] width 52 height 66
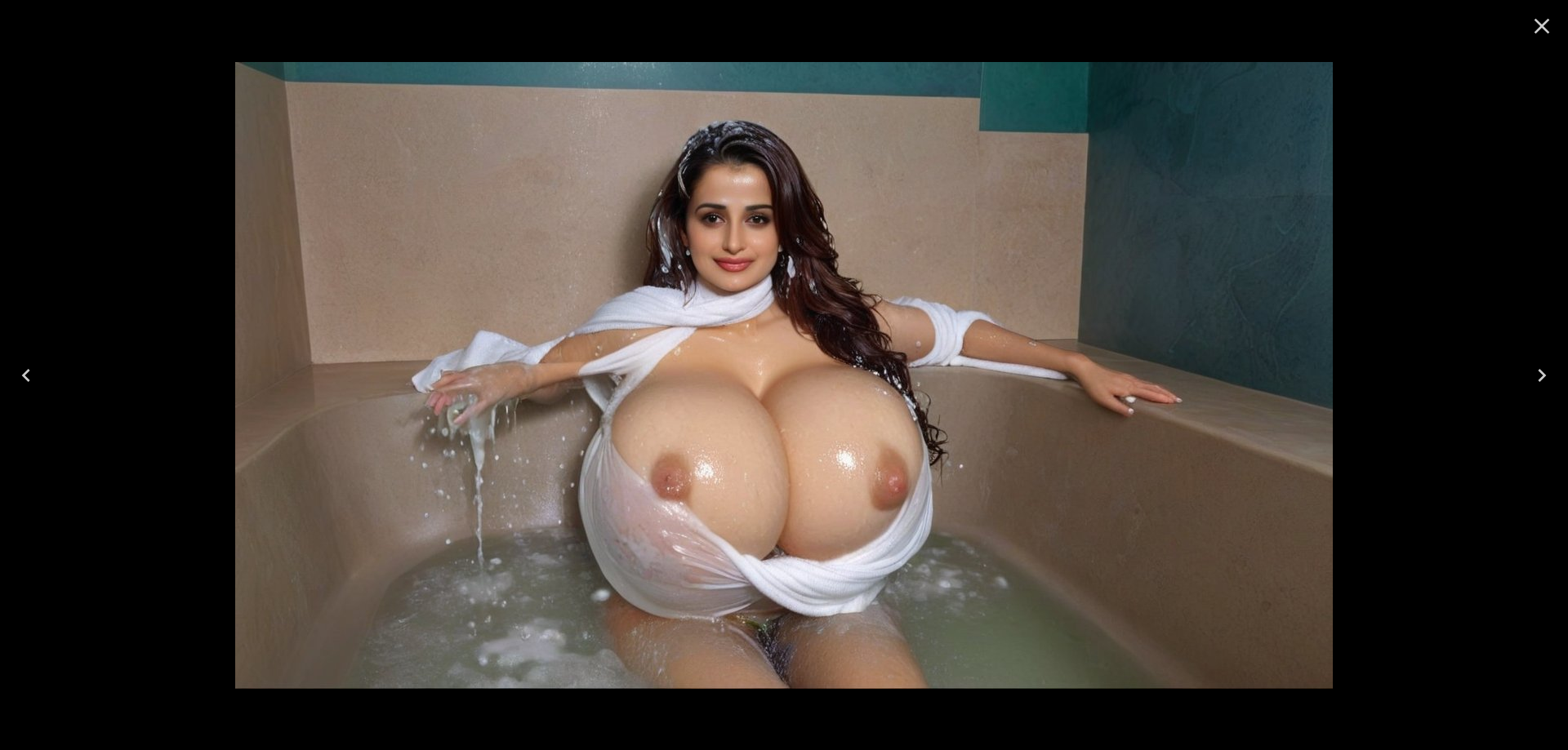
click at [1549, 389] on button "Next" at bounding box center [1541, 375] width 52 height 66
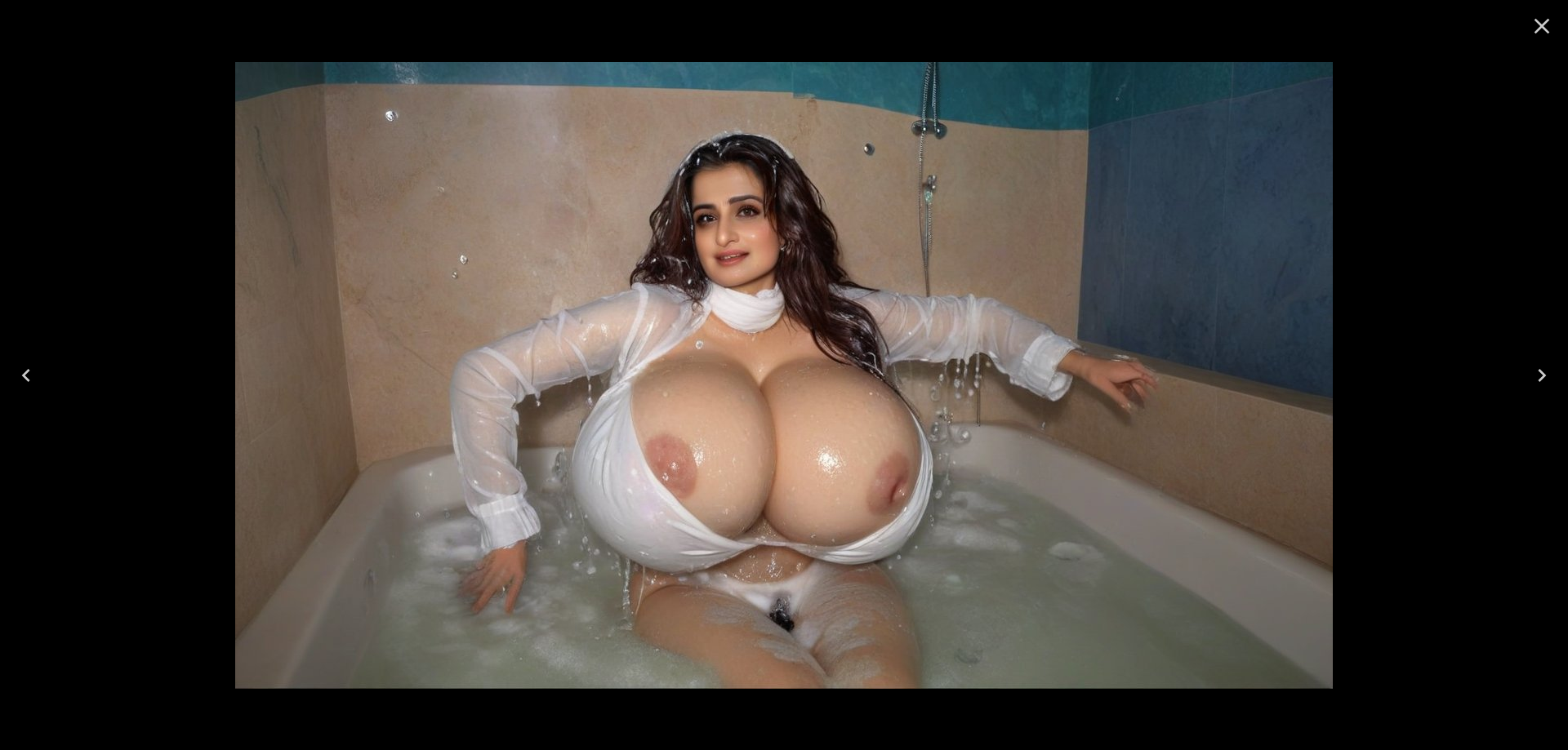
click at [1549, 389] on button "Next" at bounding box center [1541, 375] width 52 height 66
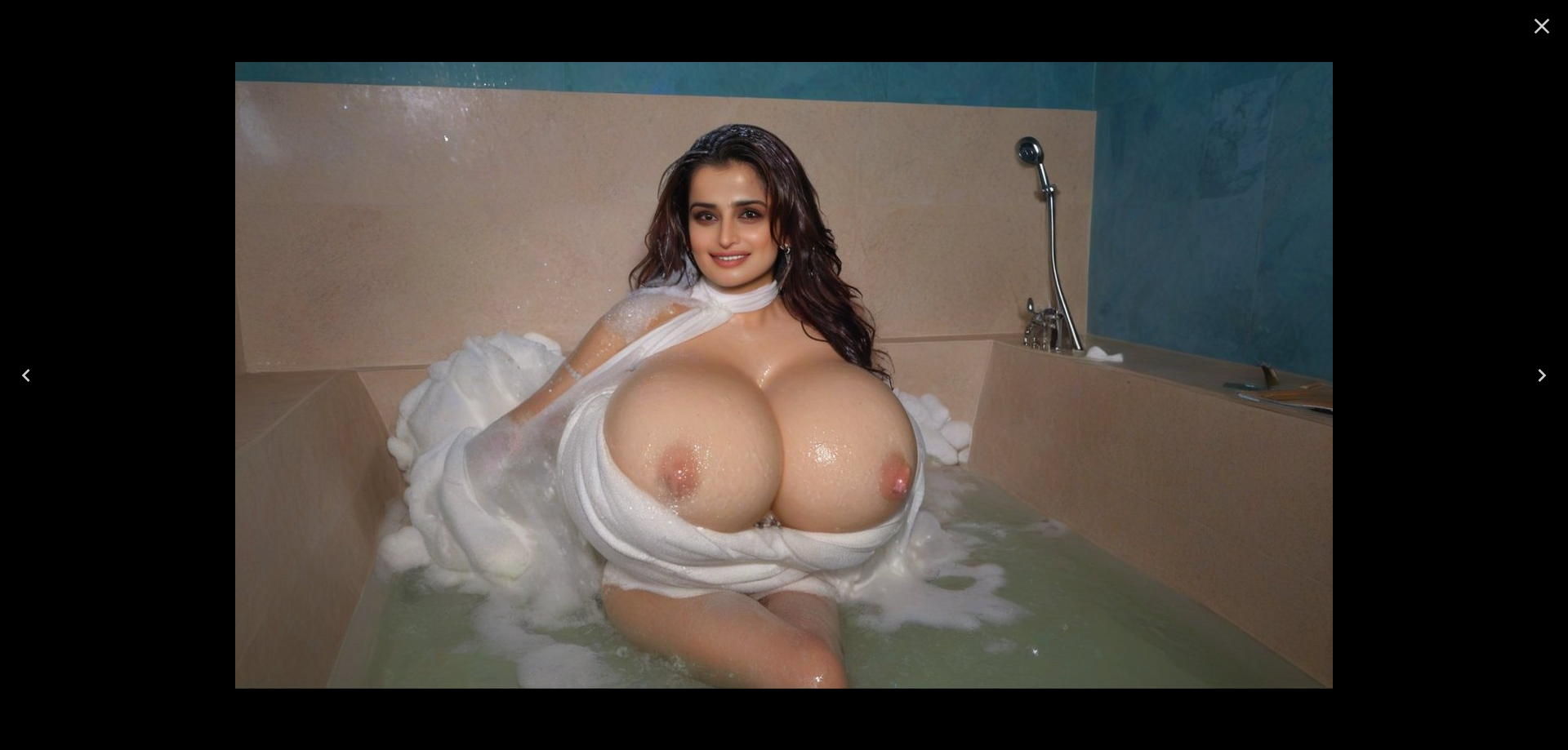
click at [1549, 389] on button "Next" at bounding box center [1541, 375] width 52 height 66
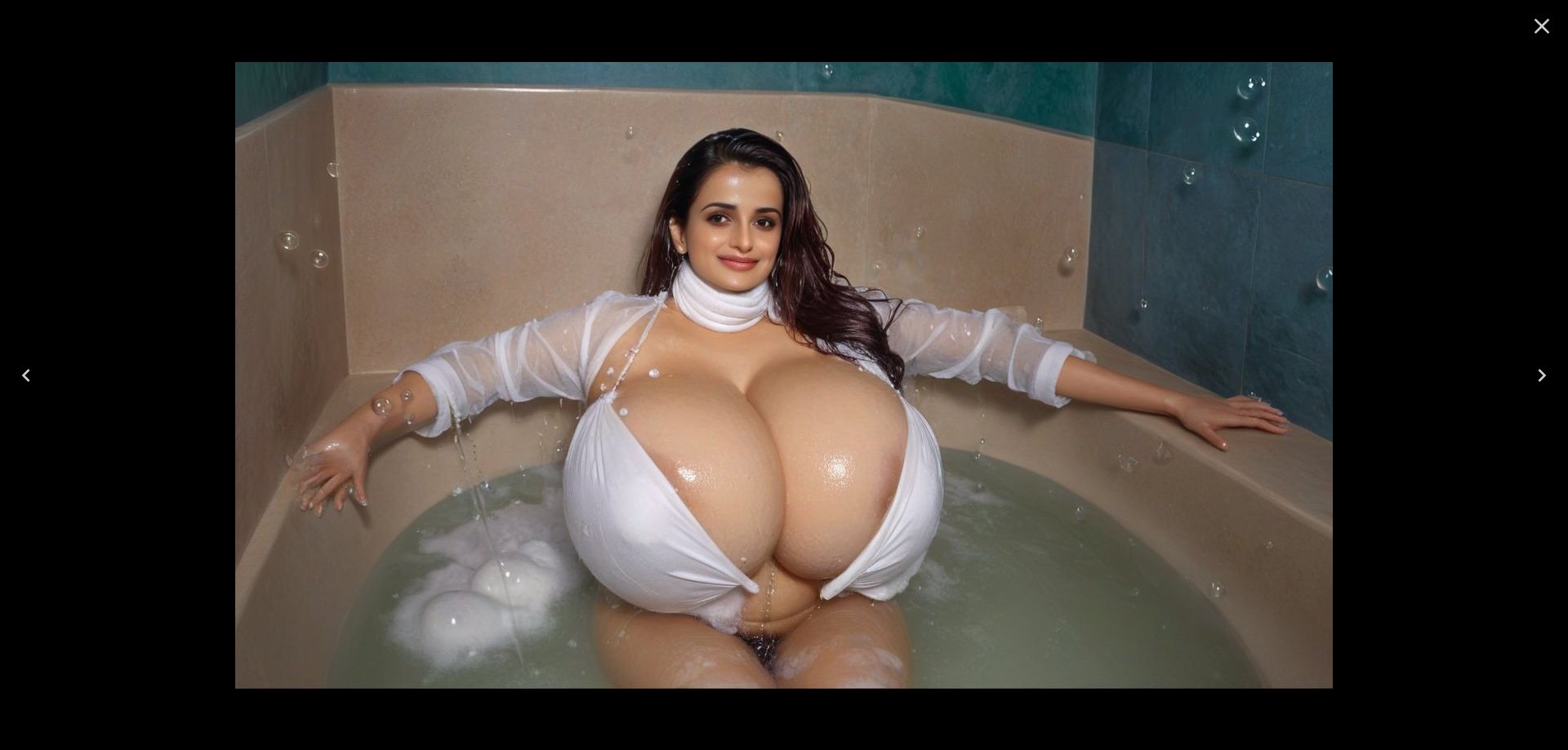
click at [1549, 389] on button "Next" at bounding box center [1541, 375] width 52 height 66
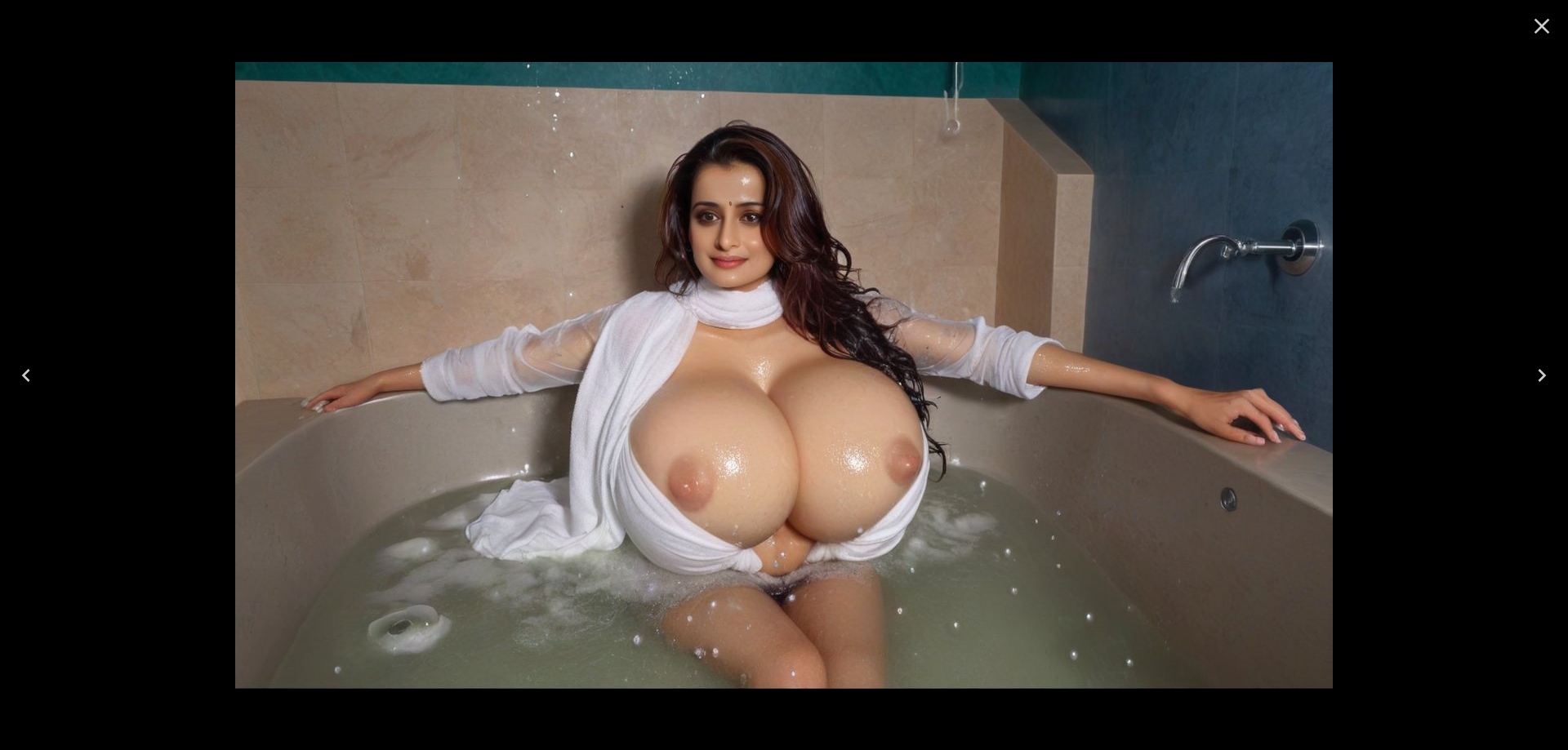
click at [1549, 389] on button "Next" at bounding box center [1541, 375] width 52 height 66
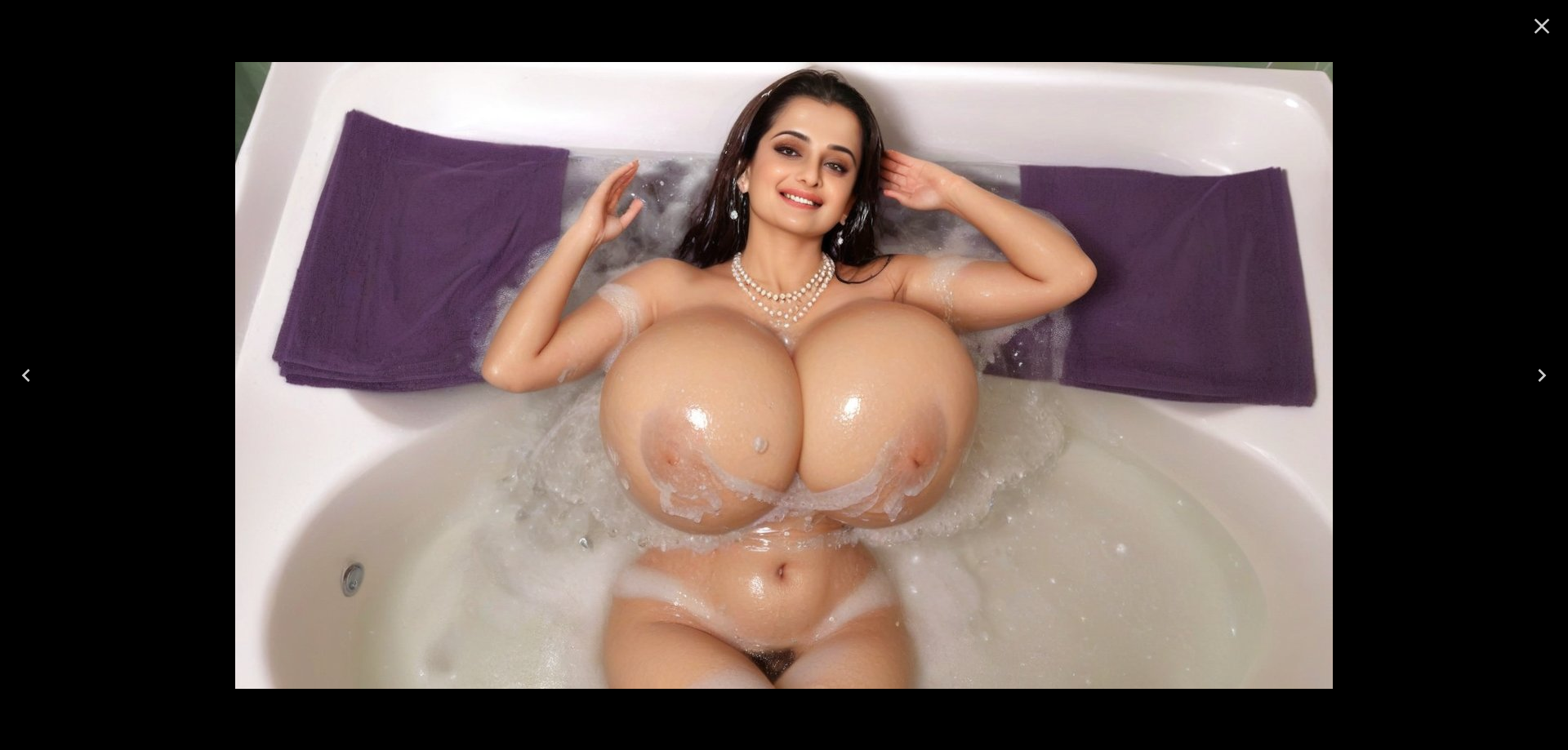
click at [1549, 389] on button "Next" at bounding box center [1541, 375] width 52 height 66
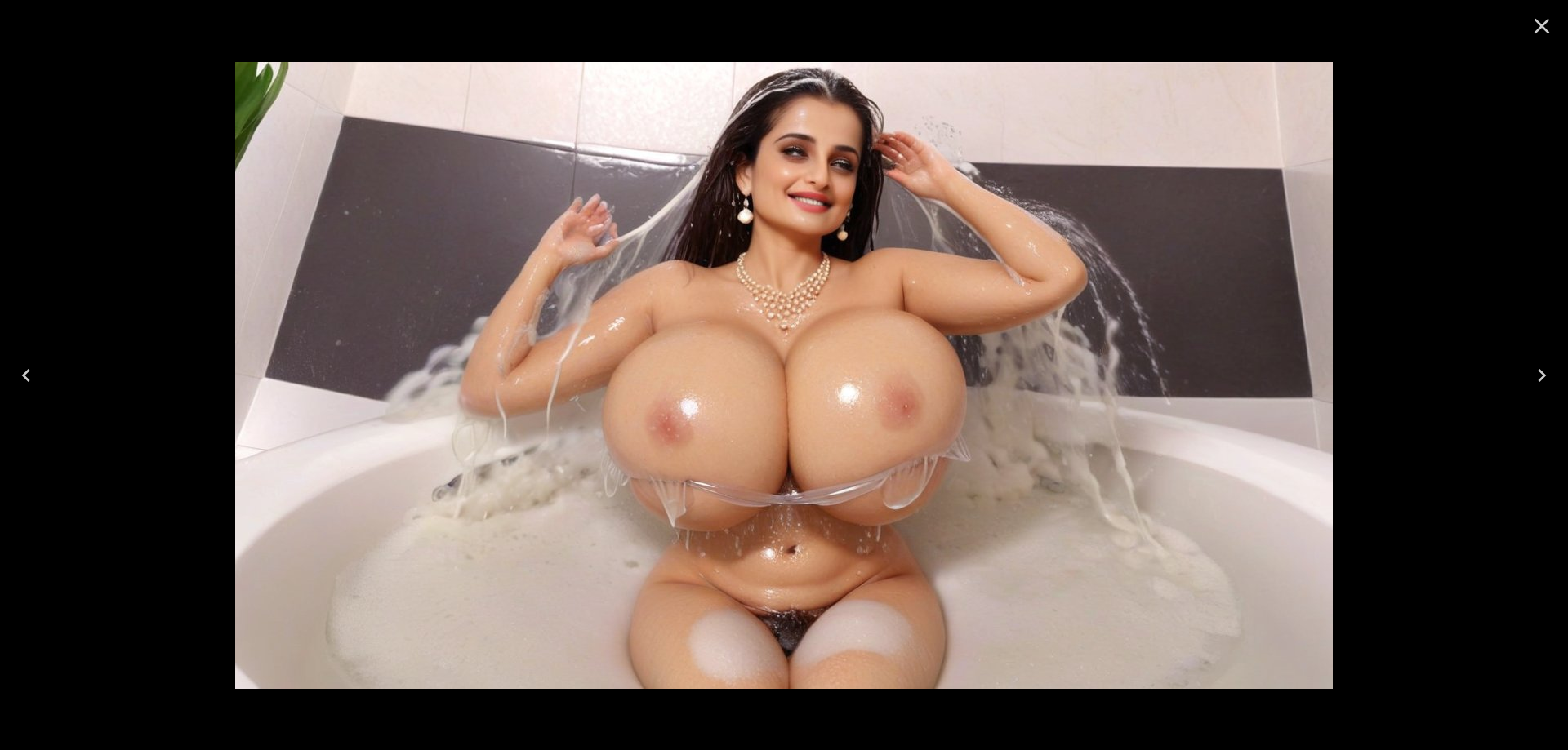
click at [1549, 389] on button "Next" at bounding box center [1541, 375] width 52 height 66
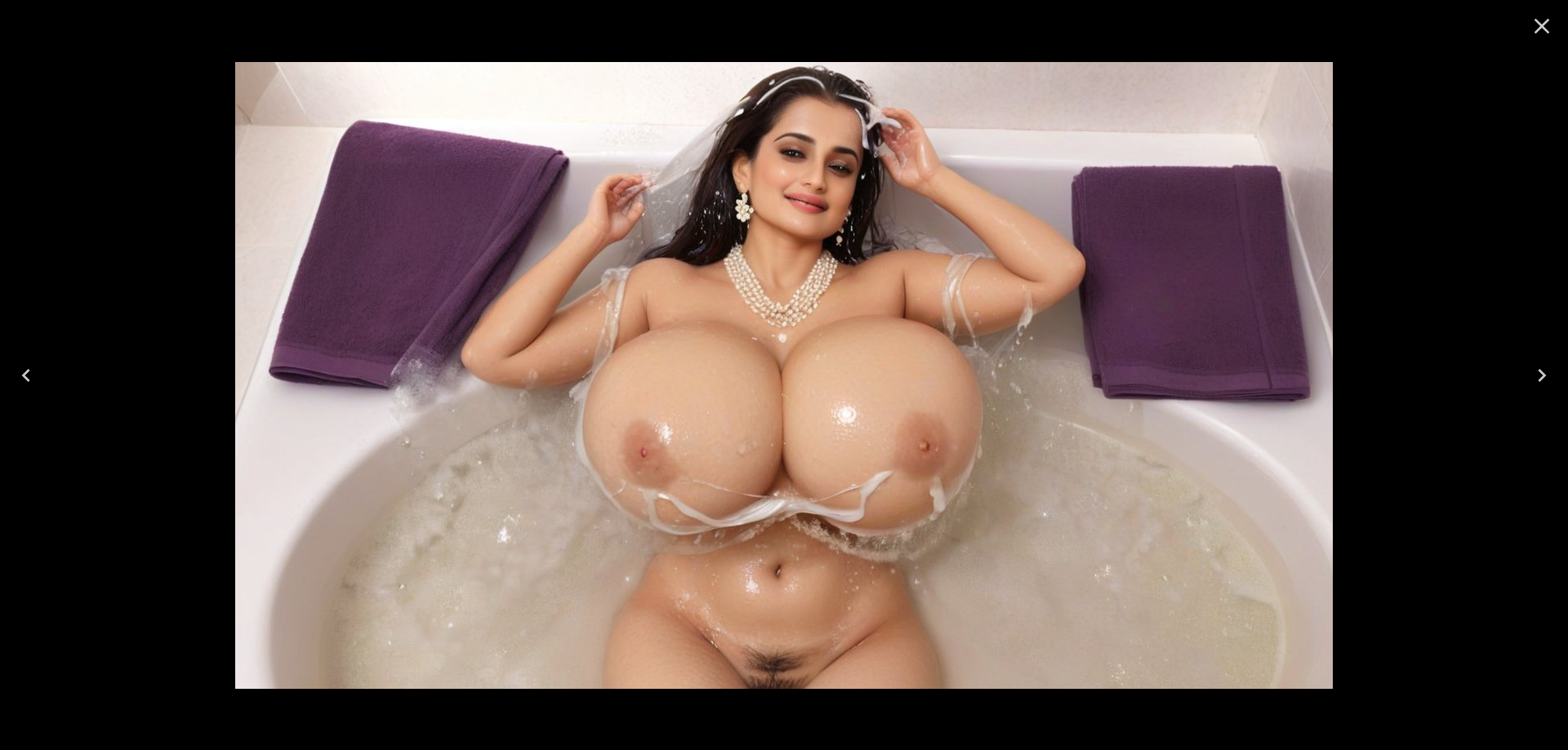
click at [1549, 389] on button "Next" at bounding box center [1541, 375] width 52 height 66
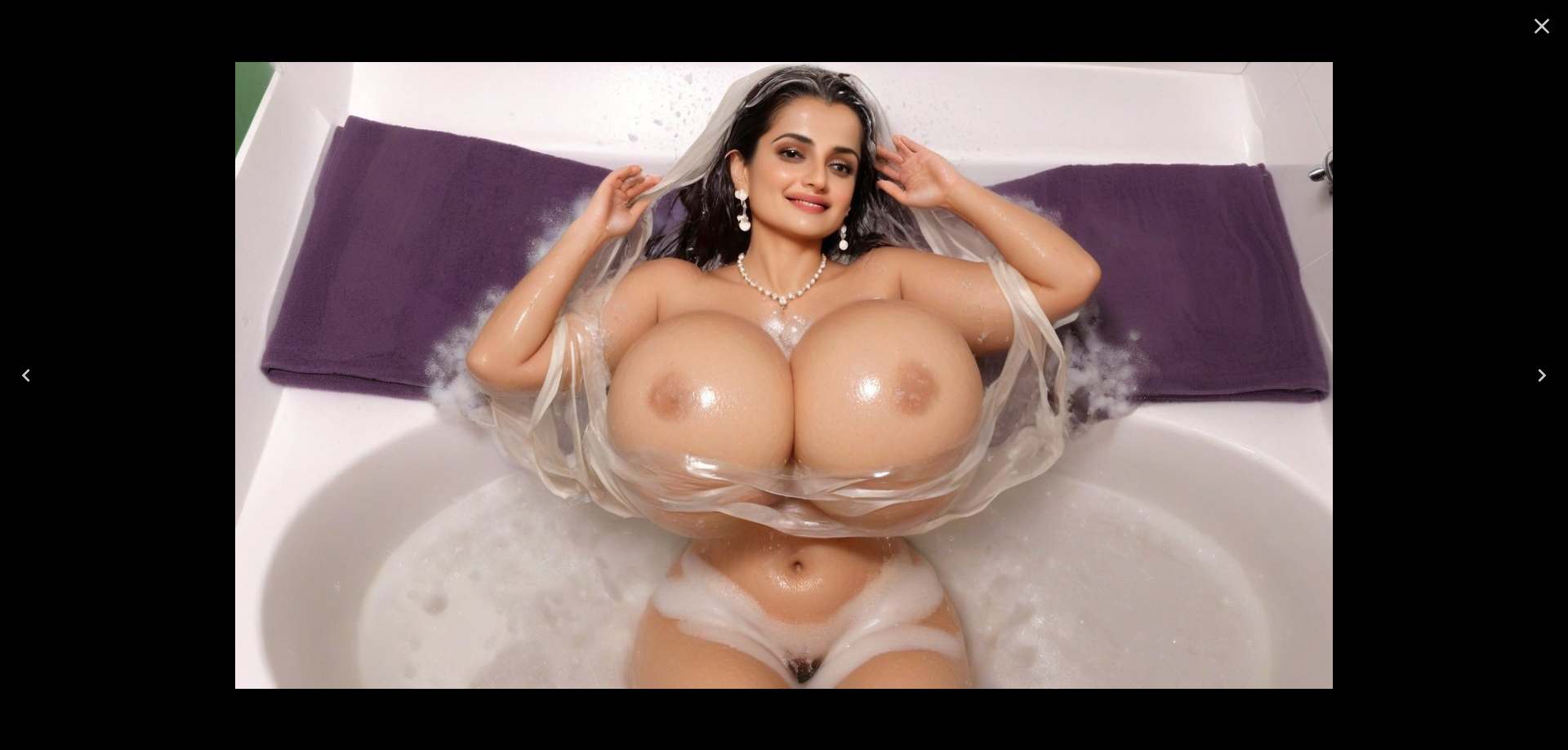
click at [1549, 389] on button "Next" at bounding box center [1541, 375] width 52 height 66
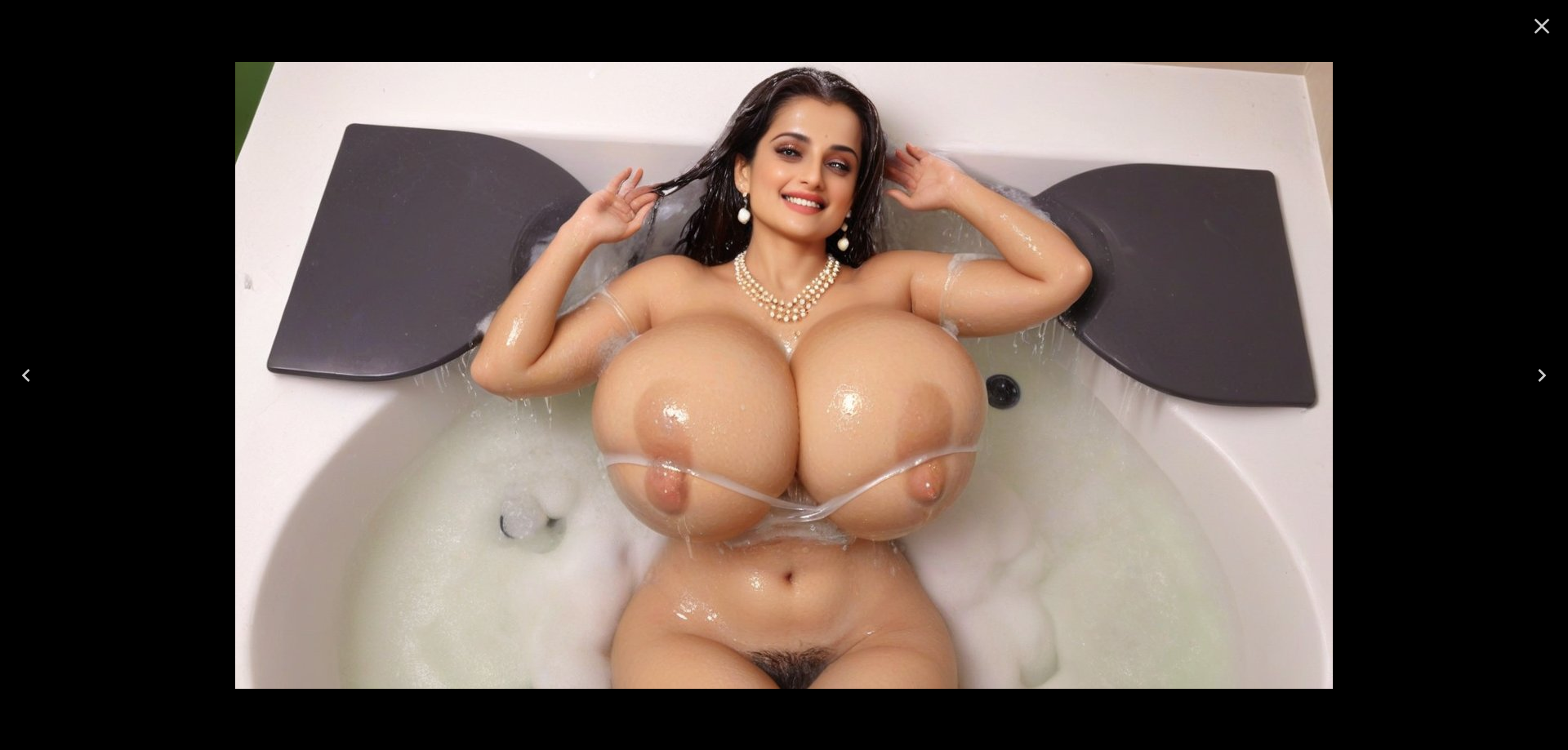
click at [1549, 389] on button "Next" at bounding box center [1541, 375] width 52 height 66
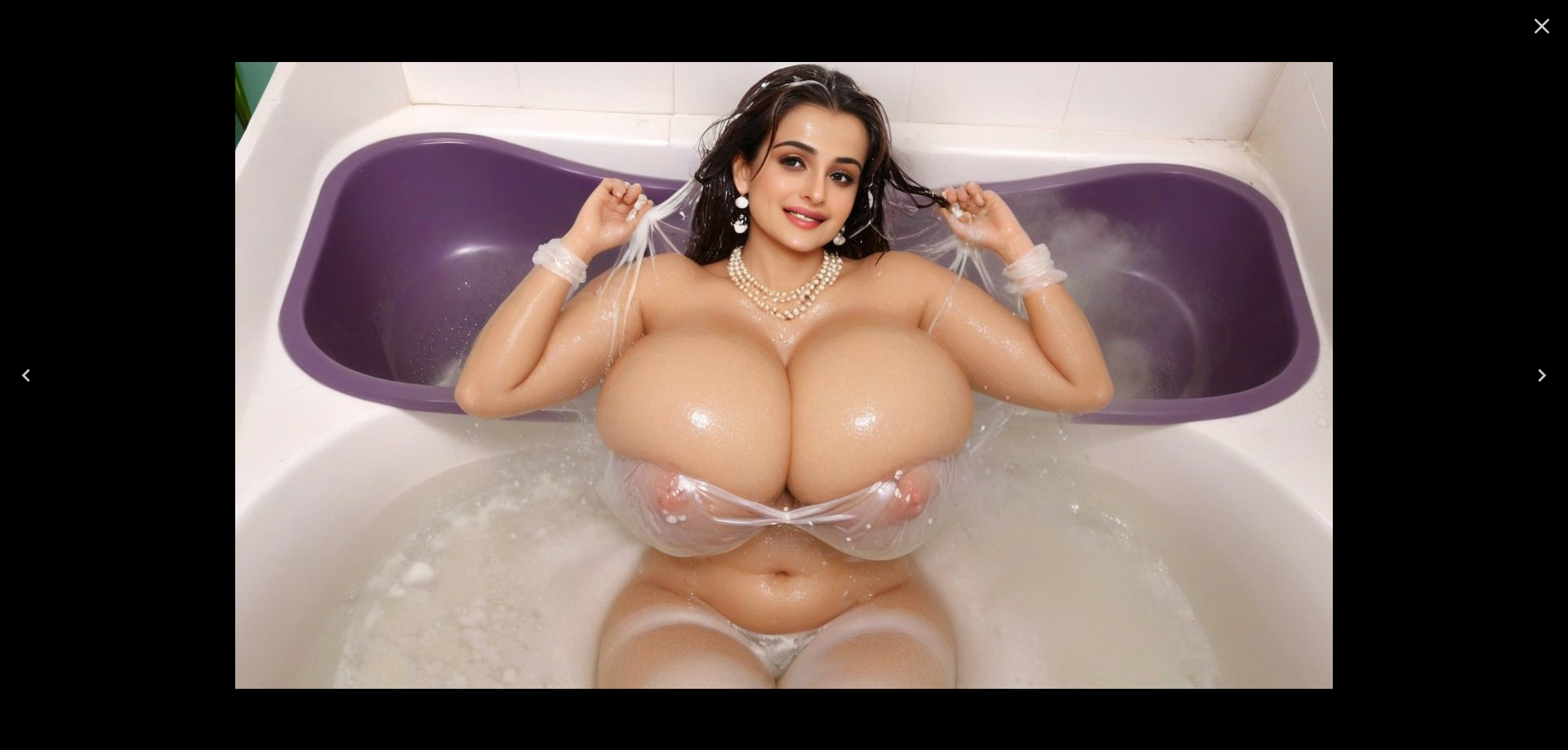
click at [1549, 389] on button "Next" at bounding box center [1541, 375] width 52 height 66
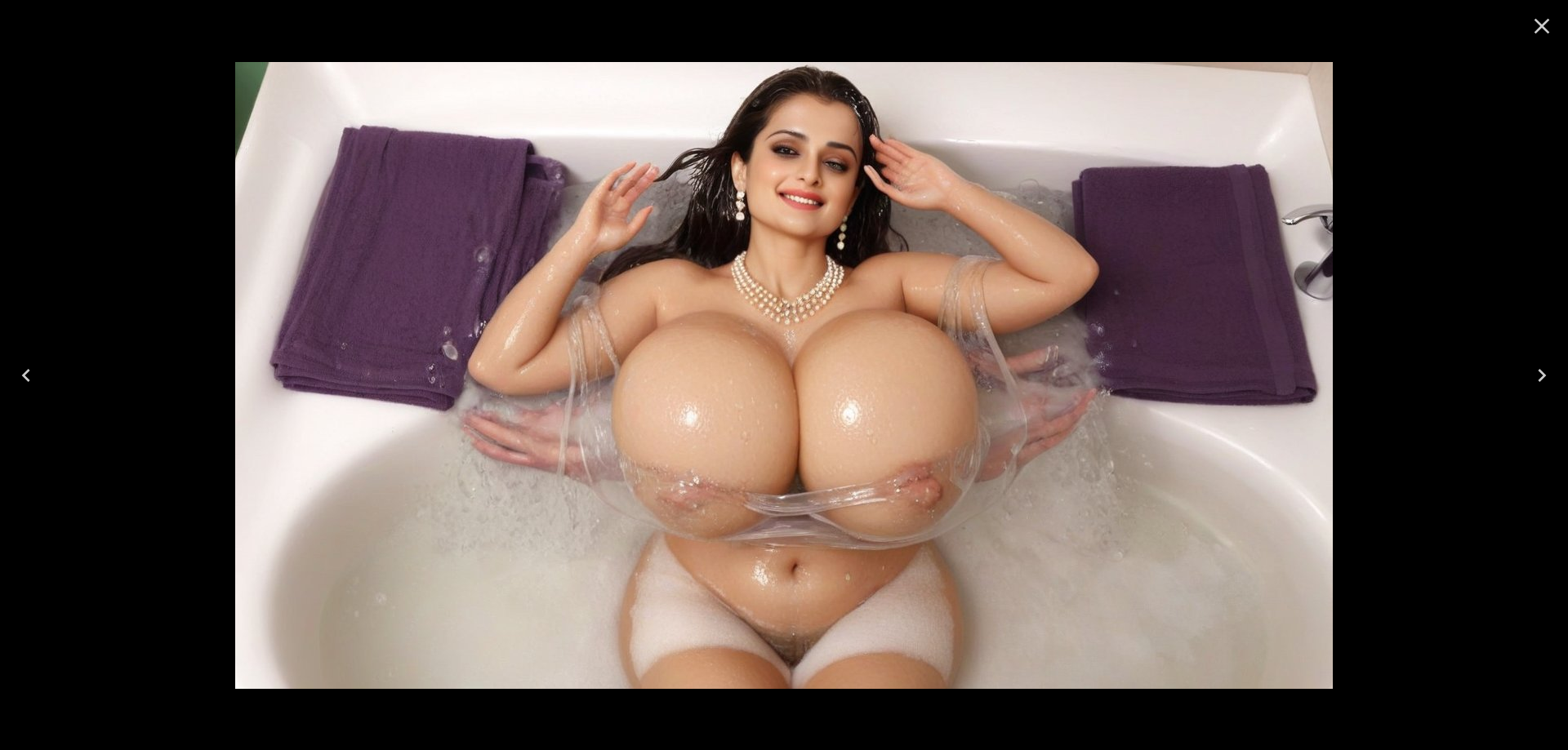
click at [1549, 389] on button "Next" at bounding box center [1541, 375] width 52 height 66
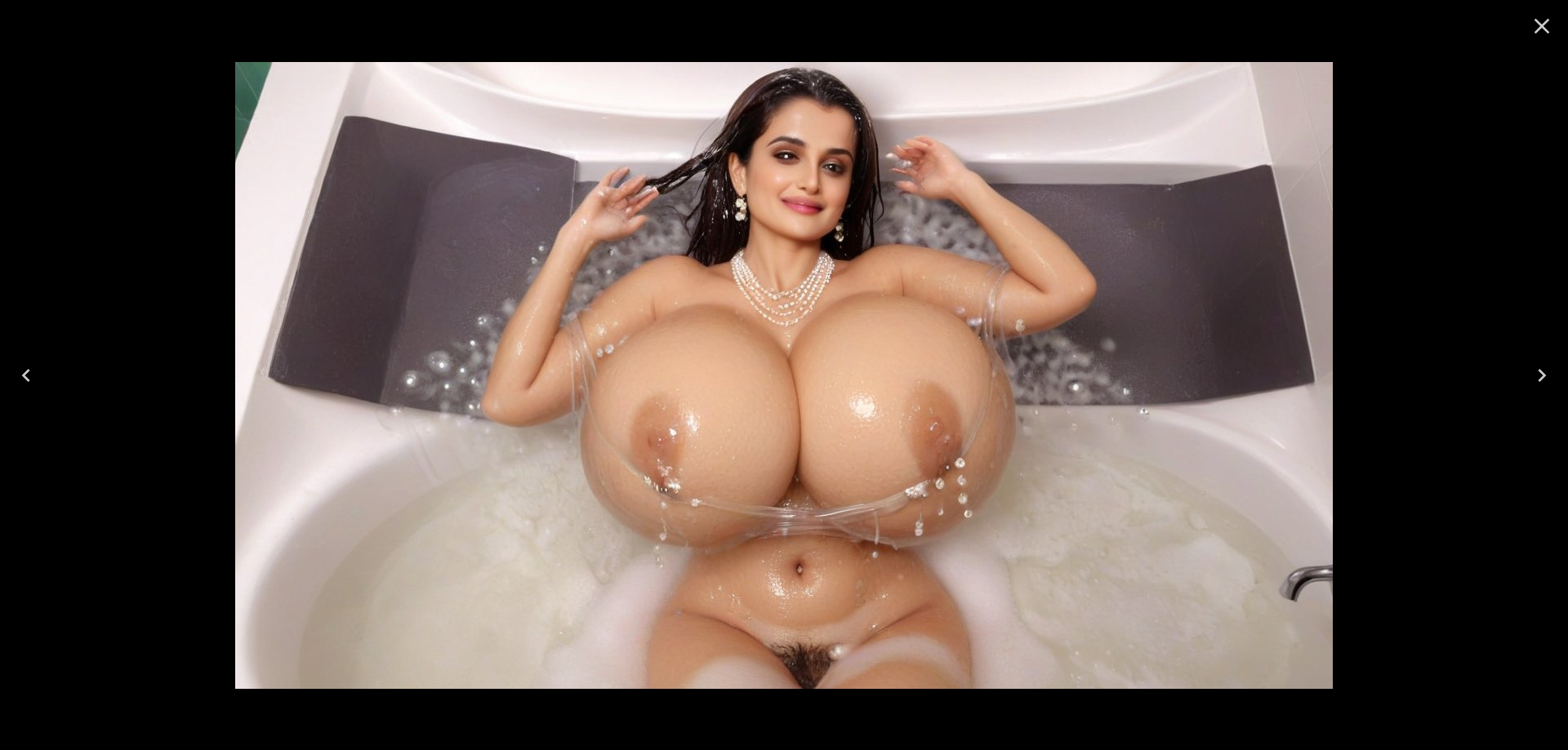
click at [1549, 389] on button "Next" at bounding box center [1541, 375] width 52 height 66
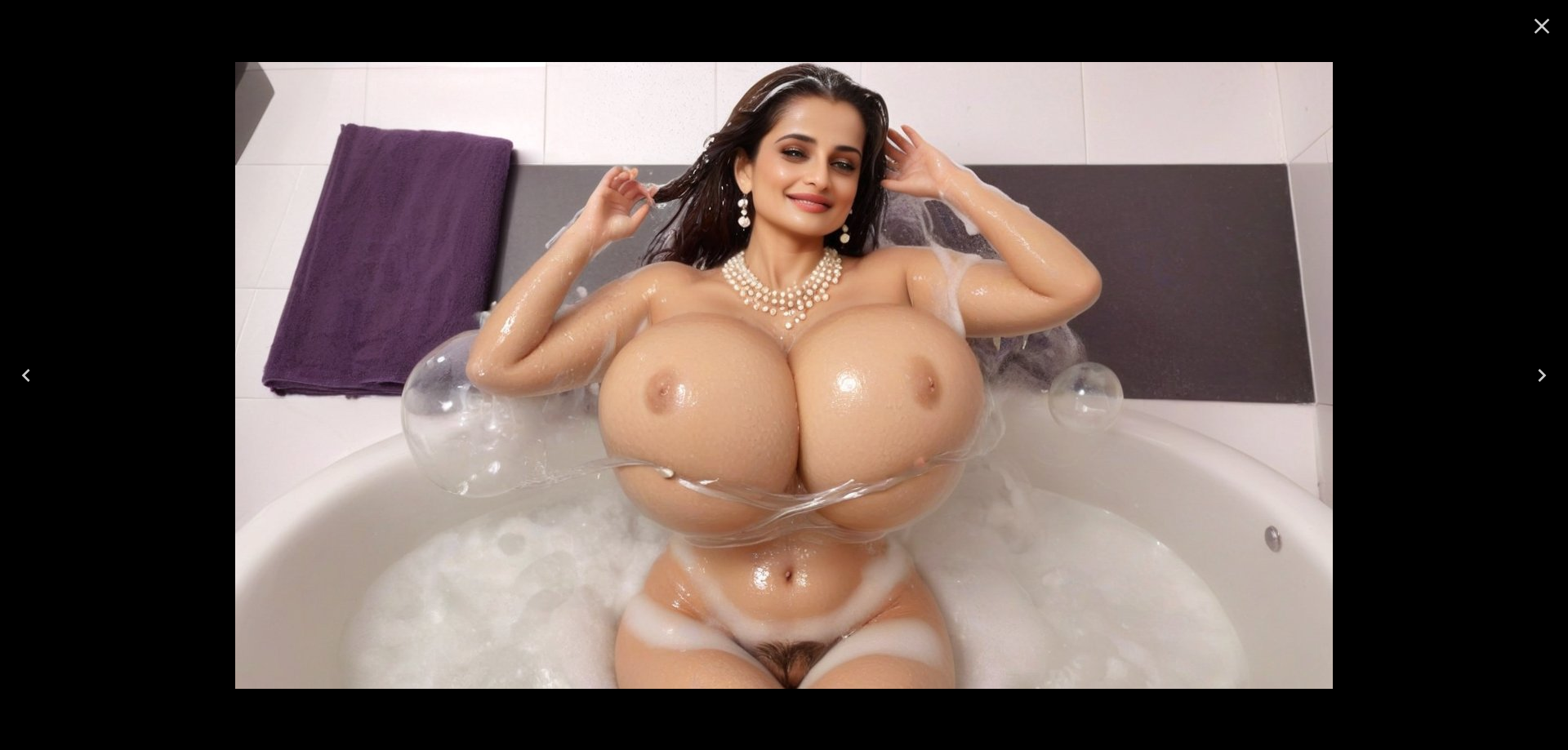
click at [1549, 389] on button "Next" at bounding box center [1541, 375] width 52 height 66
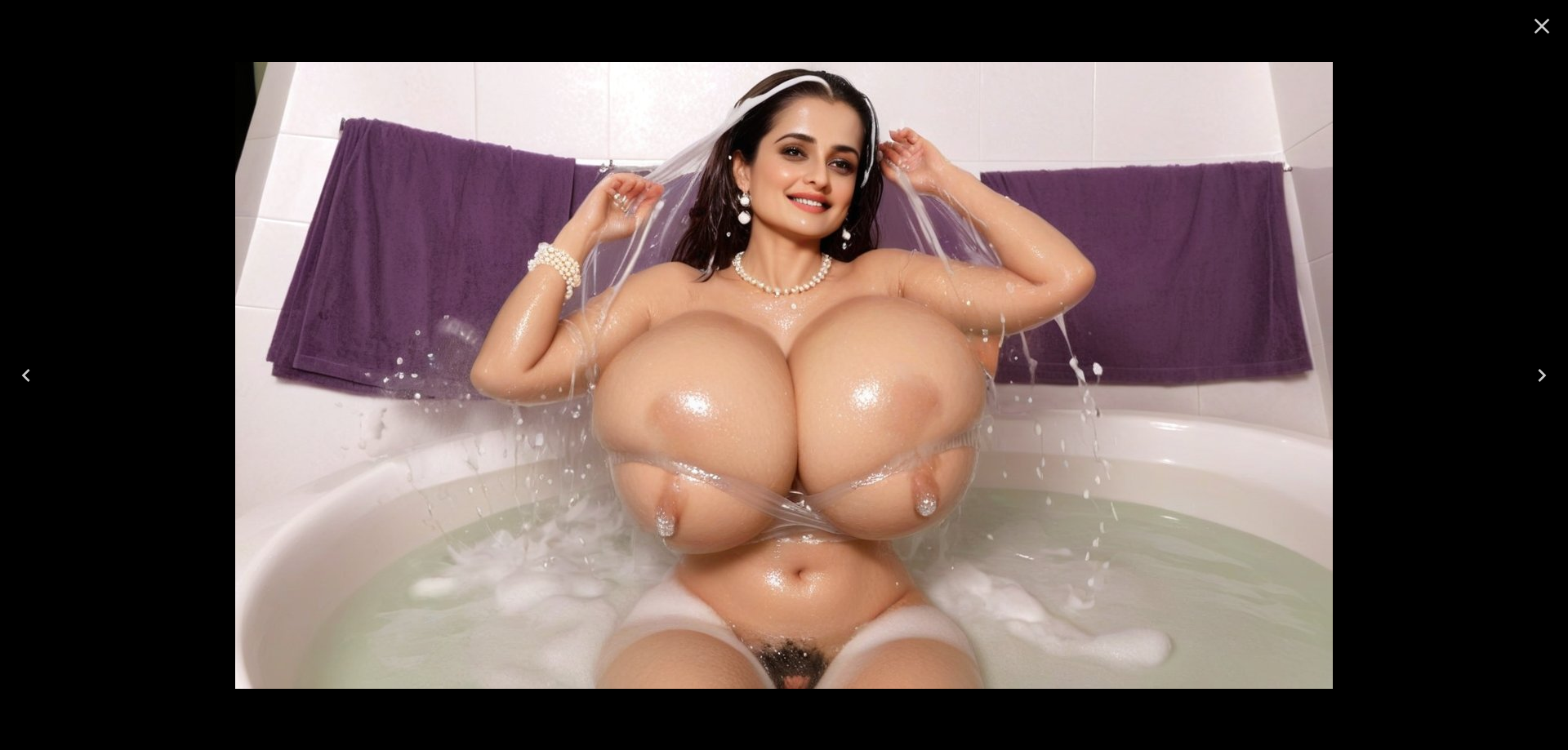
click at [1549, 389] on button "Next" at bounding box center [1541, 375] width 52 height 66
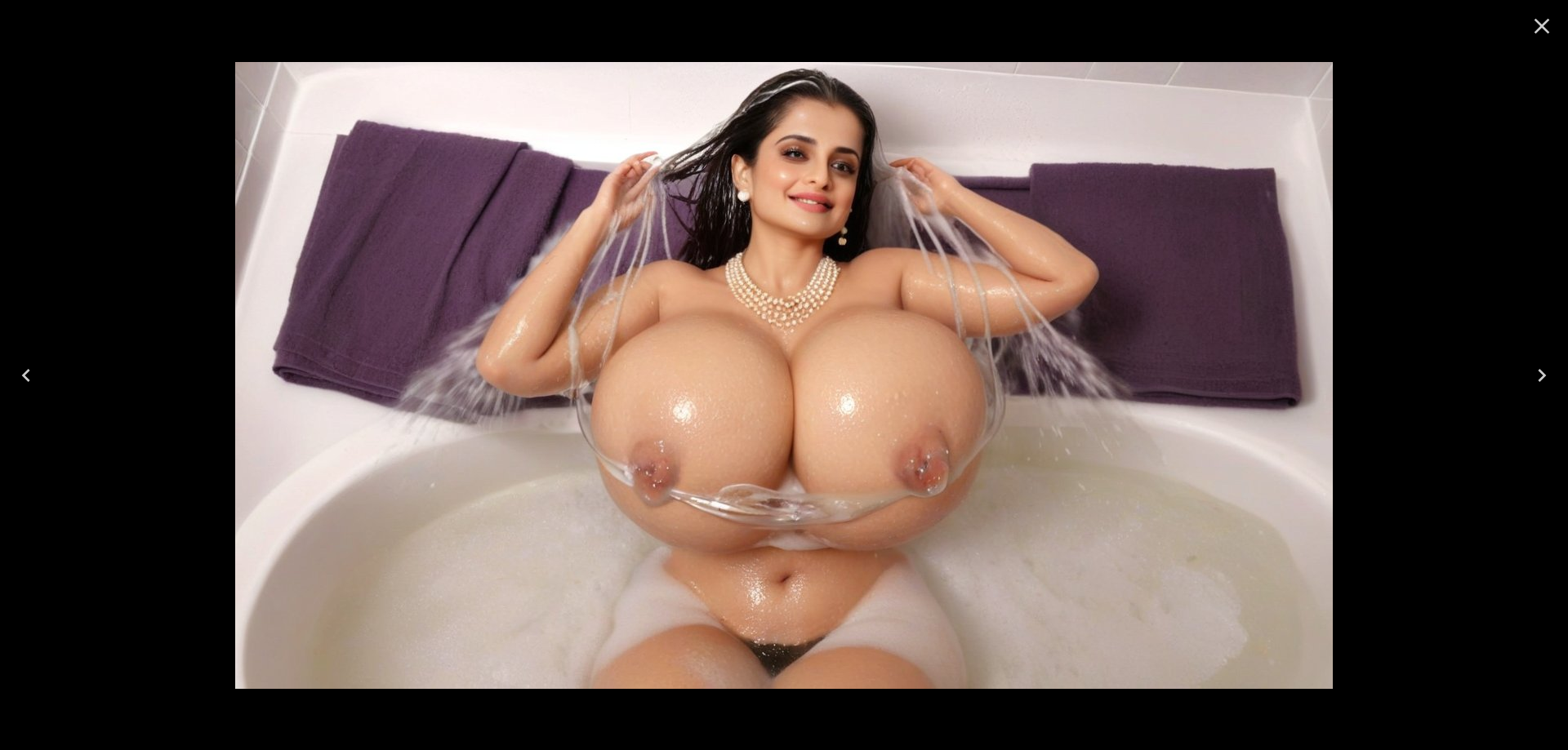
click at [1549, 389] on button "Next" at bounding box center [1541, 375] width 52 height 66
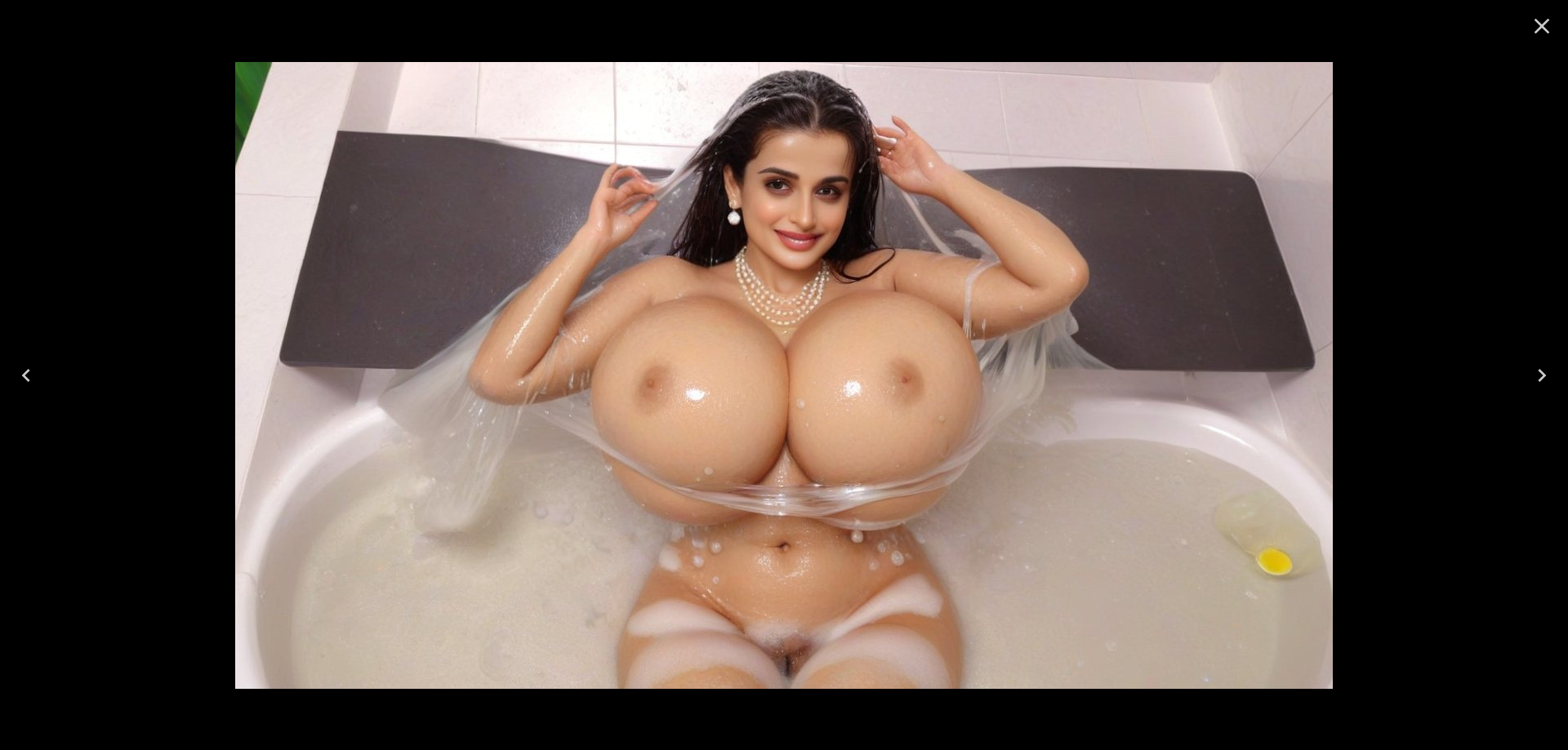
click at [1549, 389] on button "Next" at bounding box center [1541, 375] width 52 height 66
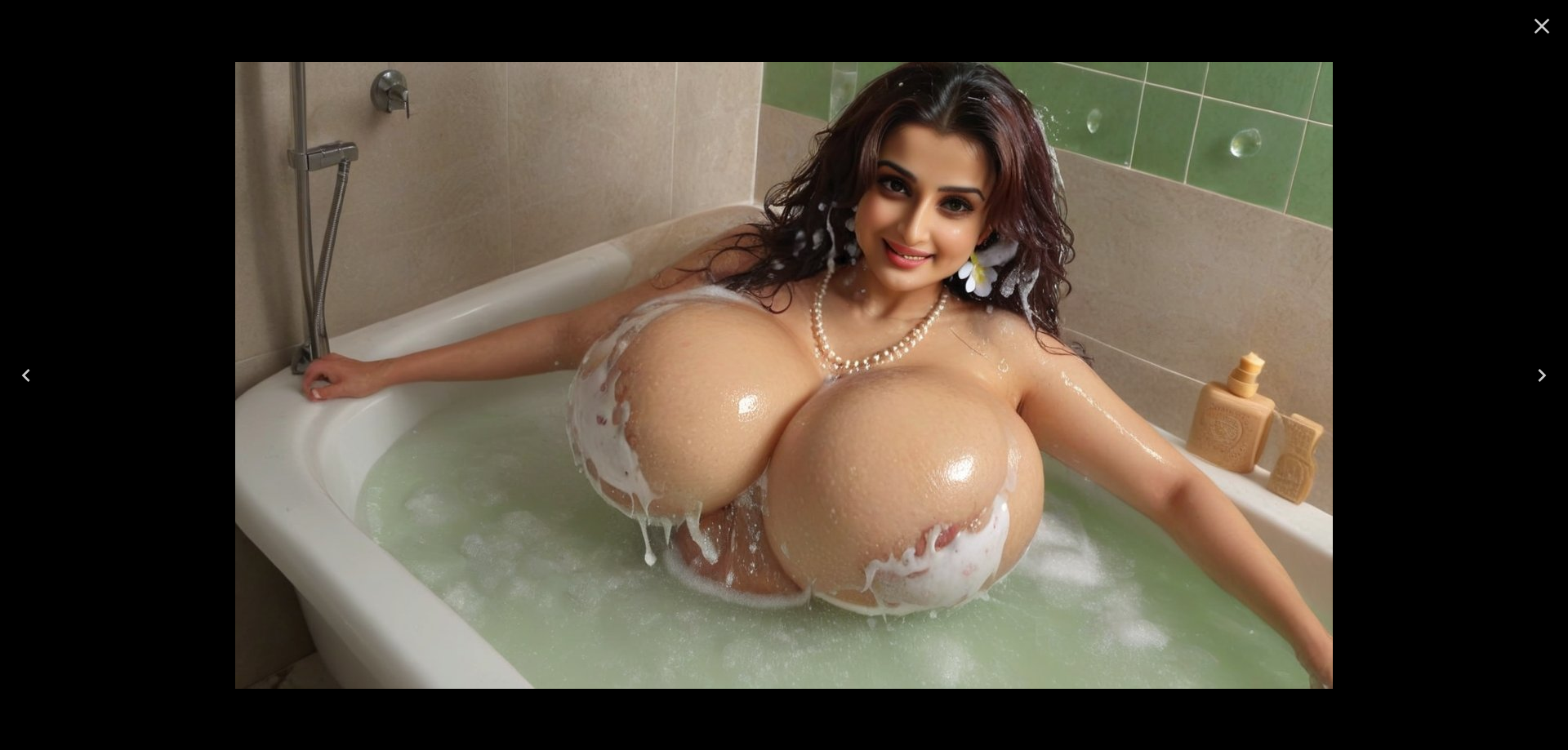
click at [1549, 389] on button "Next" at bounding box center [1541, 375] width 52 height 66
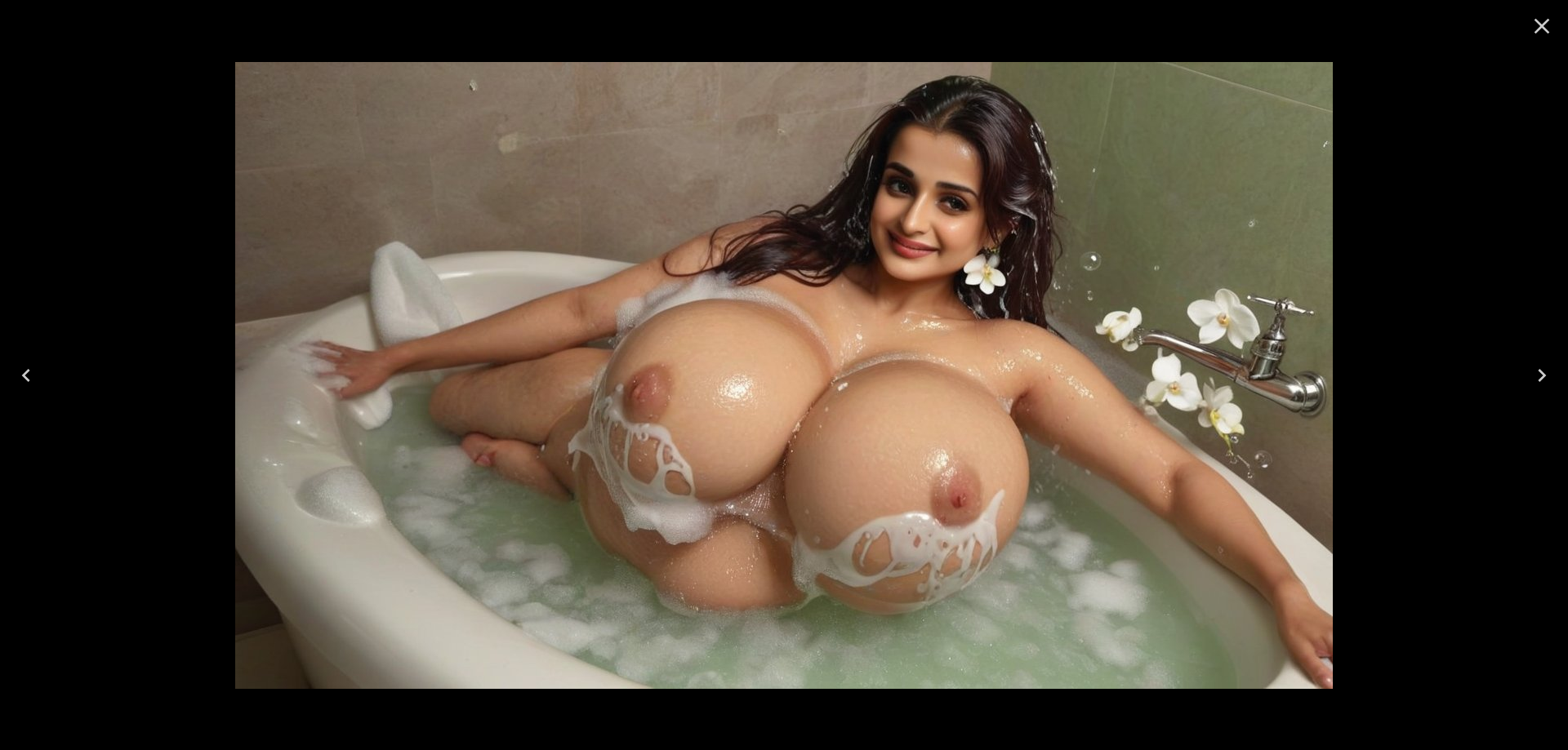
click at [1549, 389] on button "Next" at bounding box center [1541, 375] width 52 height 66
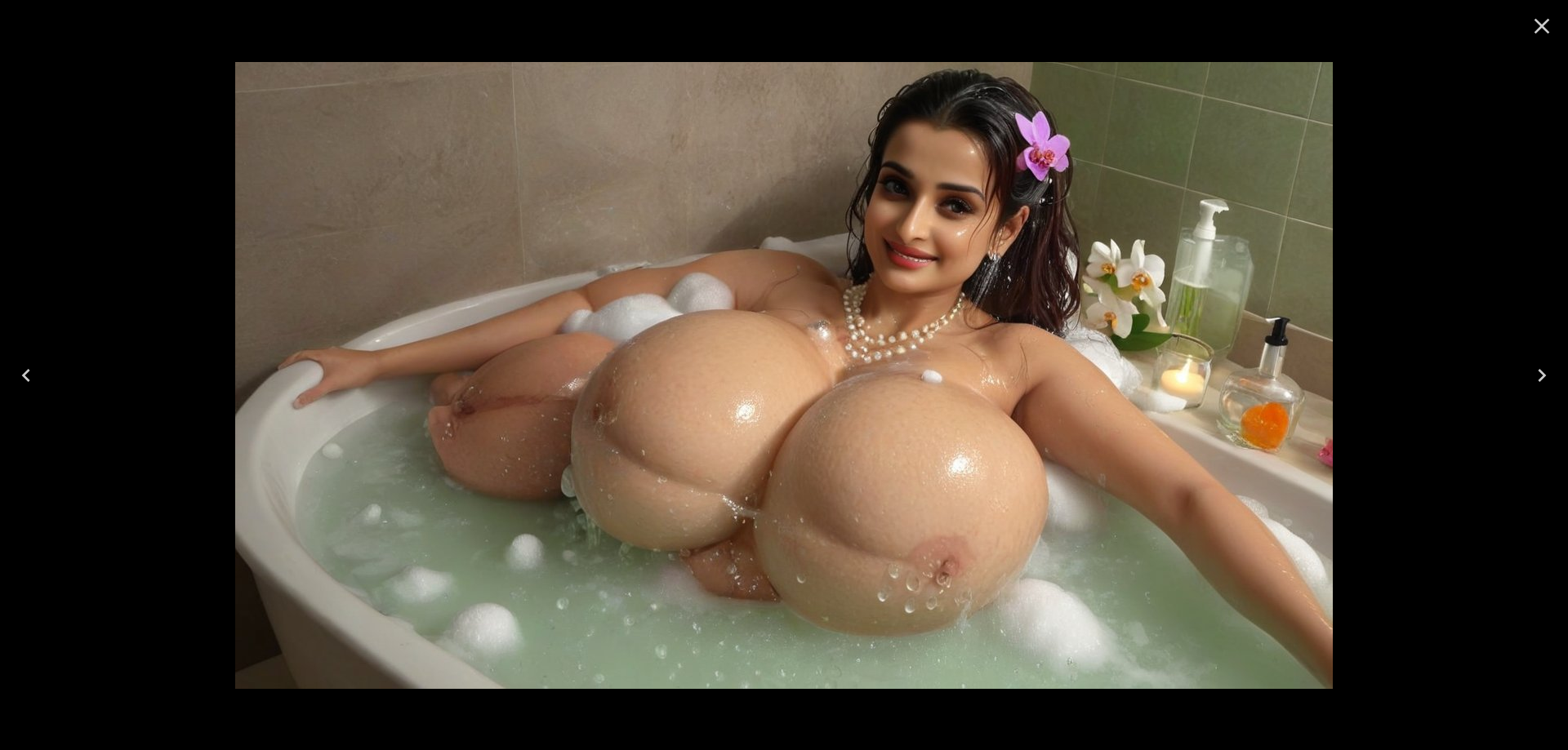
click at [1549, 389] on button "Next" at bounding box center [1541, 375] width 52 height 66
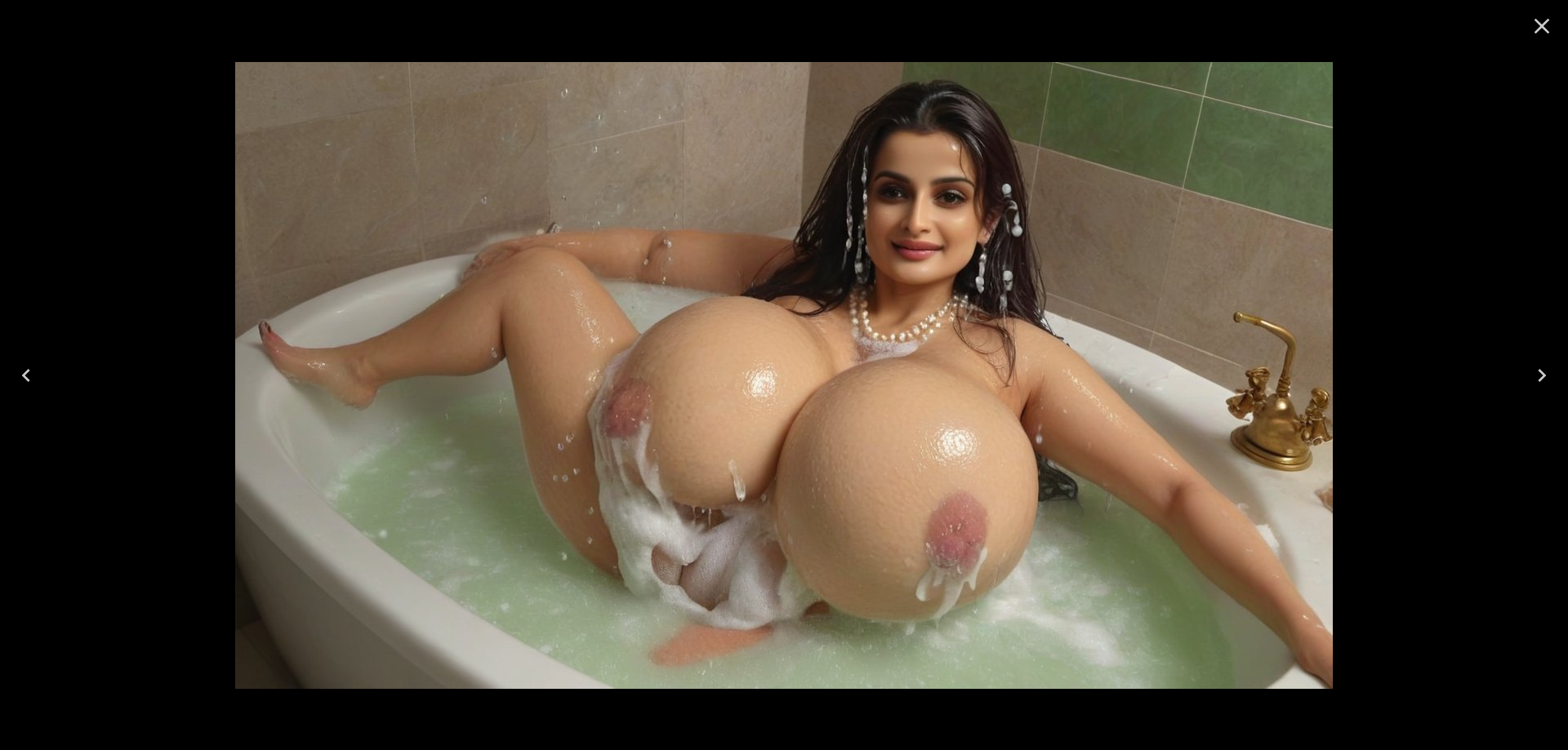
click at [1549, 389] on button "Next" at bounding box center [1541, 375] width 52 height 66
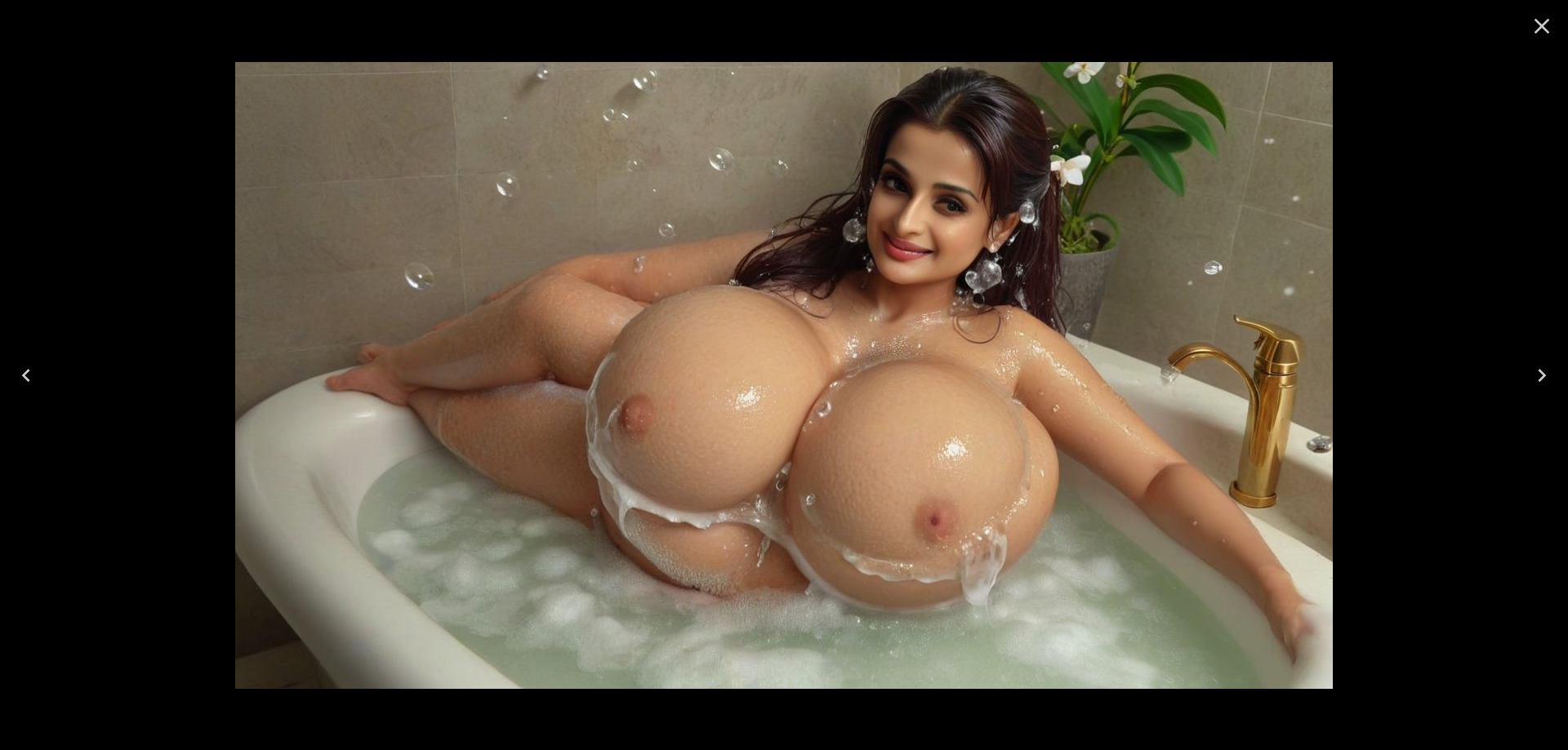
click at [1549, 389] on button "Next" at bounding box center [1541, 375] width 52 height 66
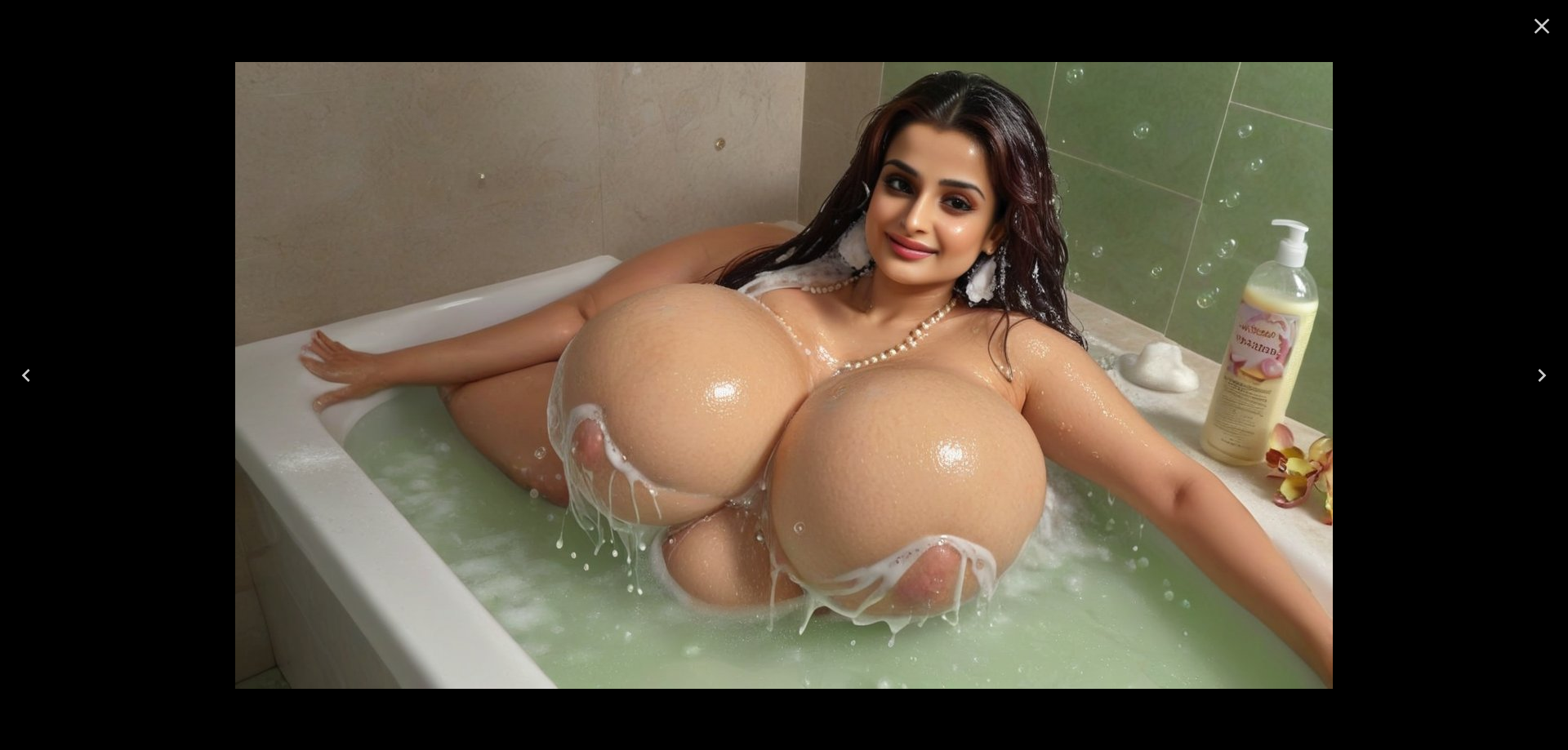
click at [1549, 389] on button "Next" at bounding box center [1541, 375] width 52 height 66
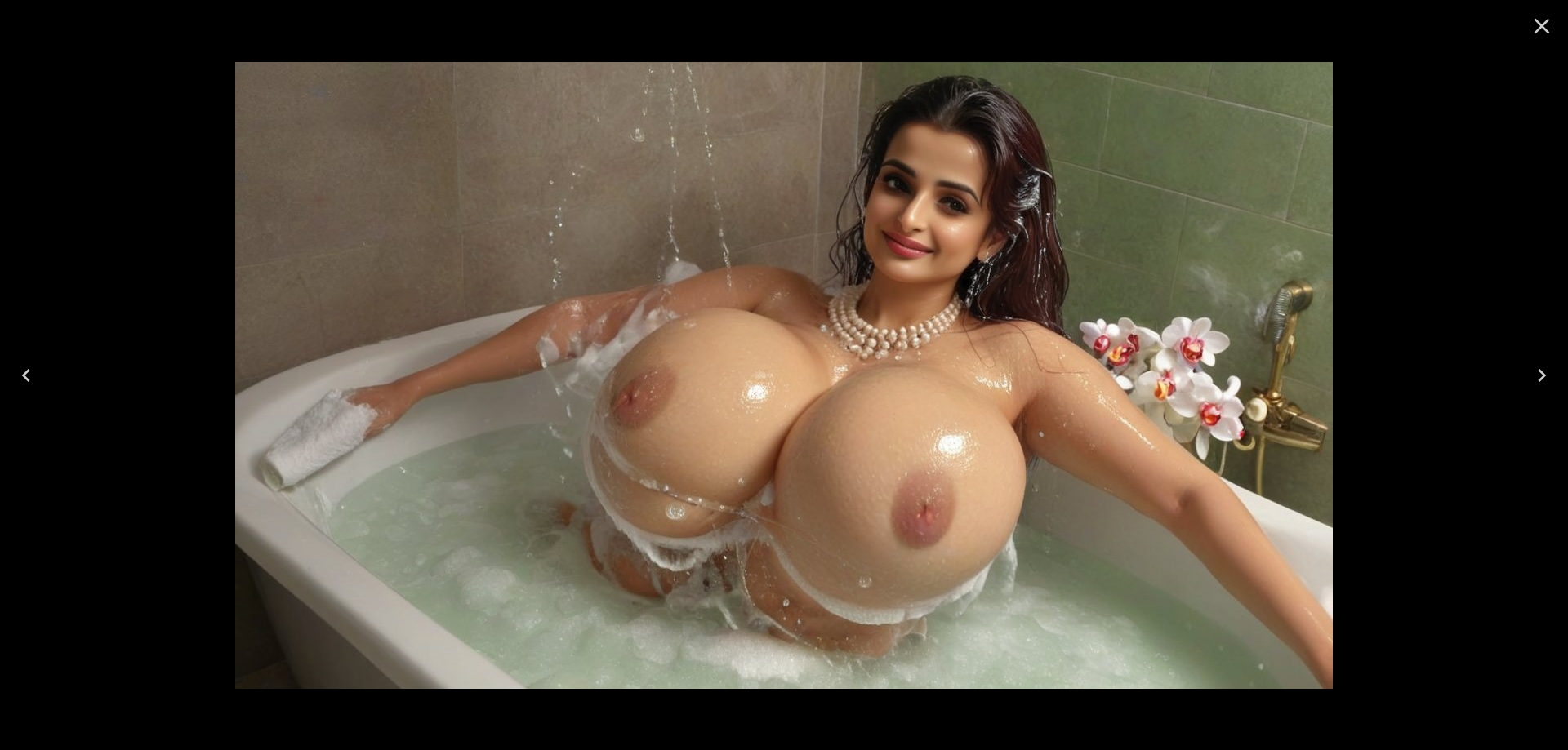
click at [1549, 389] on button "Next" at bounding box center [1541, 375] width 52 height 66
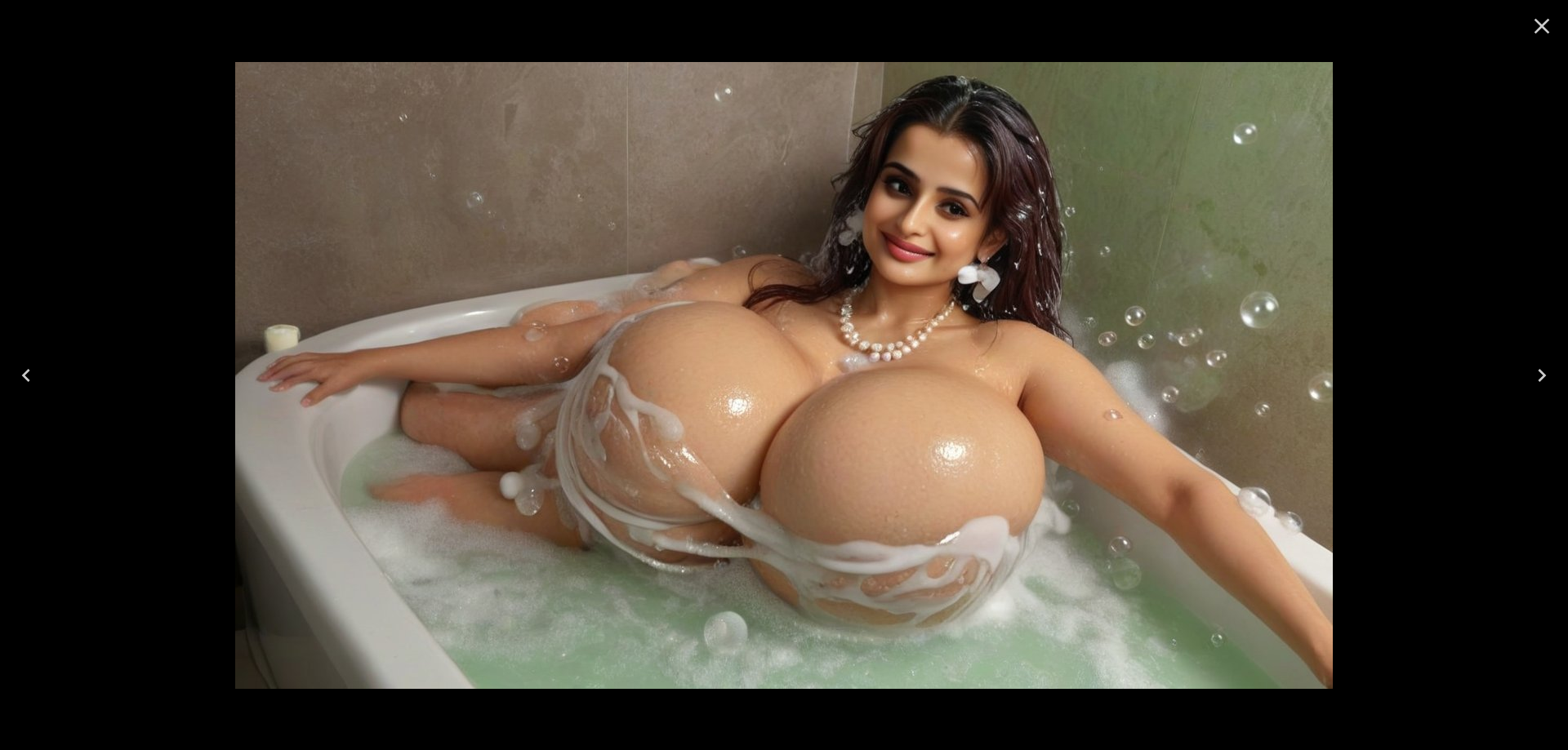
click at [1549, 389] on button "Next" at bounding box center [1541, 375] width 52 height 66
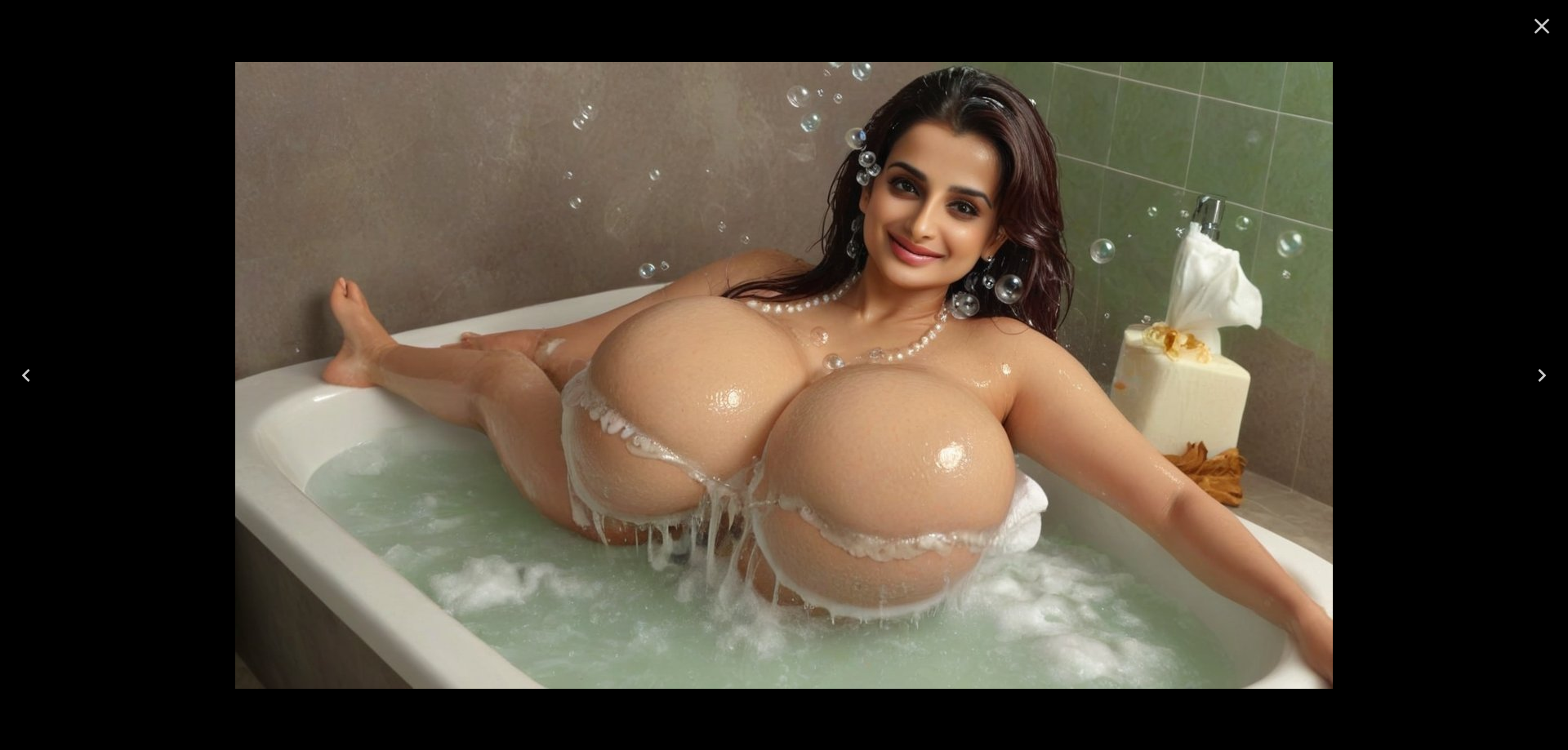
click at [1549, 389] on button "Next" at bounding box center [1541, 375] width 52 height 66
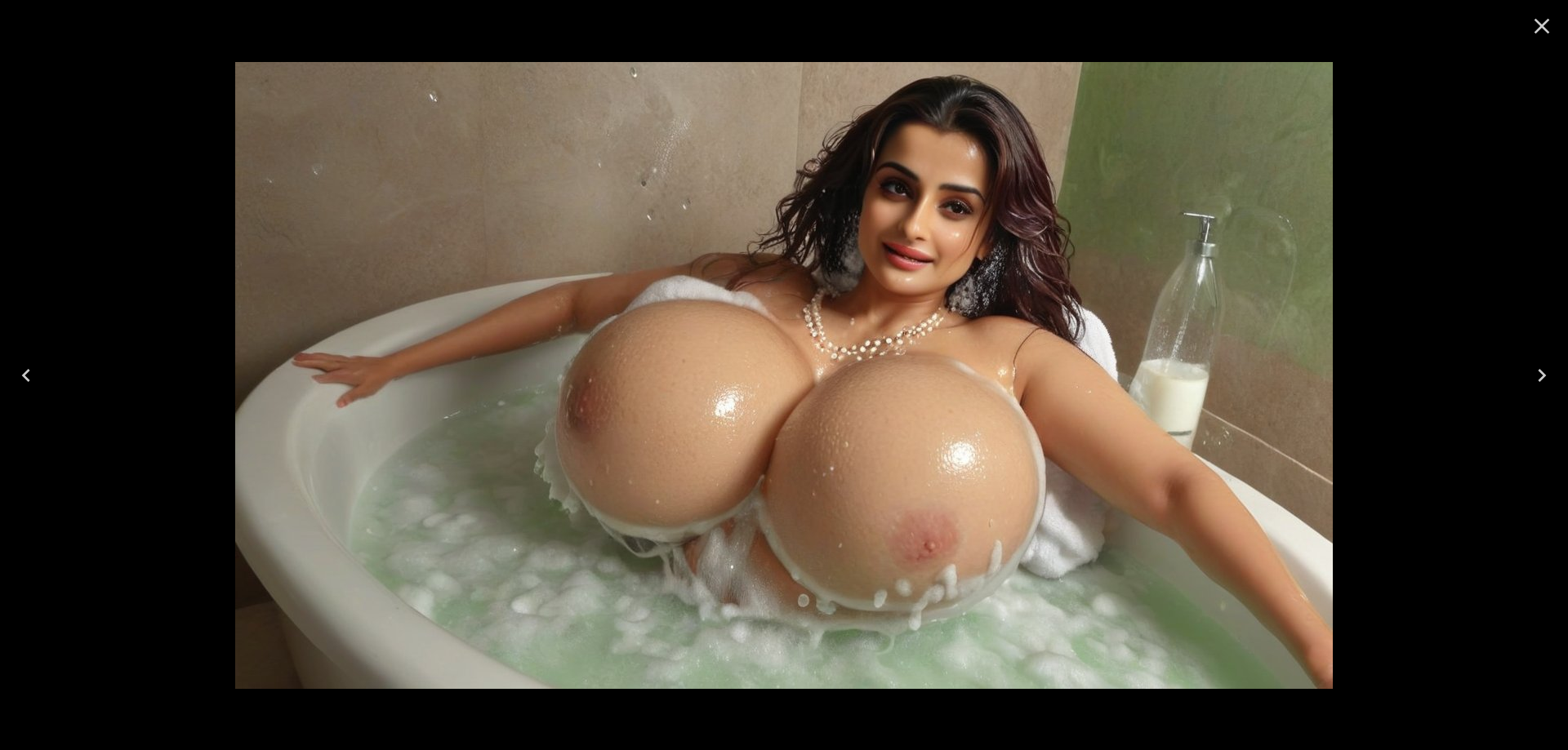
click at [1546, 35] on icon "Close" at bounding box center [1541, 26] width 26 height 26
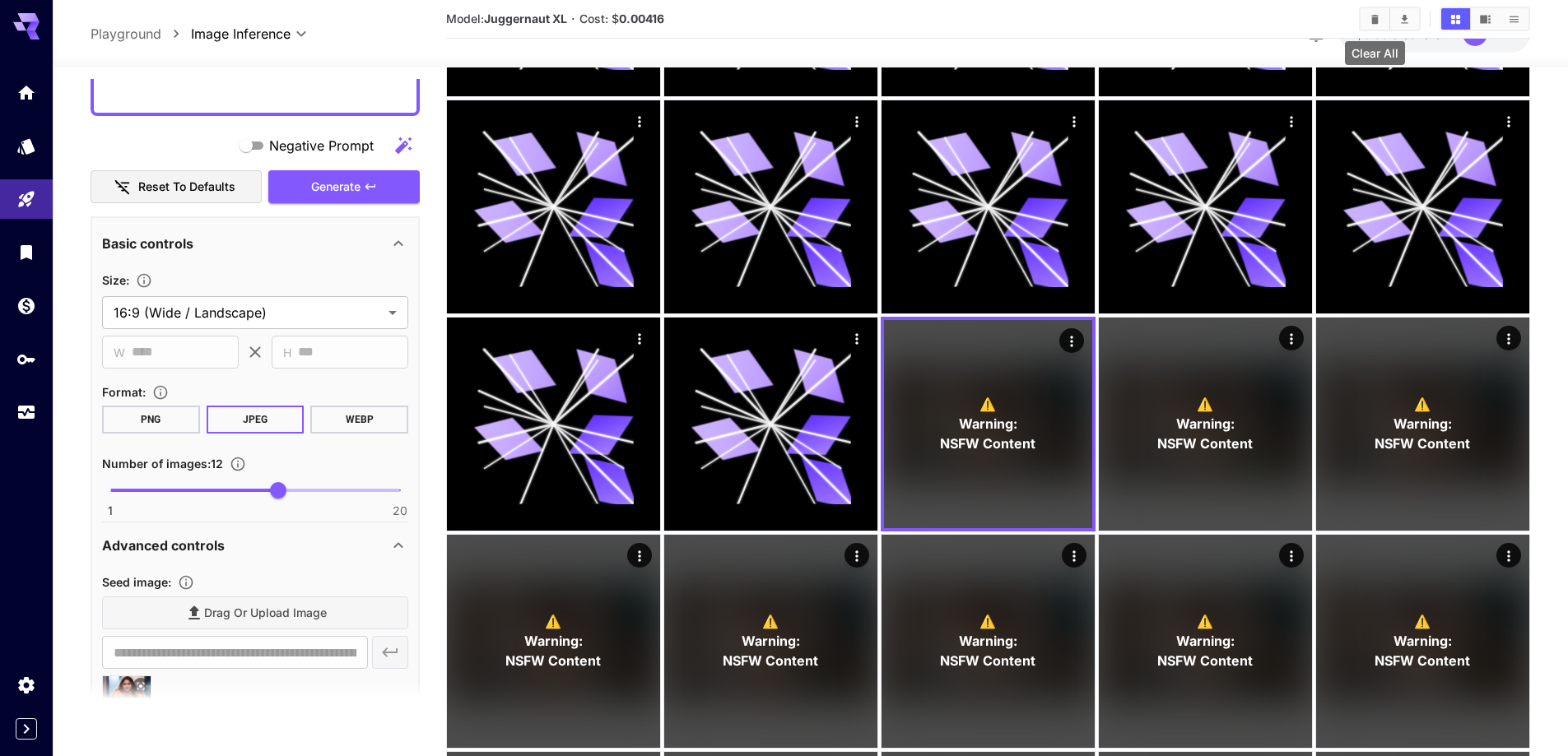
click at [1380, 22] on icon "Clear All" at bounding box center [1375, 20] width 13 height 12
